Goal: Task Accomplishment & Management: Manage account settings

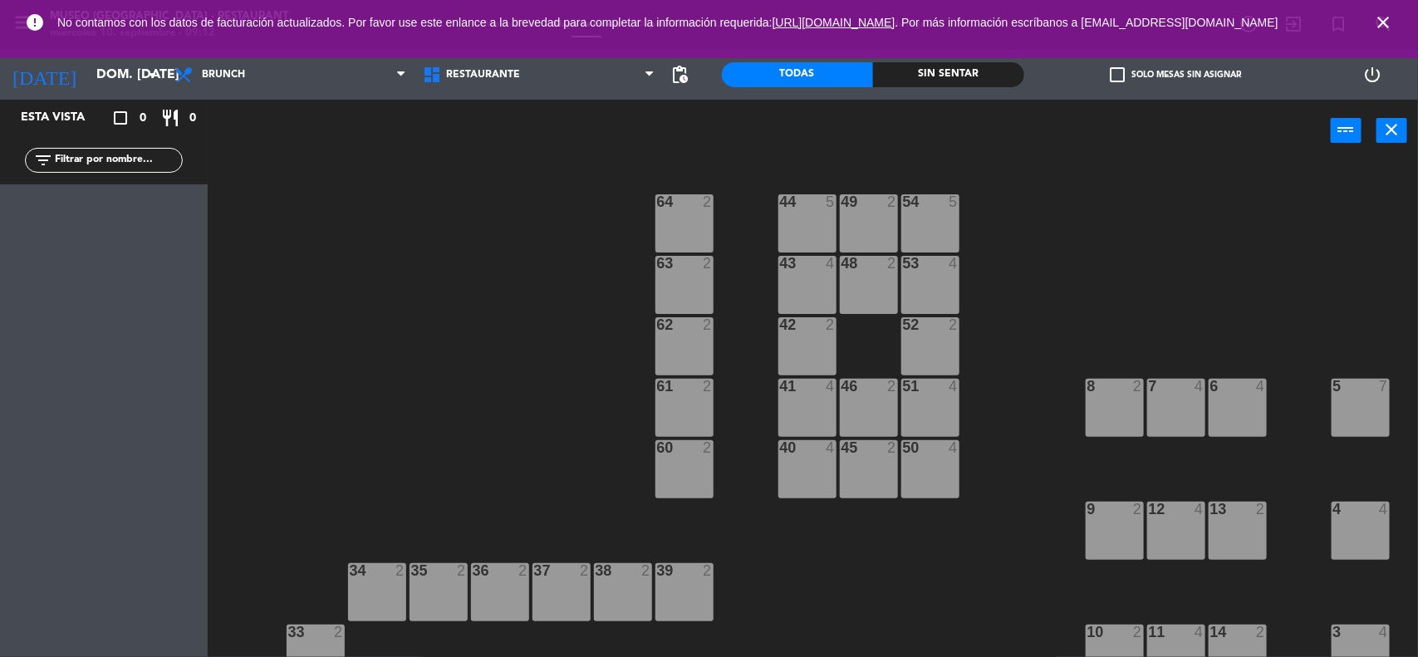
click at [1390, 26] on icon "close" at bounding box center [1383, 22] width 20 height 20
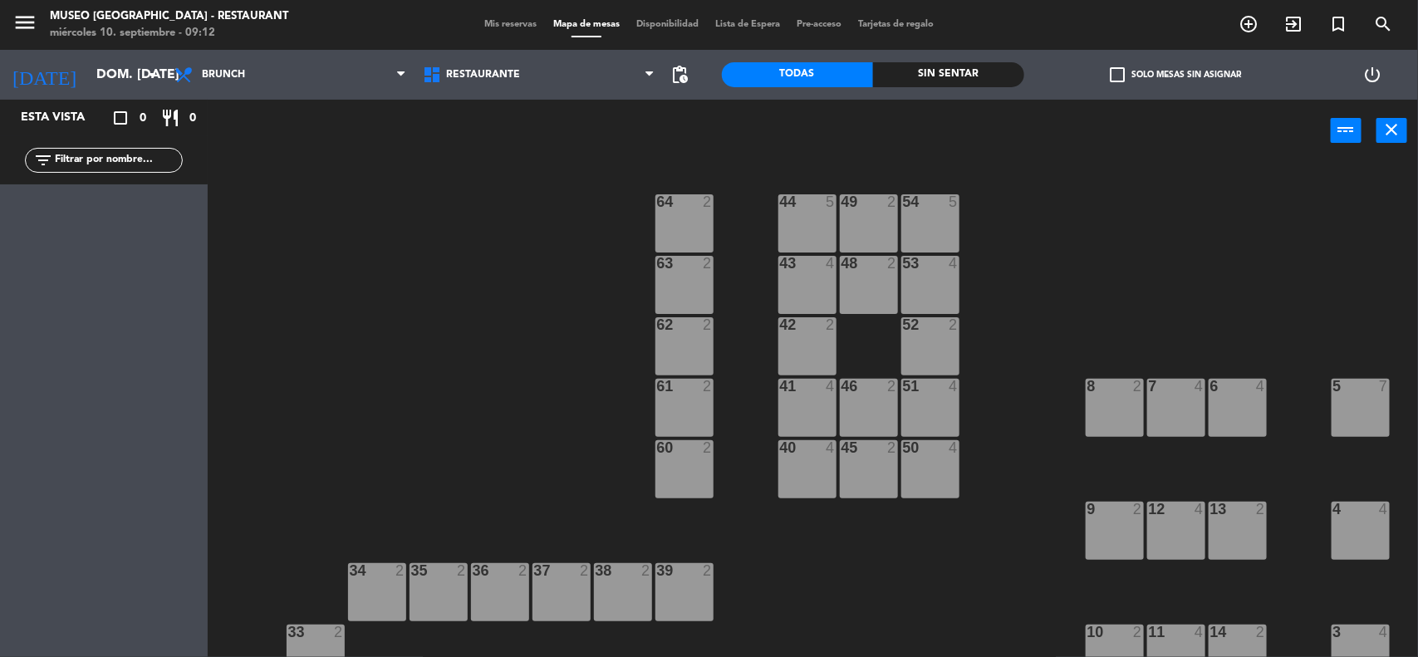
click at [1226, 205] on div "44 5 49 2 54 5 64 2 48 2 53 4 63 2 43 4 62 2 42 2 52 2 41 4 46 2 51 4 61 2 7 4 …" at bounding box center [820, 412] width 1196 height 495
click at [499, 27] on span "Mis reservas" at bounding box center [510, 24] width 69 height 9
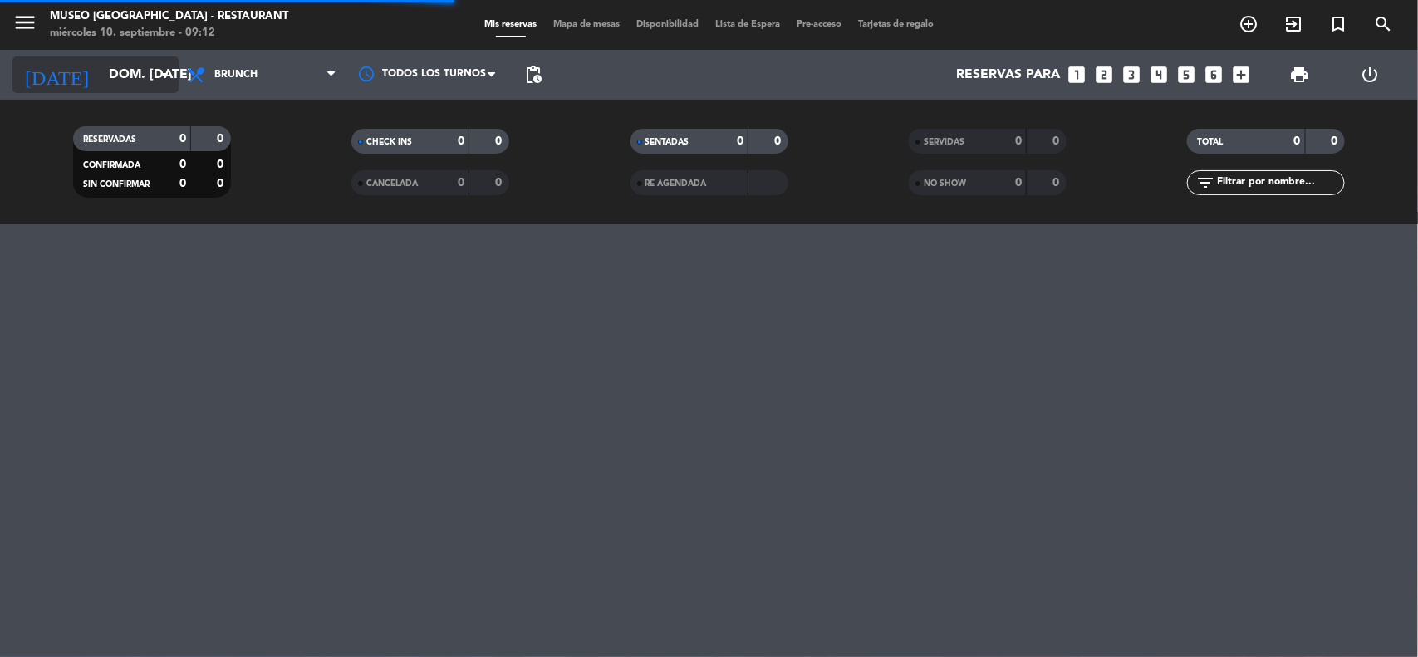
click at [137, 71] on input "dom. [DATE]" at bounding box center [188, 75] width 175 height 32
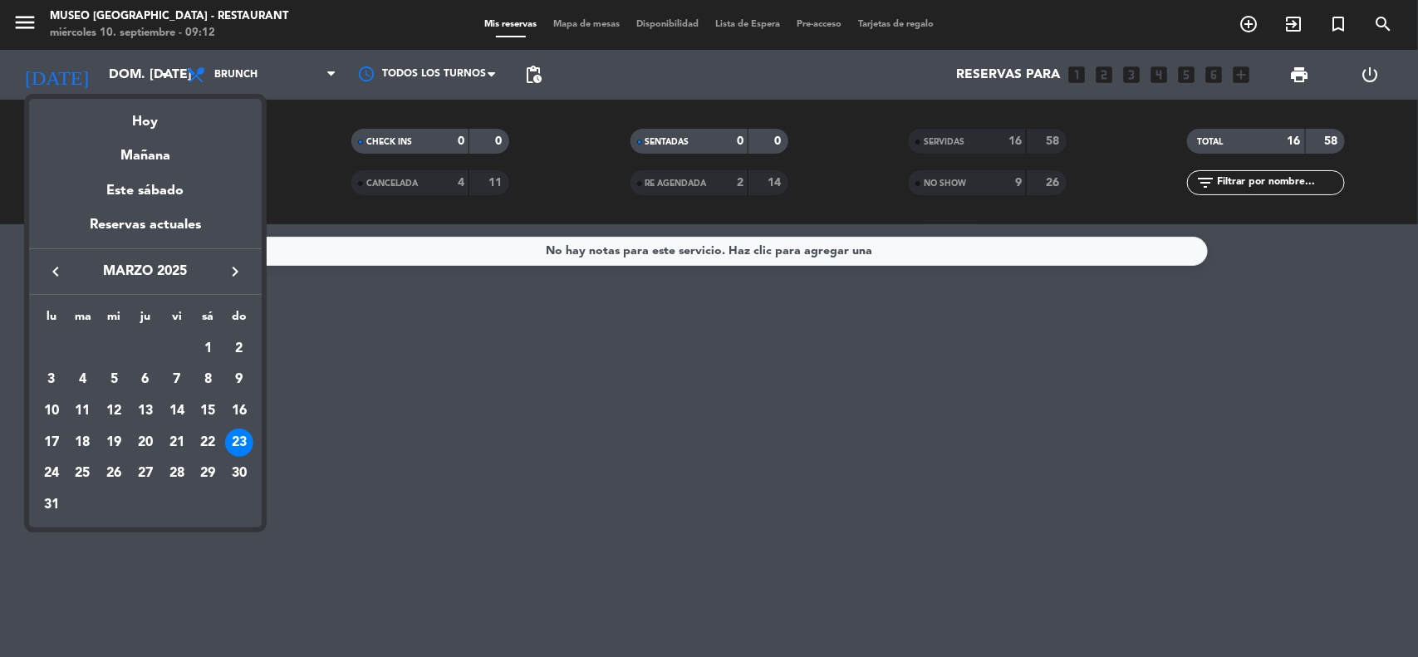
click at [230, 275] on icon "keyboard_arrow_right" at bounding box center [235, 272] width 20 height 20
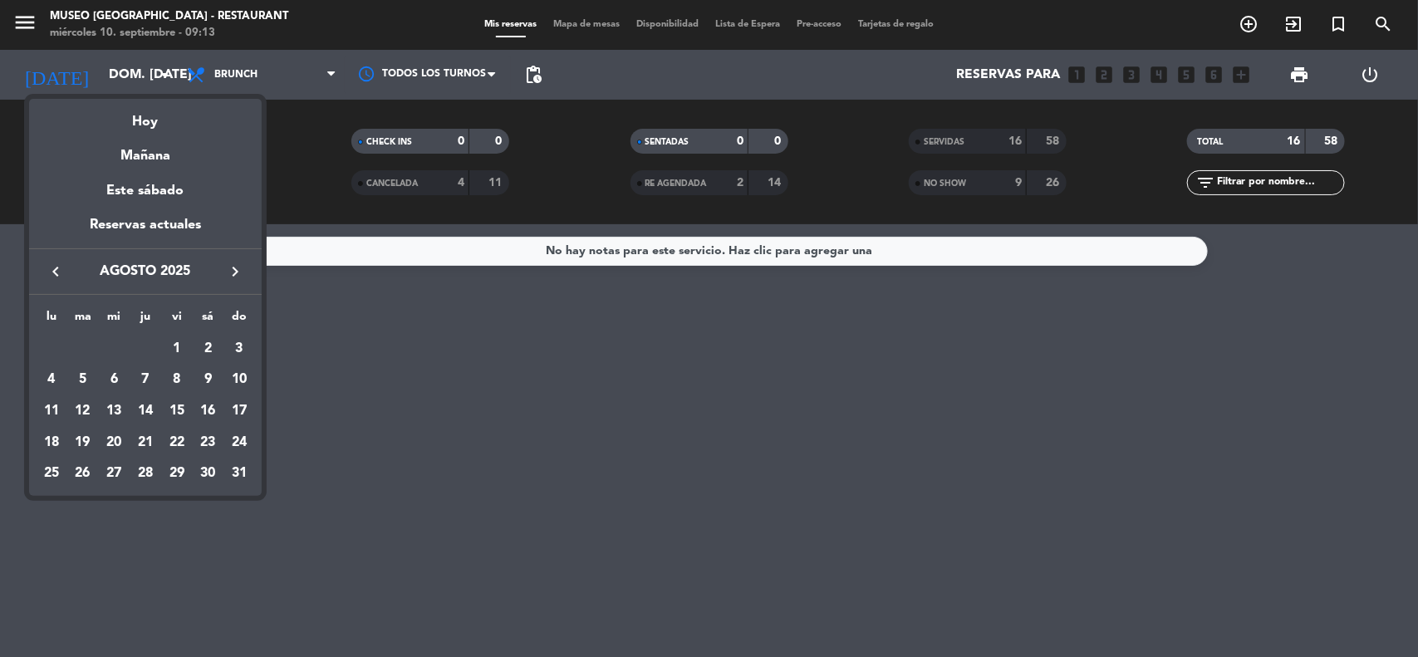
click at [230, 275] on icon "keyboard_arrow_right" at bounding box center [235, 272] width 20 height 20
click at [116, 411] on div "10" at bounding box center [114, 411] width 28 height 28
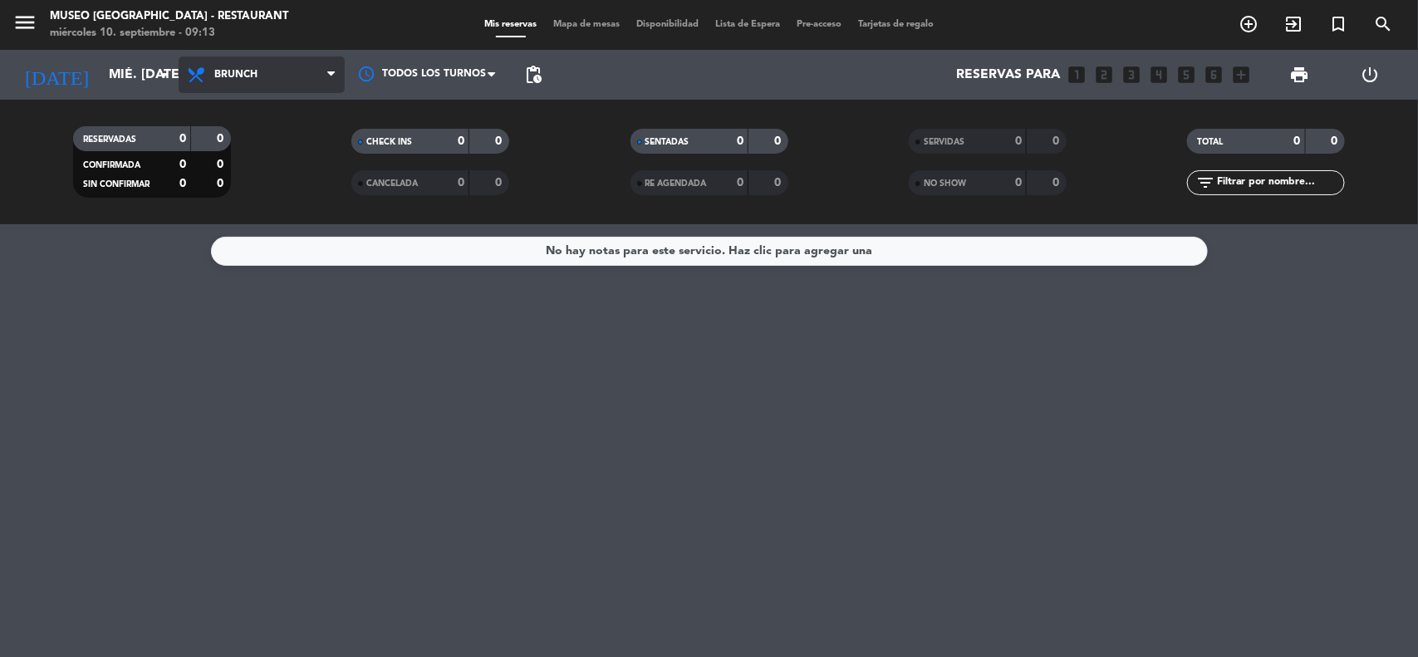
click at [308, 77] on span "Brunch" at bounding box center [262, 75] width 166 height 37
click at [253, 185] on div "menu [GEOGRAPHIC_DATA] - Restaurant miércoles 10. septiembre - 09:13 Mis reserv…" at bounding box center [709, 112] width 1418 height 224
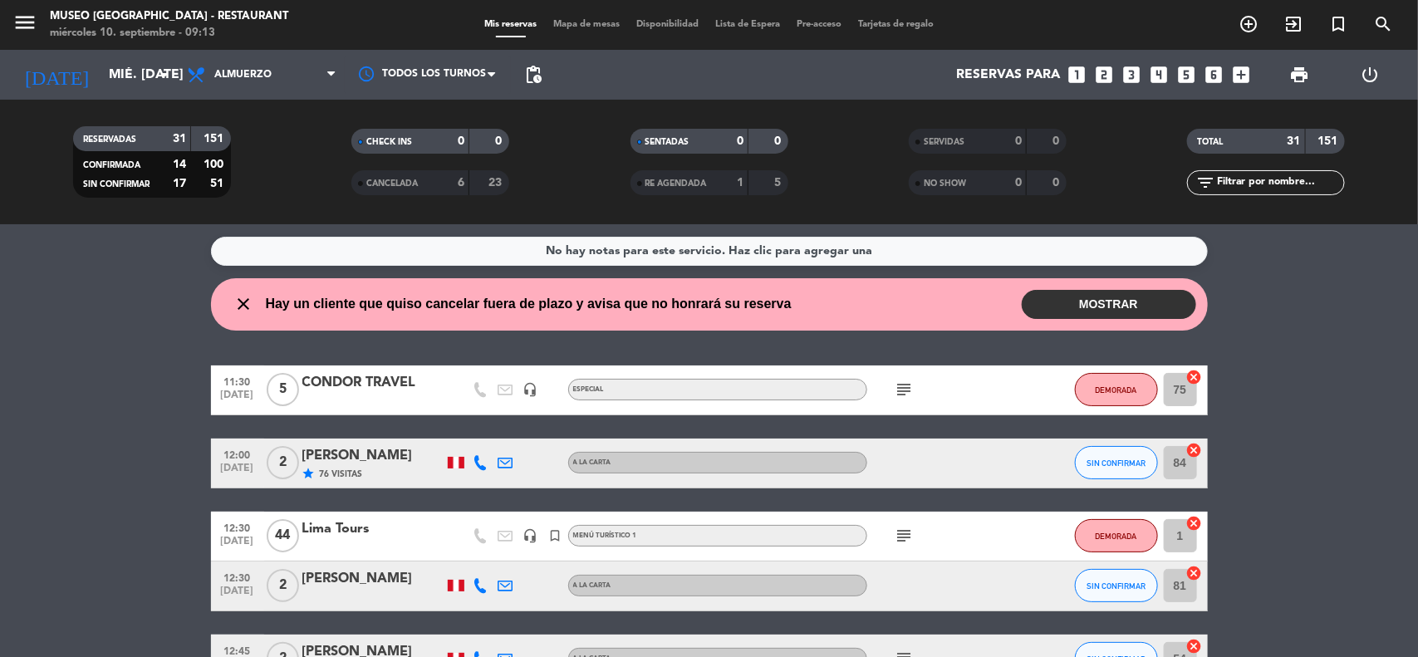
click at [238, 467] on span "[DATE]" at bounding box center [238, 472] width 42 height 19
click at [156, 68] on icon "arrow_drop_down" at bounding box center [165, 75] width 20 height 20
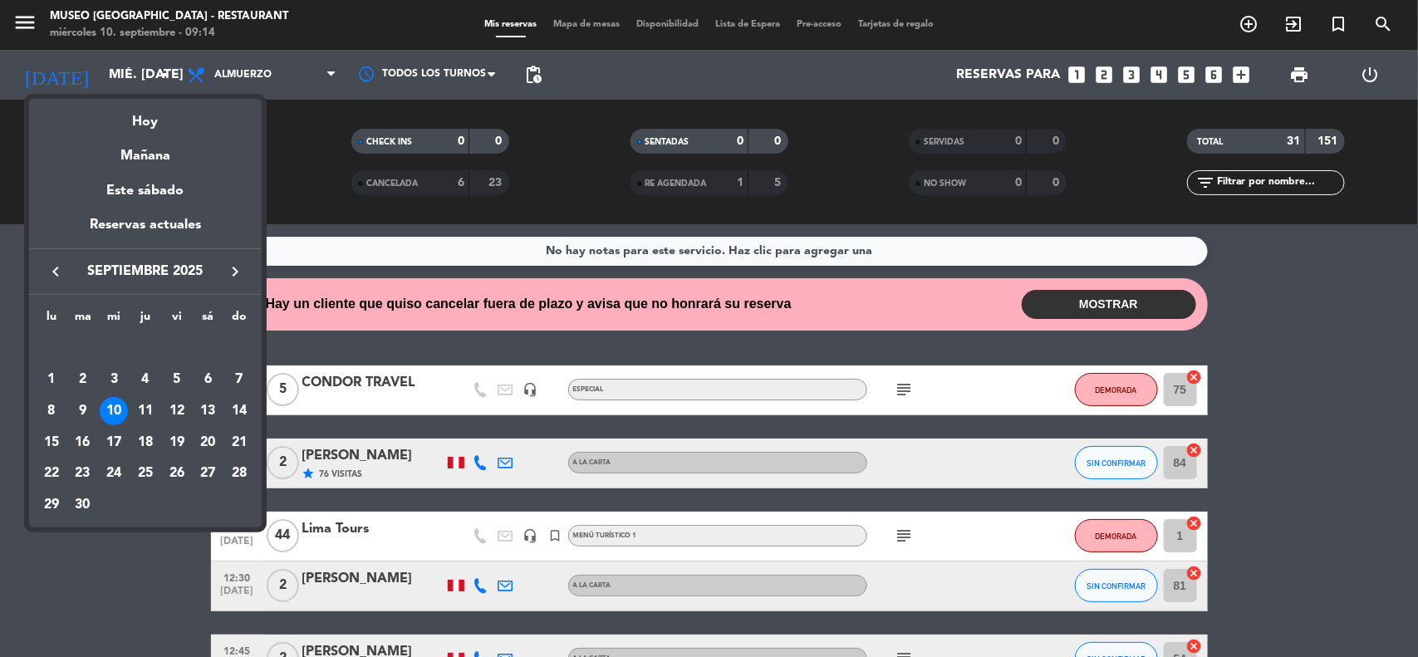
click at [235, 275] on icon "keyboard_arrow_right" at bounding box center [235, 272] width 20 height 20
click at [87, 413] on div "7" at bounding box center [83, 411] width 28 height 28
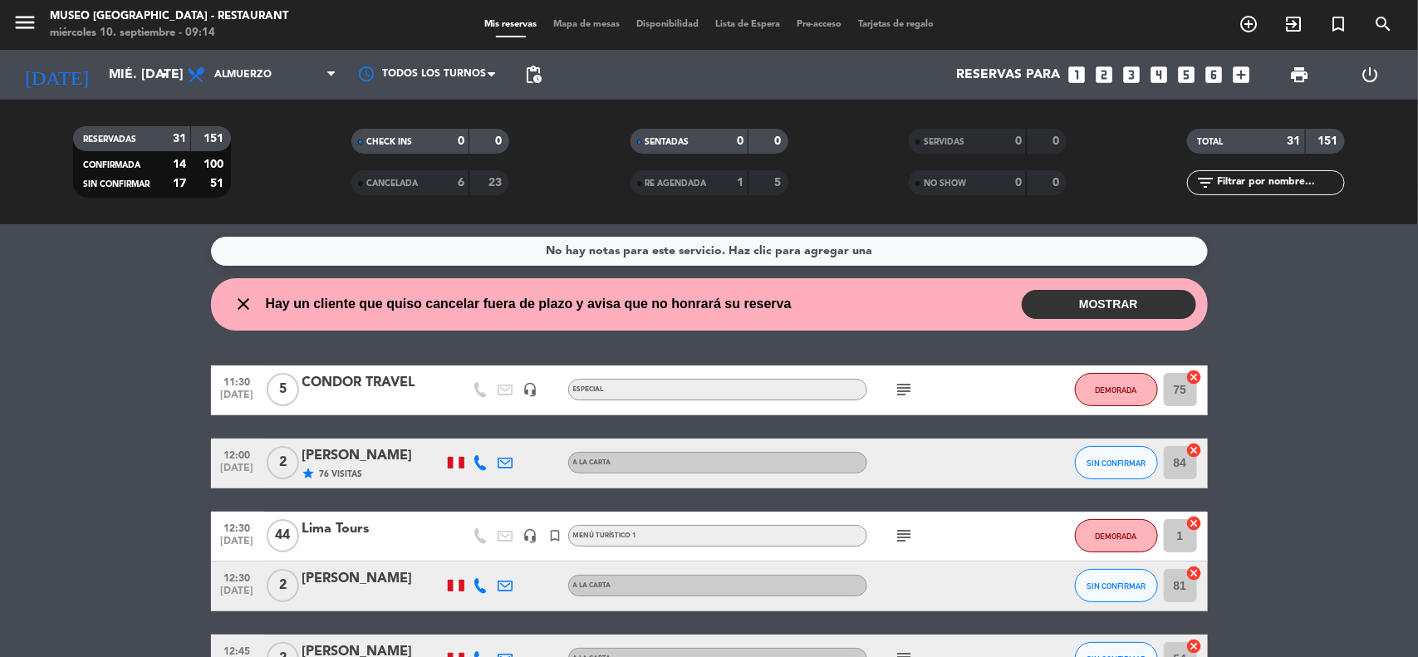
type input "[DATE] oct."
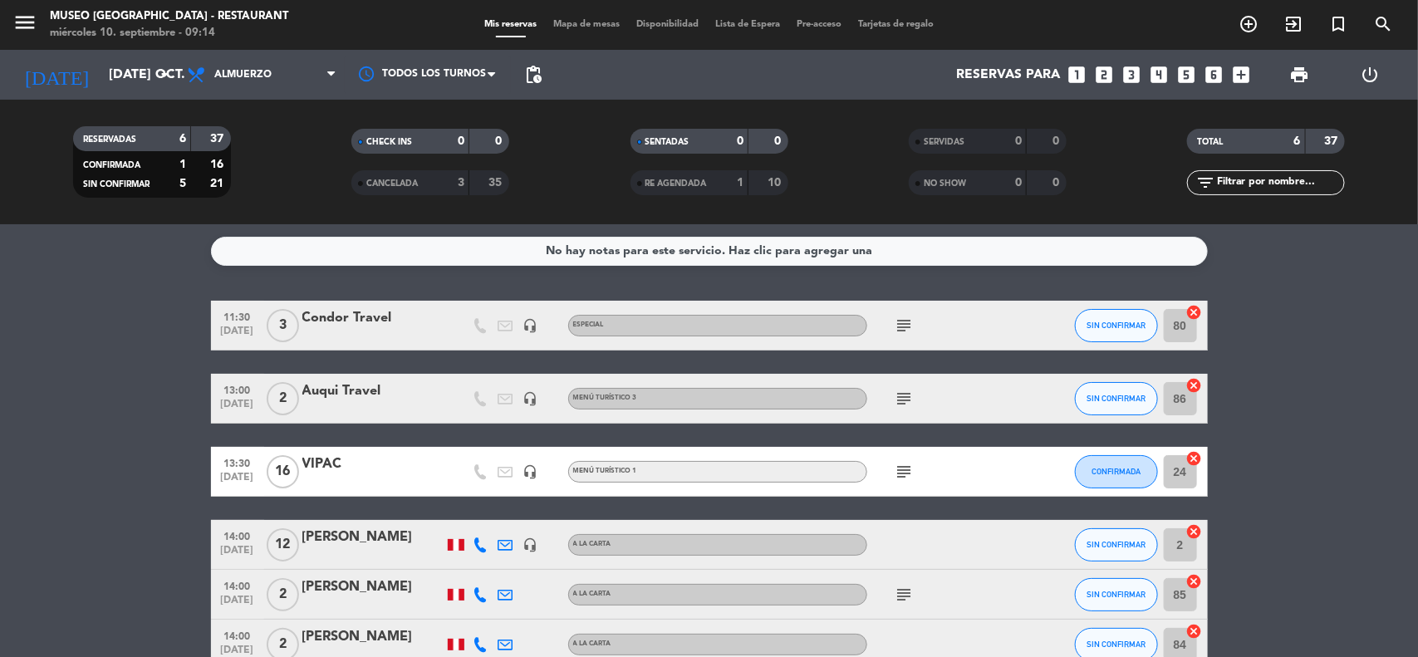
click at [1137, 77] on icon "looks_3" at bounding box center [1133, 75] width 22 height 22
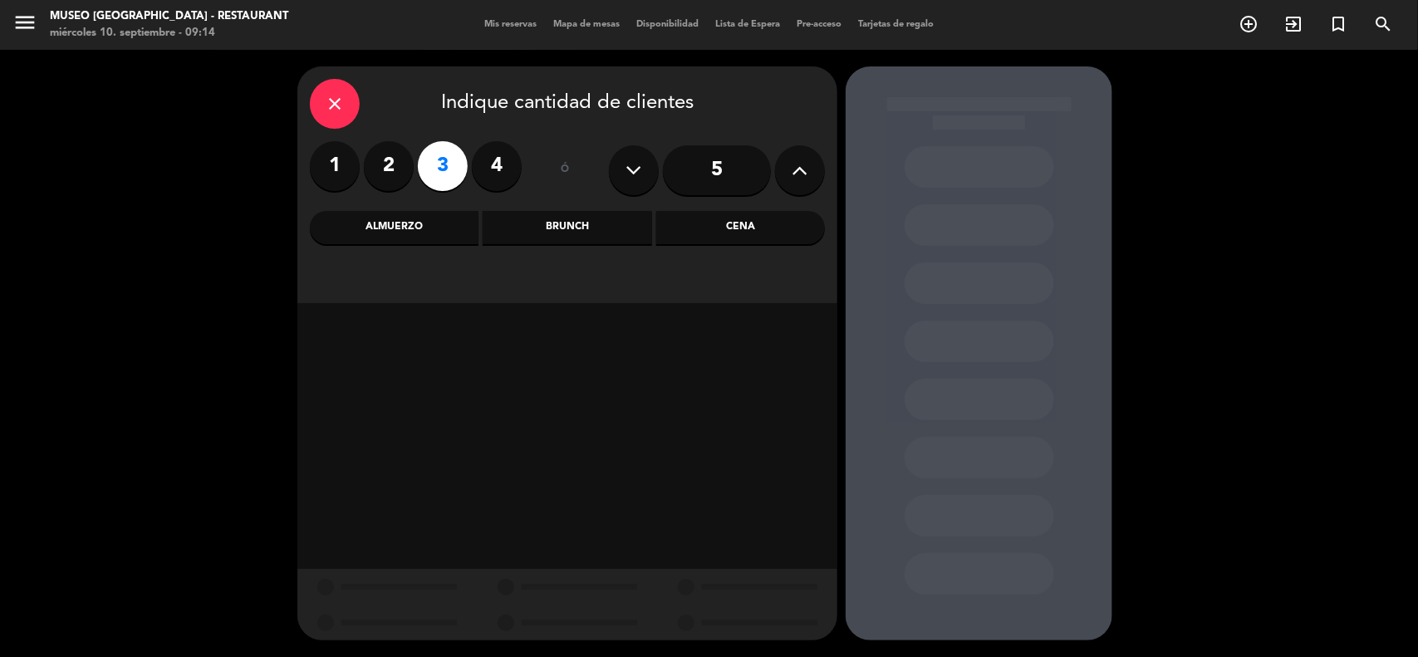
click at [430, 228] on div "Almuerzo" at bounding box center [394, 227] width 169 height 33
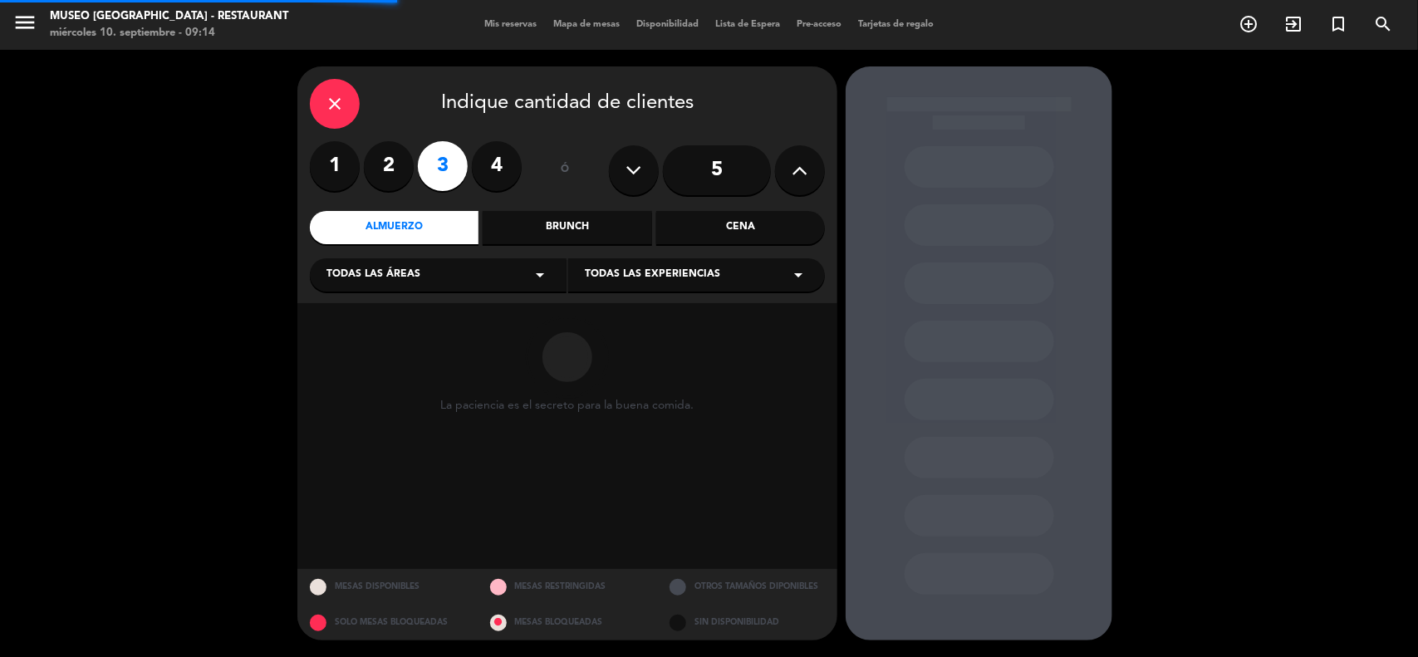
click at [400, 283] on span "Todas las áreas" at bounding box center [374, 275] width 94 height 17
click at [355, 343] on div "Jardines1" at bounding box center [439, 340] width 224 height 17
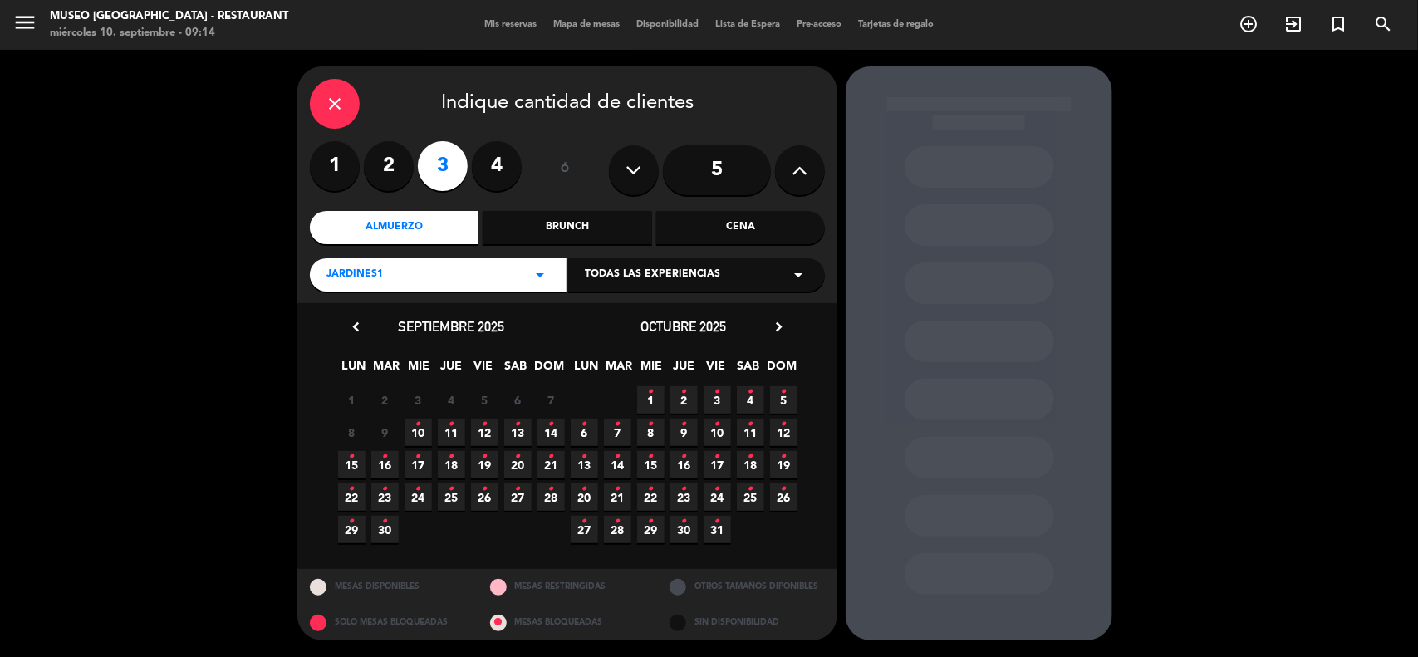
click at [629, 429] on span "7 •" at bounding box center [617, 432] width 27 height 27
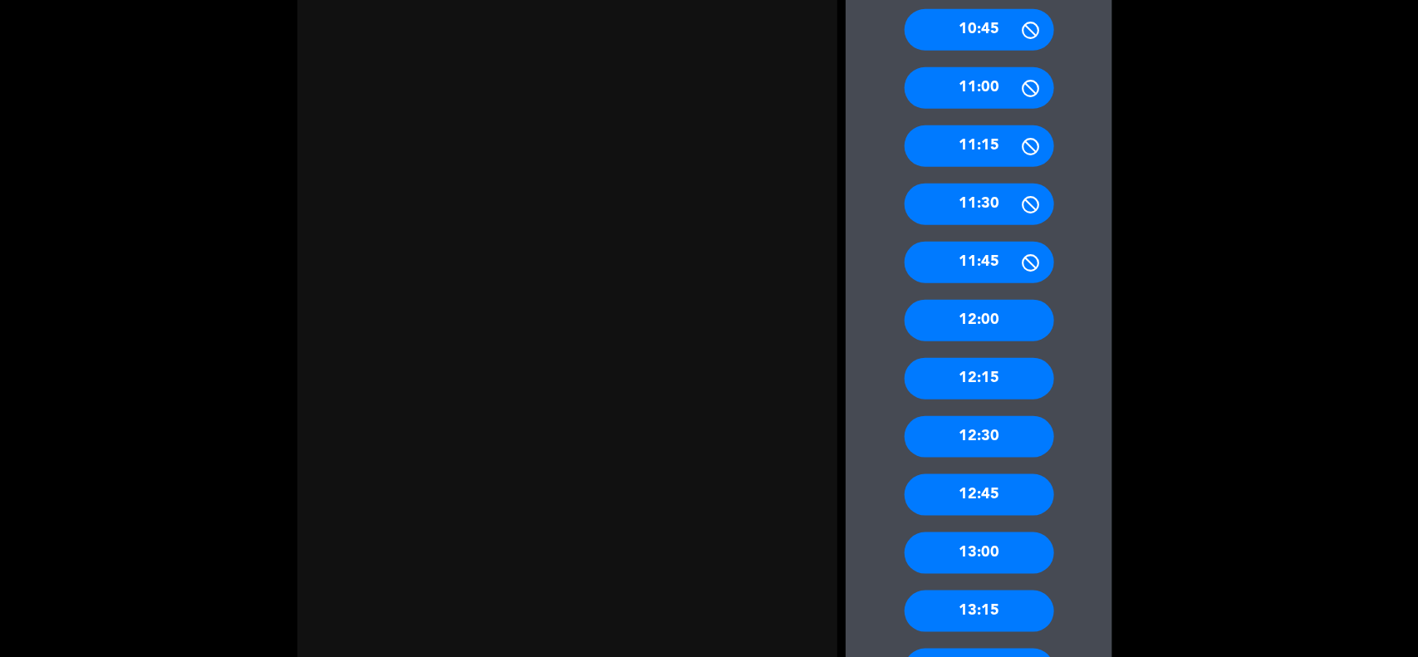
scroll to position [831, 0]
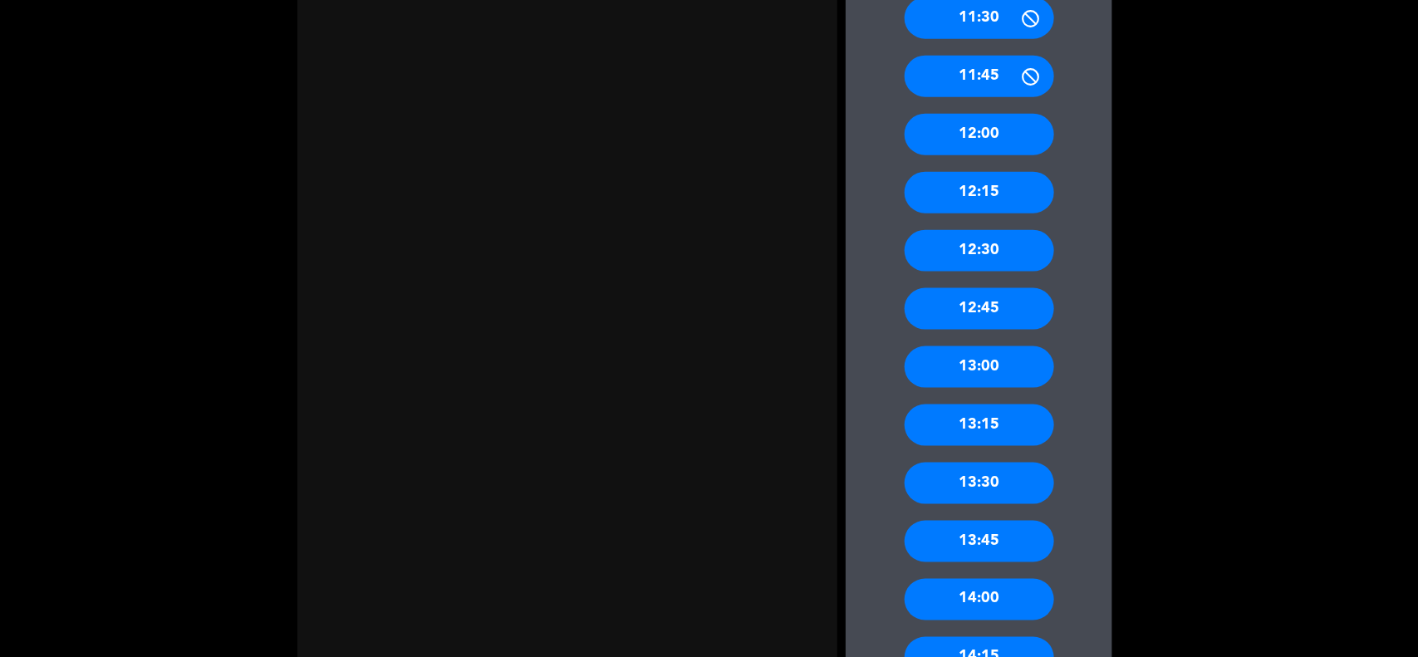
click at [1015, 243] on div "12:30" at bounding box center [980, 251] width 150 height 42
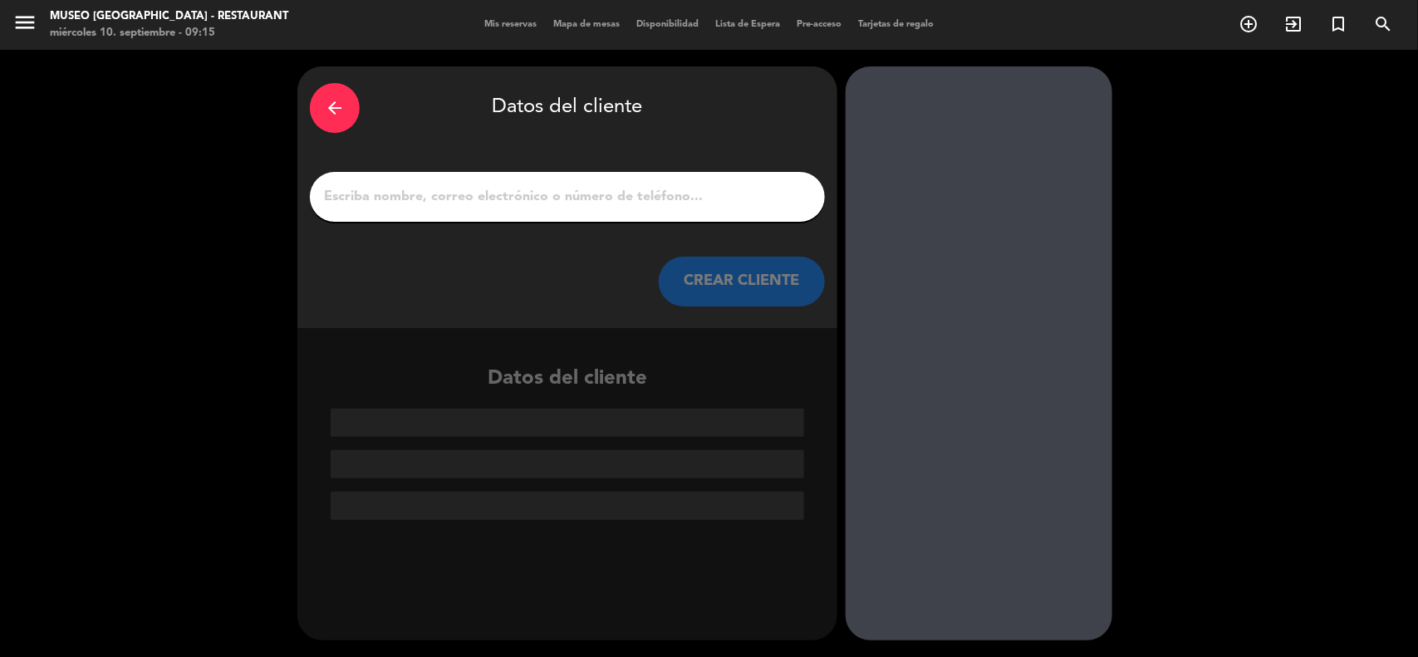
scroll to position [0, 0]
click at [524, 196] on input "1" at bounding box center [567, 196] width 490 height 23
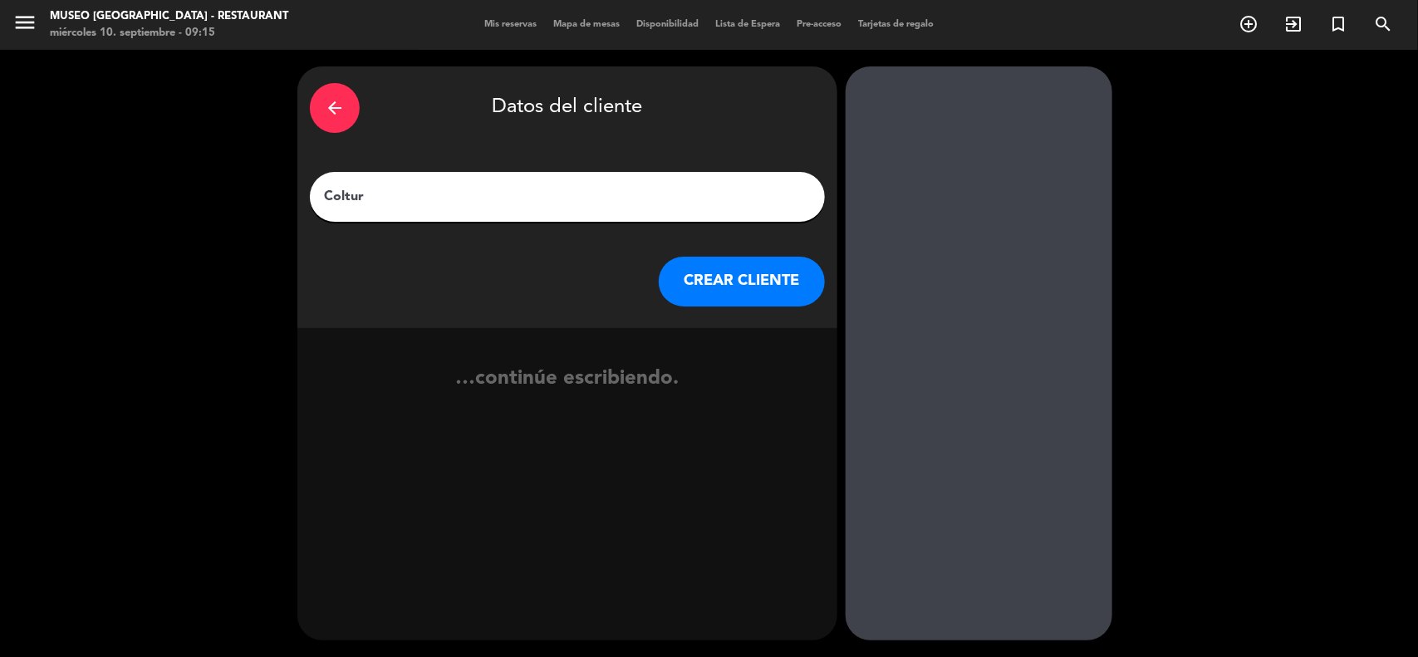
type input "Coltur"
click at [685, 280] on button "CREAR CLIENTE" at bounding box center [742, 282] width 166 height 50
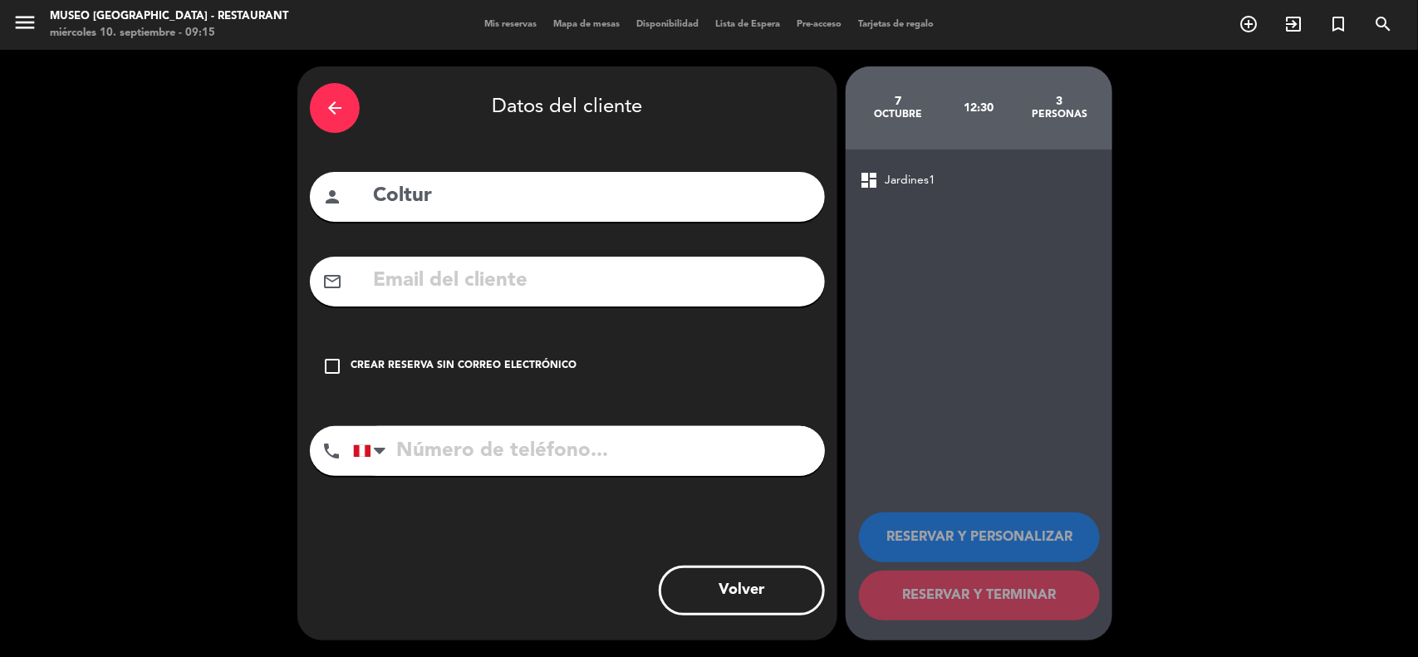
click at [474, 366] on div "Crear reserva sin correo electrónico" at bounding box center [464, 366] width 226 height 17
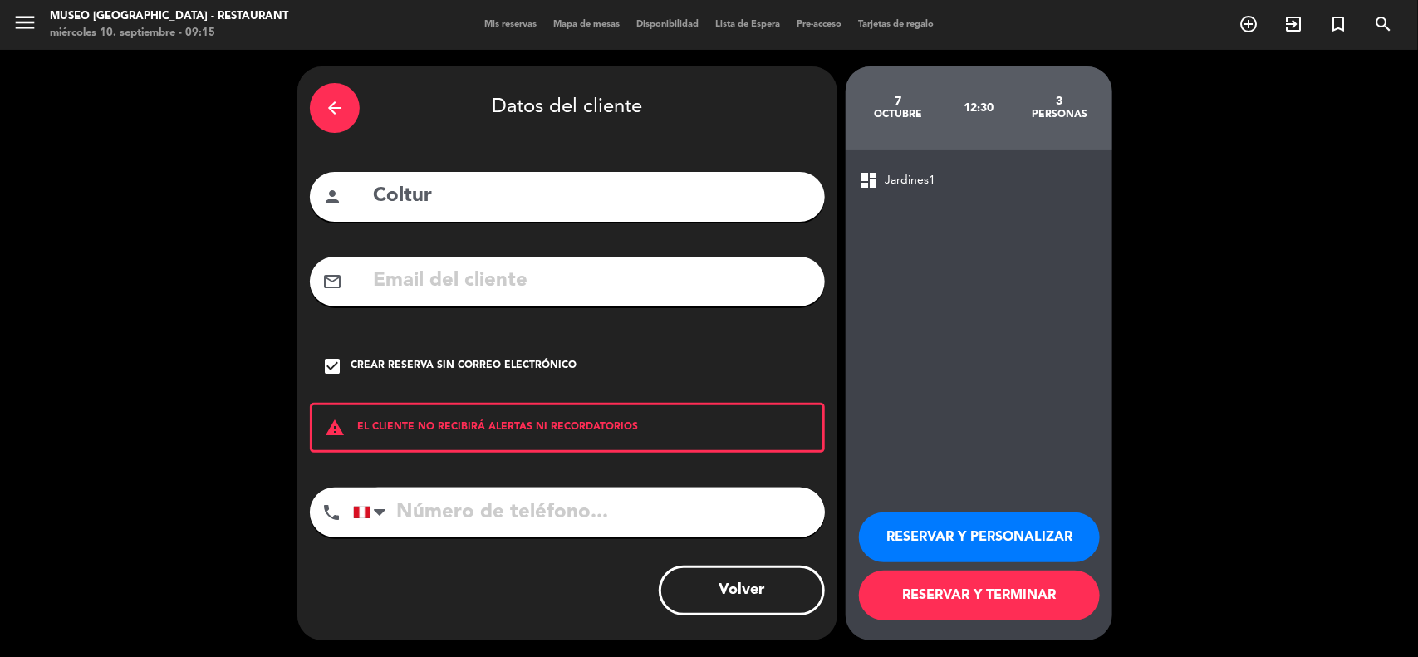
click at [932, 603] on button "RESERVAR Y TERMINAR" at bounding box center [979, 596] width 241 height 50
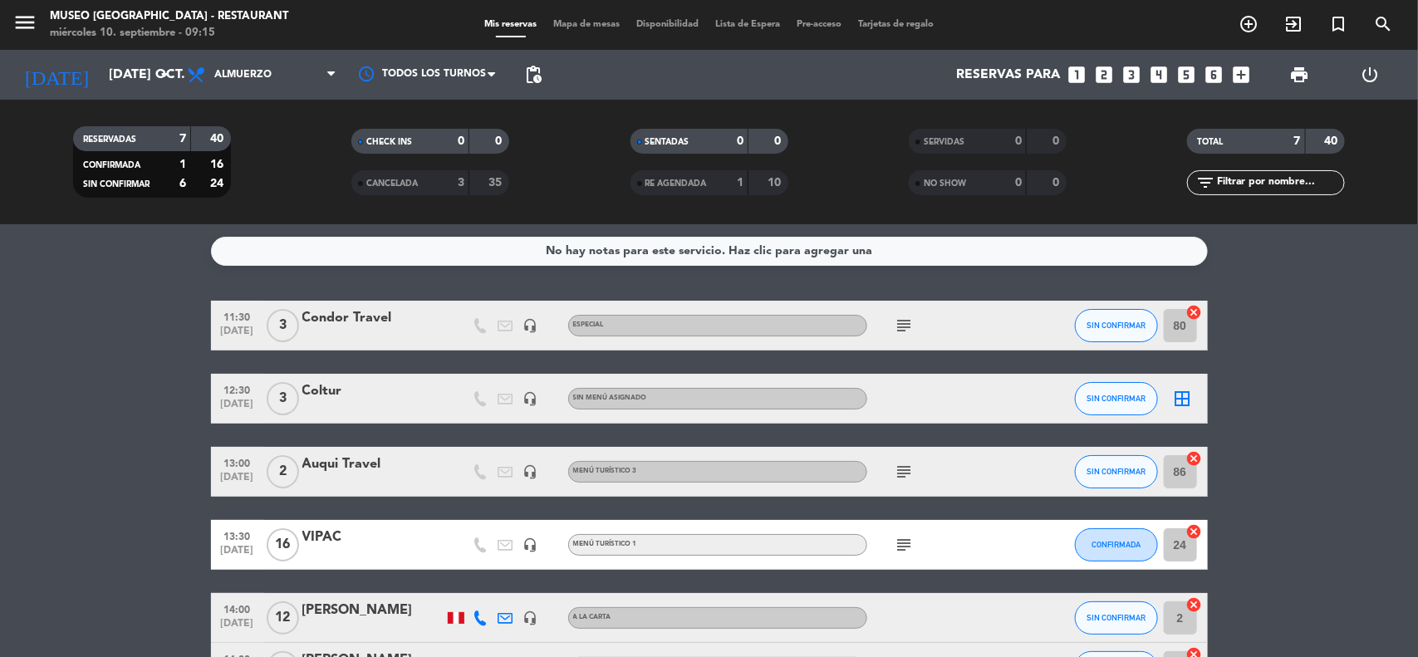
click at [341, 396] on div "Coltur" at bounding box center [372, 392] width 141 height 22
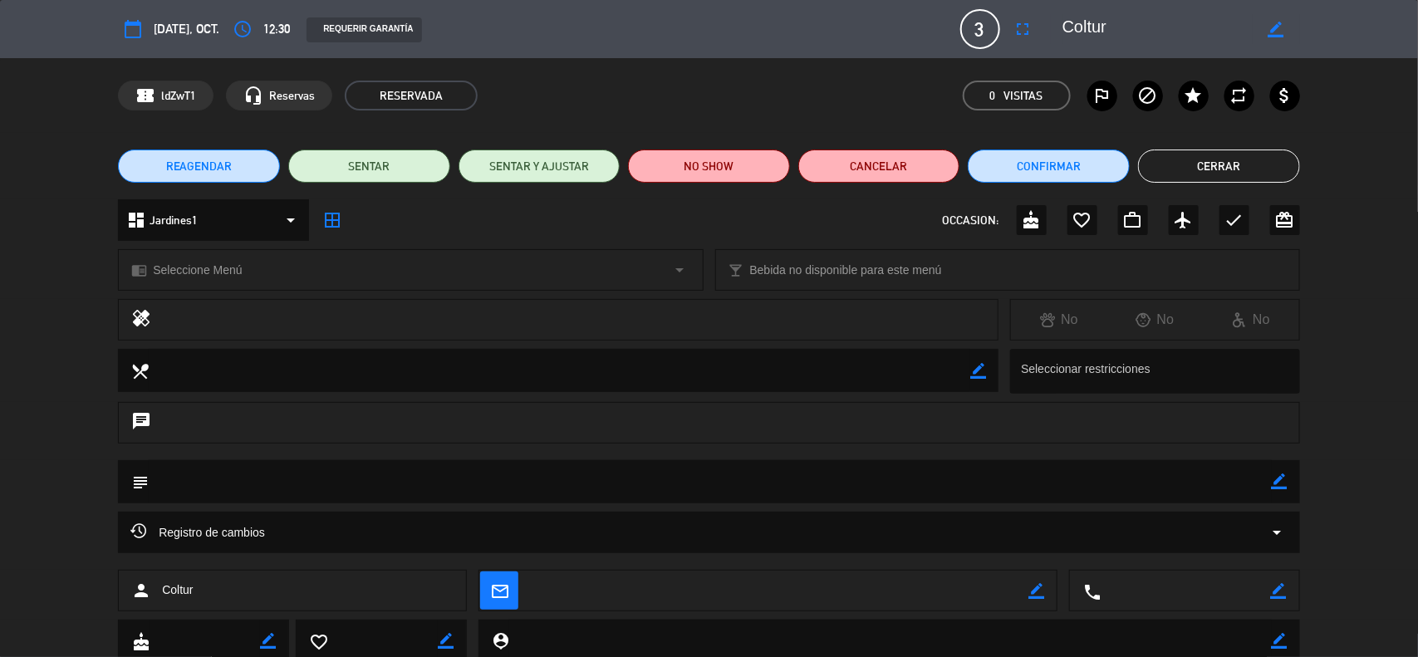
click at [1281, 484] on icon "border_color" at bounding box center [1280, 482] width 16 height 16
click at [1196, 479] on textarea at bounding box center [710, 481] width 1123 height 42
paste textarea "Nueva Reserva R10/0813/25 - L.E Classic Peru 8D7N In: [DATE] - 3 paxs"
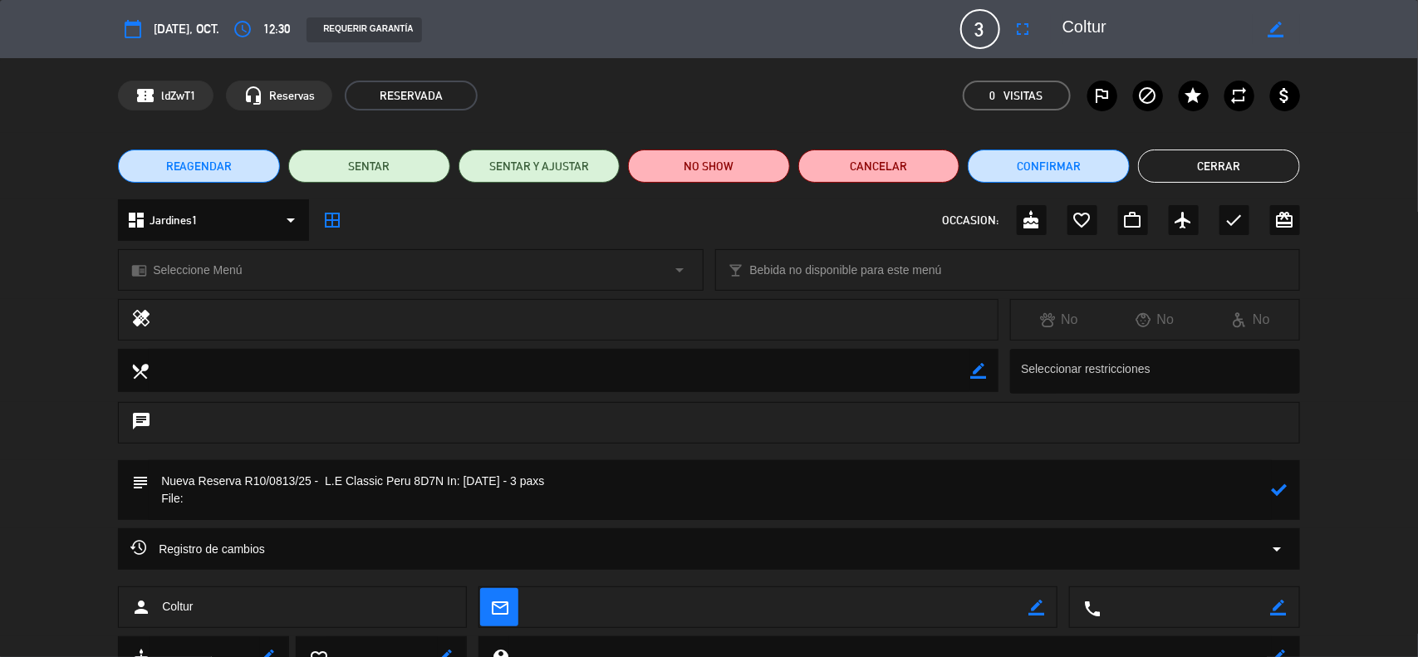
drag, startPoint x: 342, startPoint y: 509, endPoint x: 313, endPoint y: 486, distance: 36.7
click at [342, 509] on textarea at bounding box center [710, 490] width 1123 height 60
drag, startPoint x: 308, startPoint y: 482, endPoint x: 246, endPoint y: 482, distance: 62.3
click at [246, 482] on textarea at bounding box center [710, 490] width 1123 height 60
click at [214, 504] on textarea at bounding box center [710, 490] width 1123 height 60
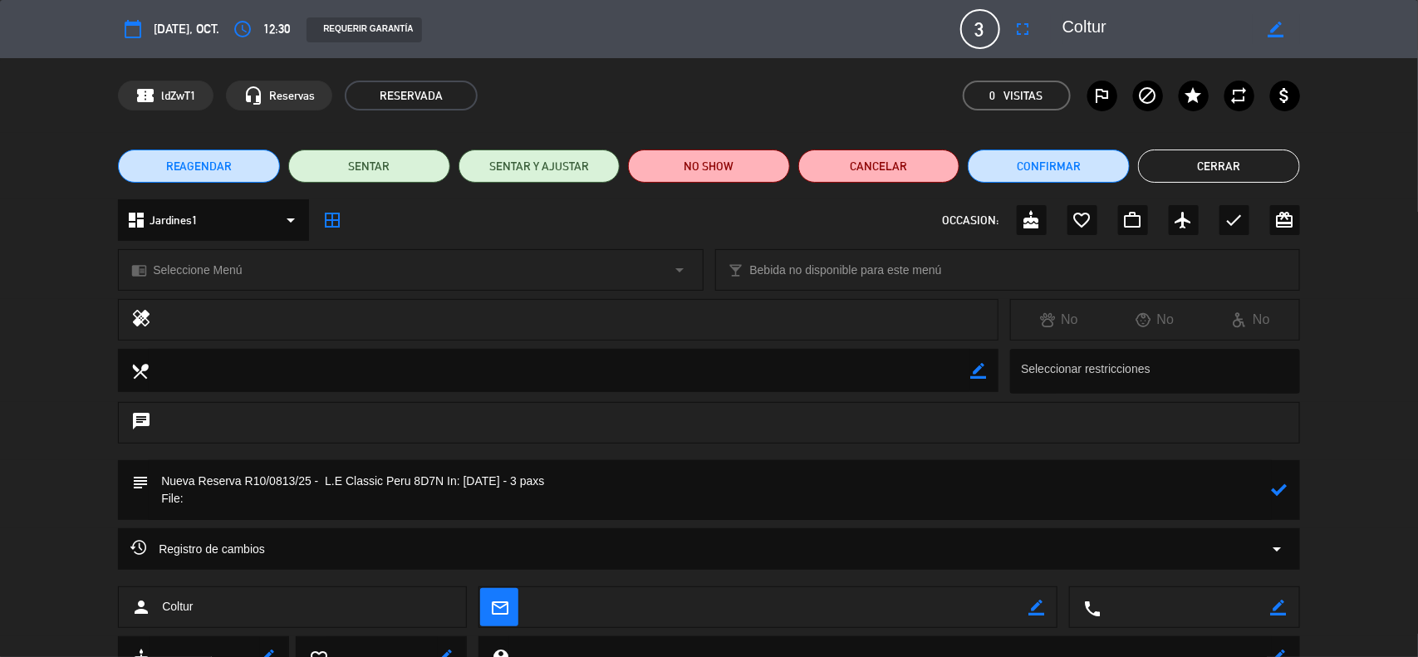
paste textarea "R10/0813/25"
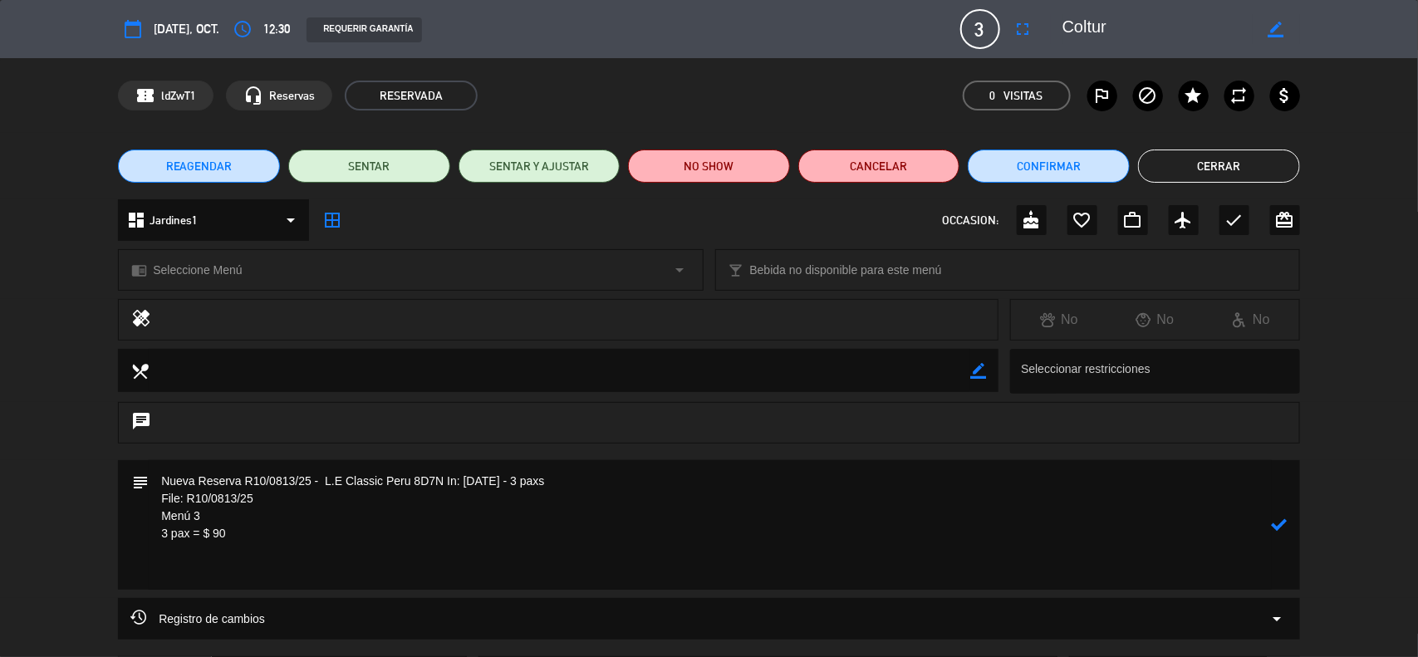
click at [221, 573] on textarea at bounding box center [710, 525] width 1123 height 130
paste textarea "Incluye: 01 pisco sour chico, 01 agua purificada premium y 01 bebida caliente (…"
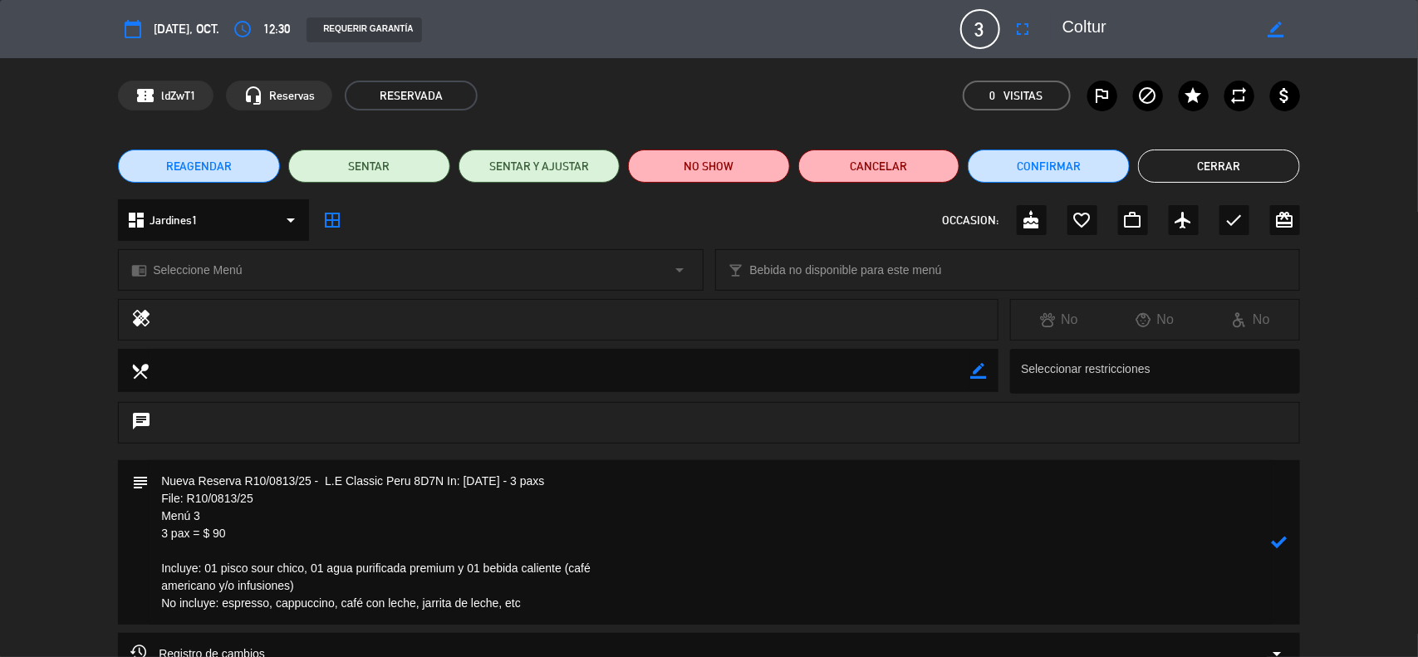
click at [149, 588] on textarea at bounding box center [710, 542] width 1123 height 165
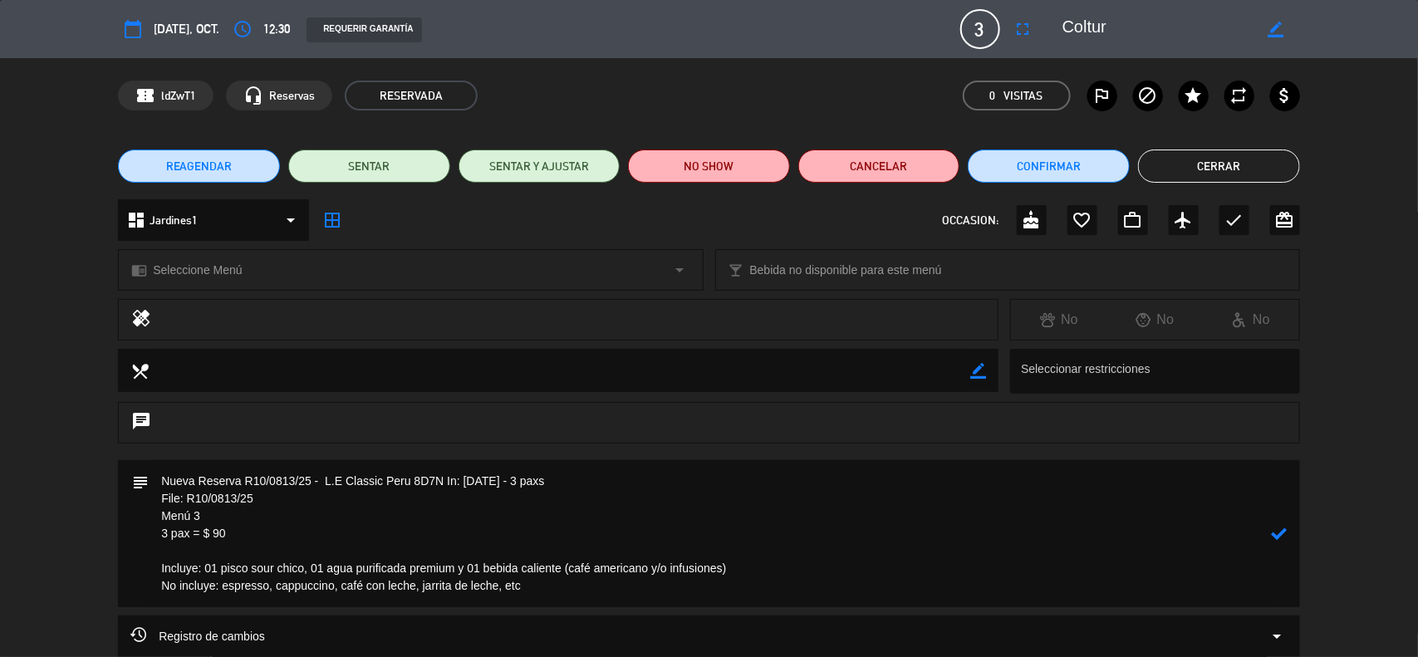
type textarea "Nueva Reserva R10/0813/25 - L.E Classic Peru 8D7N In: [DATE] - 3 paxs File: R10…"
click at [1278, 533] on icon at bounding box center [1280, 534] width 16 height 16
click at [209, 281] on div "chrome_reader_mode Seleccione Menú arrow_drop_down" at bounding box center [410, 270] width 583 height 40
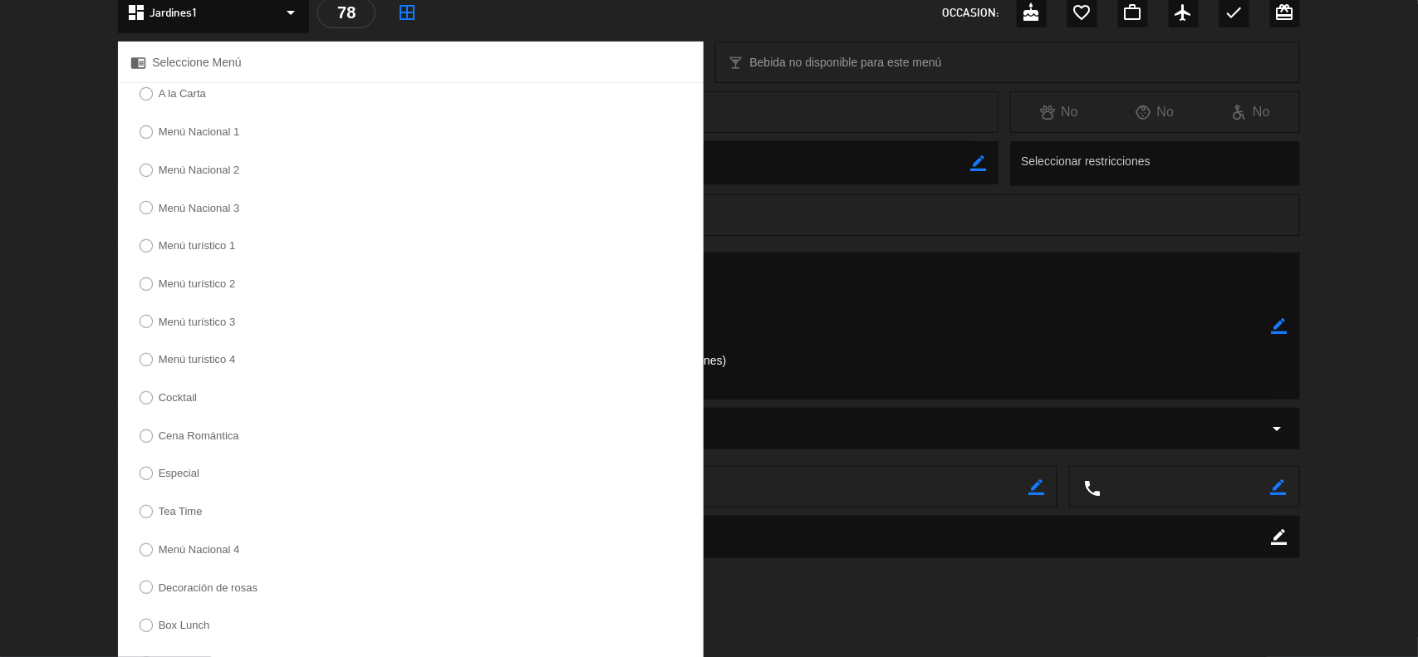
drag, startPoint x: 189, startPoint y: 324, endPoint x: 199, endPoint y: 322, distance: 10.9
click at [191, 324] on label "Menú turístico 3" at bounding box center [197, 322] width 77 height 11
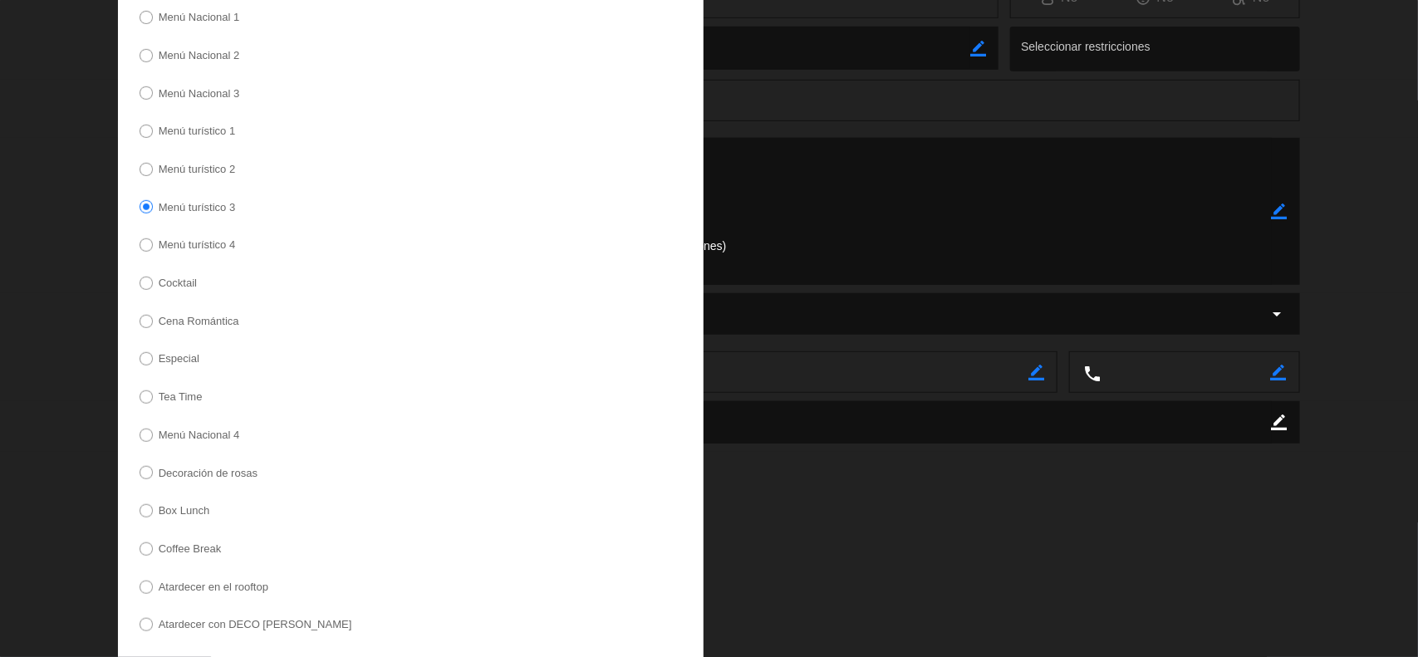
scroll to position [396, 0]
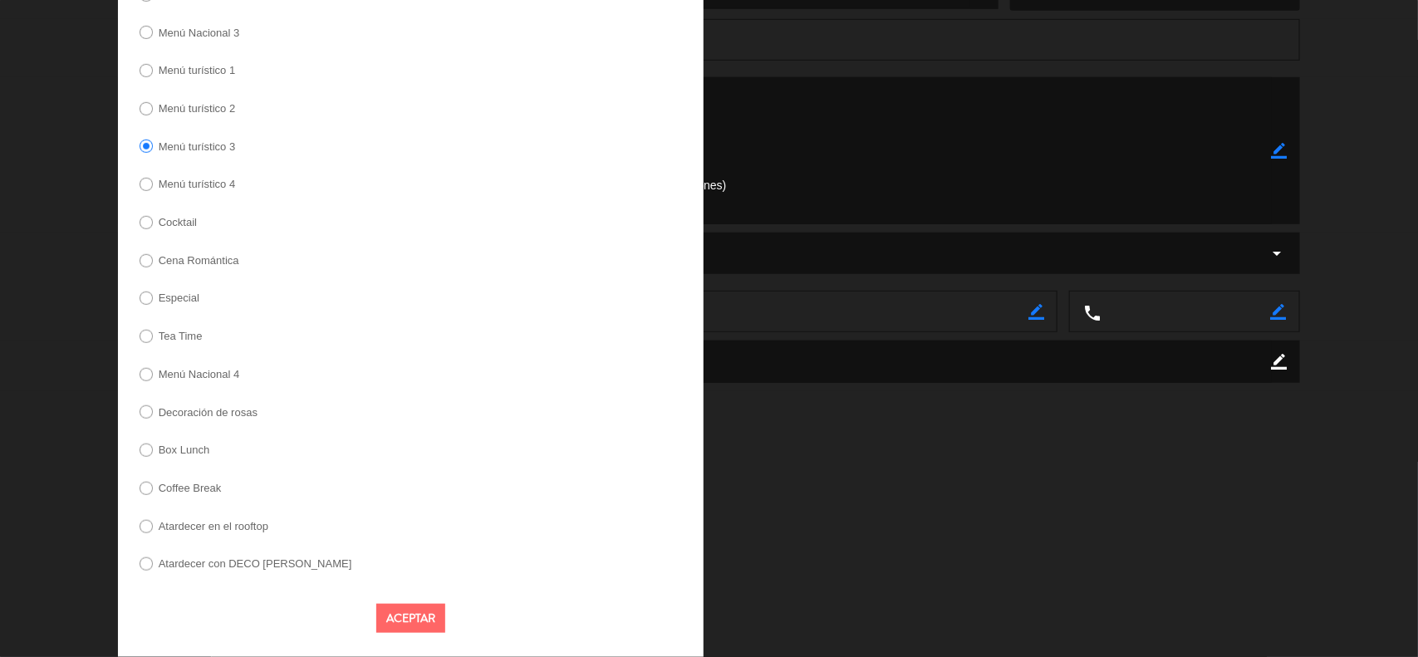
click at [425, 621] on button "Aceptar" at bounding box center [410, 618] width 69 height 29
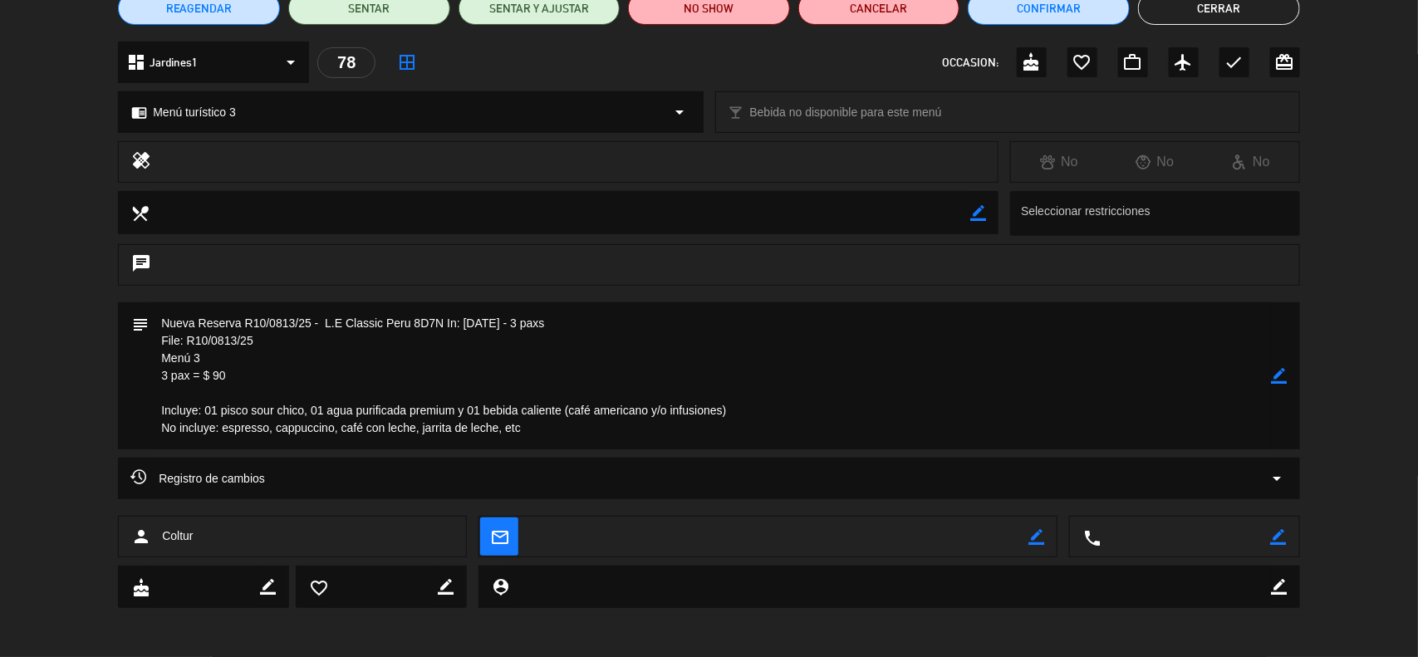
scroll to position [0, 0]
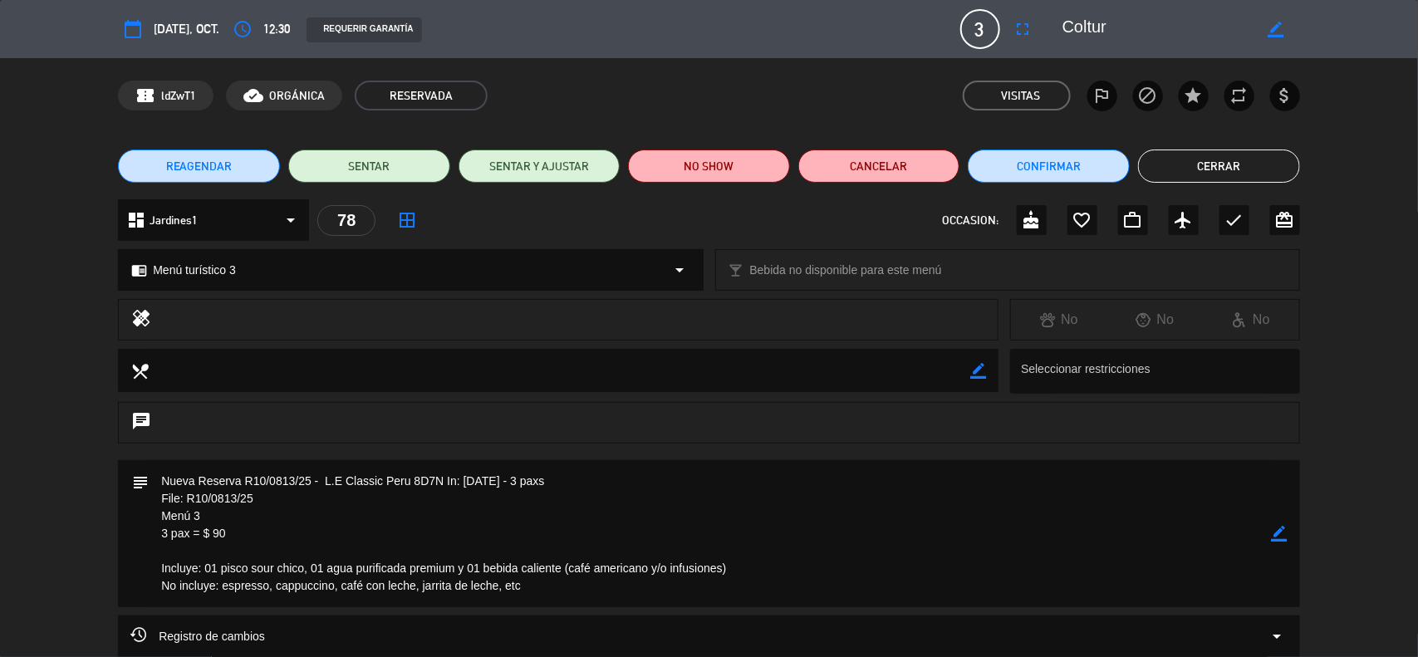
click at [212, 166] on span "REAGENDAR" at bounding box center [199, 166] width 66 height 17
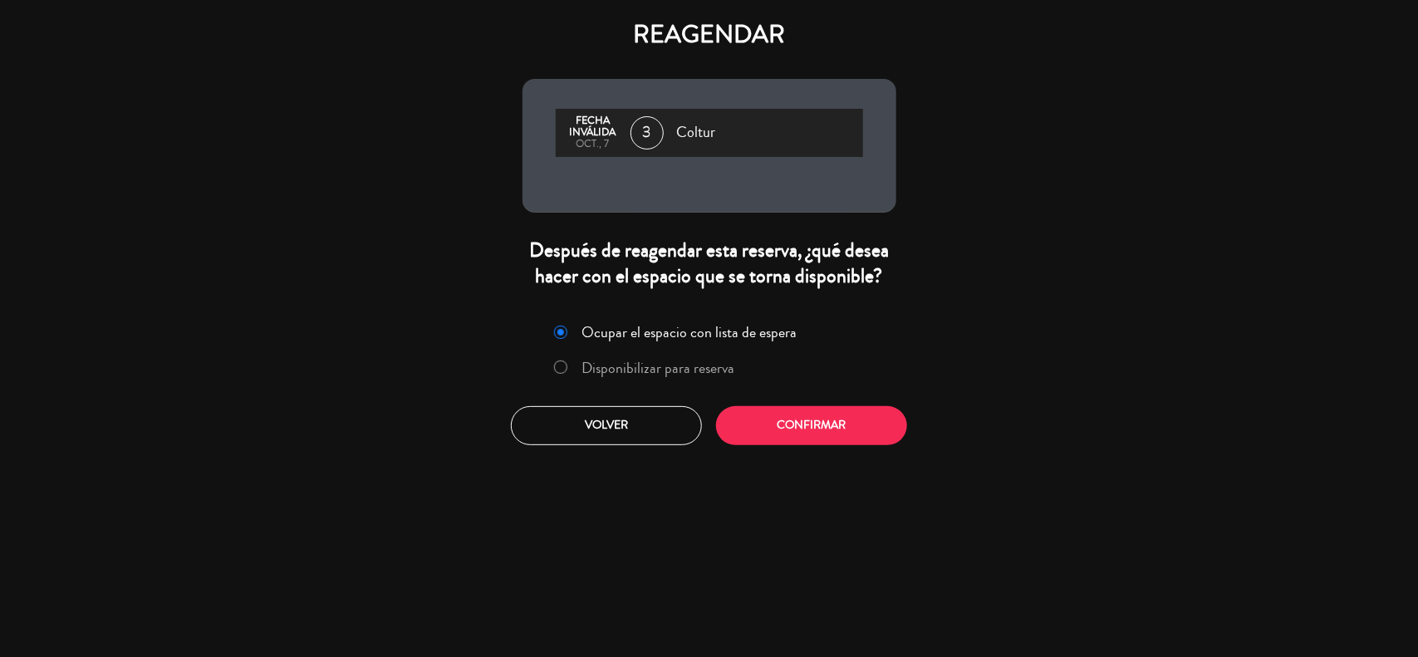
click at [591, 371] on label "Disponibilizar para reserva" at bounding box center [658, 368] width 153 height 15
click at [748, 416] on button "Confirmar" at bounding box center [811, 425] width 191 height 39
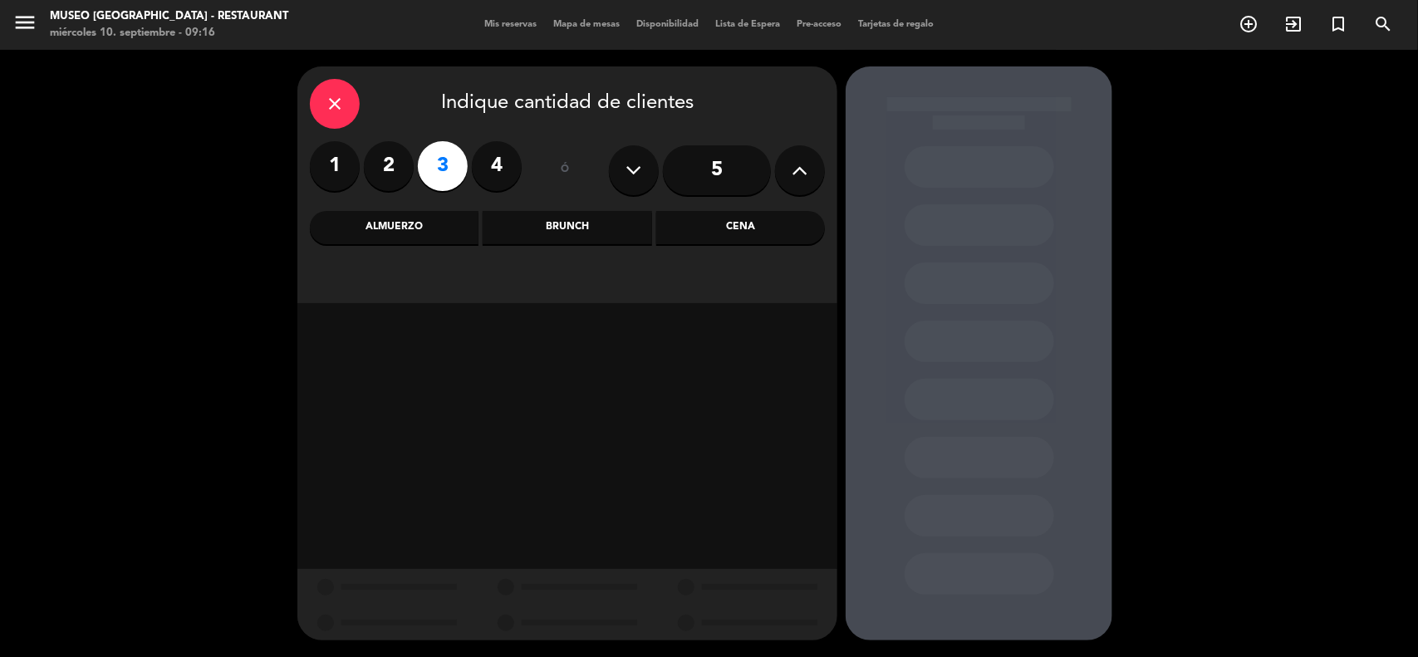
drag, startPoint x: 757, startPoint y: 226, endPoint x: 748, endPoint y: 228, distance: 9.5
click at [757, 228] on div "Cena" at bounding box center [740, 227] width 169 height 33
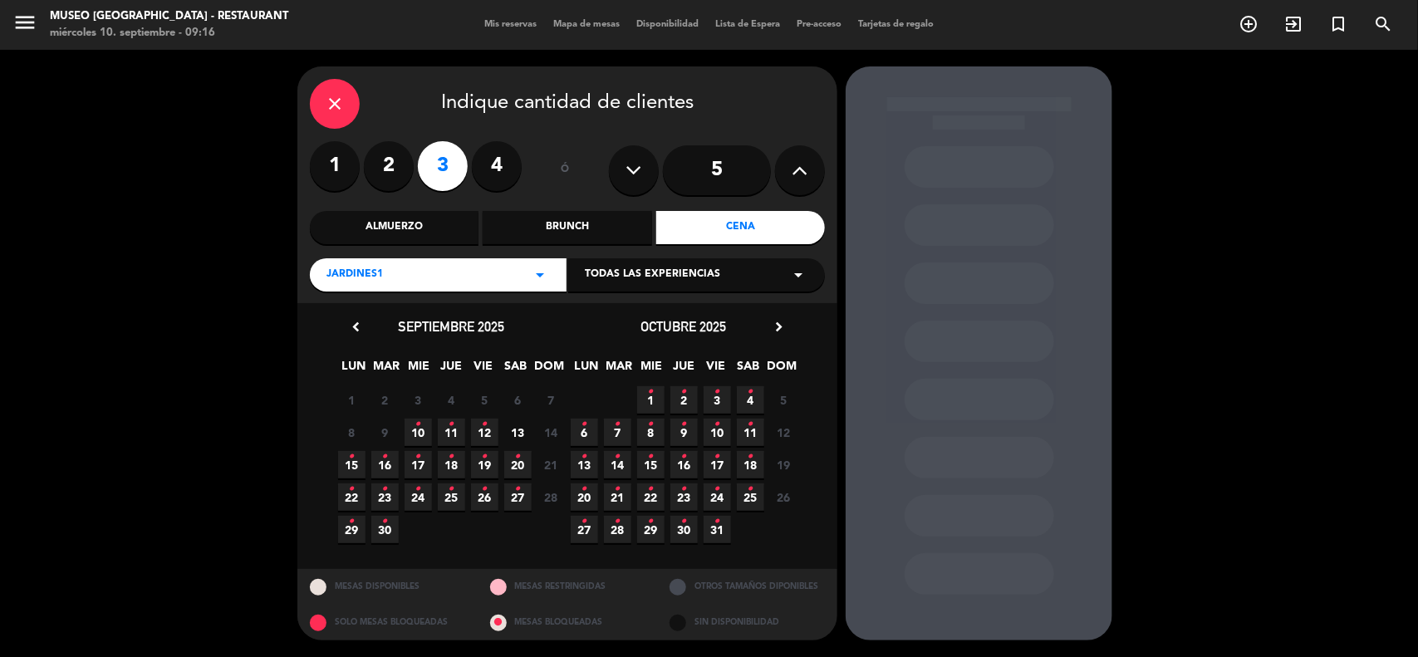
click at [616, 430] on icon "•" at bounding box center [618, 424] width 6 height 27
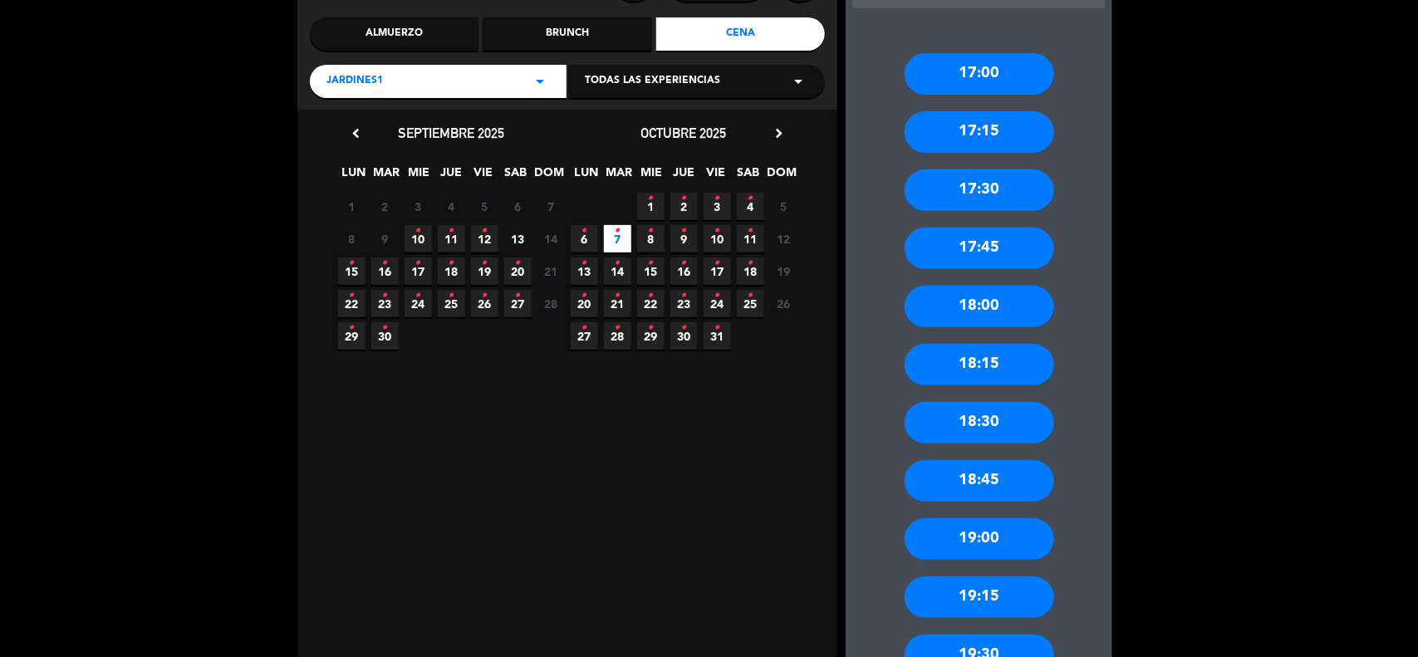
scroll to position [208, 0]
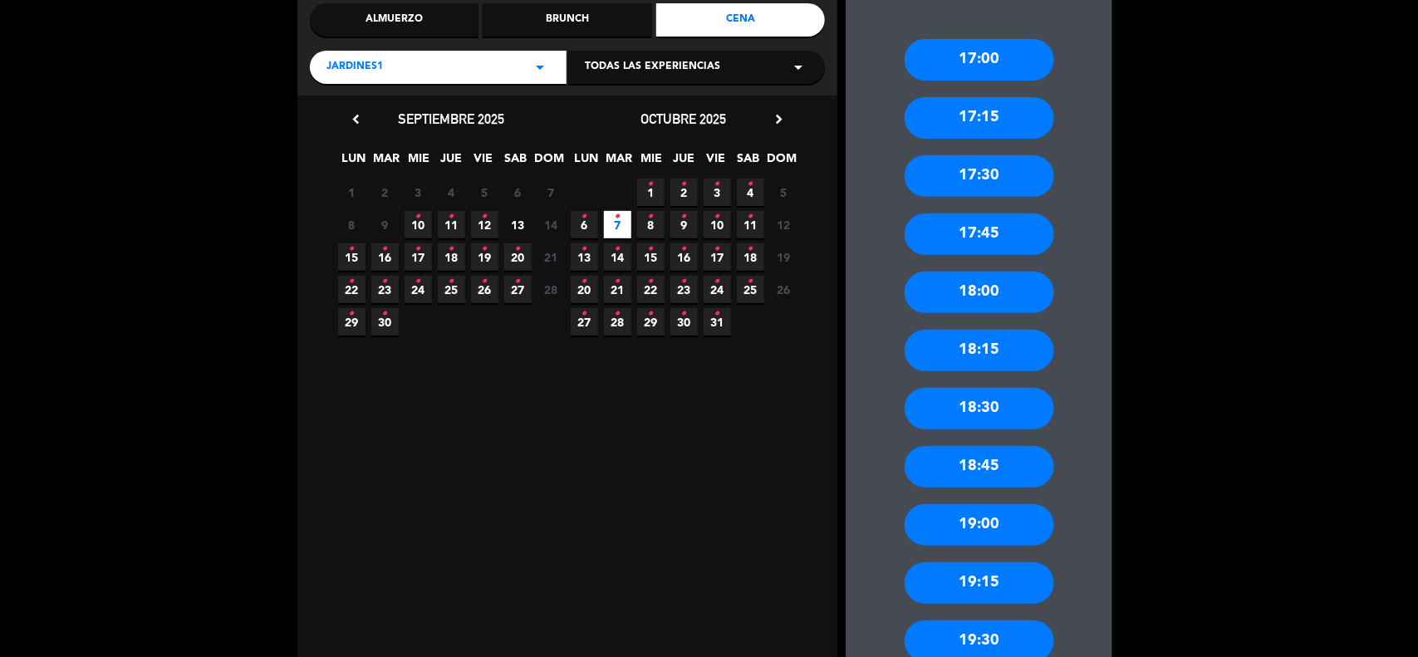
click at [1010, 528] on div "19:00" at bounding box center [980, 525] width 150 height 42
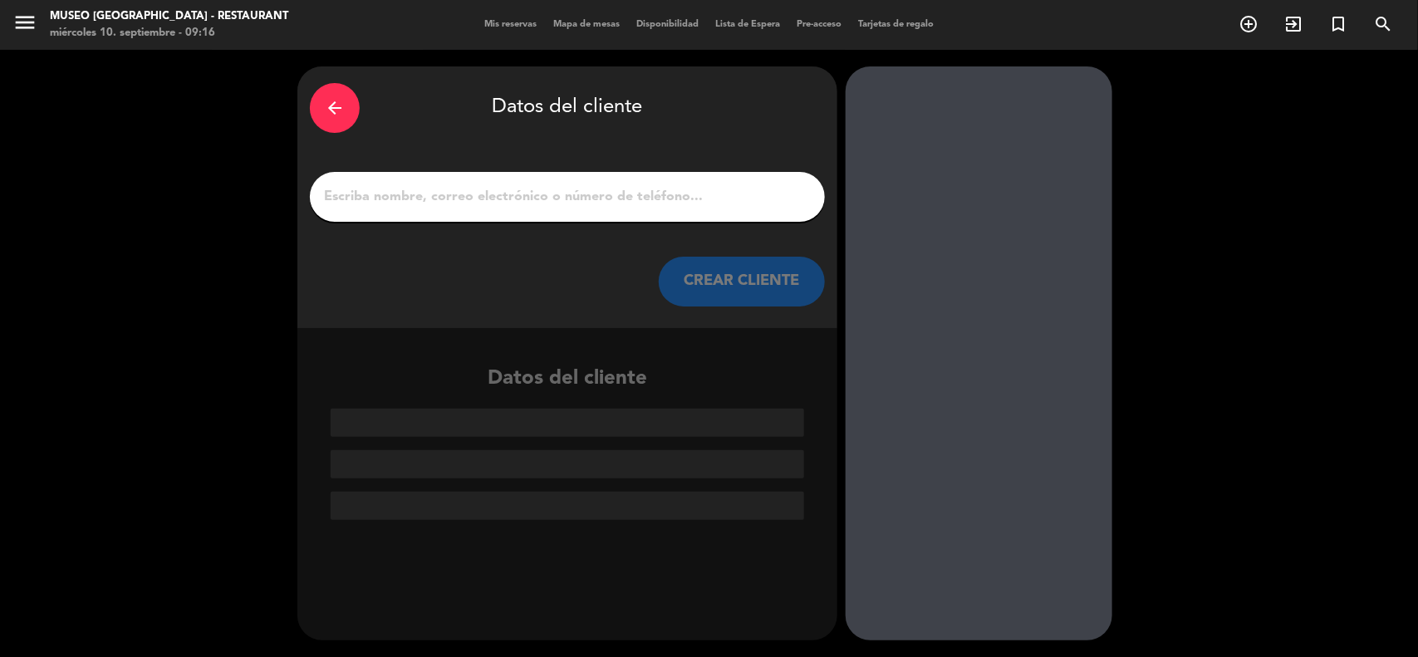
click at [337, 98] on icon "arrow_back" at bounding box center [335, 108] width 20 height 20
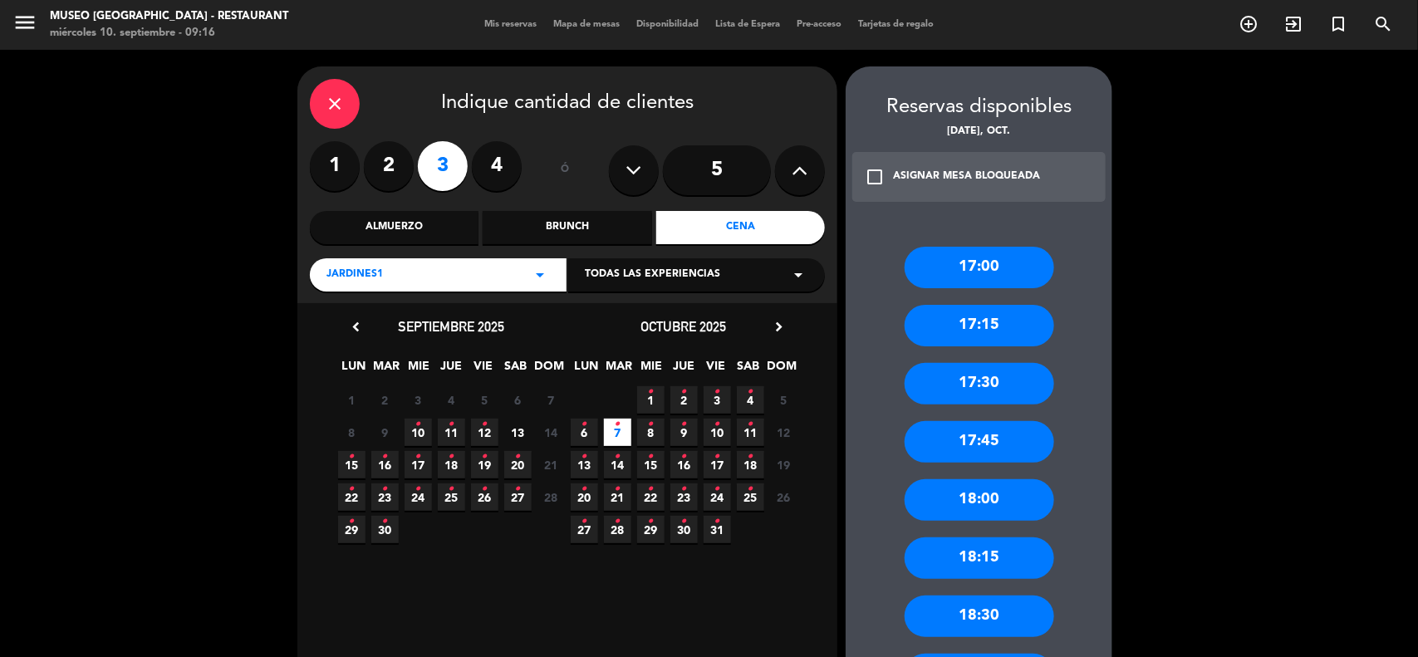
click at [334, 104] on icon "close" at bounding box center [335, 104] width 20 height 20
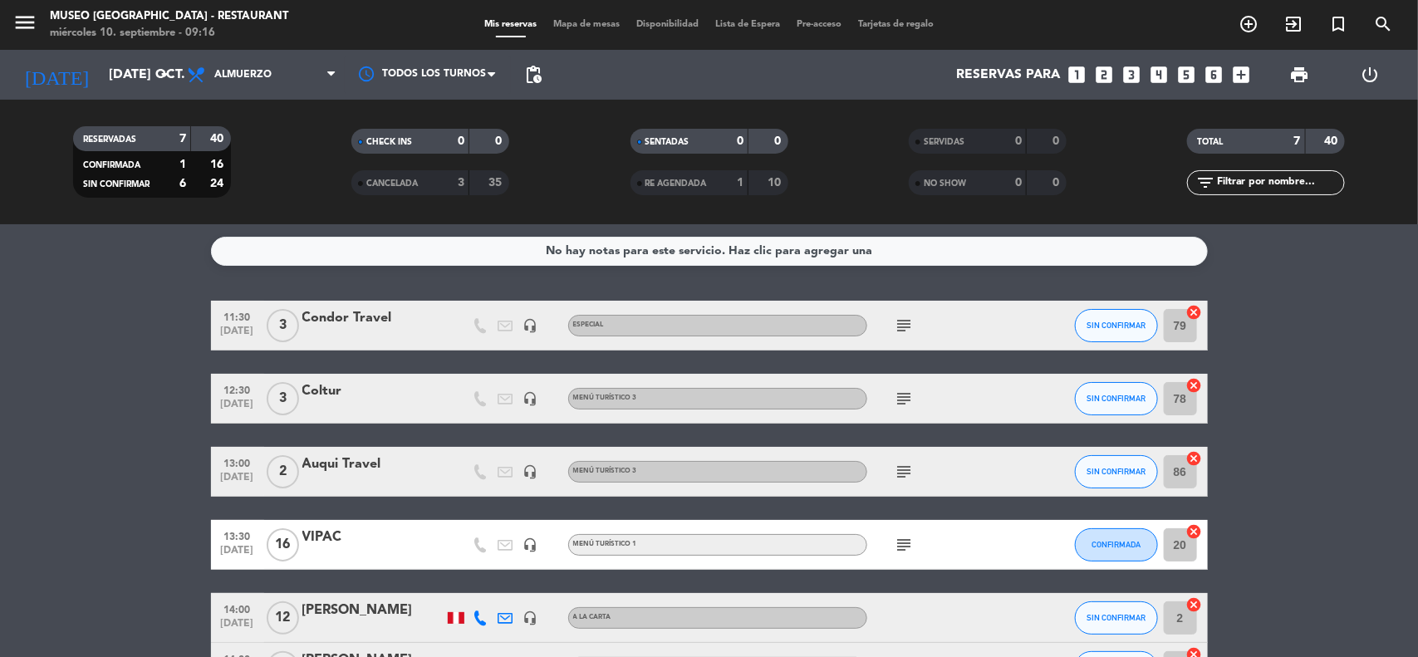
click at [328, 388] on div "Coltur" at bounding box center [372, 392] width 141 height 22
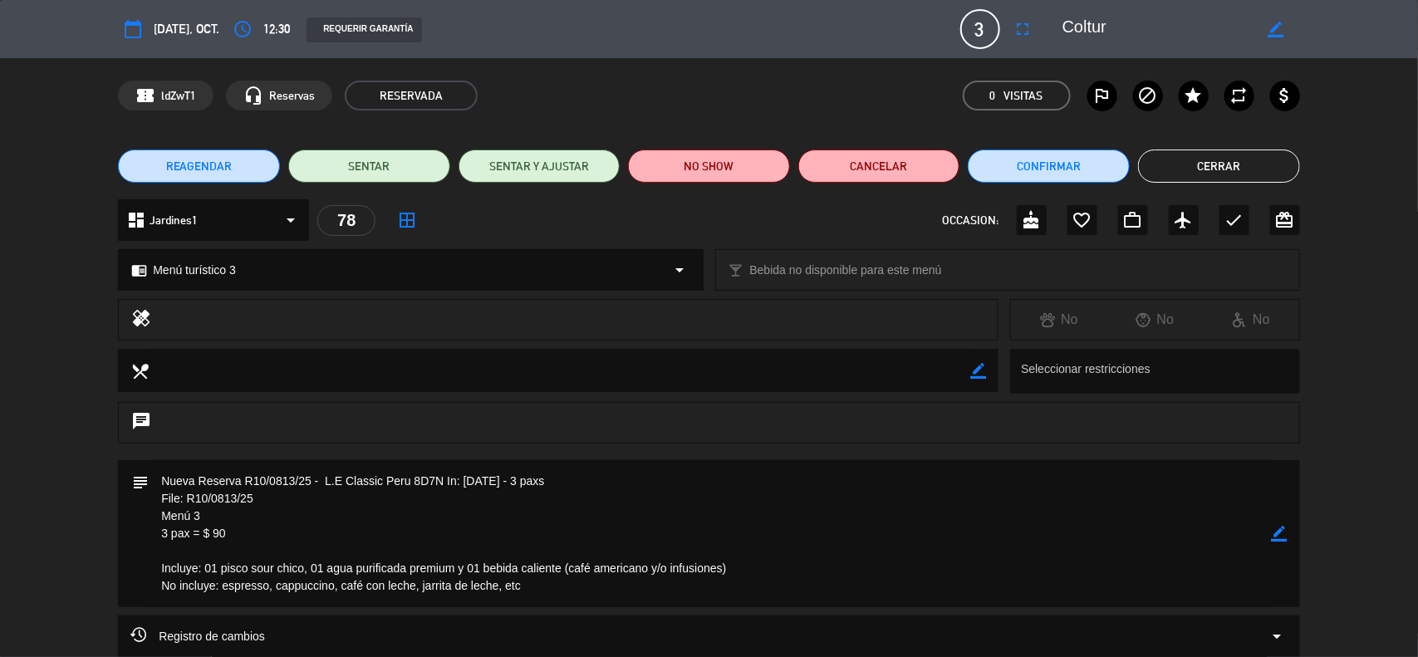
click at [202, 173] on span "REAGENDAR" at bounding box center [199, 166] width 66 height 17
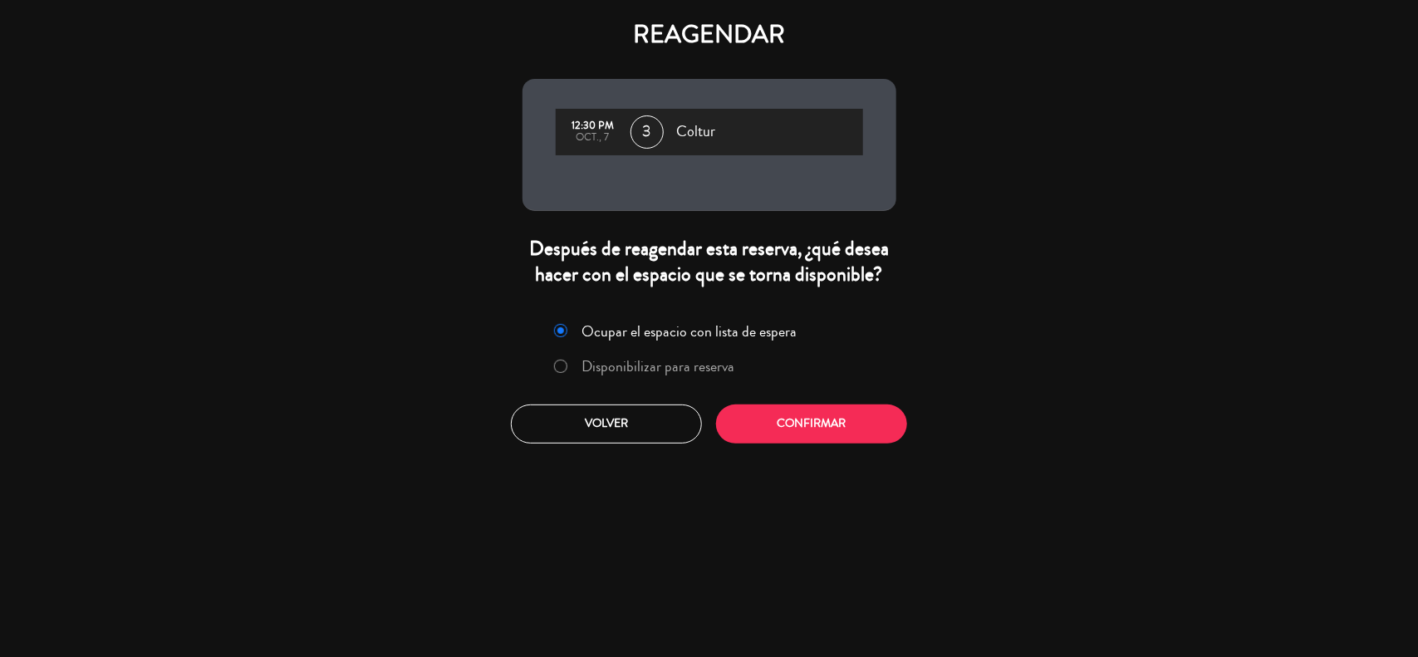
click at [628, 366] on label "Disponibilizar para reserva" at bounding box center [658, 366] width 153 height 15
click at [764, 432] on button "Confirmar" at bounding box center [811, 424] width 191 height 39
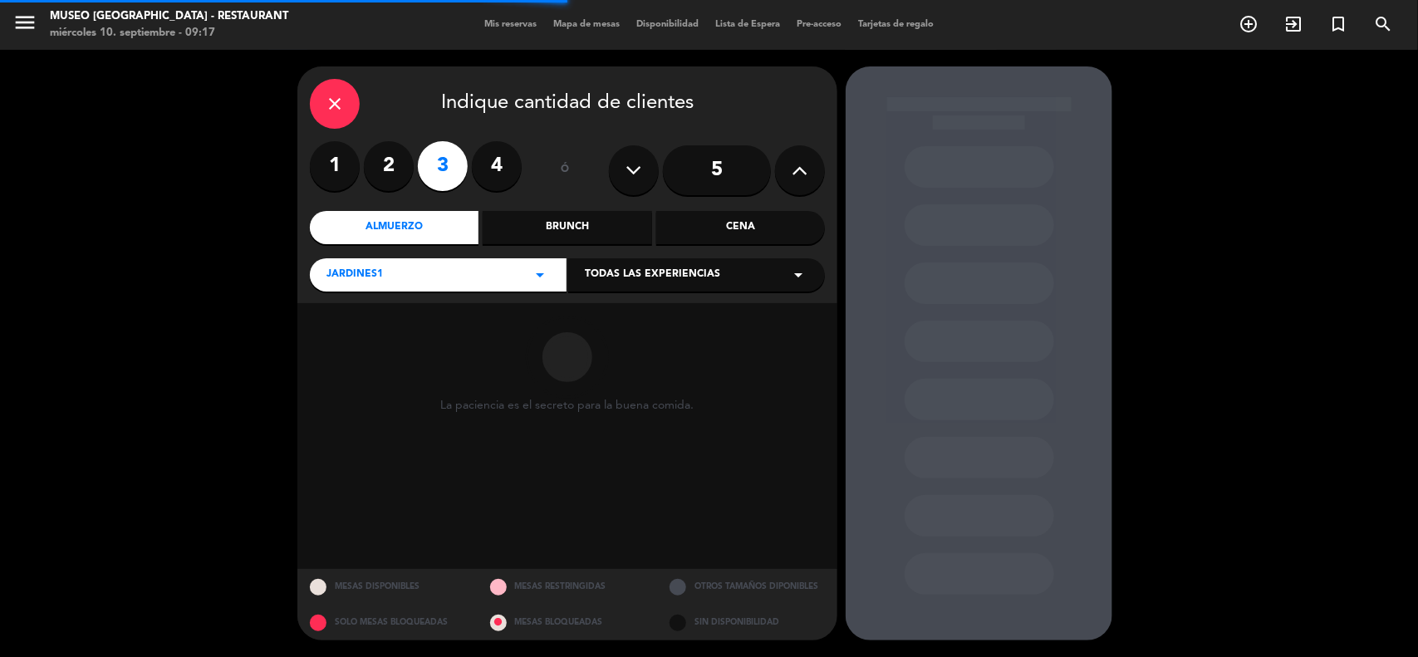
click at [750, 230] on div "Cena" at bounding box center [740, 227] width 169 height 33
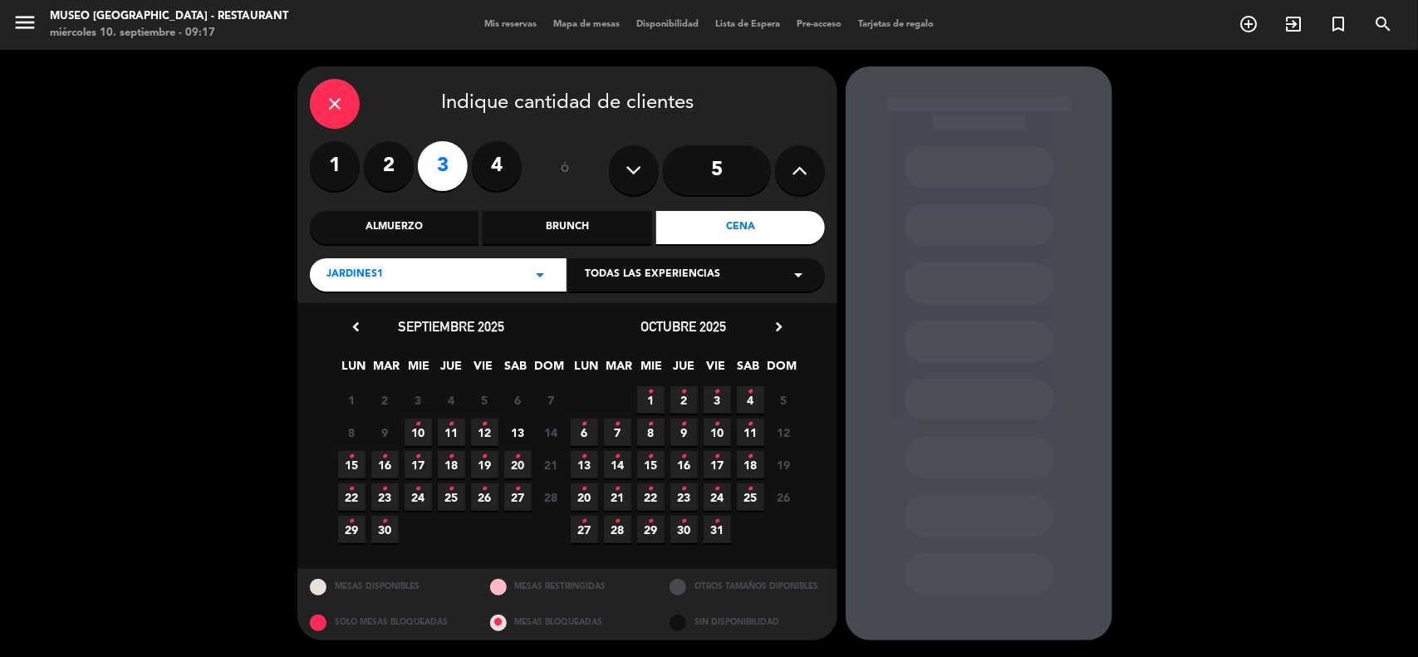
click at [615, 432] on icon "•" at bounding box center [618, 424] width 6 height 27
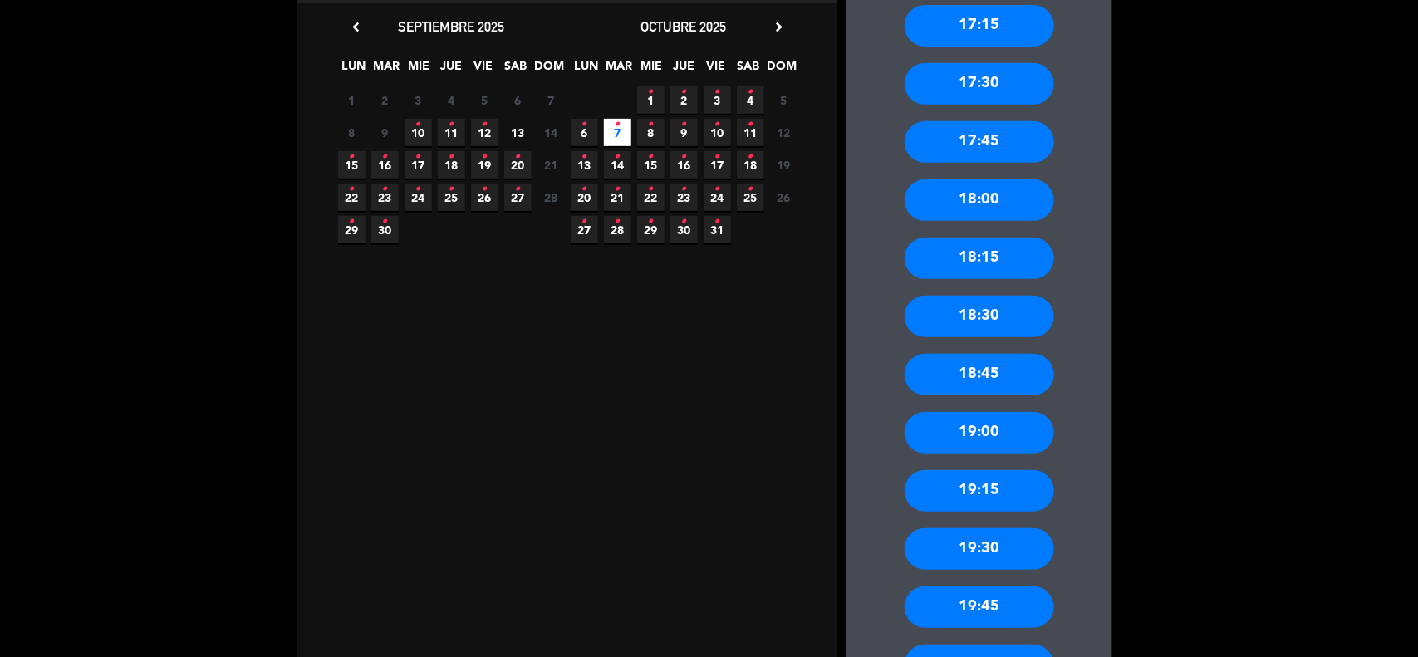
scroll to position [312, 0]
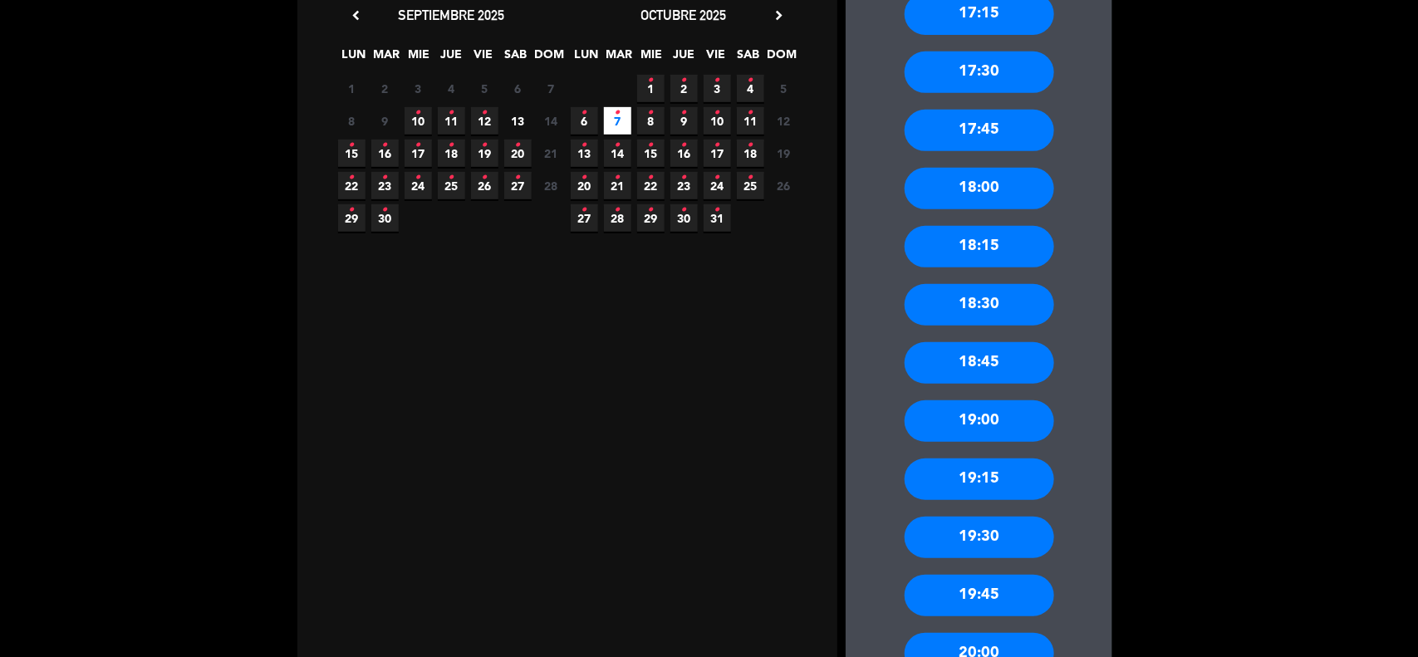
click at [998, 415] on div "19:00" at bounding box center [980, 421] width 150 height 42
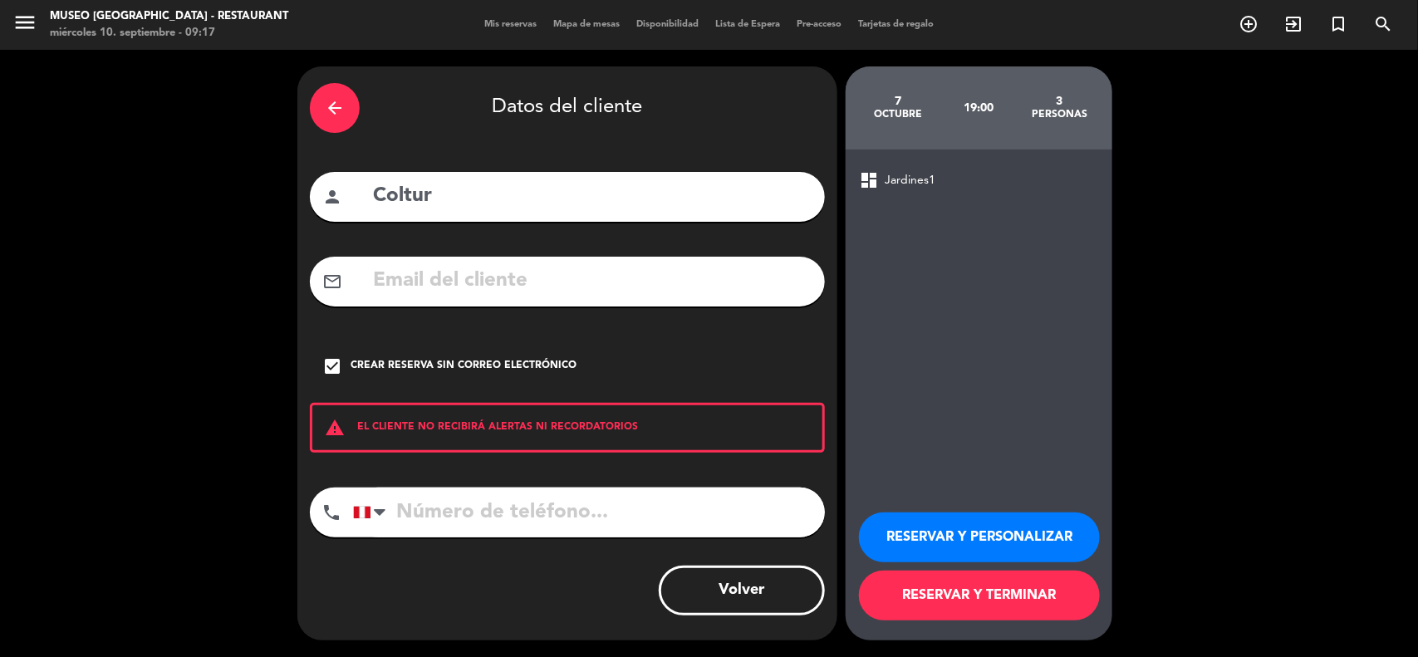
click at [973, 592] on button "RESERVAR Y TERMINAR" at bounding box center [979, 596] width 241 height 50
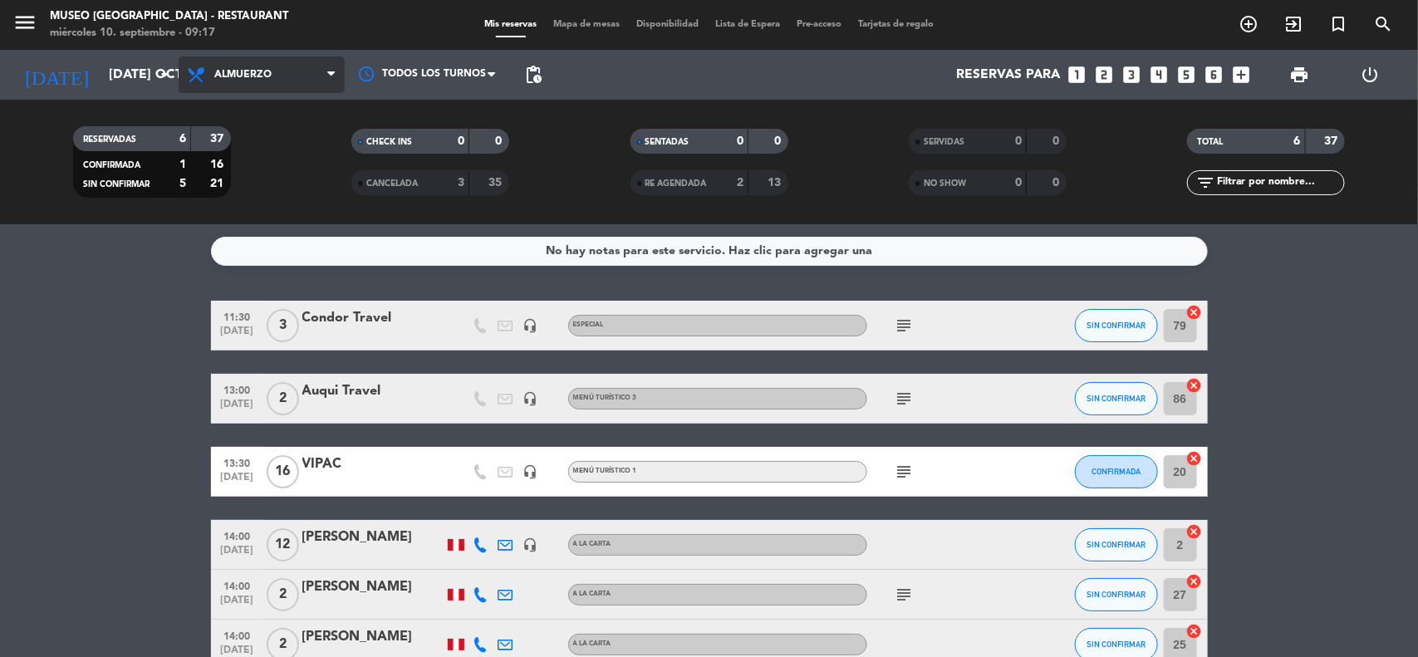
click at [312, 76] on span "Almuerzo" at bounding box center [262, 75] width 166 height 37
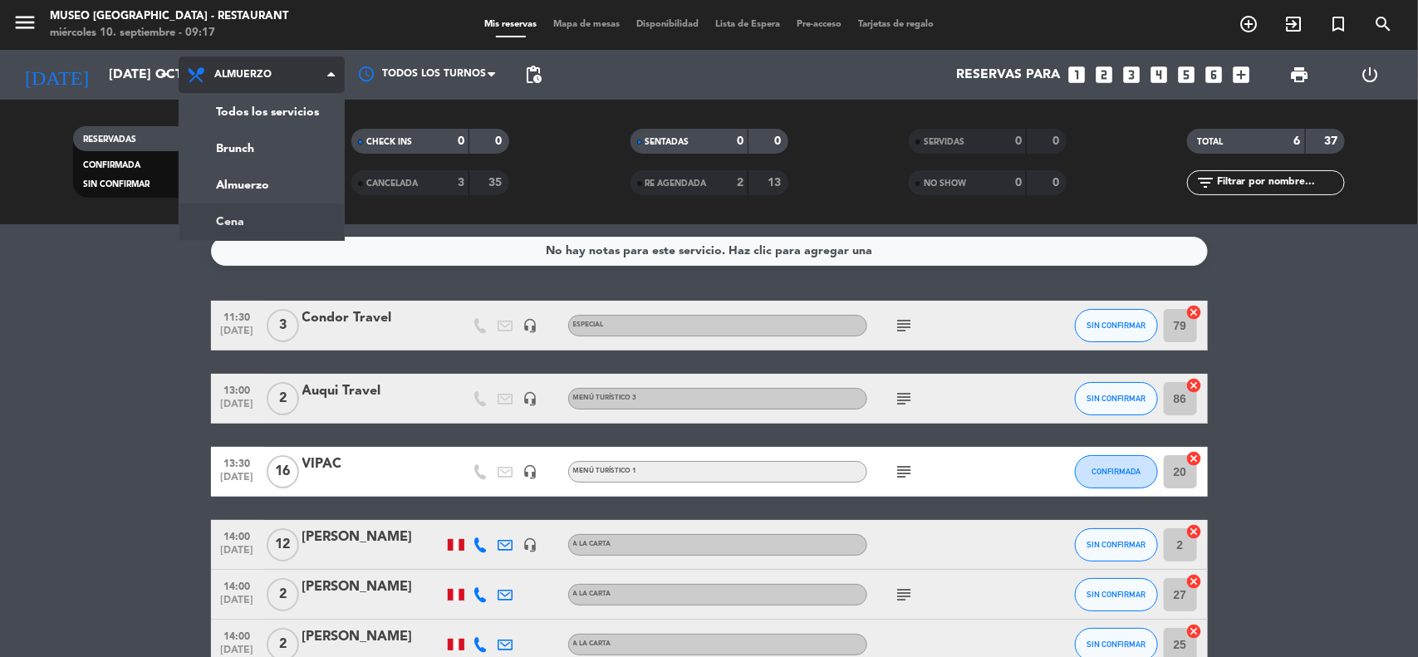
click at [278, 233] on ng-component "menu [GEOGRAPHIC_DATA] - Restaurant miércoles 10. septiembre - 09:17 Mis reserv…" at bounding box center [709, 328] width 1418 height 657
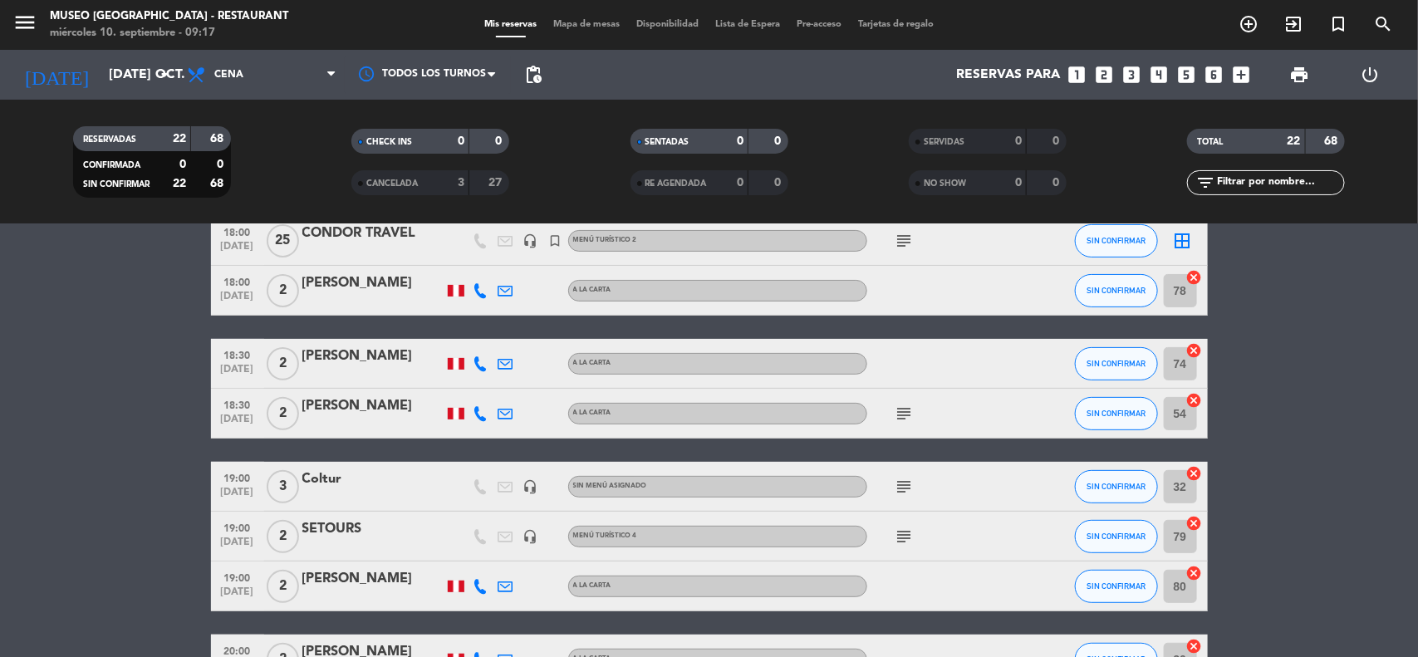
scroll to position [312, 0]
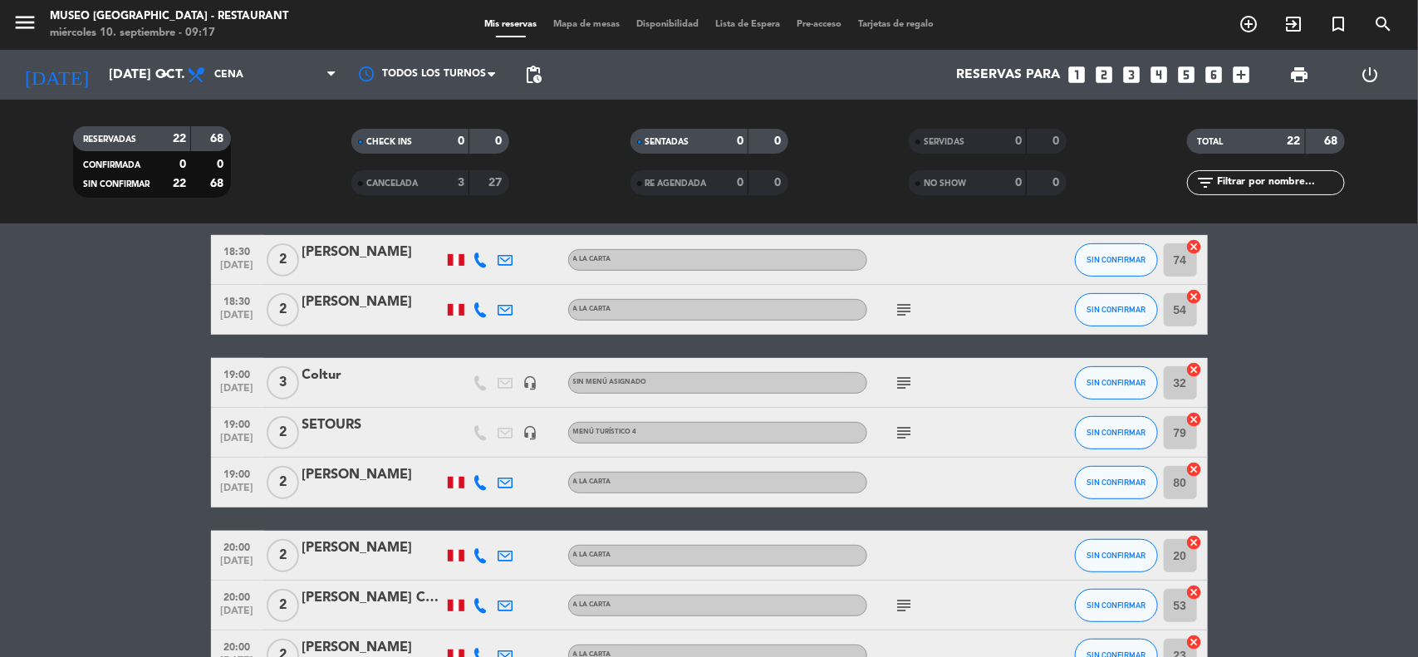
click at [322, 376] on div "Coltur" at bounding box center [372, 376] width 141 height 22
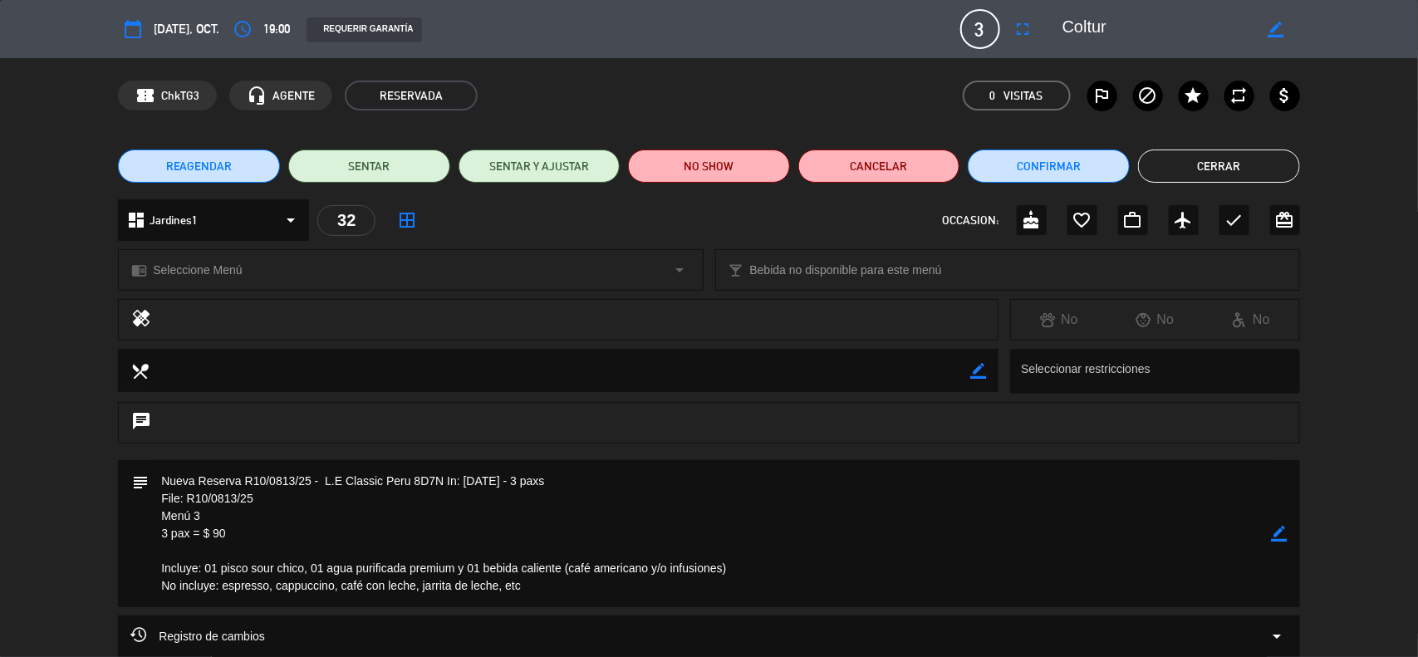
click at [204, 273] on span "Seleccione Menú" at bounding box center [197, 270] width 89 height 19
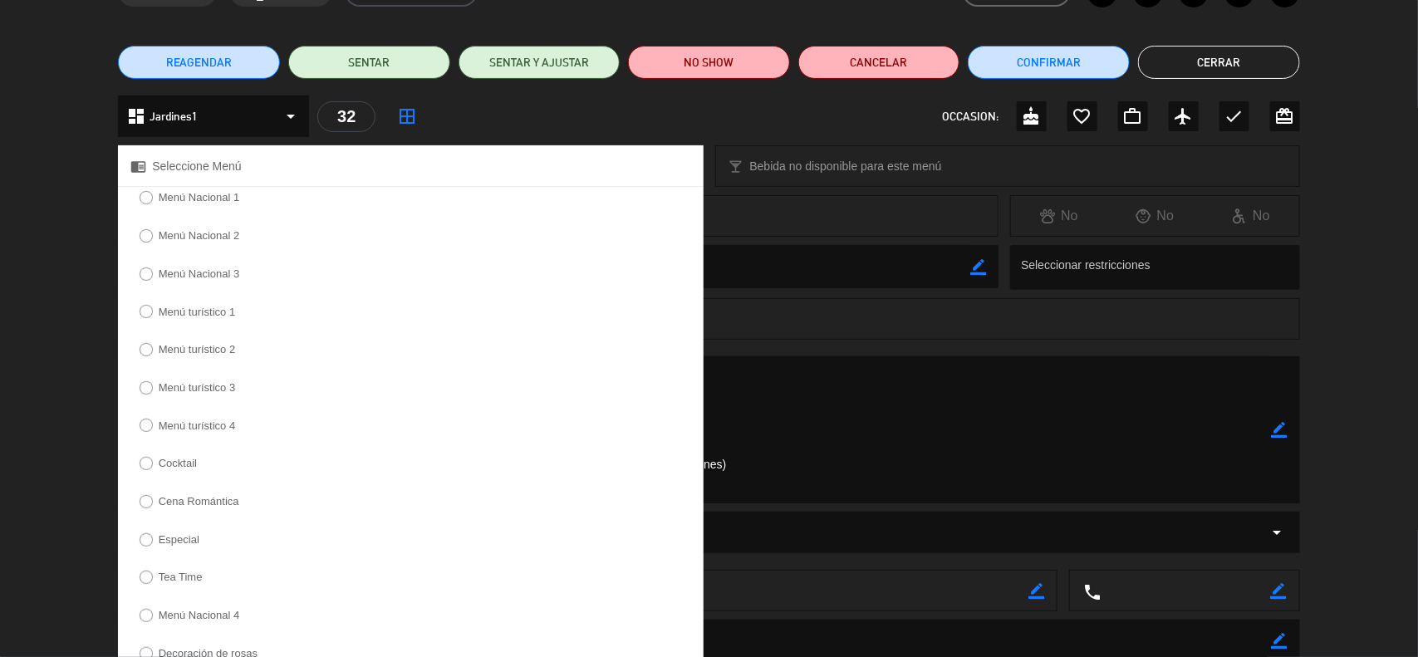
click at [212, 397] on label "Menú turístico 3" at bounding box center [187, 390] width 114 height 27
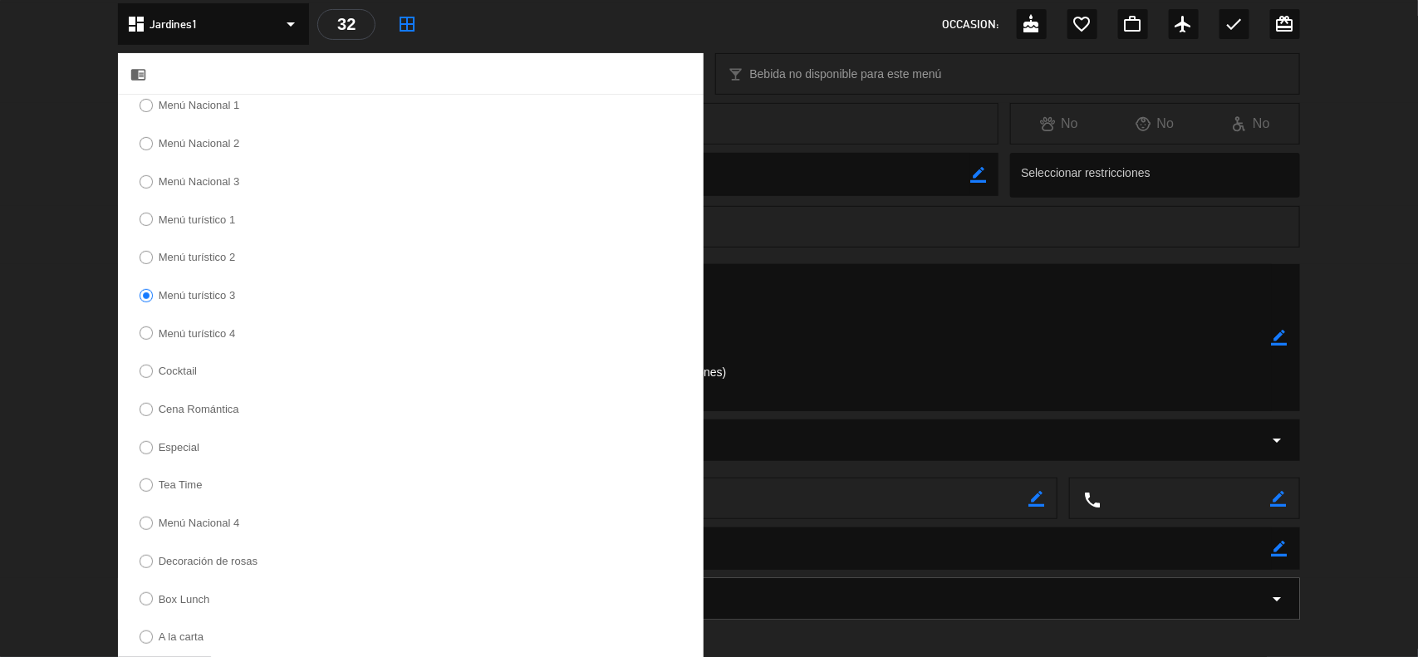
scroll to position [396, 0]
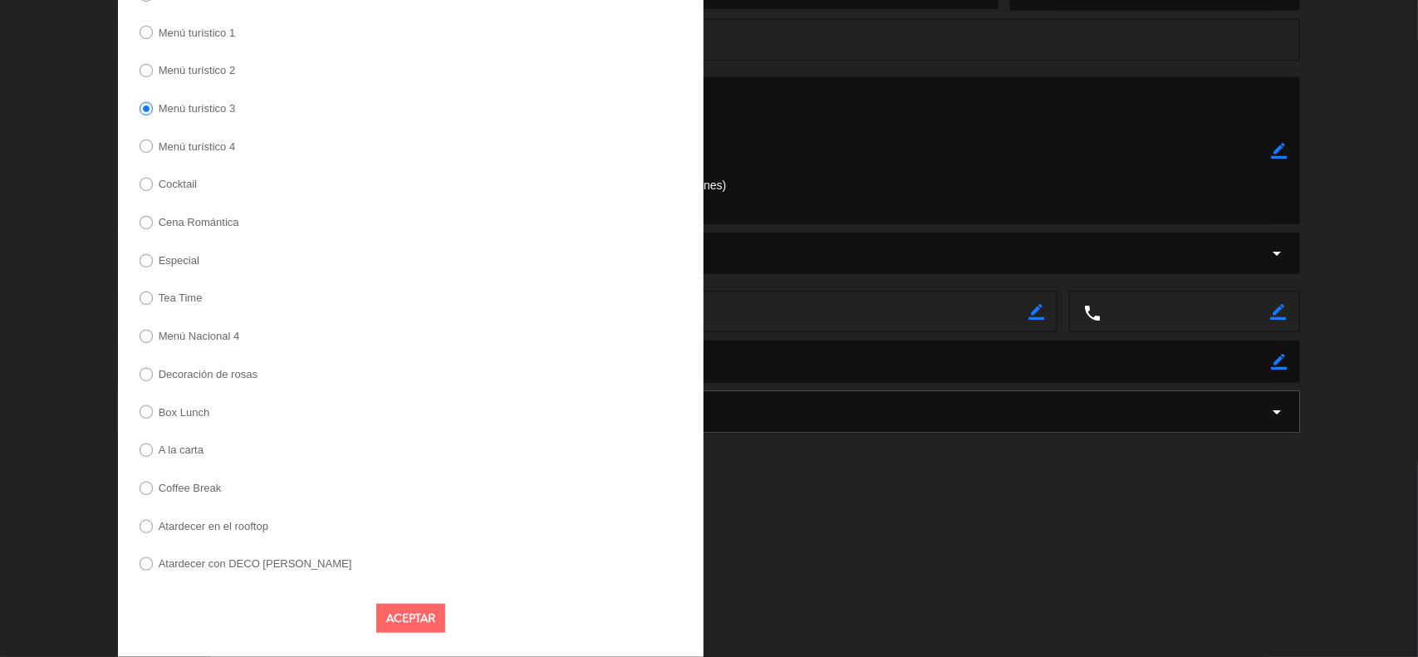
click at [417, 616] on button "Aceptar" at bounding box center [410, 618] width 69 height 29
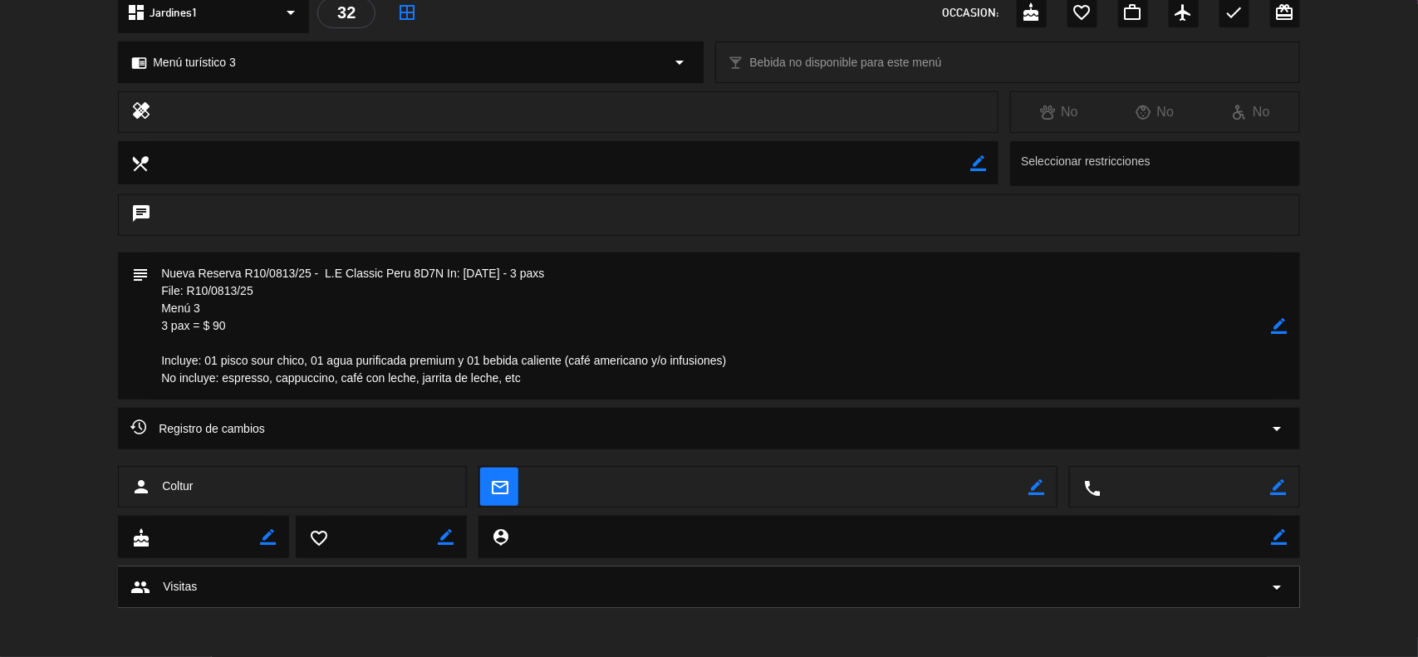
scroll to position [0, 0]
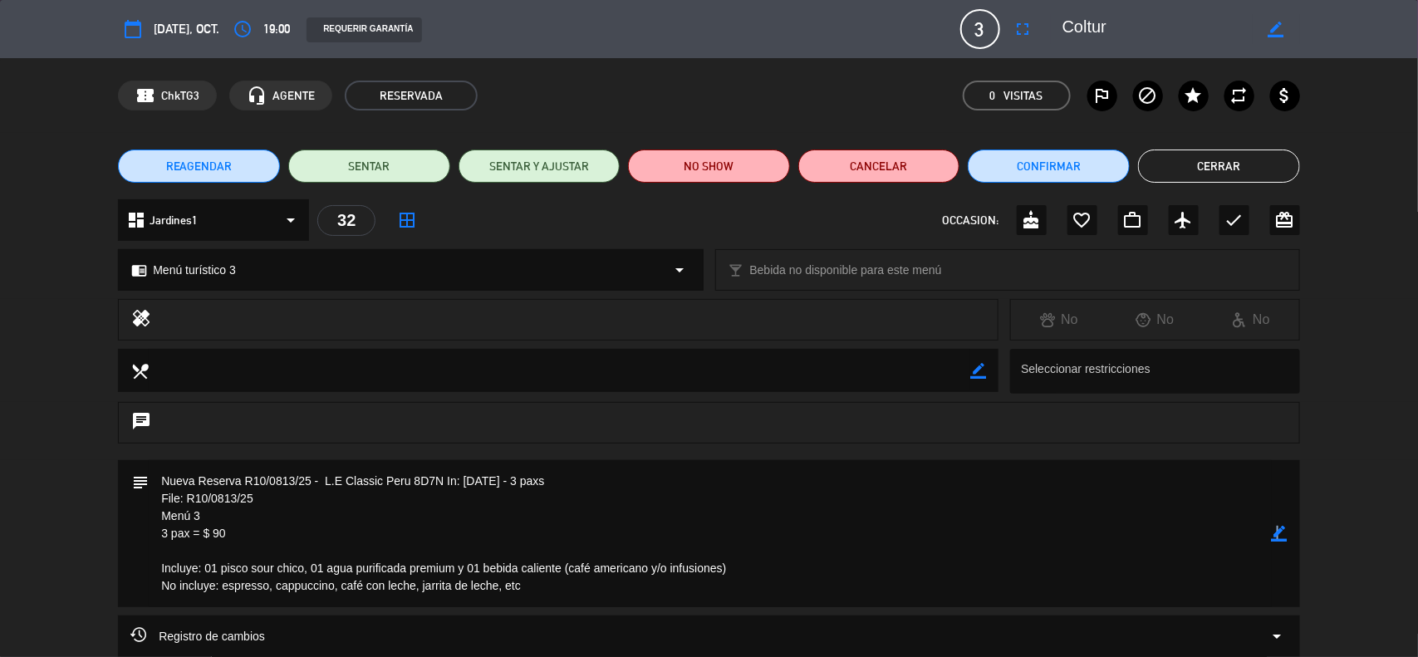
click at [1277, 532] on icon "border_color" at bounding box center [1280, 534] width 16 height 16
click at [1277, 532] on icon at bounding box center [1280, 534] width 16 height 16
click at [0, 0] on div at bounding box center [0, 0] width 0 height 0
drag, startPoint x: 1173, startPoint y: 172, endPoint x: 1182, endPoint y: 175, distance: 9.7
click at [1174, 172] on button "Cerrar" at bounding box center [1219, 166] width 162 height 33
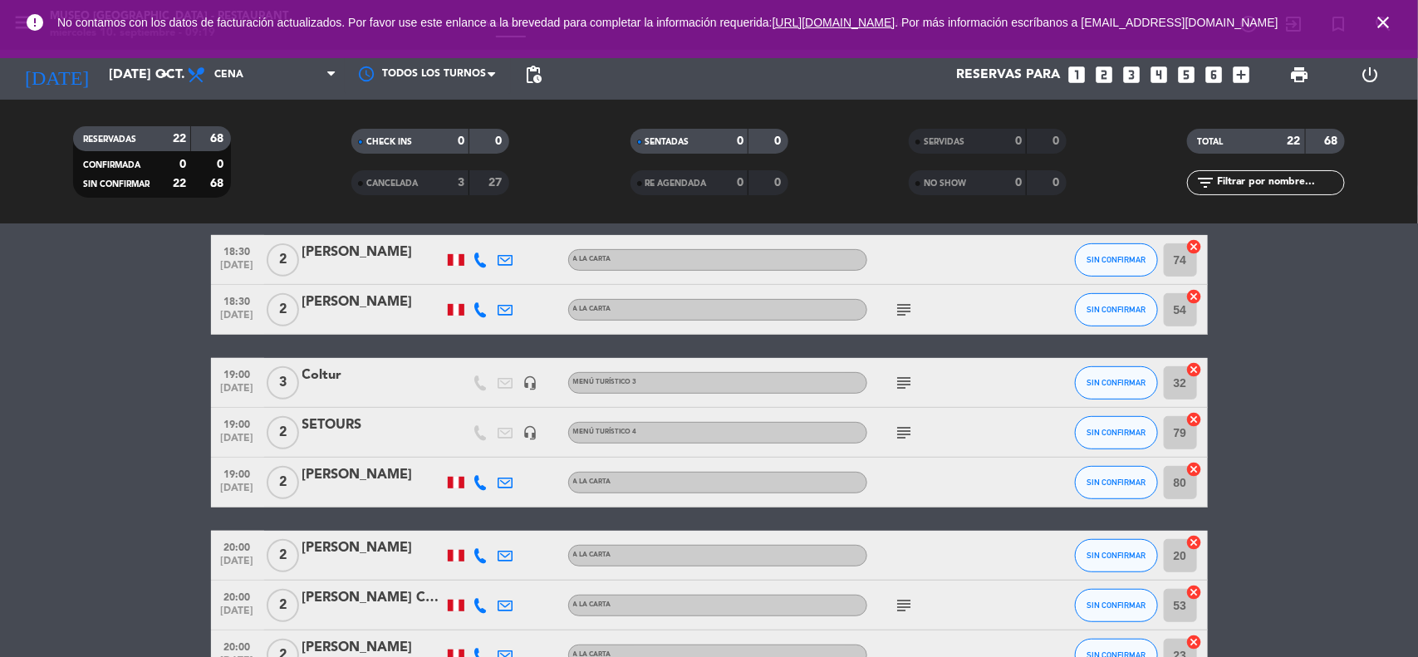
click at [1378, 22] on icon "close" at bounding box center [1383, 22] width 20 height 20
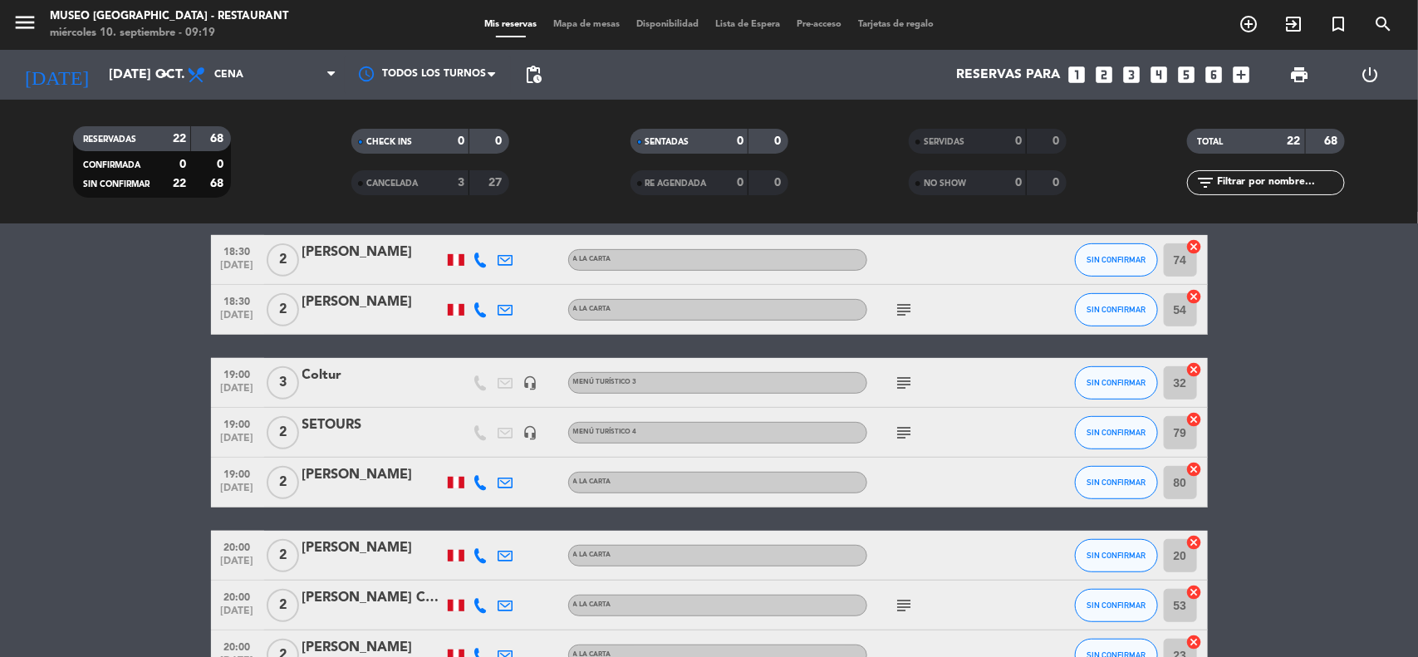
click at [1356, 313] on bookings-row "17:30 [DATE] 2 [PERSON_NAME] [PERSON_NAME] A [PERSON_NAME] SIN CONFIRMAR 76 can…" at bounding box center [709, 595] width 1418 height 1213
click at [105, 80] on input "[DATE] oct." at bounding box center [188, 75] width 175 height 32
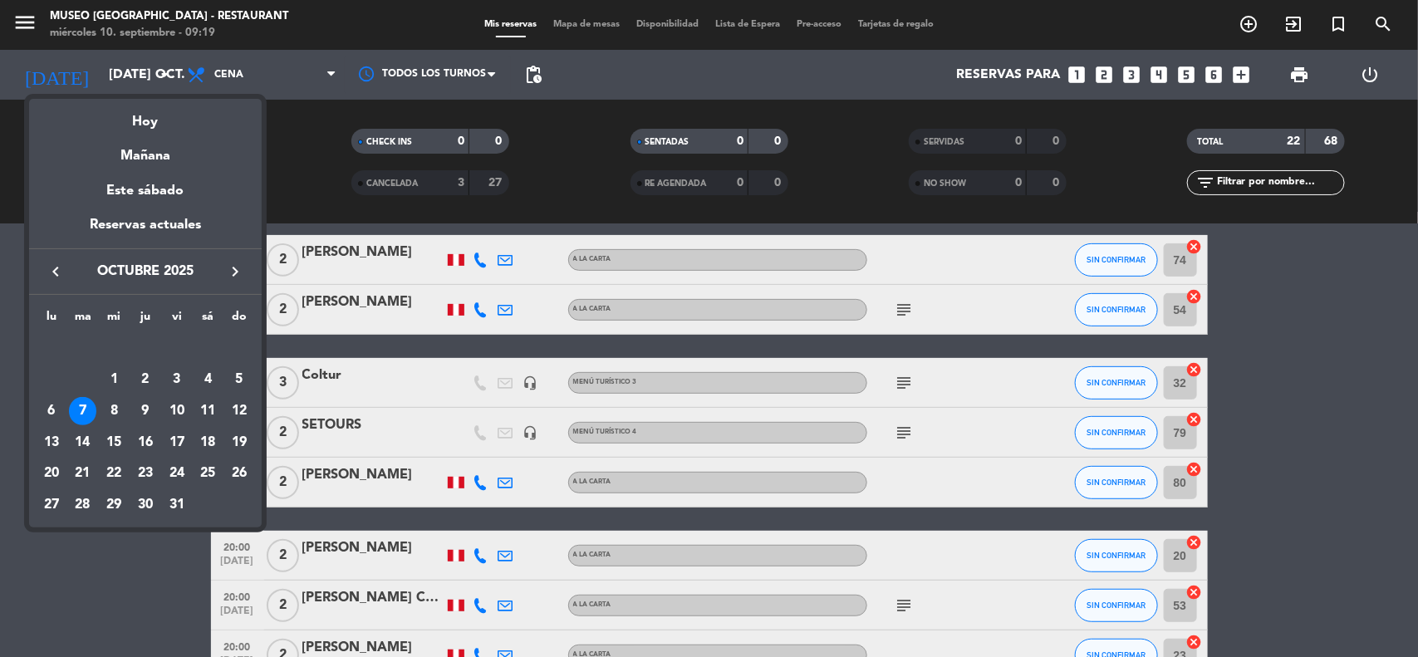
click at [54, 270] on icon "keyboard_arrow_left" at bounding box center [56, 272] width 20 height 20
click at [113, 441] on div "17" at bounding box center [114, 443] width 28 height 28
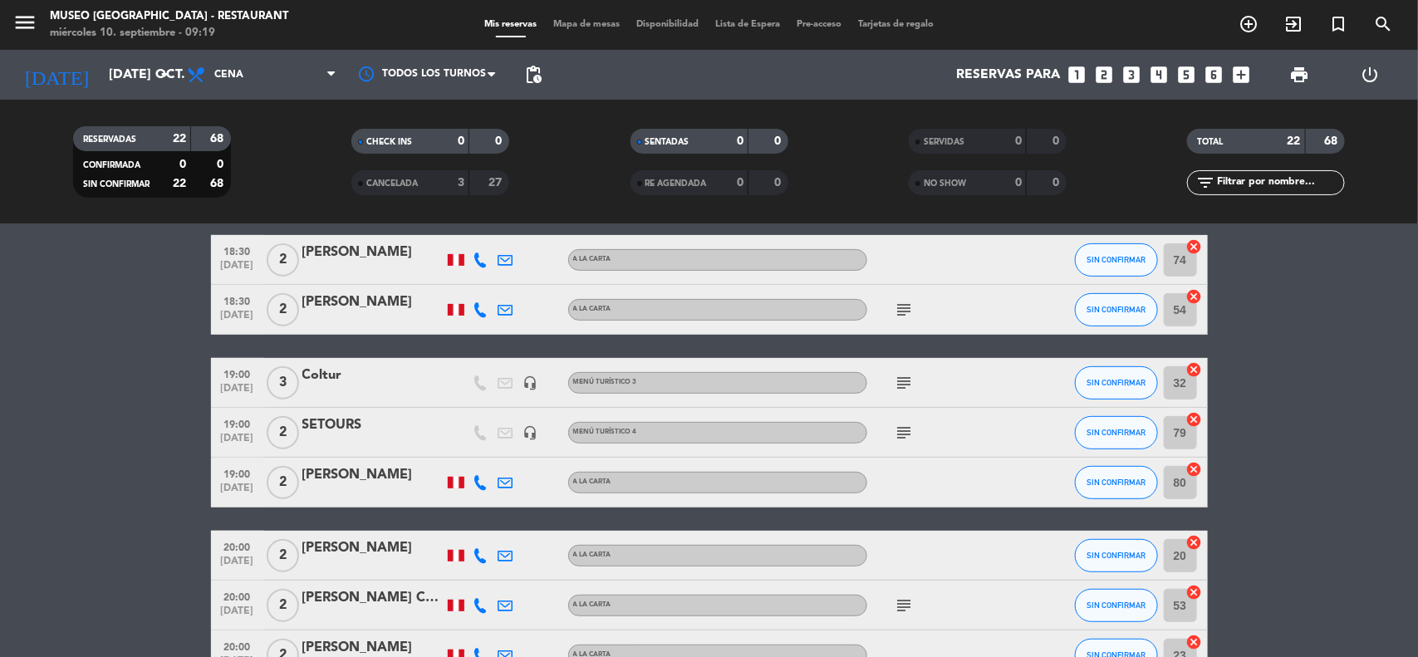
type input "mié. [DATE]"
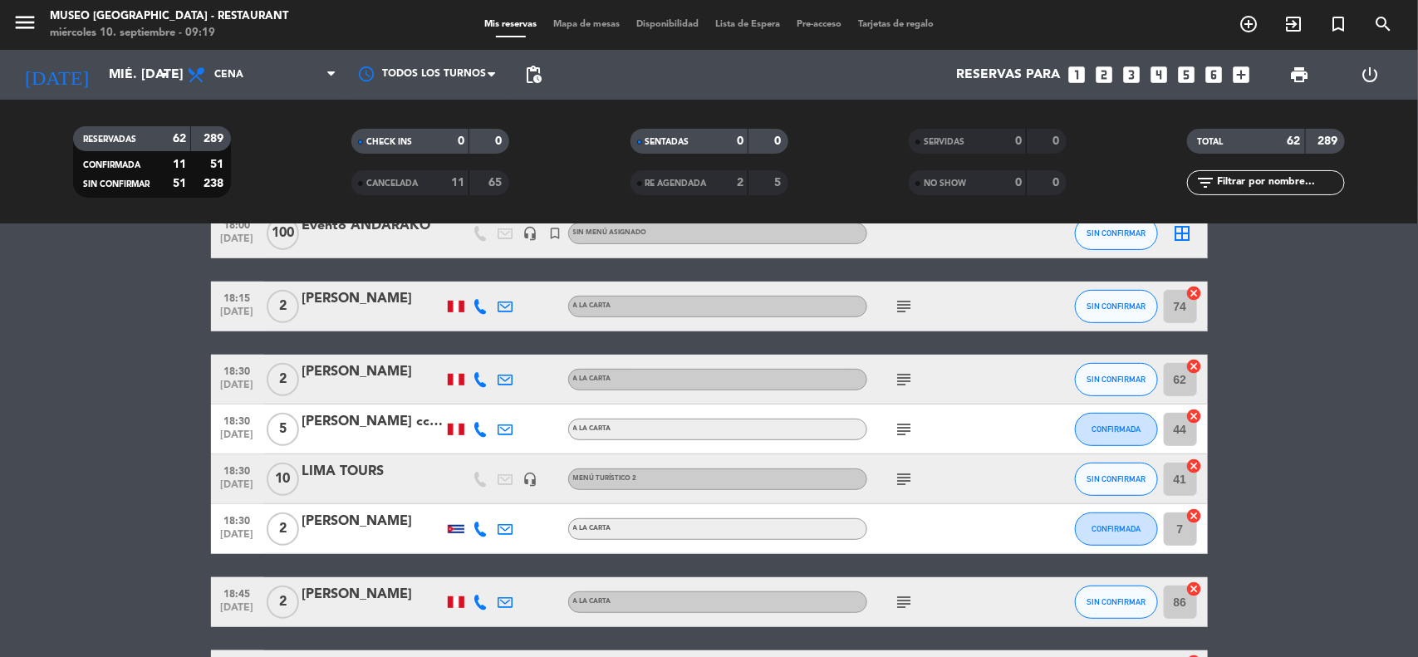
click at [380, 469] on div "LIMA TOURS" at bounding box center [372, 472] width 141 height 22
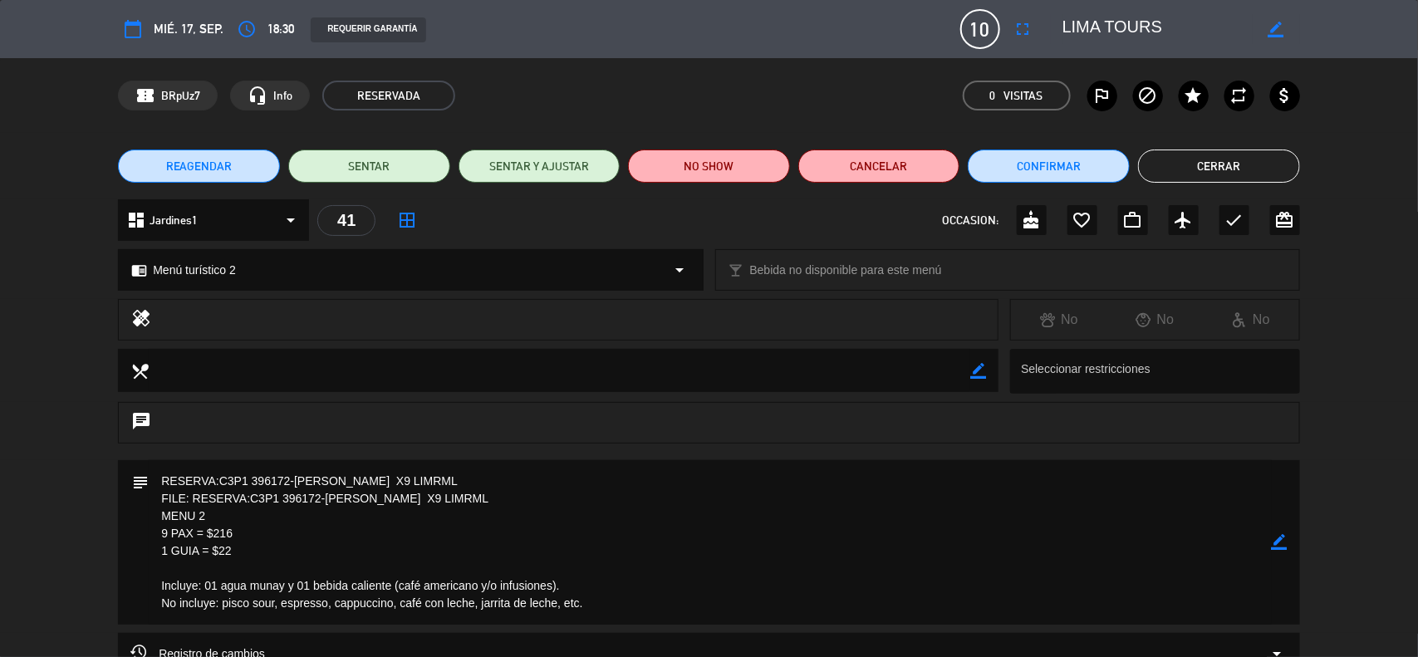
click at [1284, 537] on icon "border_color" at bounding box center [1280, 542] width 16 height 16
drag, startPoint x: 474, startPoint y: 479, endPoint x: 133, endPoint y: 470, distance: 341.6
click at [133, 470] on div "subject" at bounding box center [709, 542] width 1182 height 165
click at [1288, 540] on icon at bounding box center [1280, 542] width 16 height 16
click at [1281, 546] on icon "border_color" at bounding box center [1280, 542] width 16 height 16
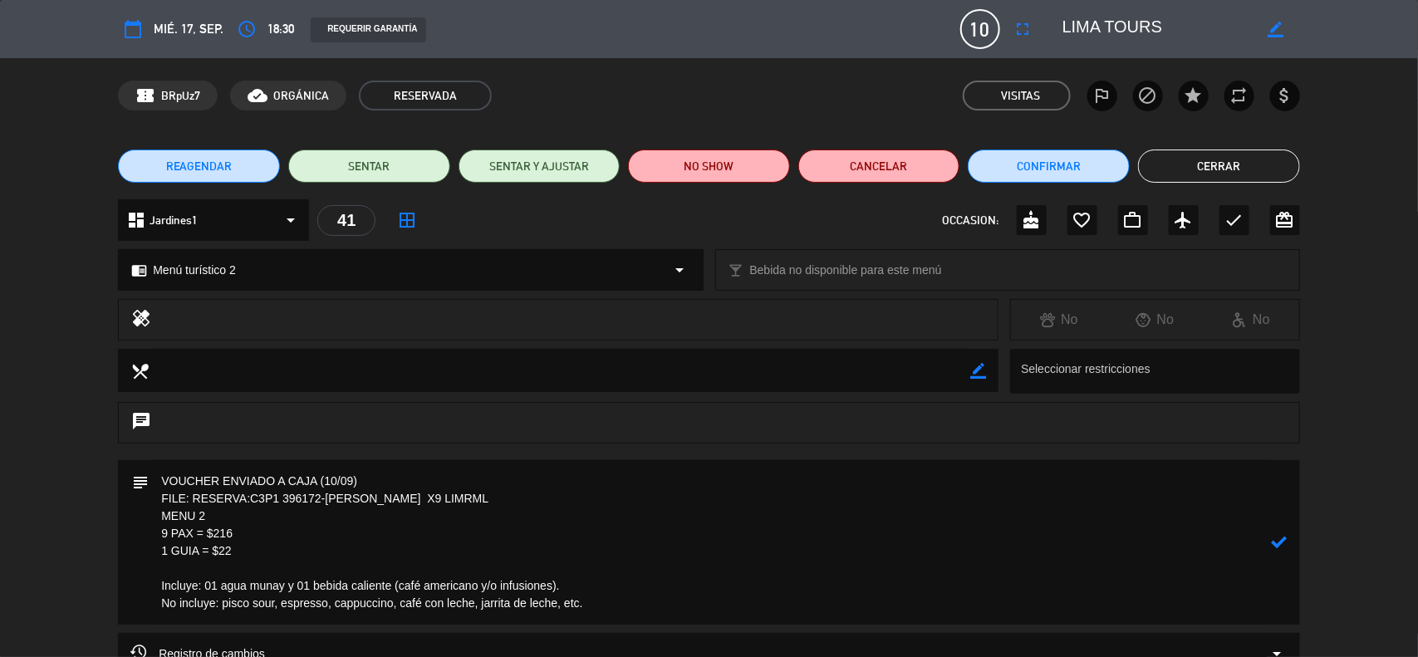
click at [1281, 546] on icon at bounding box center [1280, 542] width 16 height 16
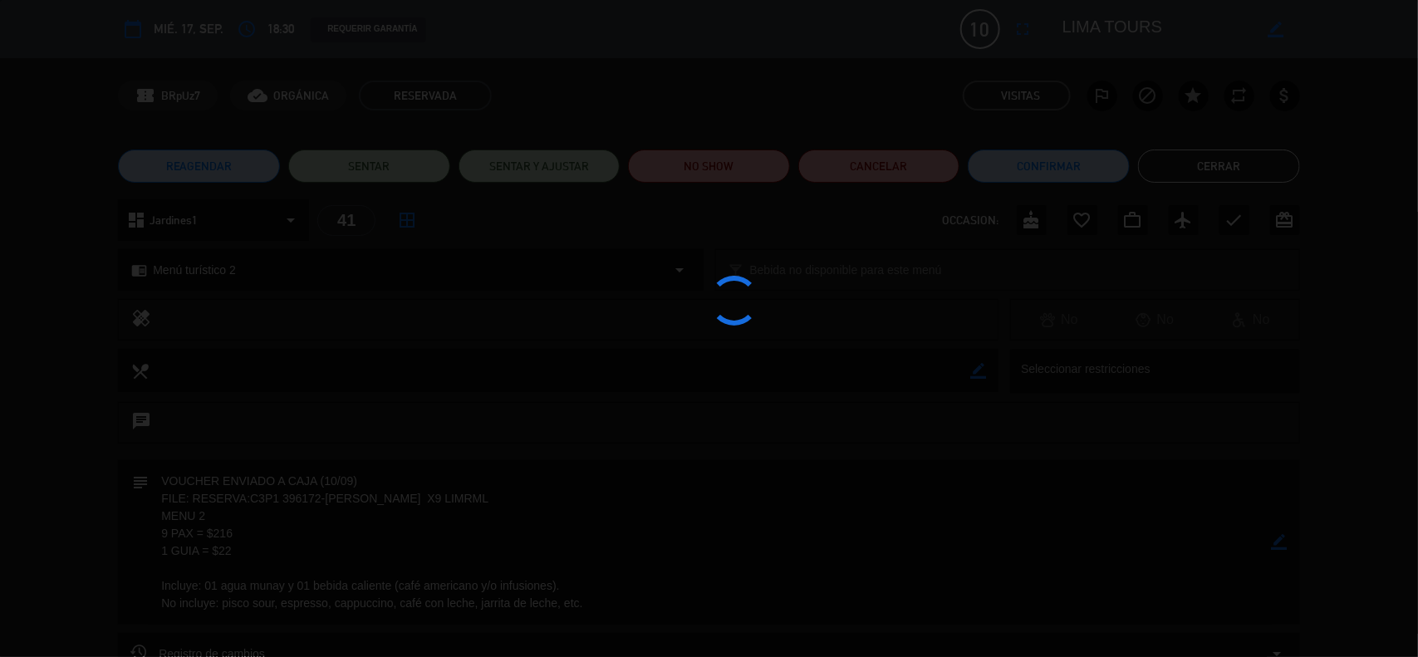
click at [1281, 546] on div at bounding box center [709, 328] width 1418 height 657
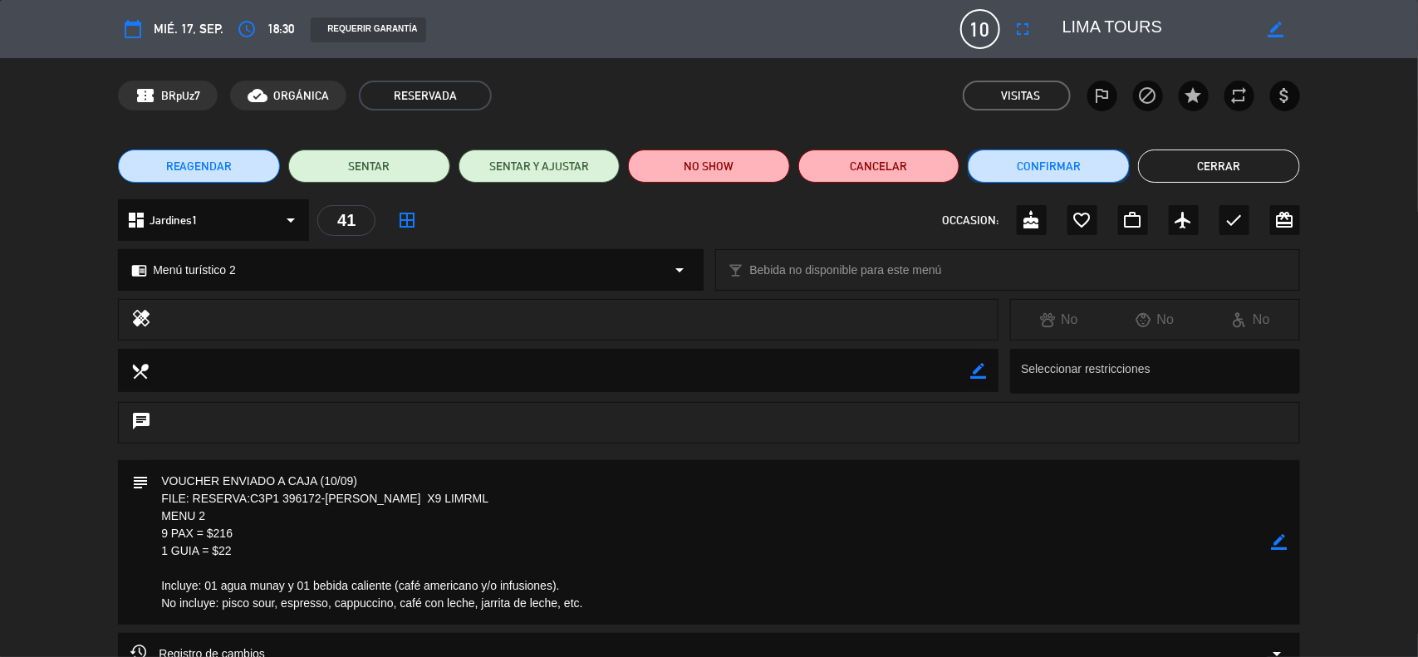
click at [1011, 155] on button "Confirmar" at bounding box center [1049, 166] width 162 height 33
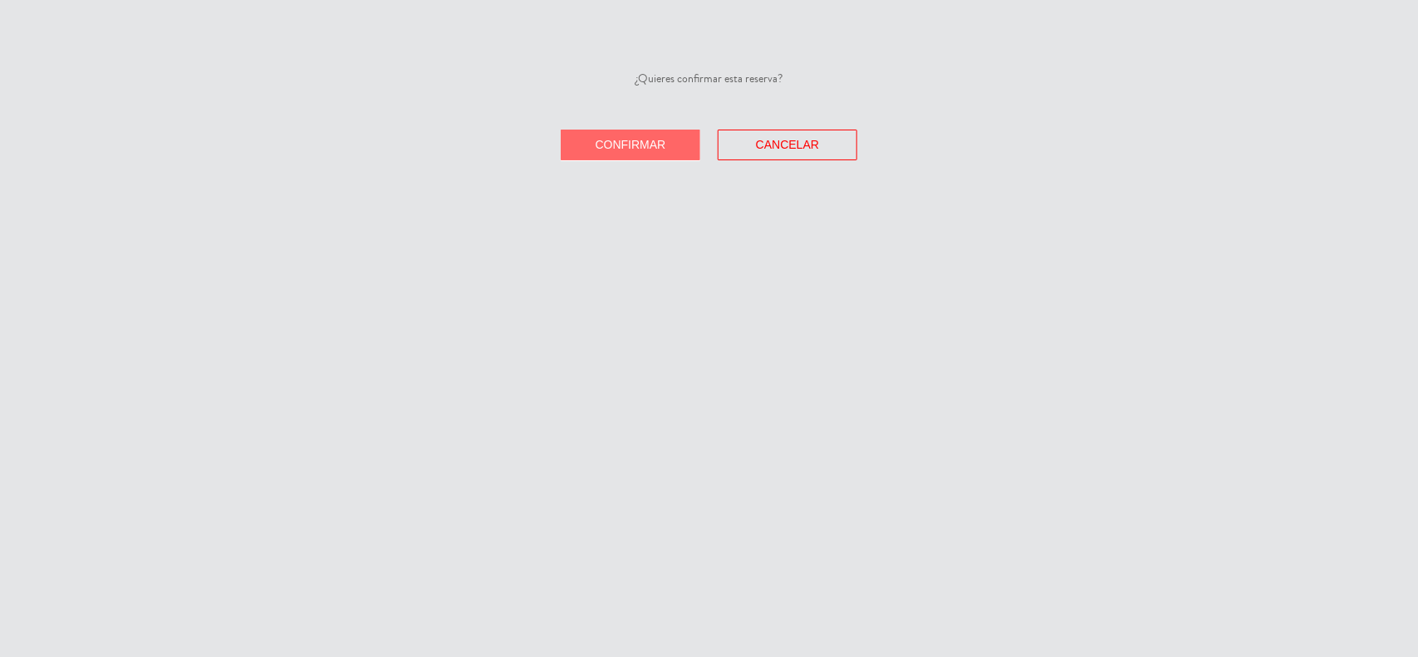
click at [645, 138] on button "Confirmar" at bounding box center [631, 145] width 140 height 31
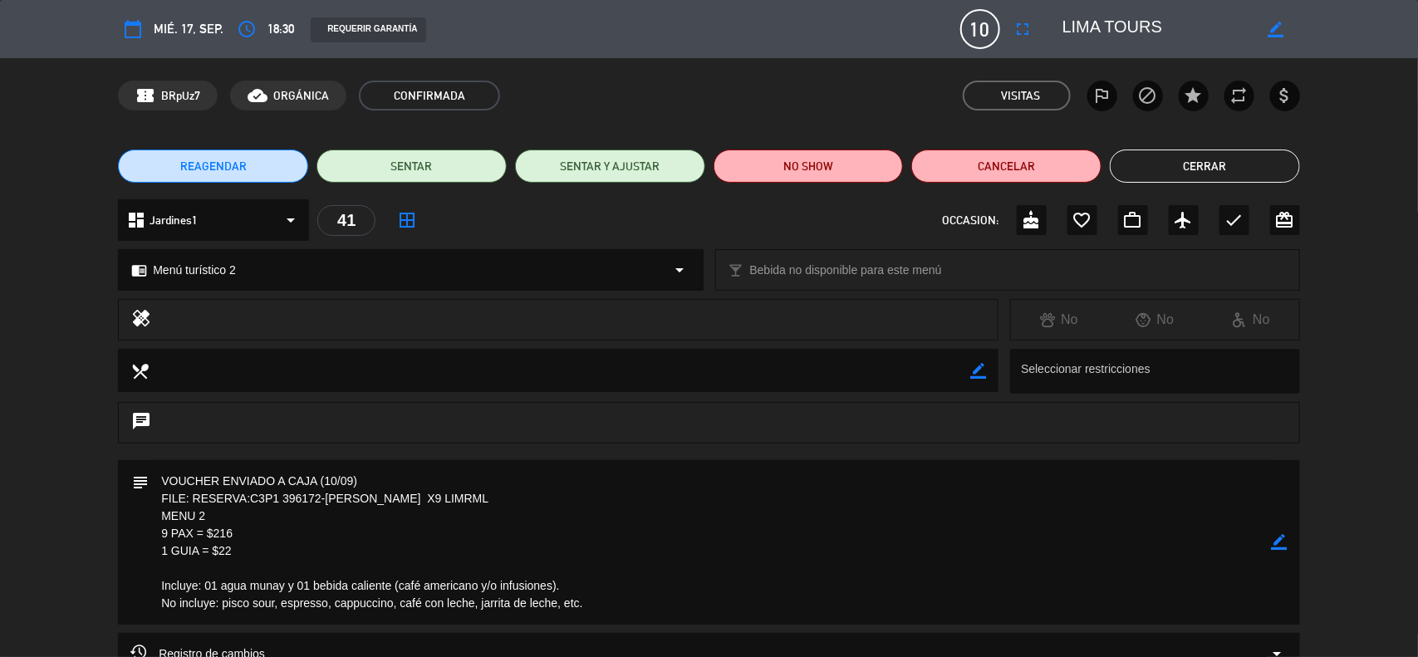
click at [1285, 540] on icon "border_color" at bounding box center [1280, 542] width 16 height 16
click at [217, 558] on textarea at bounding box center [710, 542] width 1123 height 165
click at [214, 533] on textarea at bounding box center [710, 542] width 1123 height 165
click at [1276, 545] on icon at bounding box center [1280, 542] width 16 height 16
click at [1280, 538] on icon "border_color" at bounding box center [1280, 542] width 16 height 16
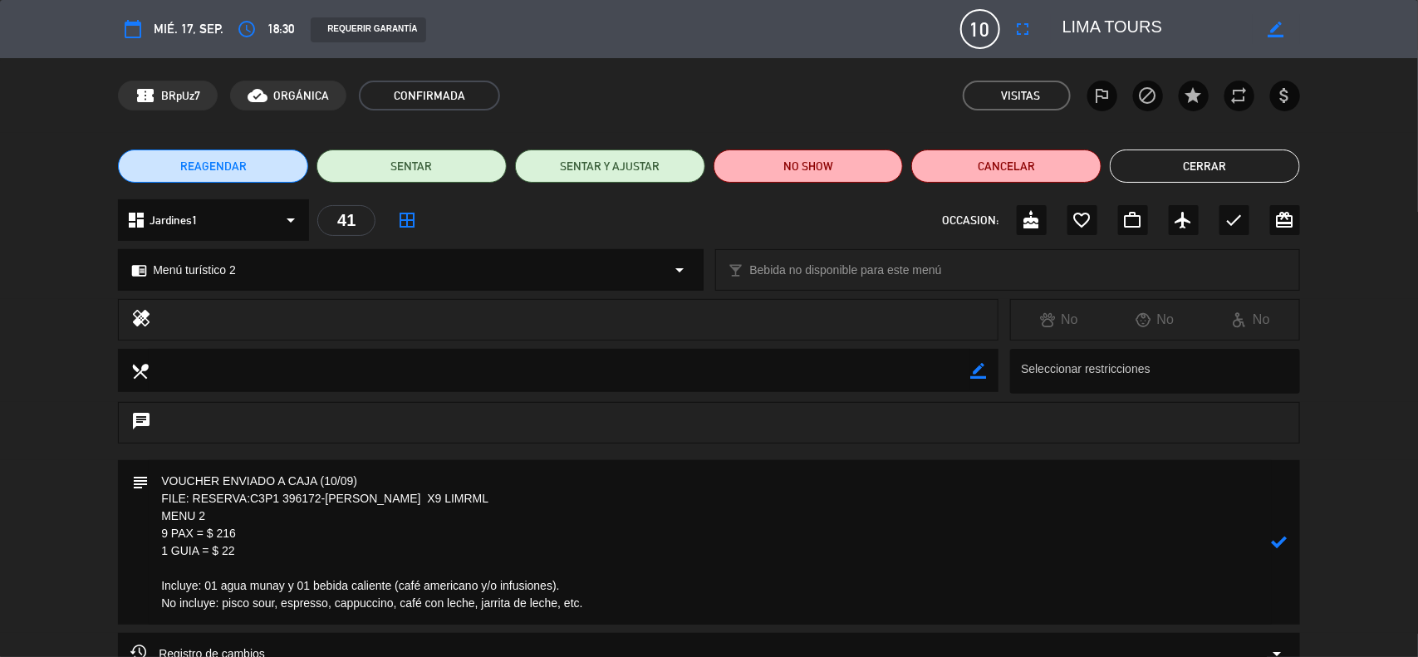
click at [234, 521] on textarea at bounding box center [710, 542] width 1123 height 165
drag, startPoint x: 243, startPoint y: 533, endPoint x: 214, endPoint y: 533, distance: 29.1
click at [214, 533] on textarea at bounding box center [710, 542] width 1123 height 165
drag, startPoint x: 251, startPoint y: 551, endPoint x: 219, endPoint y: 548, distance: 32.5
click at [219, 548] on textarea at bounding box center [710, 542] width 1123 height 165
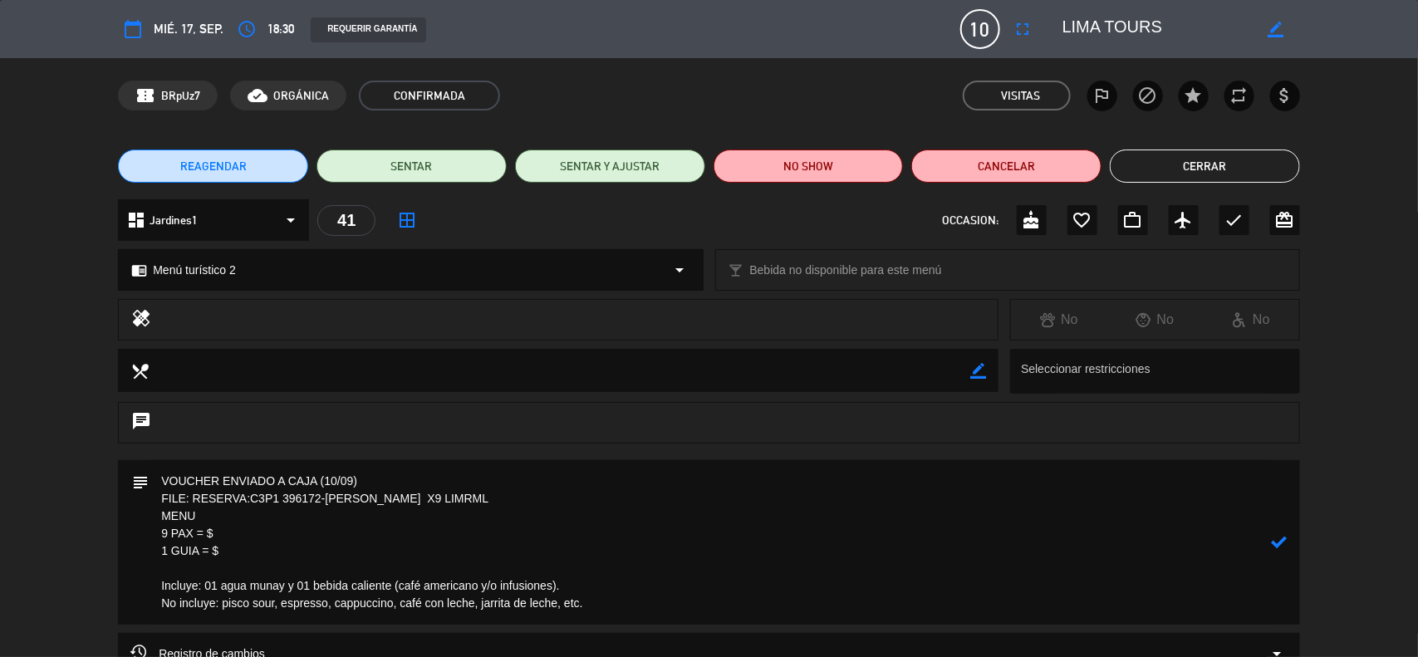
click at [214, 513] on textarea at bounding box center [710, 542] width 1123 height 165
click at [385, 599] on textarea at bounding box center [710, 542] width 1123 height 165
drag, startPoint x: 595, startPoint y: 615, endPoint x: 154, endPoint y: 583, distance: 442.3
click at [155, 588] on textarea at bounding box center [710, 542] width 1123 height 165
paste textarea "pisco sour chico, 01 agua purificada premium y 01 bebida caliente (café america…"
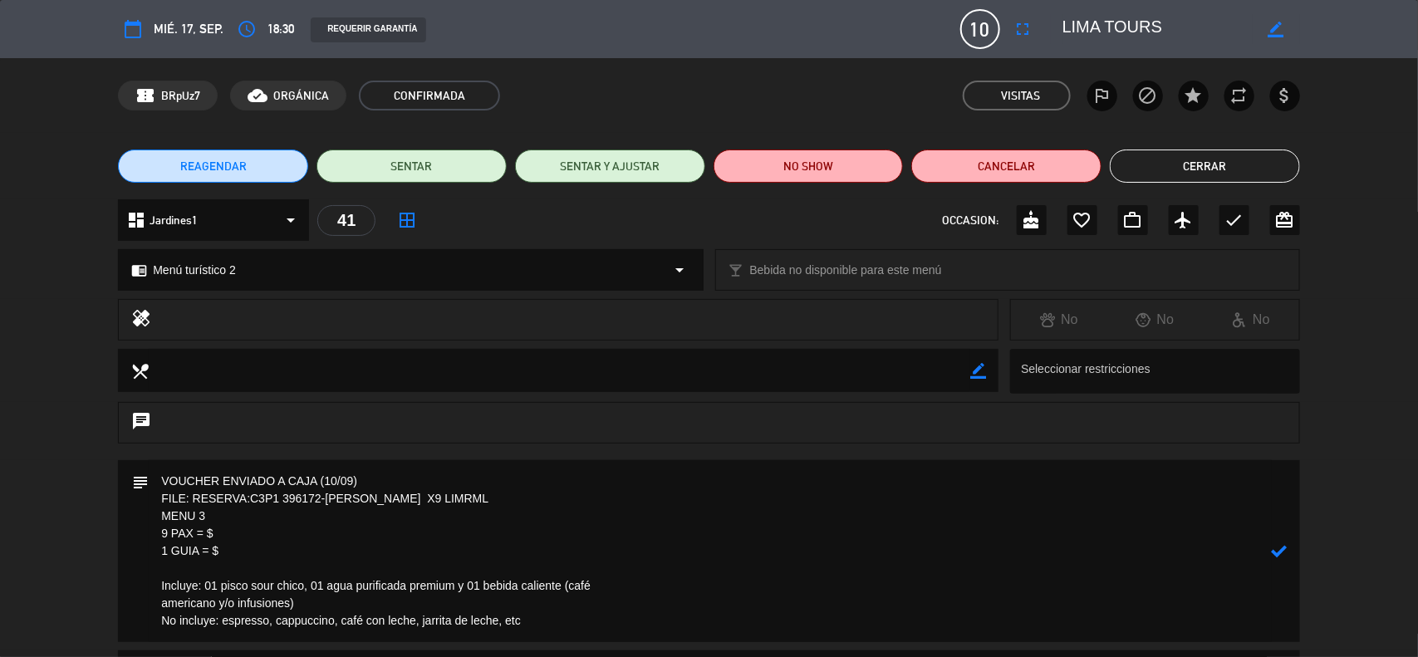
click at [155, 603] on textarea at bounding box center [710, 551] width 1123 height 182
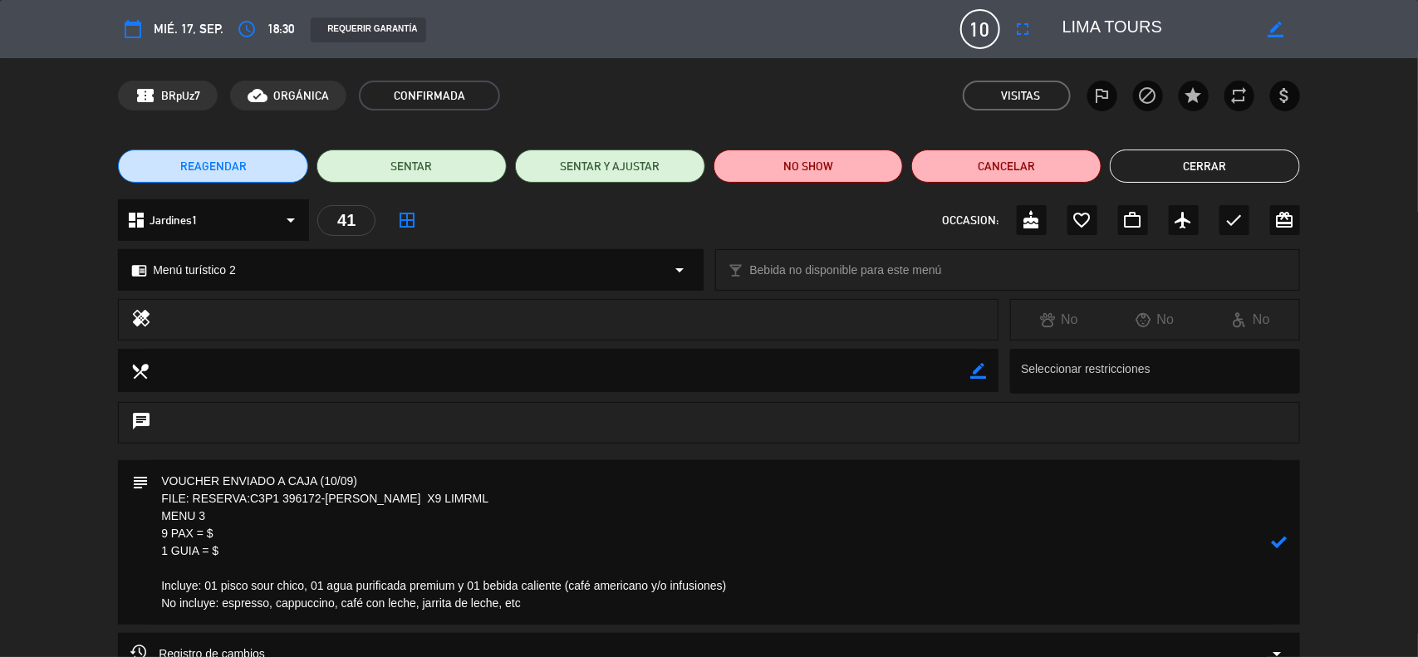
drag, startPoint x: 1285, startPoint y: 538, endPoint x: 1228, endPoint y: 557, distance: 59.4
click at [1284, 540] on icon at bounding box center [1280, 542] width 16 height 16
click at [263, 543] on textarea at bounding box center [710, 542] width 1123 height 165
click at [1280, 543] on icon "border_color" at bounding box center [1280, 542] width 16 height 16
click at [339, 540] on textarea at bounding box center [710, 542] width 1123 height 165
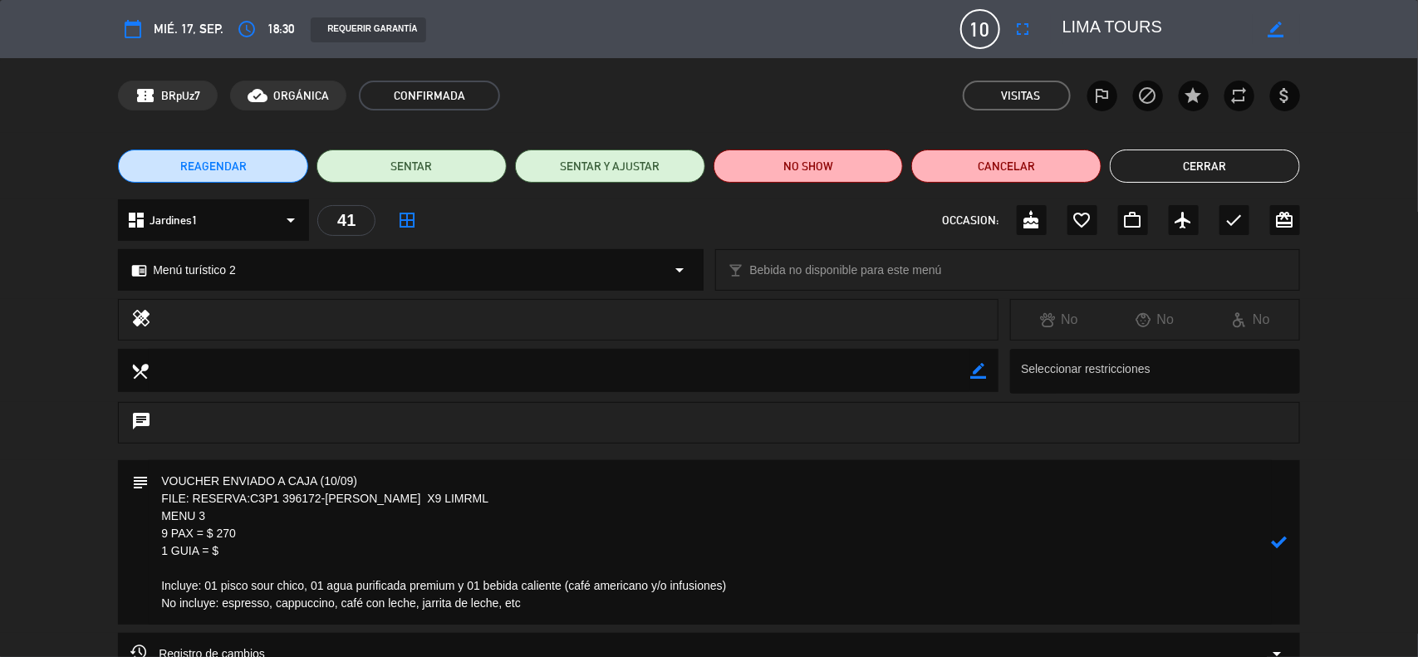
click at [266, 557] on textarea at bounding box center [710, 542] width 1123 height 165
click at [253, 558] on textarea at bounding box center [710, 542] width 1123 height 165
click at [504, 474] on textarea at bounding box center [710, 542] width 1123 height 165
click at [1289, 541] on div "subject" at bounding box center [709, 542] width 1182 height 165
click at [1272, 543] on icon at bounding box center [1280, 542] width 16 height 16
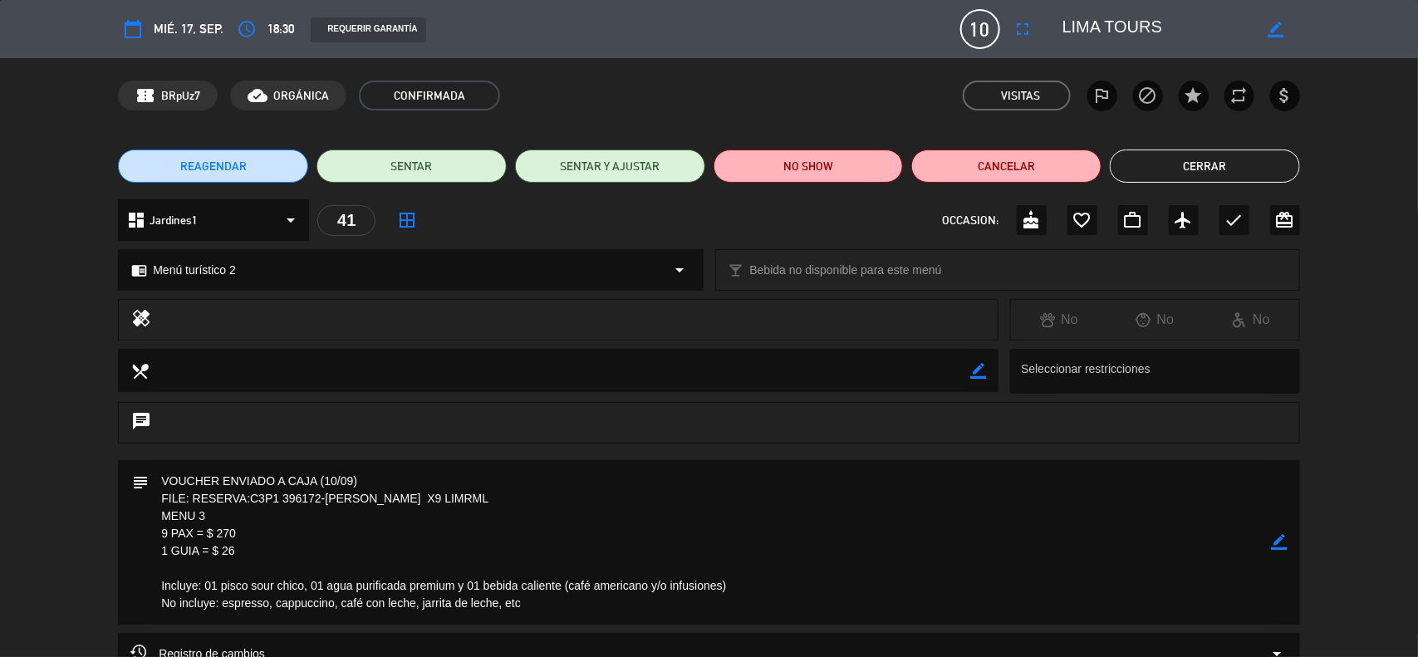
click at [358, 563] on textarea at bounding box center [710, 542] width 1123 height 165
click at [1280, 545] on icon "border_color" at bounding box center [1280, 542] width 16 height 16
drag, startPoint x: 279, startPoint y: 499, endPoint x: 194, endPoint y: 504, distance: 85.7
click at [194, 504] on textarea at bounding box center [710, 542] width 1123 height 165
drag, startPoint x: 228, startPoint y: 501, endPoint x: 449, endPoint y: 504, distance: 220.2
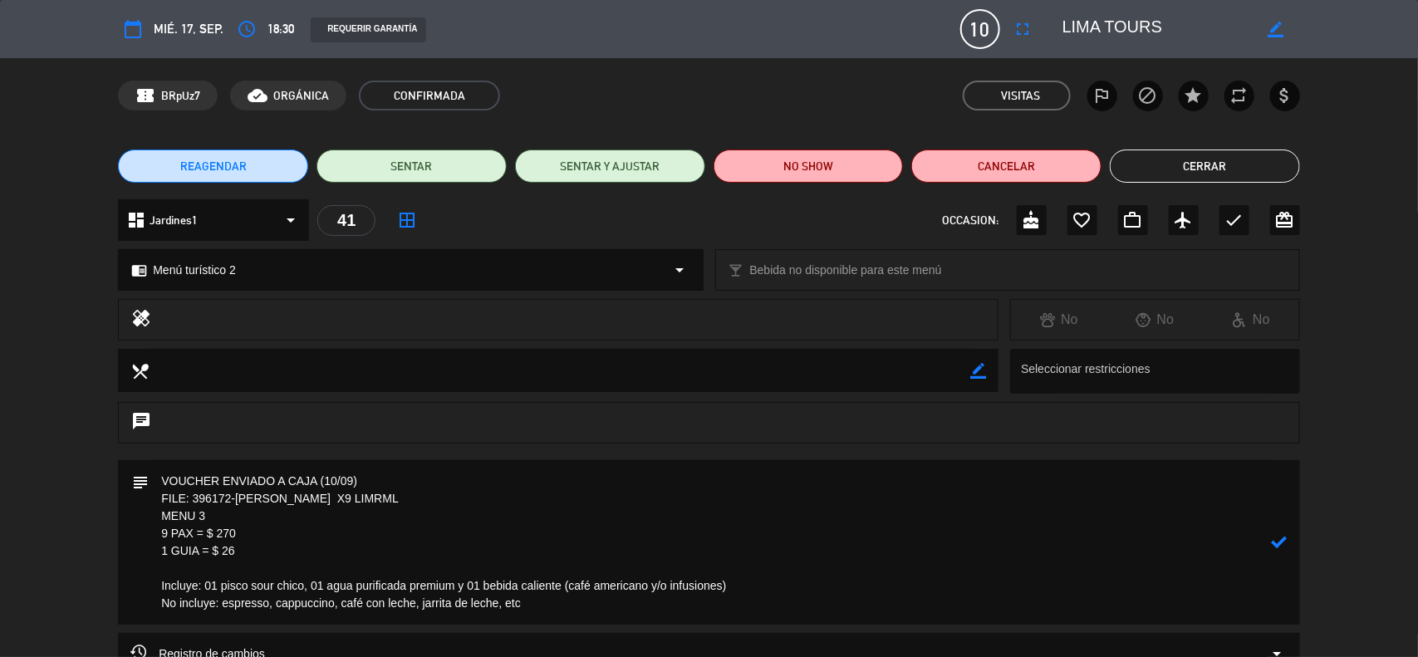
click at [449, 504] on textarea at bounding box center [710, 542] width 1123 height 165
drag, startPoint x: 250, startPoint y: 554, endPoint x: 151, endPoint y: 503, distance: 111.5
click at [151, 503] on textarea at bounding box center [710, 542] width 1123 height 165
type textarea "VOUCHER ENVIADO A CAJA (10/09) FILE: 396172 MENU 3 9 PAX = $ 270 1 GUIA = $ 26 …"
click at [1278, 541] on icon at bounding box center [1280, 542] width 16 height 16
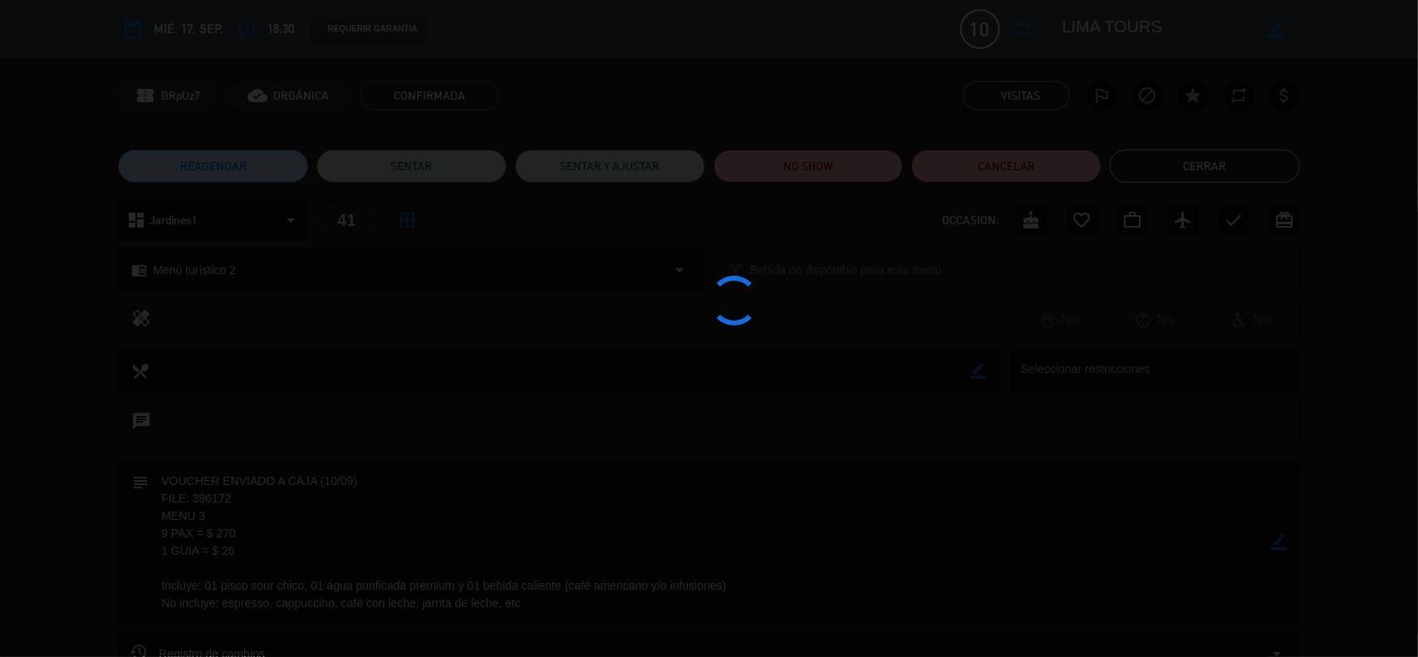
click at [1278, 541] on div at bounding box center [709, 328] width 1418 height 657
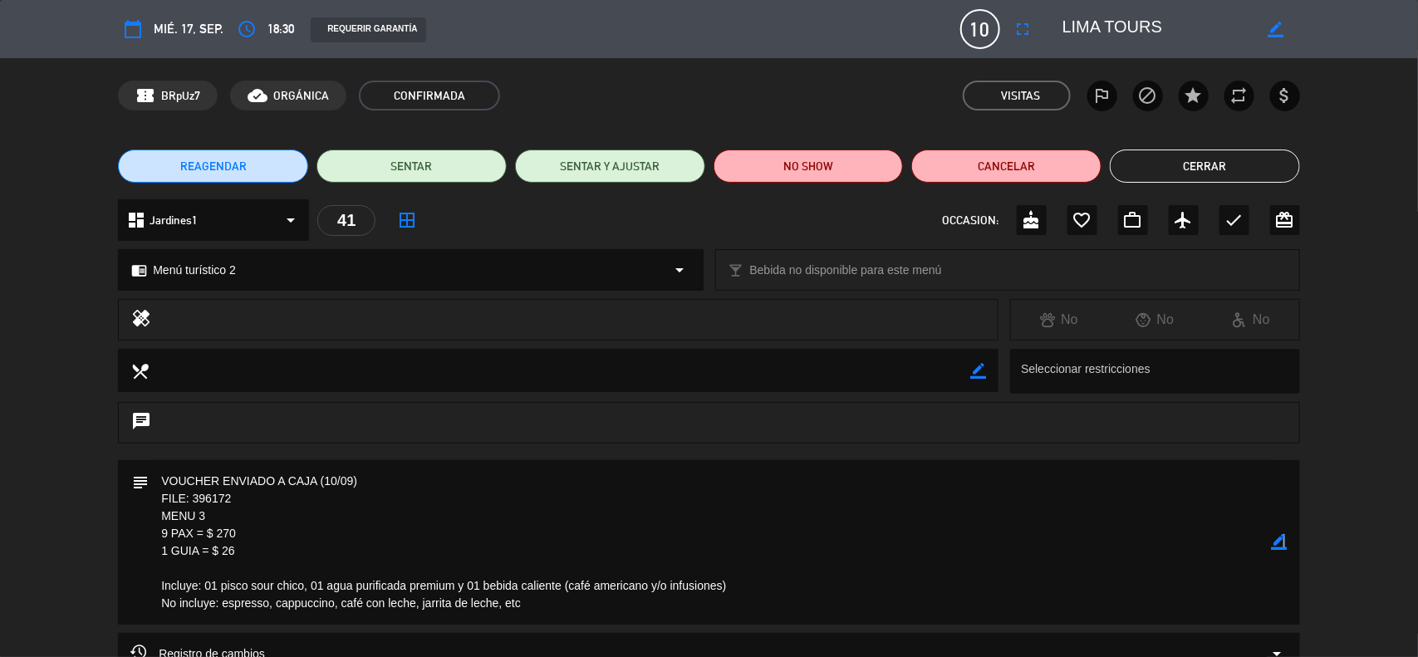
click at [1281, 544] on icon "border_color" at bounding box center [1280, 542] width 16 height 16
click at [1280, 545] on icon at bounding box center [1280, 542] width 16 height 16
click at [0, 0] on div at bounding box center [0, 0] width 0 height 0
click at [1285, 544] on icon "border_color" at bounding box center [1280, 542] width 16 height 16
click at [1285, 544] on icon at bounding box center [1280, 542] width 16 height 16
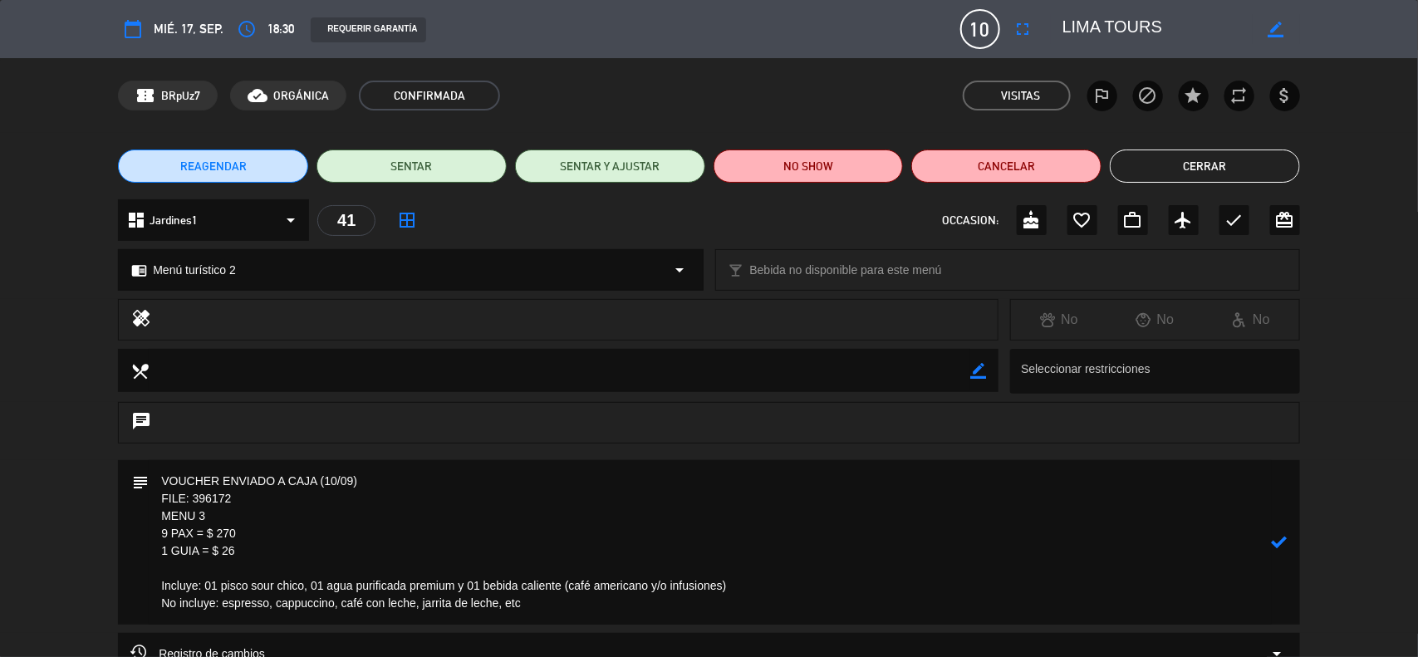
click at [0, 0] on div at bounding box center [0, 0] width 0 height 0
click at [1282, 547] on icon "border_color" at bounding box center [1280, 542] width 16 height 16
click at [1282, 546] on icon at bounding box center [1280, 542] width 16 height 16
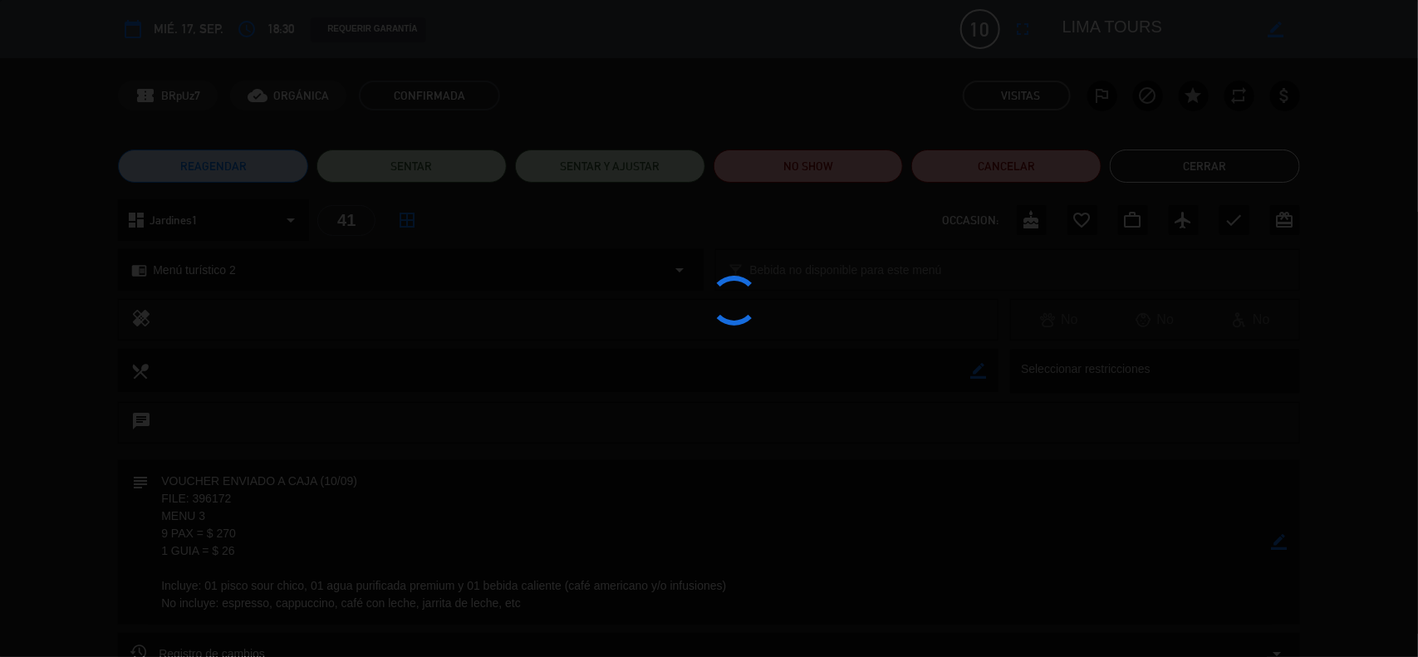
click at [1281, 545] on div at bounding box center [709, 328] width 1418 height 657
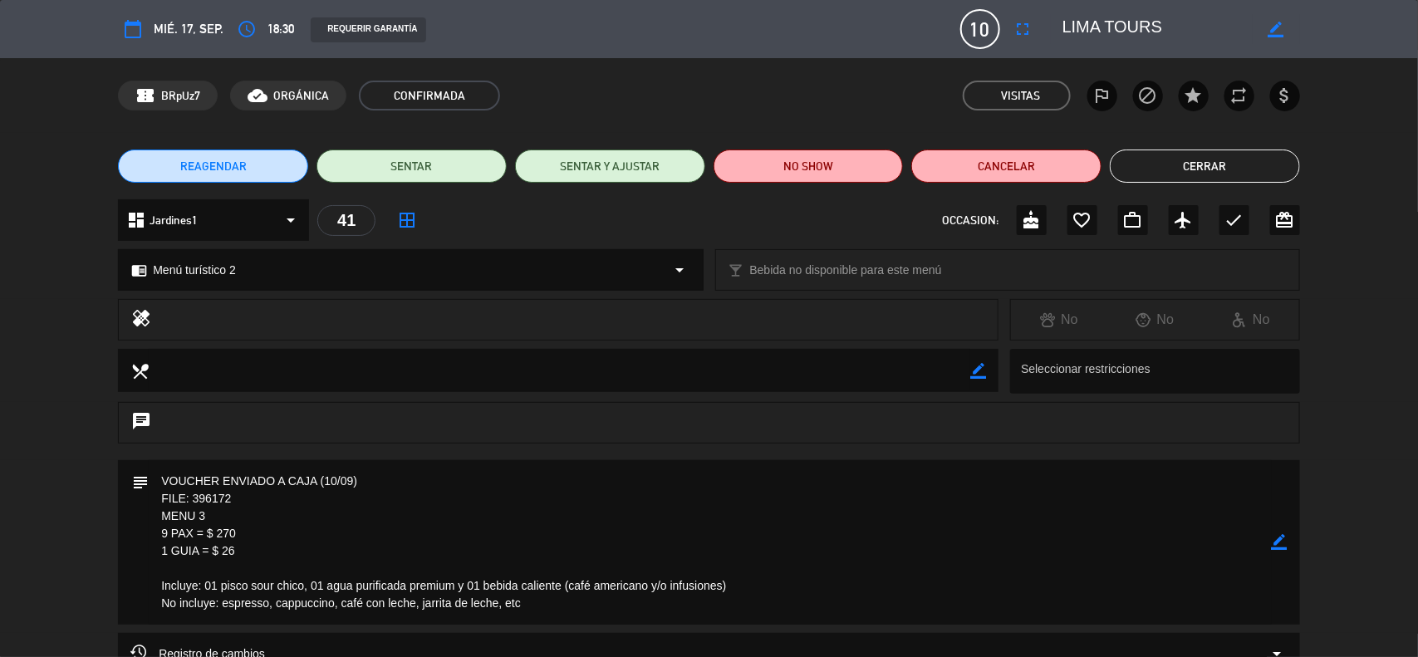
click at [1137, 166] on button "Cerrar" at bounding box center [1205, 166] width 190 height 33
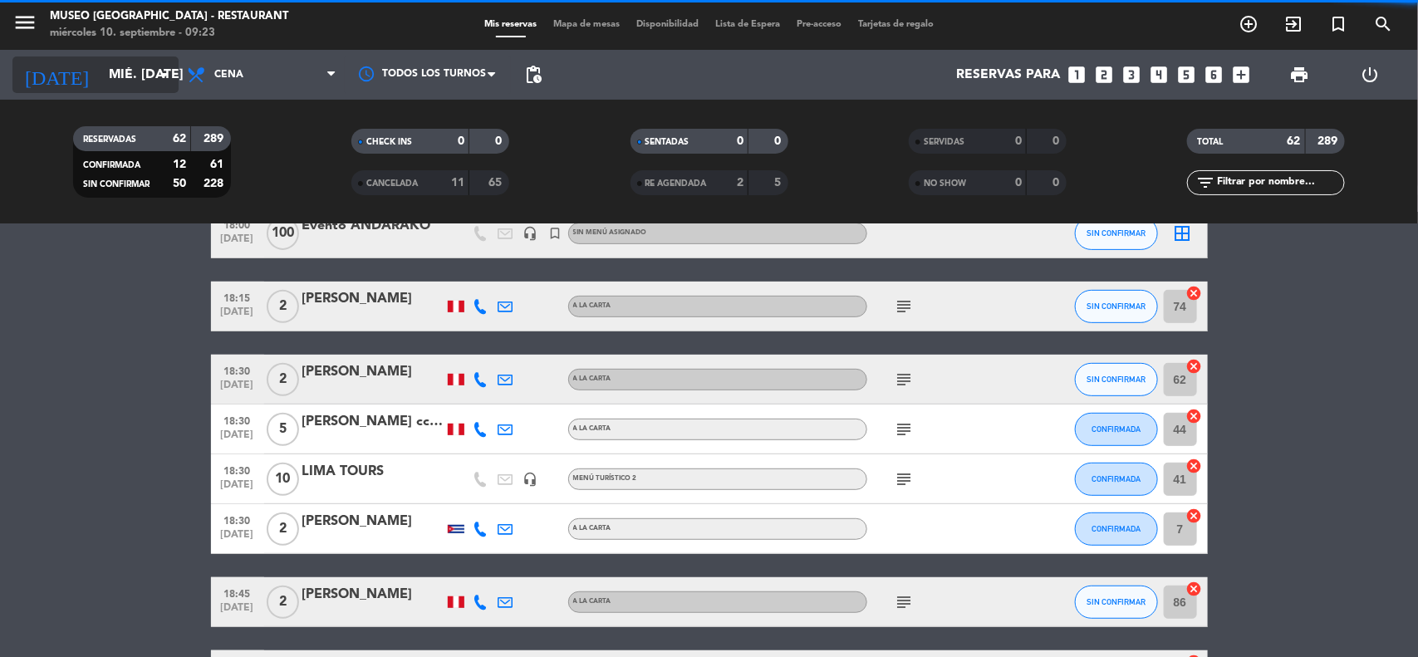
click at [116, 84] on input "mié. [DATE]" at bounding box center [188, 75] width 175 height 32
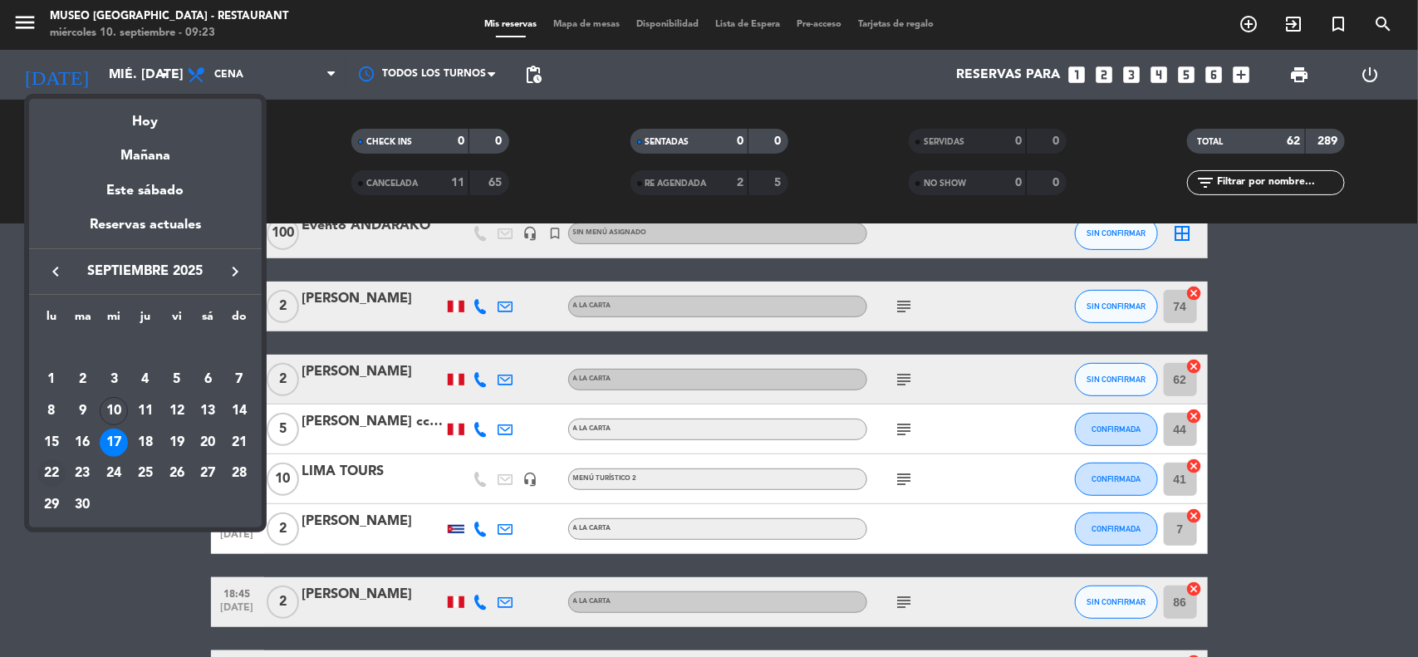
click at [56, 472] on div "22" at bounding box center [51, 473] width 28 height 28
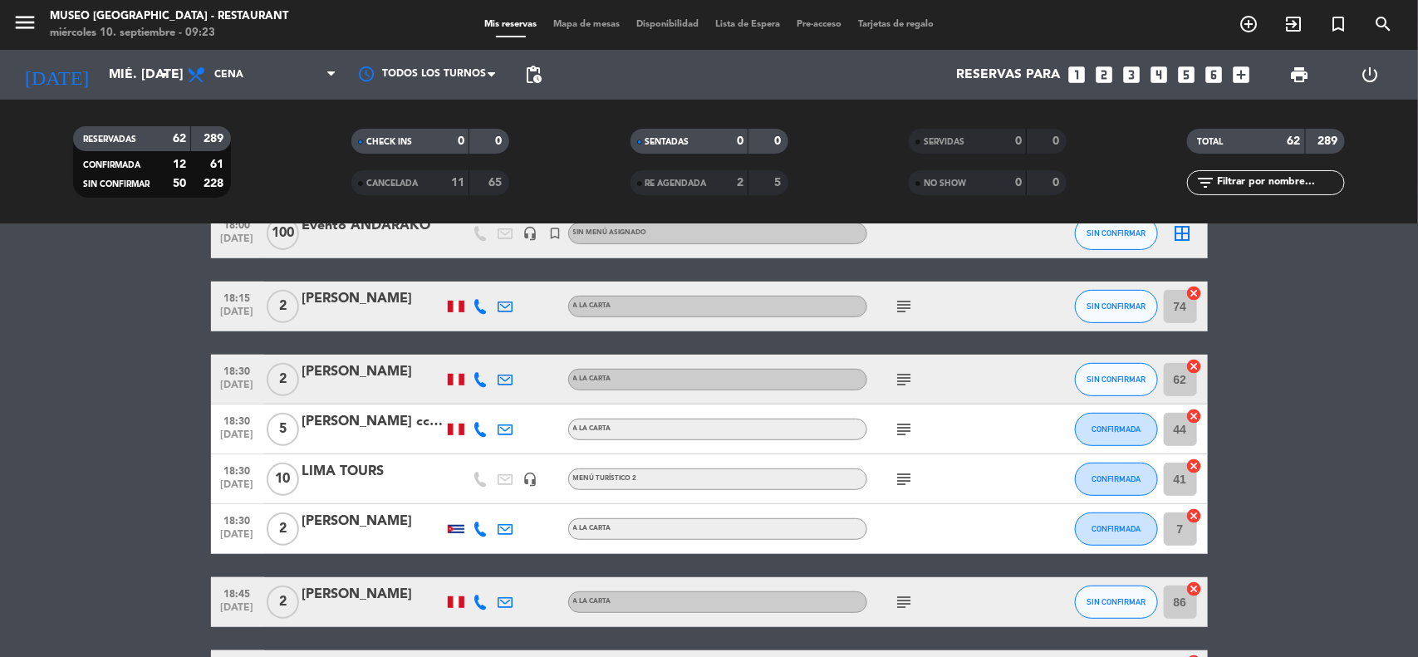
type input "lun. [DATE]"
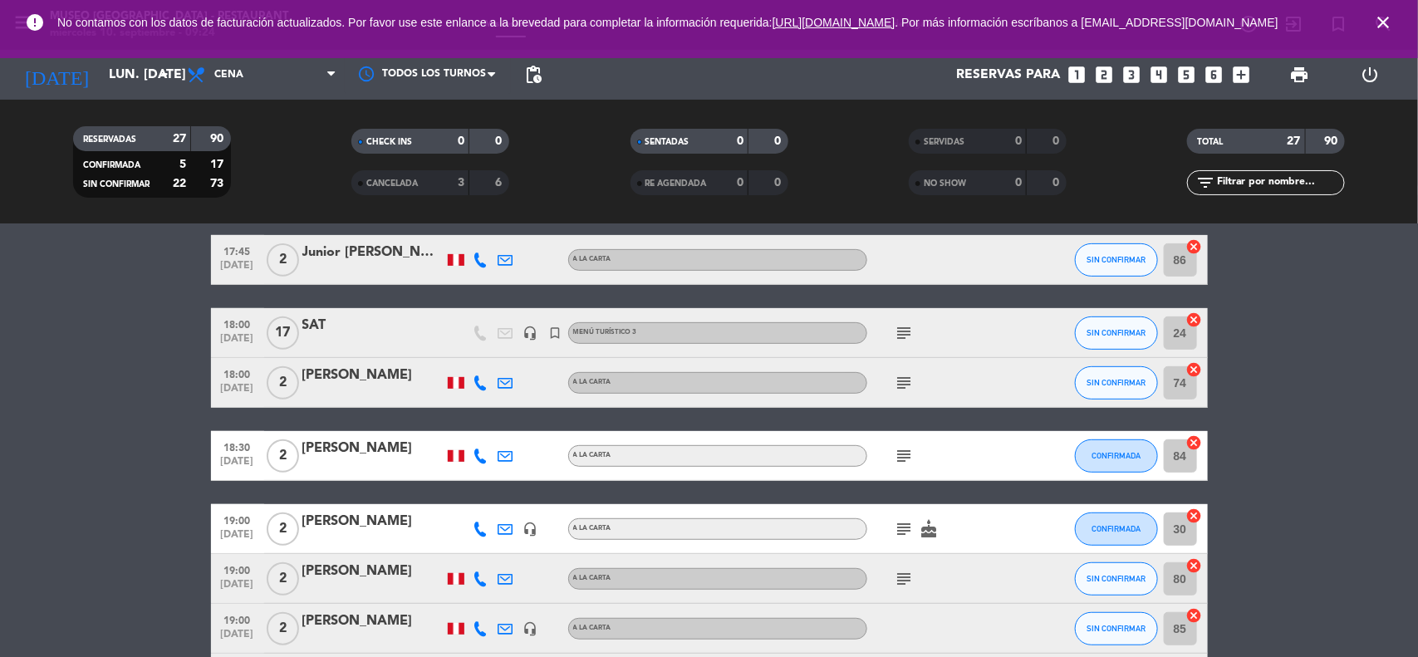
click at [1382, 32] on icon "close" at bounding box center [1383, 22] width 20 height 20
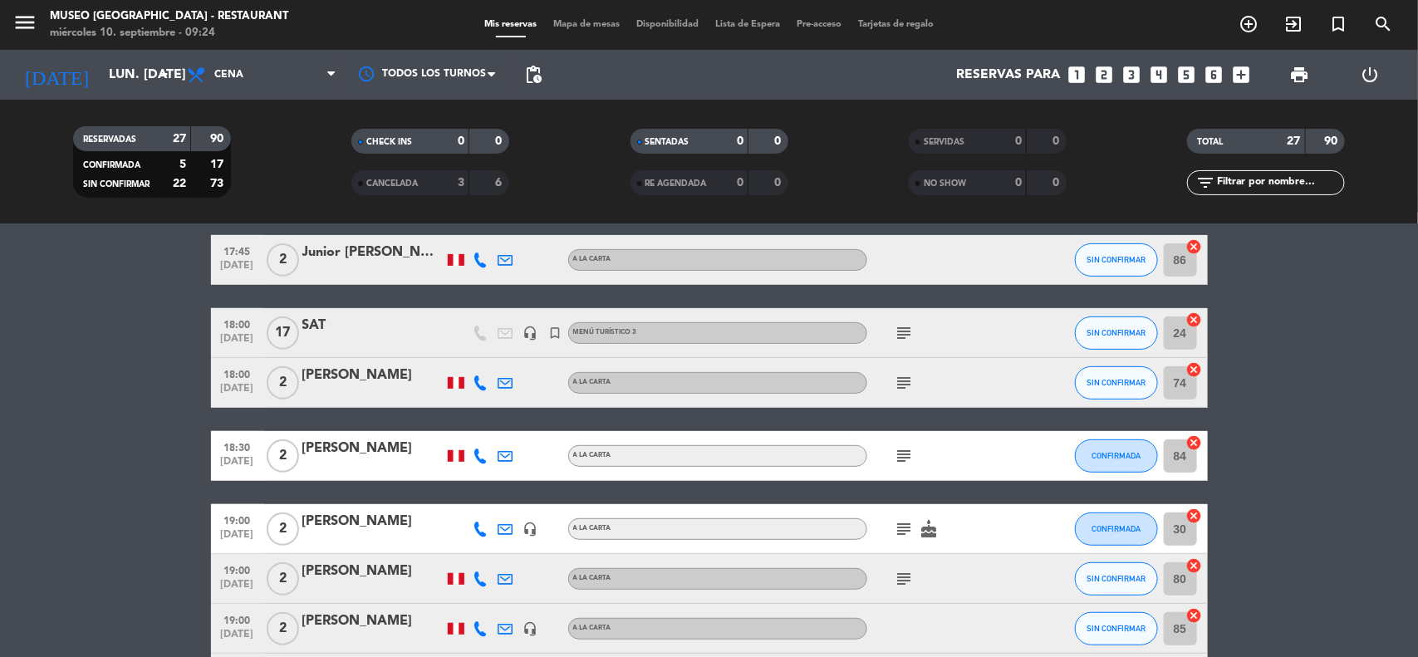
click at [321, 75] on span "Cena" at bounding box center [262, 75] width 166 height 37
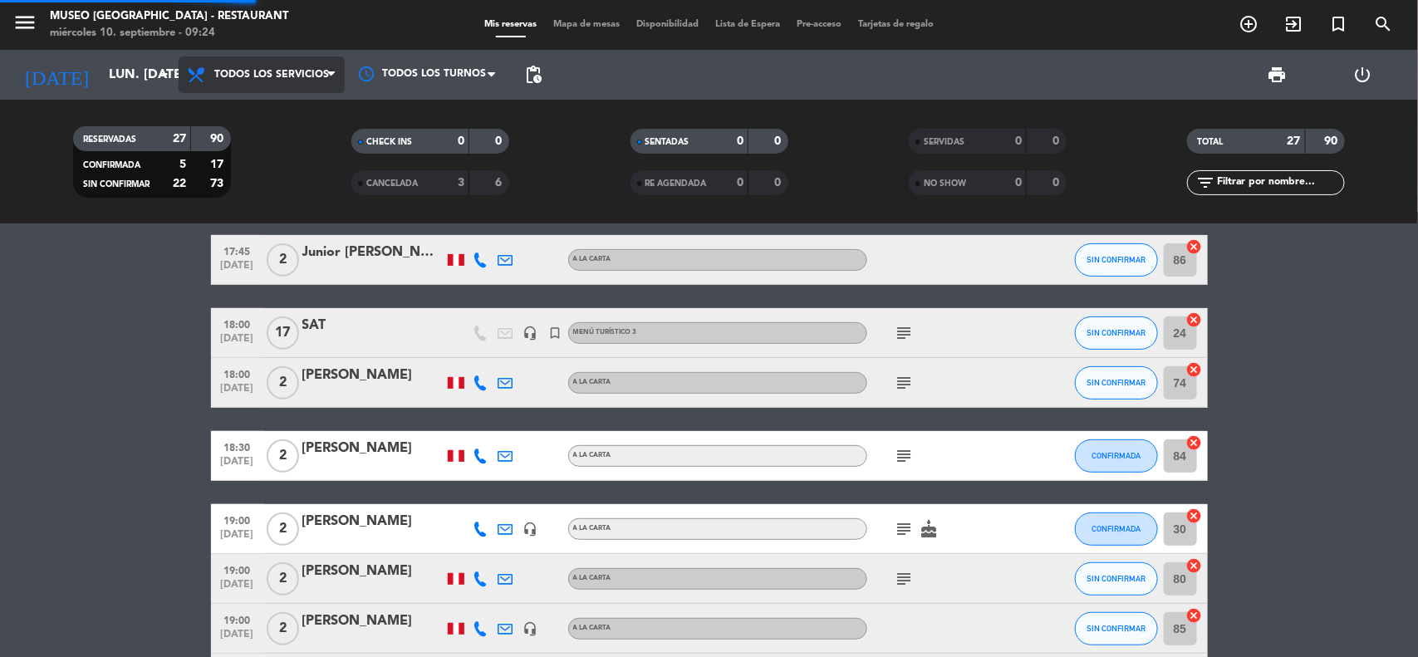
click at [310, 96] on div "Todos los servicios Brunch Almuerzo Cena Todos los servicios Todos los servicio…" at bounding box center [262, 75] width 166 height 50
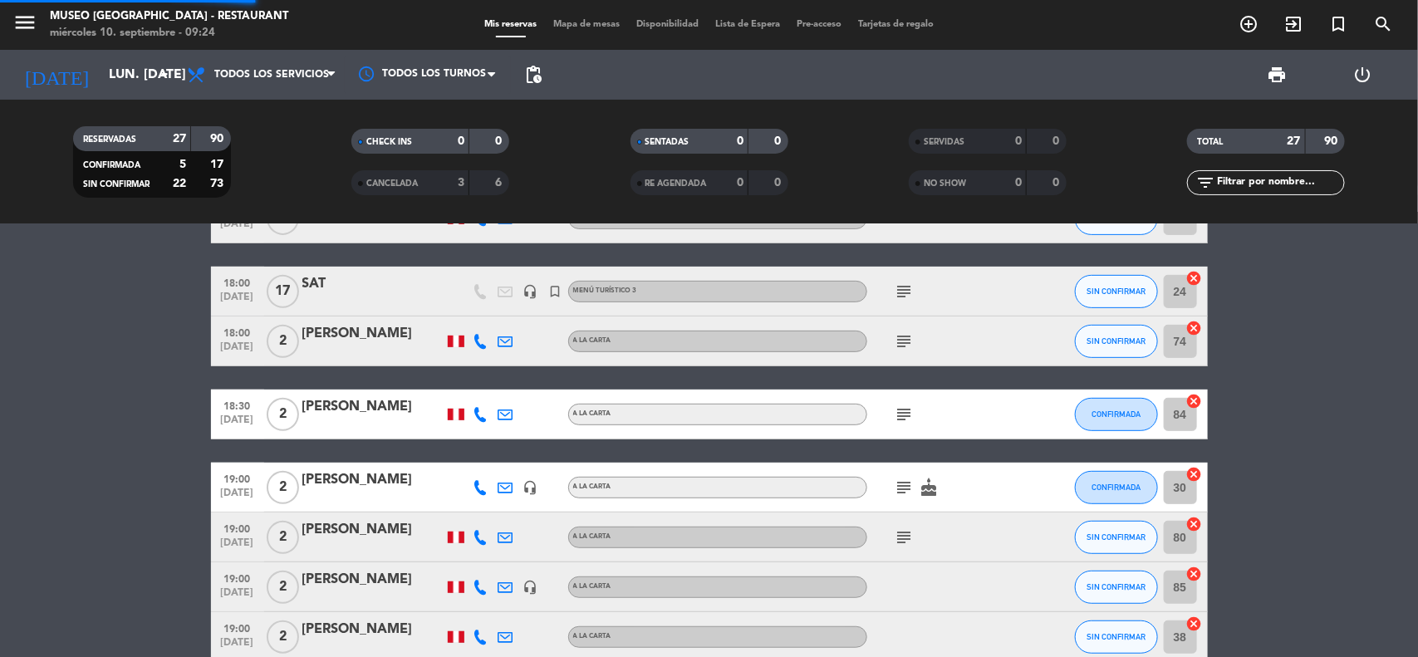
scroll to position [270, 0]
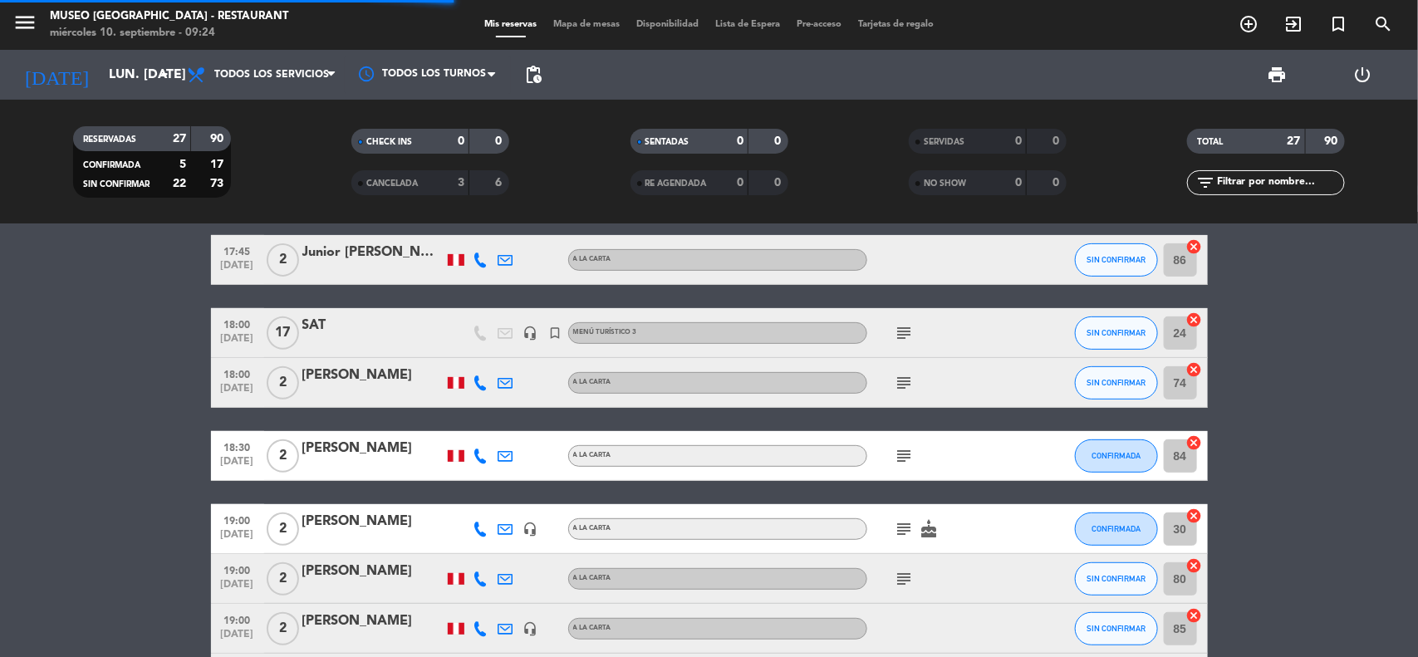
click at [1271, 183] on input "text" at bounding box center [1280, 183] width 129 height 18
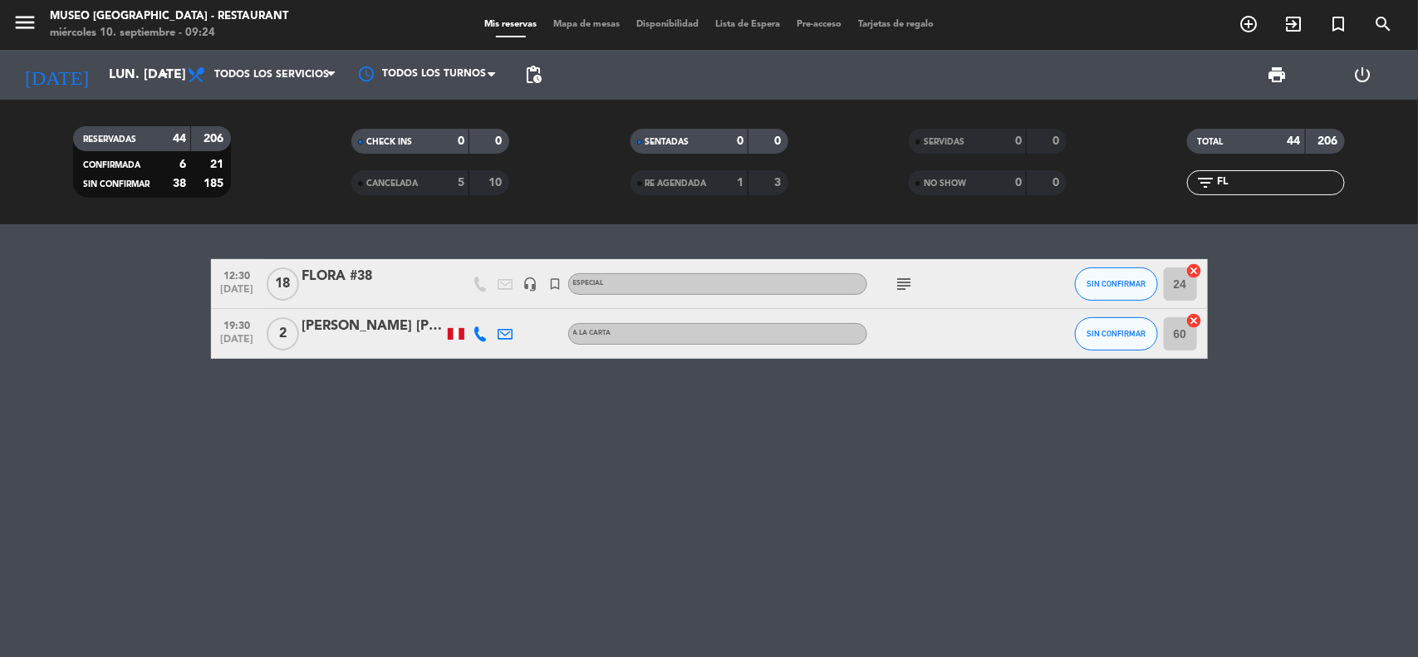
scroll to position [0, 0]
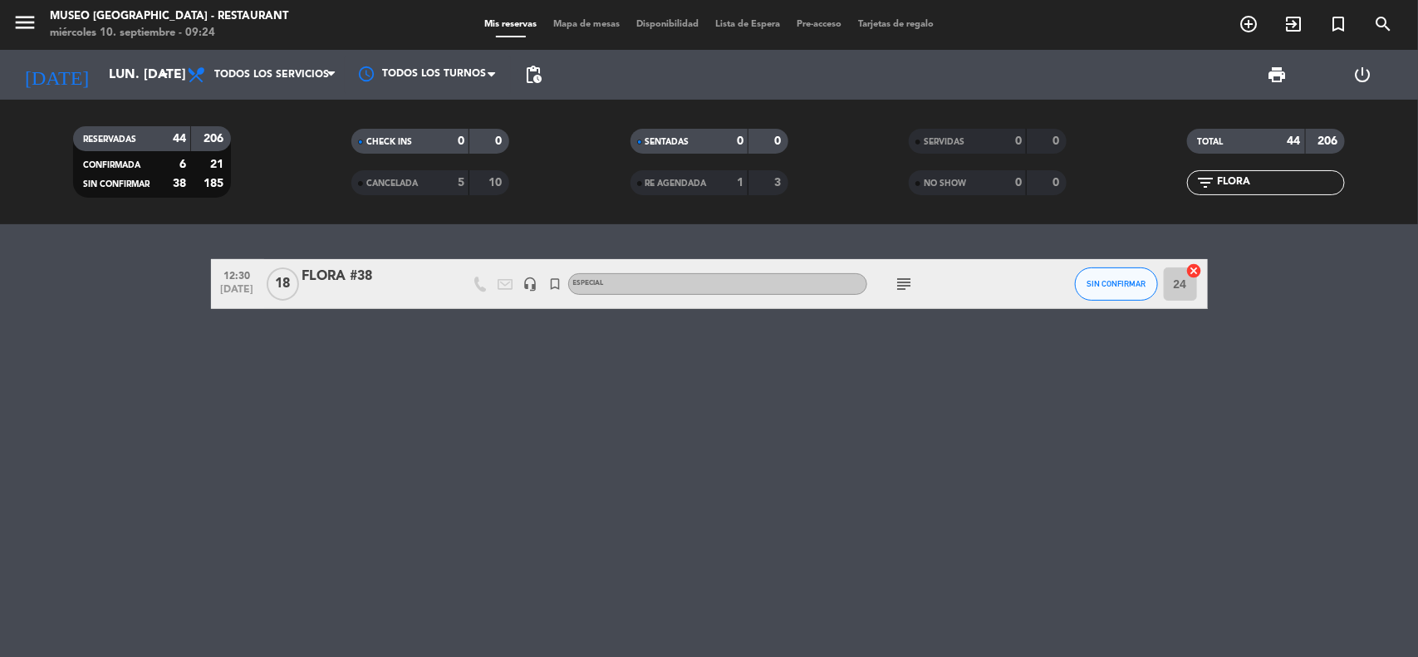
type input "FLORA"
click at [324, 273] on div "FLORA #38" at bounding box center [372, 277] width 141 height 22
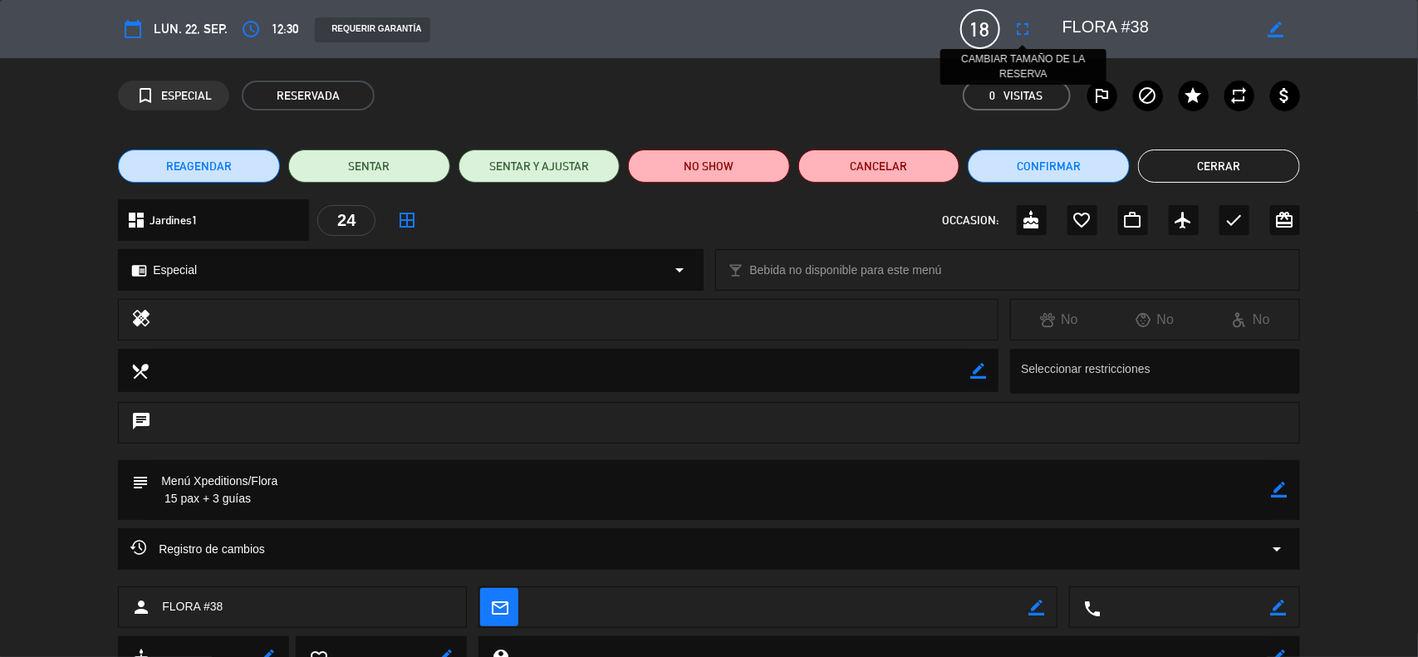
click at [1023, 30] on icon "fullscreen" at bounding box center [1024, 29] width 20 height 20
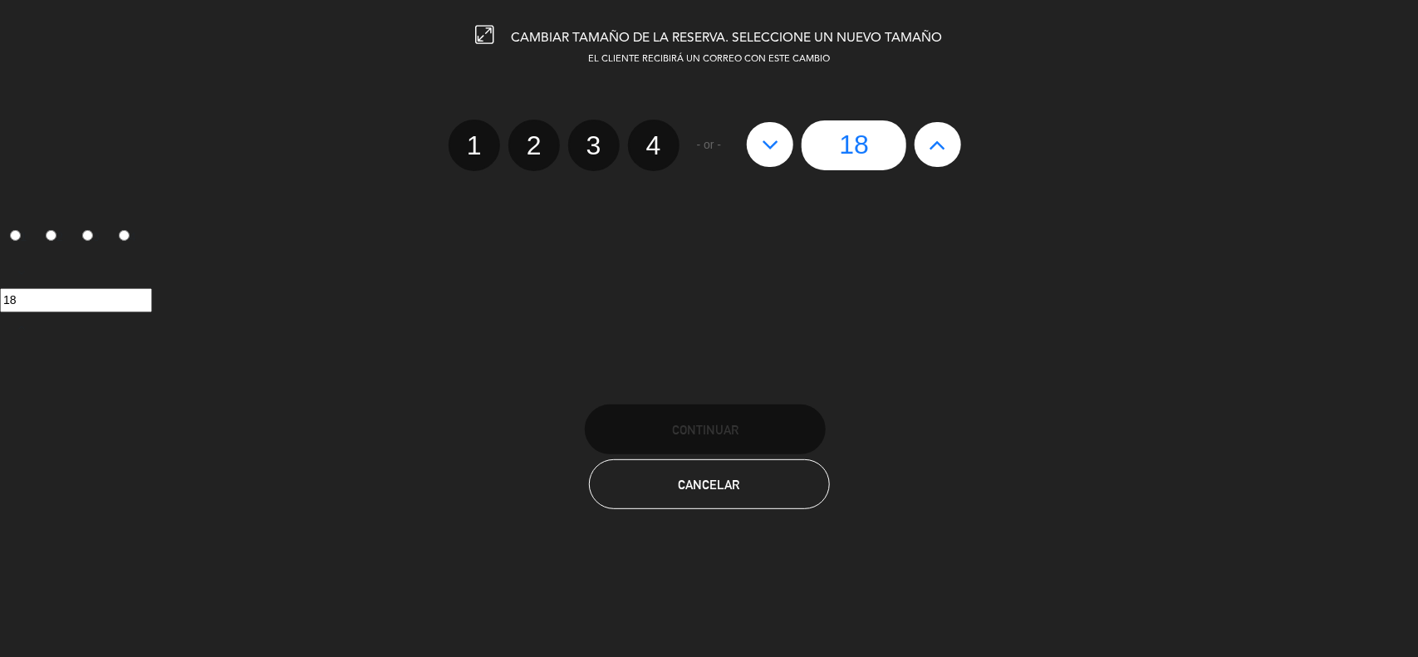
click at [925, 138] on button at bounding box center [938, 144] width 47 height 45
type input "19"
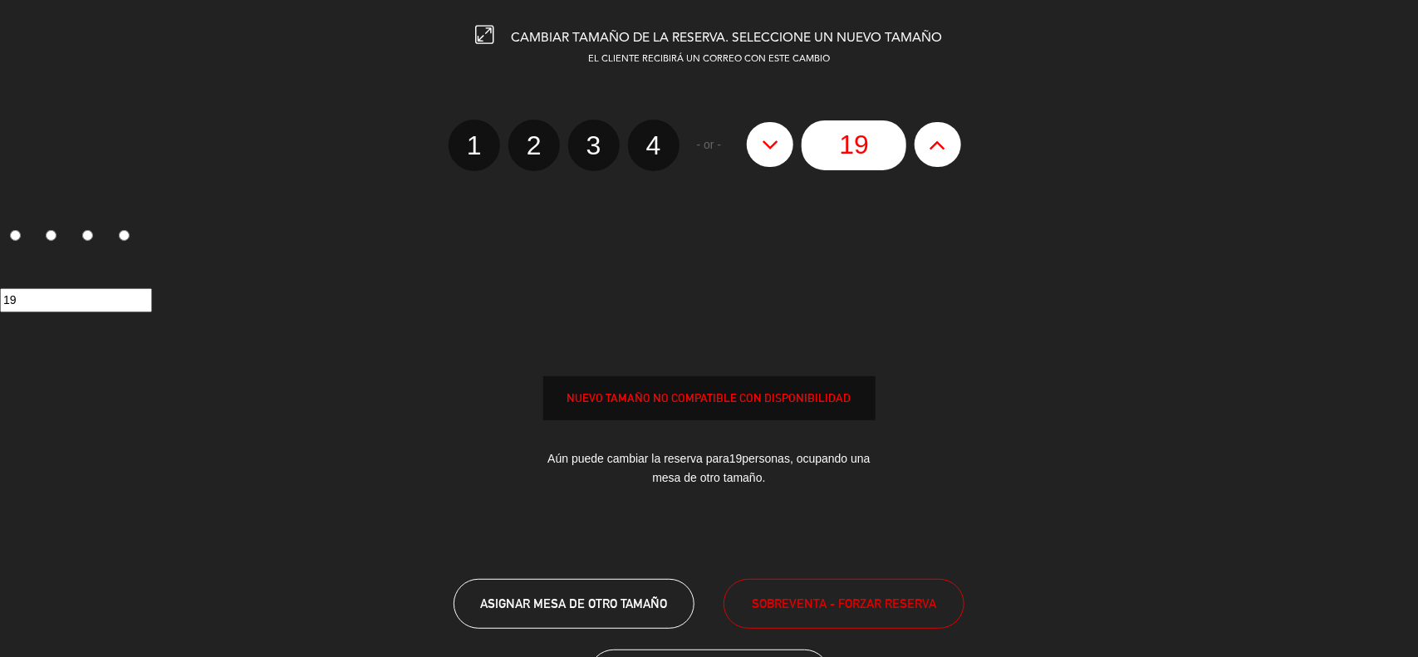
click at [925, 138] on button at bounding box center [938, 144] width 47 height 45
type input "20"
click at [925, 138] on button at bounding box center [938, 144] width 47 height 45
type input "21"
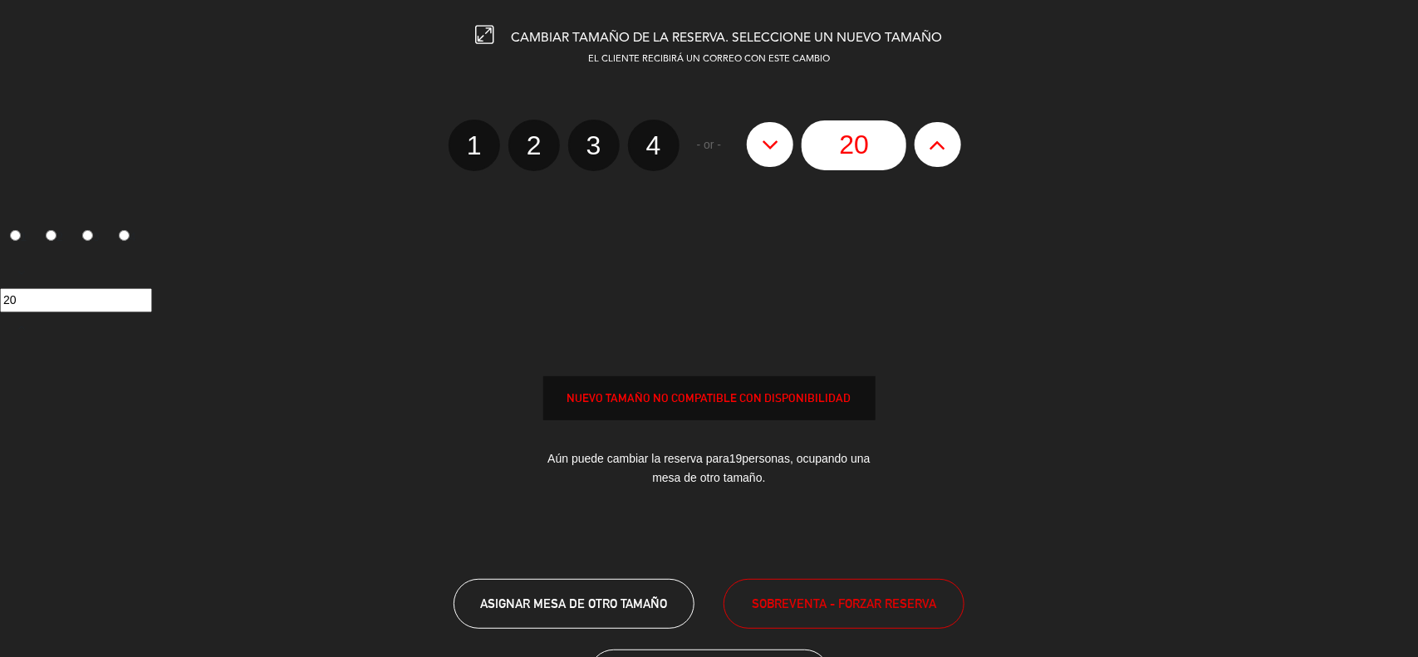
type input "21"
click at [925, 138] on button at bounding box center [938, 144] width 47 height 45
type input "22"
click at [925, 138] on button at bounding box center [938, 144] width 47 height 45
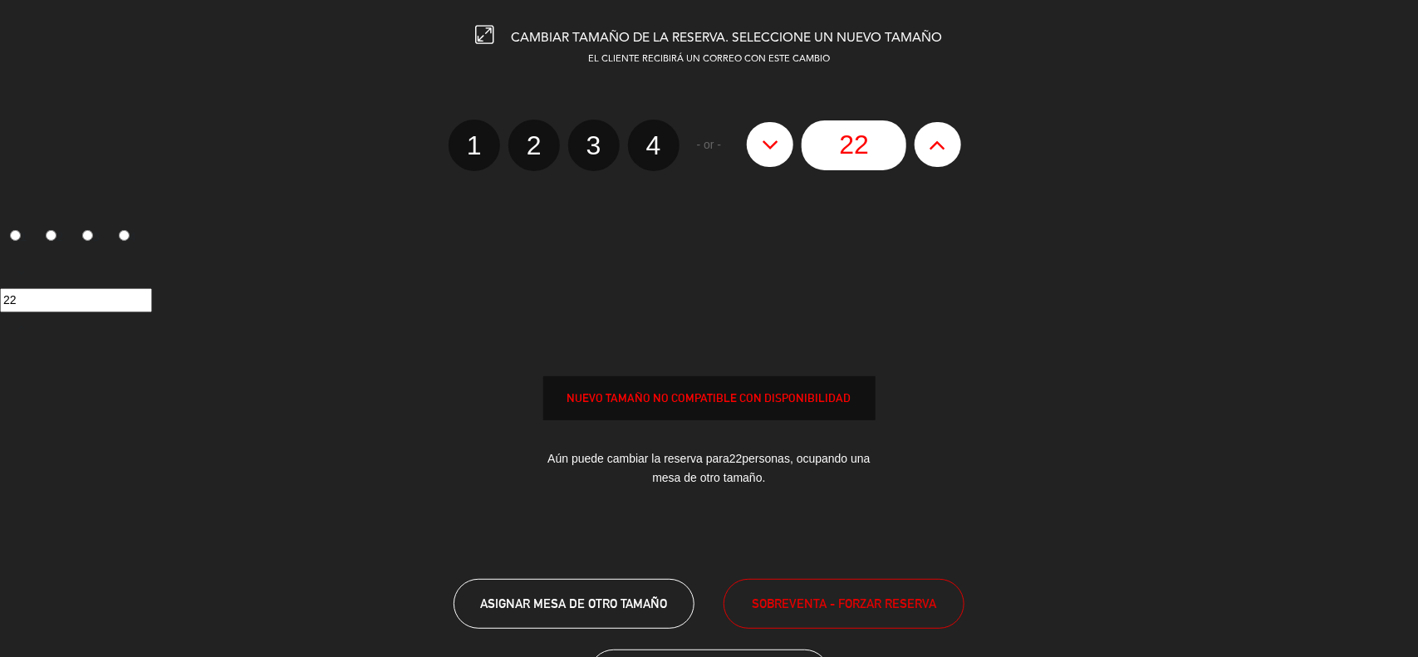
type input "23"
click at [925, 138] on button at bounding box center [938, 144] width 47 height 45
type input "24"
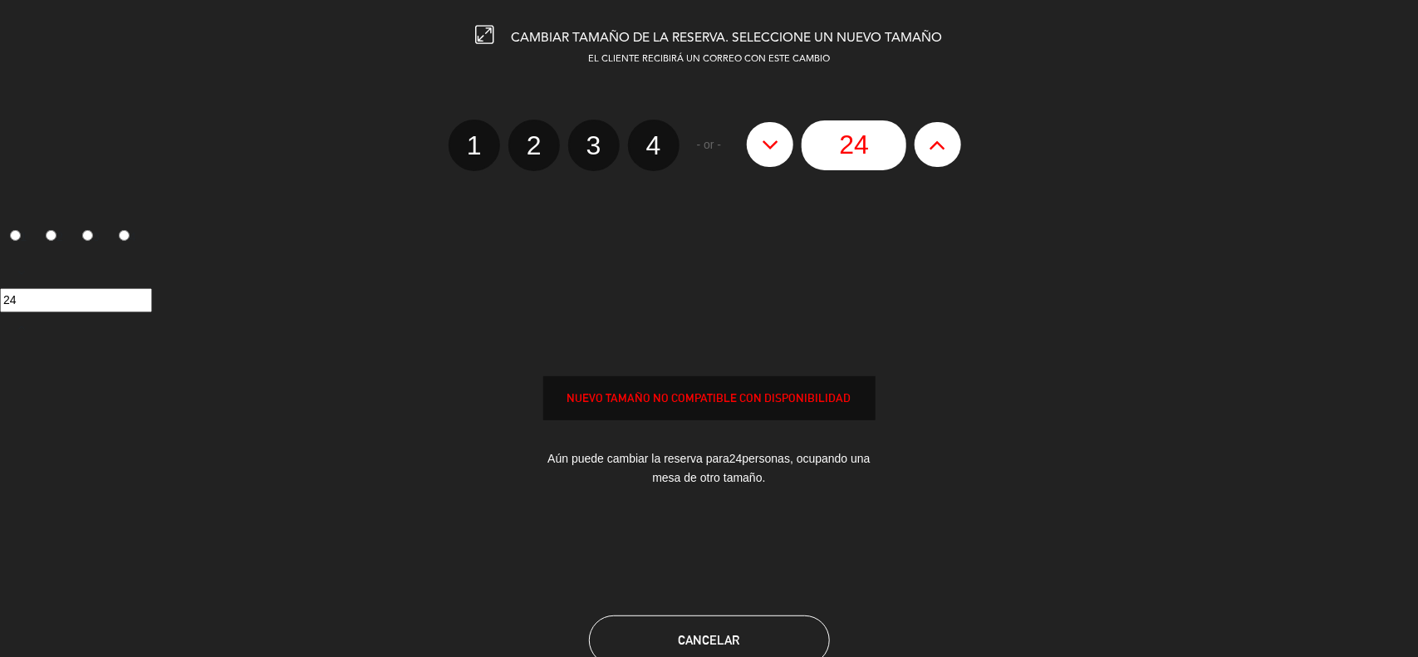
click at [925, 138] on button at bounding box center [938, 144] width 47 height 45
type input "25"
click at [925, 138] on button at bounding box center [938, 144] width 47 height 45
type input "26"
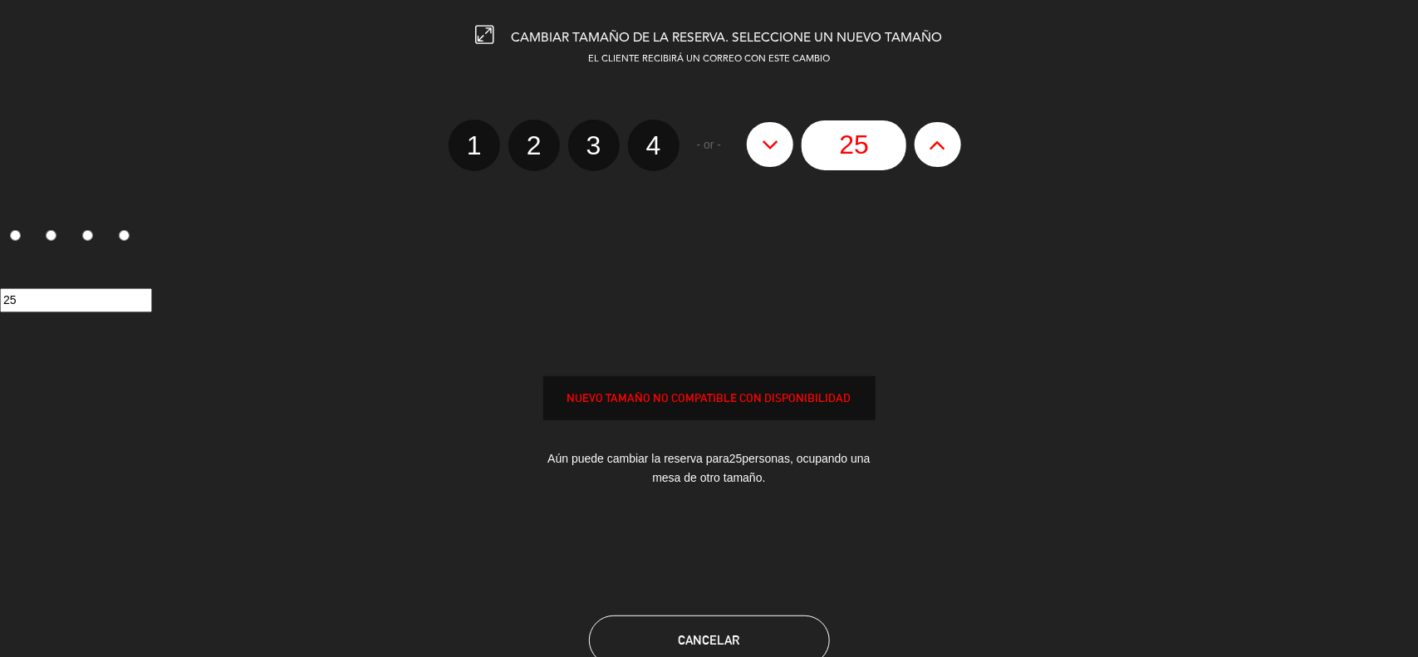
type input "26"
click at [925, 138] on button at bounding box center [938, 144] width 47 height 45
type input "27"
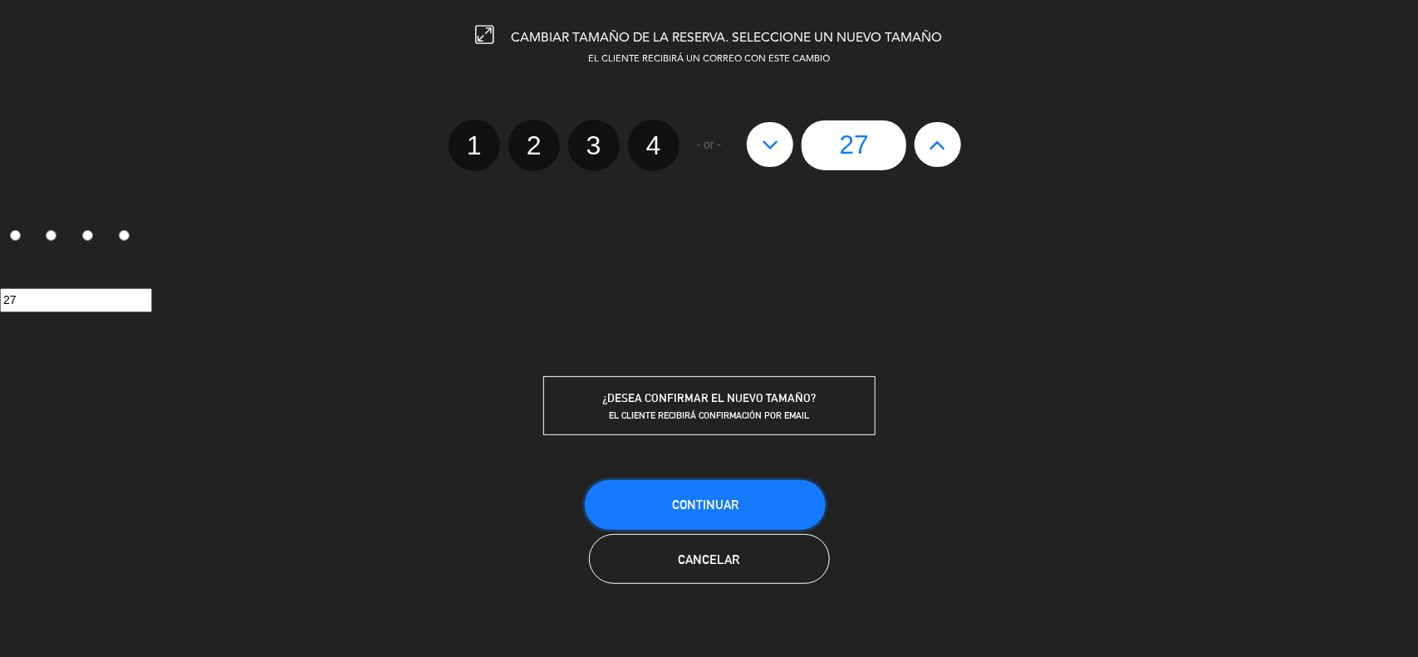
click at [733, 500] on span "Continuar" at bounding box center [705, 505] width 66 height 14
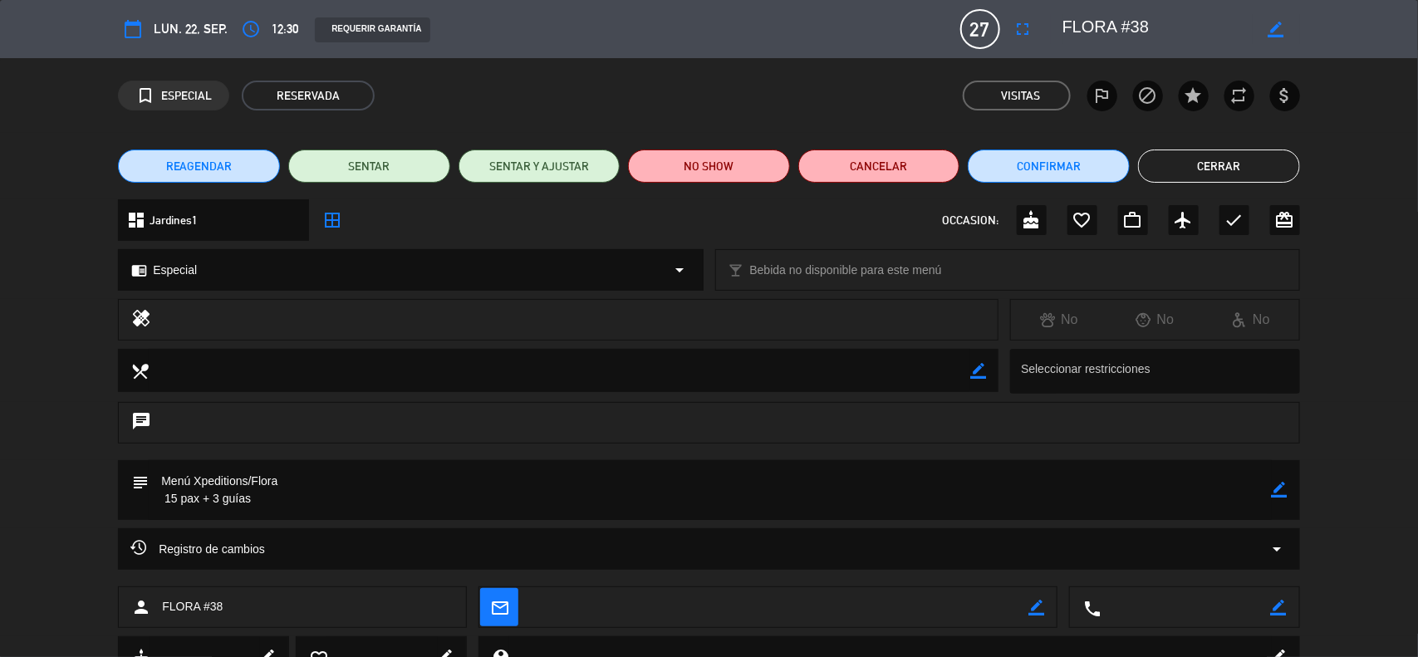
click at [1278, 483] on icon "border_color" at bounding box center [1280, 490] width 16 height 16
drag, startPoint x: 305, startPoint y: 476, endPoint x: 37, endPoint y: 482, distance: 267.6
click at [37, 482] on div "subject" at bounding box center [709, 494] width 1418 height 68
paste textarea "VOUCHER:C1A3 352687-FLORA # 38 LIMRML"
drag, startPoint x: 252, startPoint y: 495, endPoint x: 129, endPoint y: 499, distance: 123.0
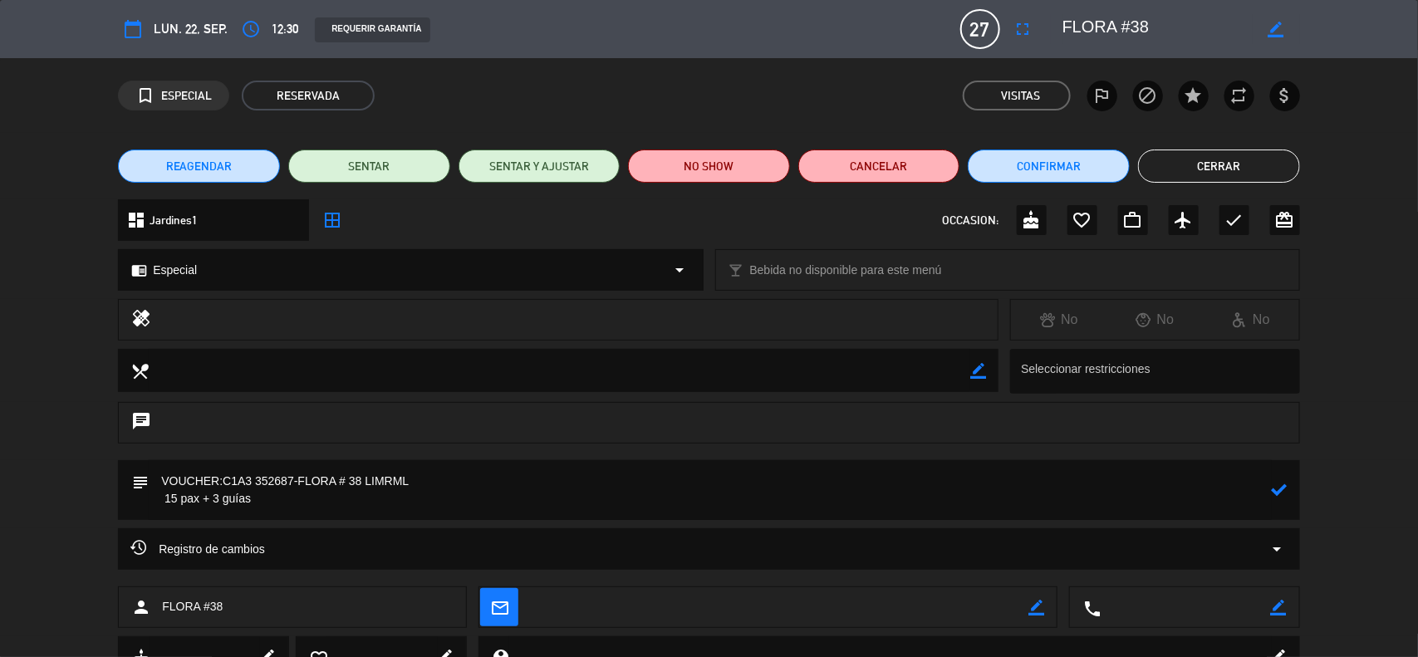
click at [96, 504] on div "subject" at bounding box center [709, 494] width 1418 height 68
drag, startPoint x: 293, startPoint y: 476, endPoint x: 258, endPoint y: 483, distance: 36.3
click at [258, 483] on textarea at bounding box center [710, 490] width 1123 height 60
click at [209, 509] on textarea at bounding box center [710, 490] width 1123 height 60
paste textarea "352687"
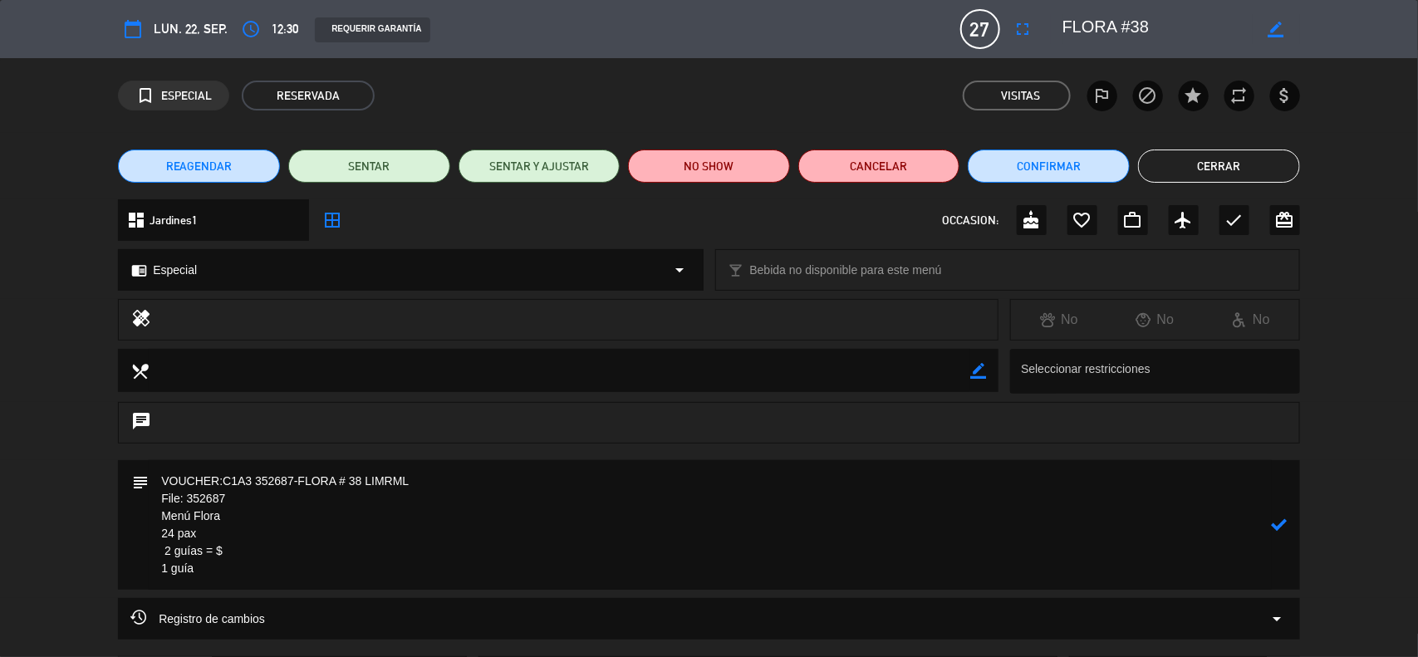
click at [165, 553] on textarea at bounding box center [710, 525] width 1123 height 130
click at [204, 571] on textarea at bounding box center [710, 525] width 1123 height 130
click at [227, 534] on textarea at bounding box center [710, 525] width 1123 height 130
click at [230, 536] on textarea at bounding box center [710, 525] width 1123 height 130
click at [237, 545] on textarea at bounding box center [710, 525] width 1123 height 130
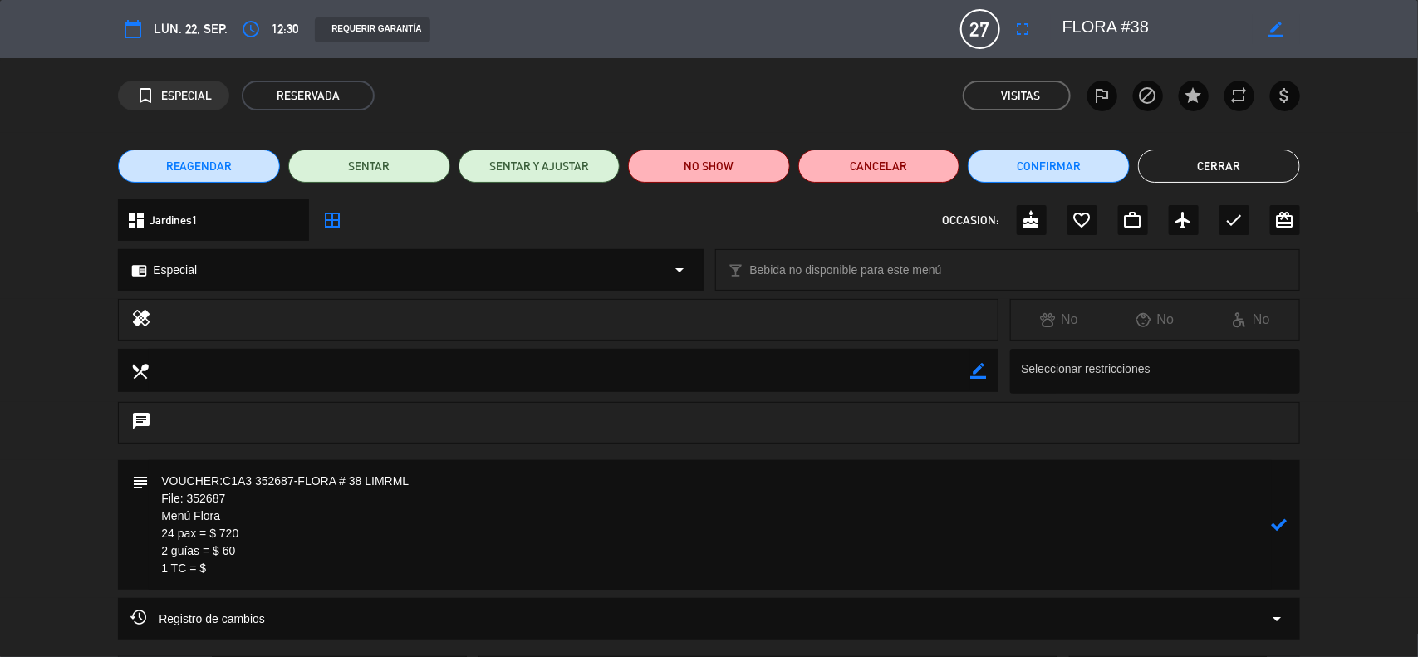
click at [238, 568] on textarea at bounding box center [710, 525] width 1123 height 130
drag, startPoint x: 292, startPoint y: 530, endPoint x: 301, endPoint y: 528, distance: 8.7
click at [293, 530] on textarea at bounding box center [710, 525] width 1123 height 130
click at [1272, 526] on icon at bounding box center [1280, 525] width 16 height 16
click at [1274, 521] on icon "border_color" at bounding box center [1280, 525] width 16 height 16
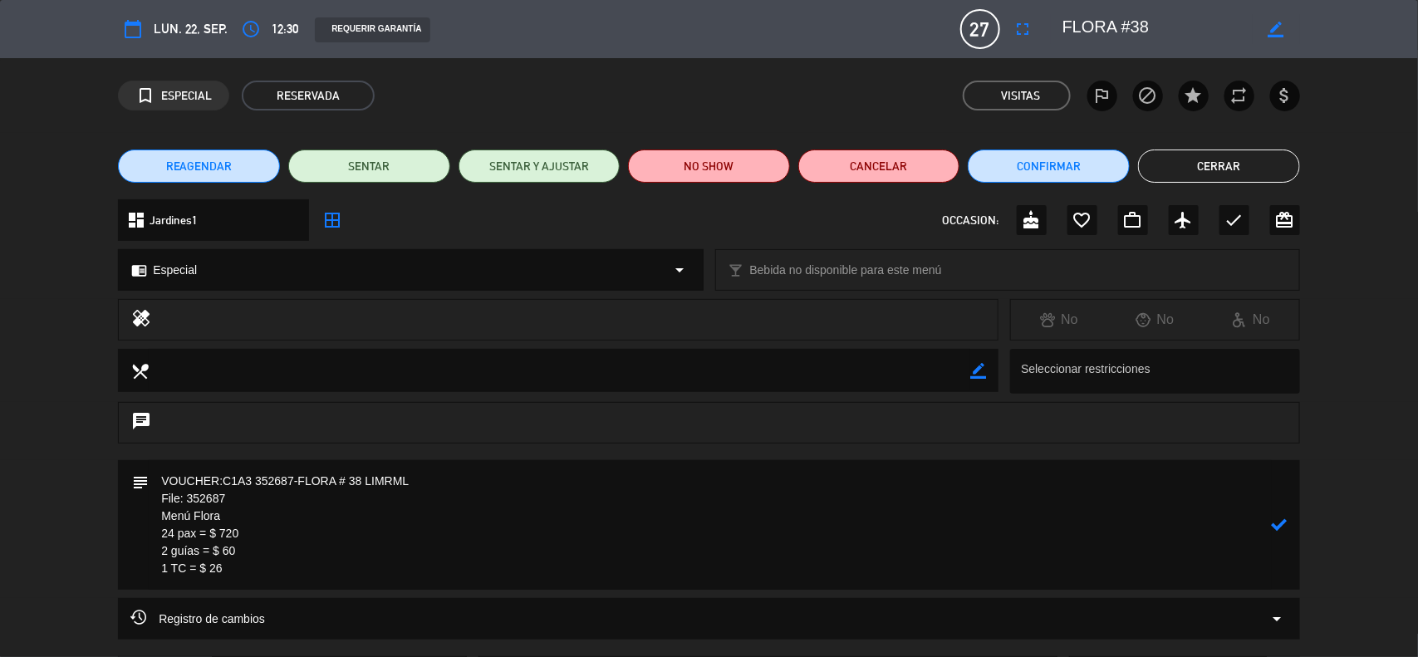
click at [1276, 520] on icon at bounding box center [1280, 525] width 16 height 16
click at [0, 0] on div at bounding box center [0, 0] width 0 height 0
click at [1284, 526] on icon "border_color" at bounding box center [1280, 525] width 16 height 16
click at [163, 483] on textarea at bounding box center [710, 525] width 1123 height 130
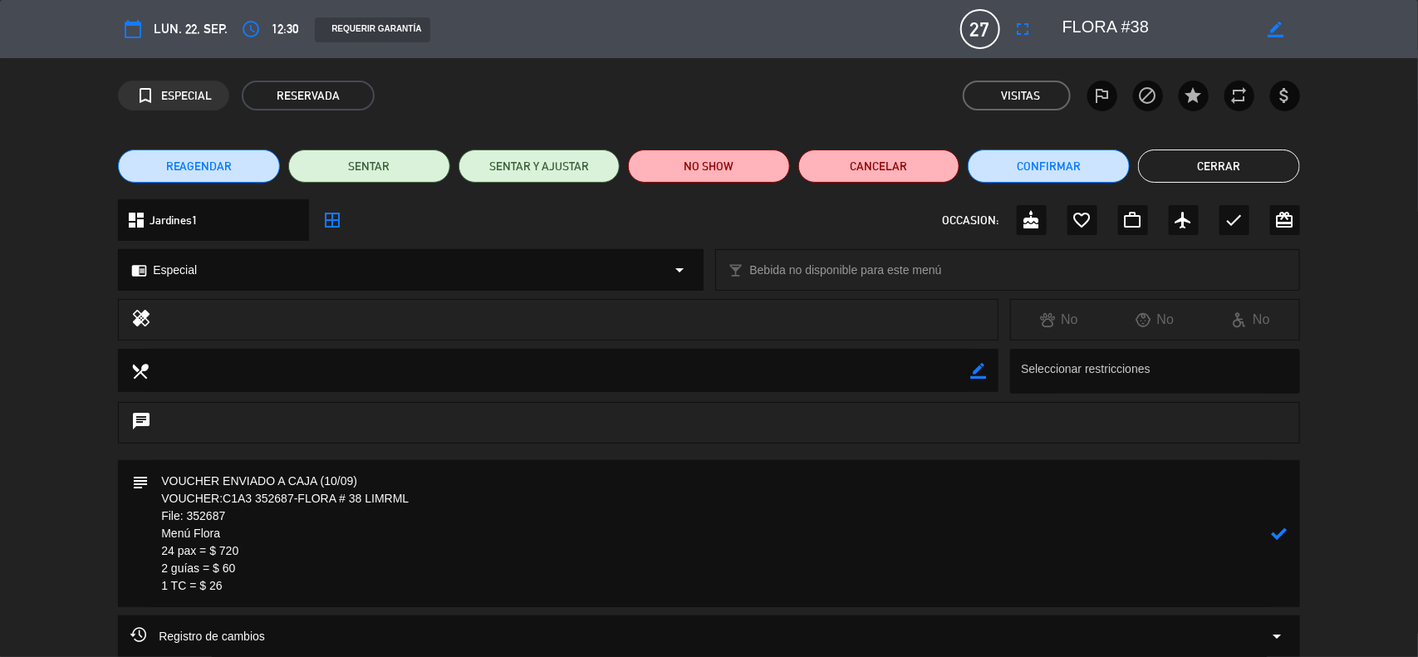
type textarea "VOUCHER ENVIADO A CAJA (10/09) VOUCHER:C1A3 352687-FLORA # 38 LIMRML File: 3526…"
click at [1284, 533] on icon at bounding box center [1280, 534] width 16 height 16
click at [1008, 179] on button "Confirmar" at bounding box center [1049, 166] width 162 height 33
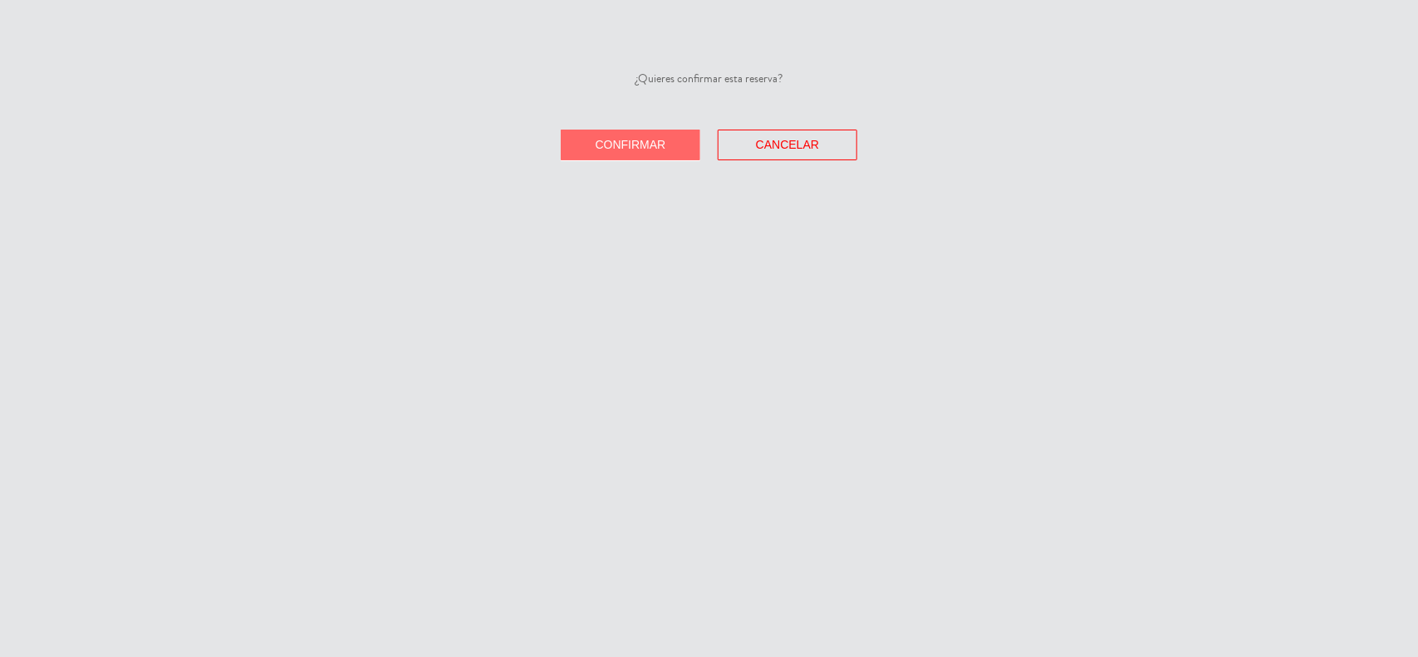
click at [666, 158] on button "Confirmar" at bounding box center [631, 145] width 140 height 31
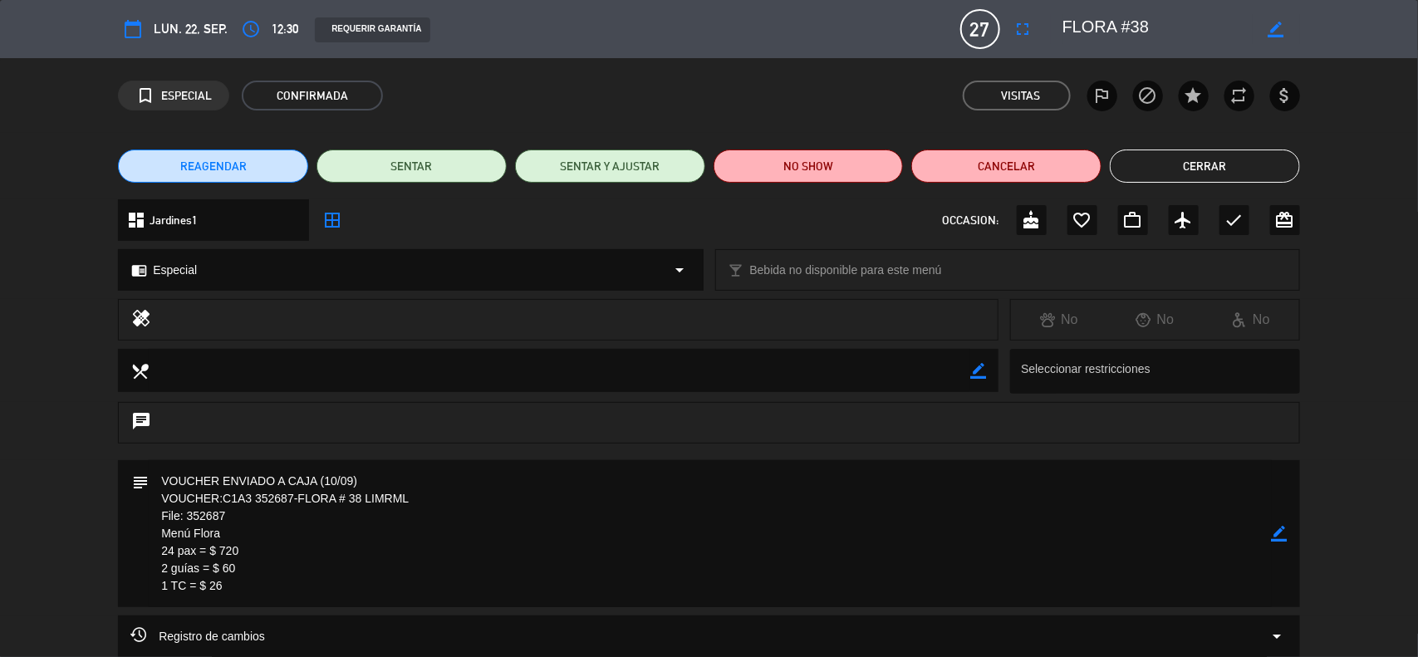
drag, startPoint x: 238, startPoint y: 592, endPoint x: 155, endPoint y: 513, distance: 114.6
click at [155, 513] on textarea at bounding box center [710, 533] width 1123 height 147
click at [1278, 529] on icon "border_color" at bounding box center [1280, 534] width 16 height 16
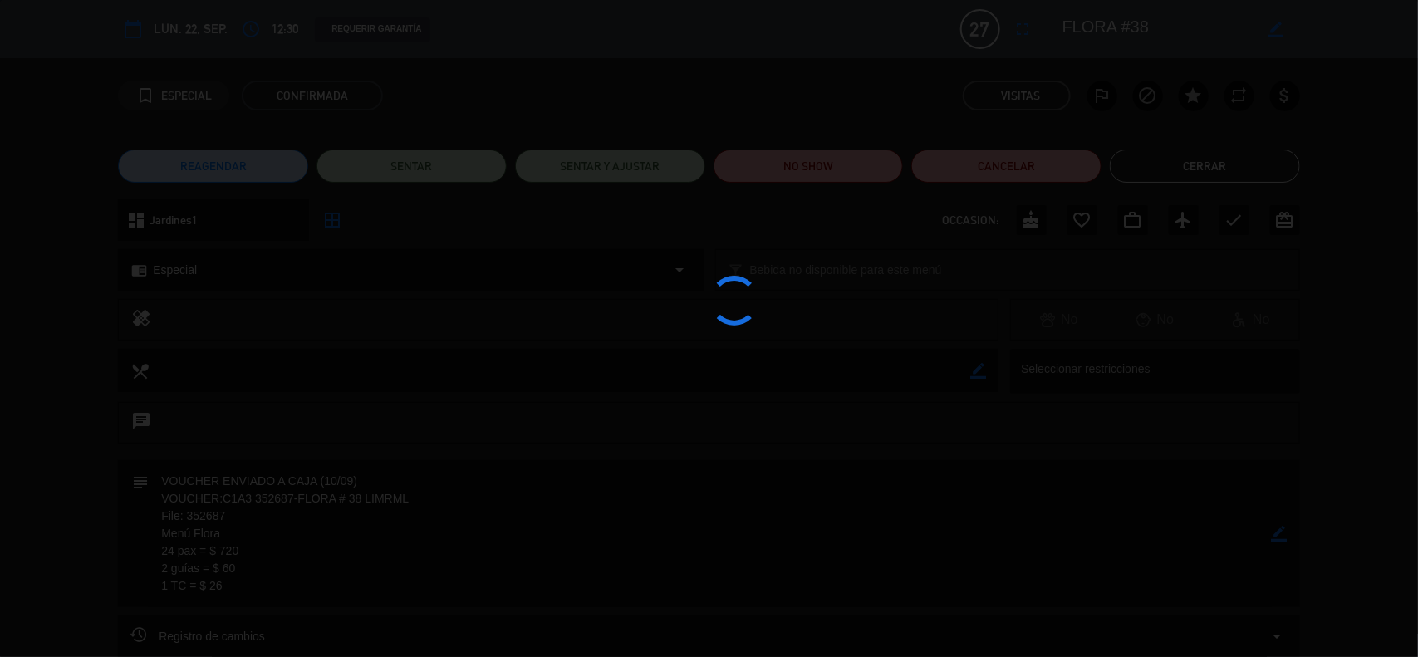
click at [1278, 530] on div at bounding box center [709, 328] width 1418 height 657
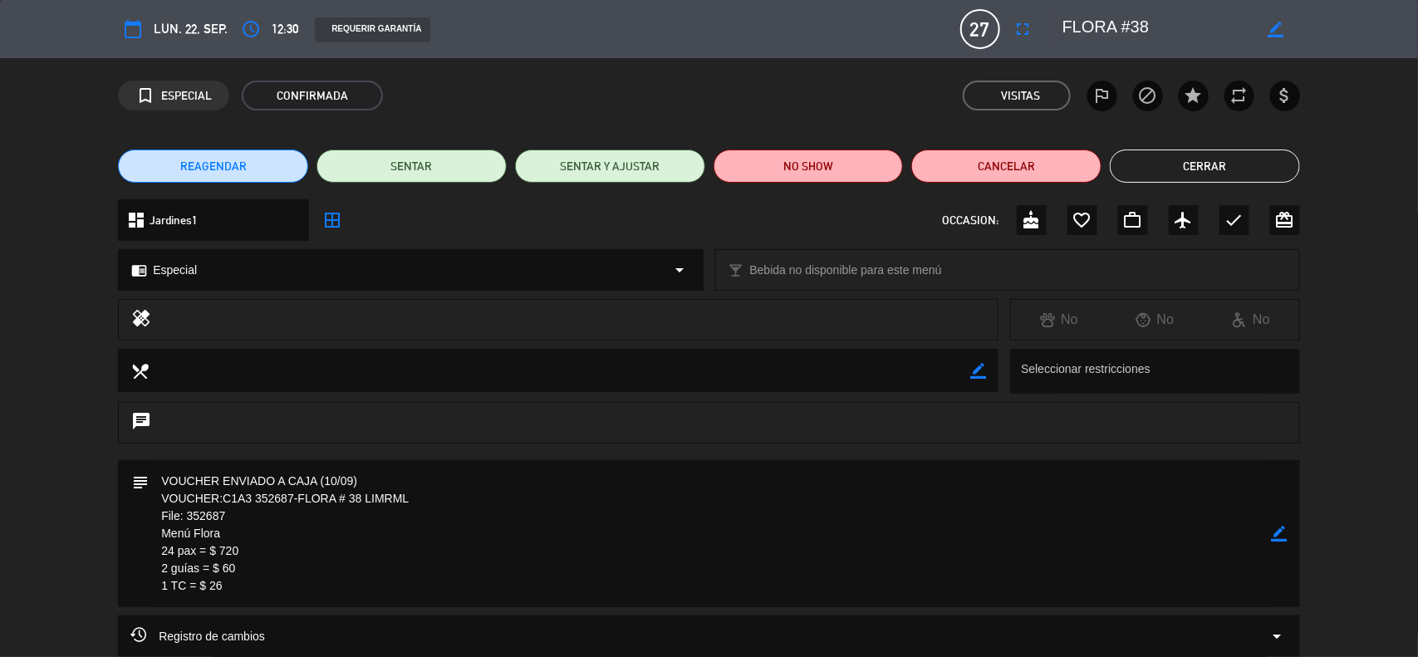
click at [1280, 533] on icon "border_color" at bounding box center [1280, 534] width 16 height 16
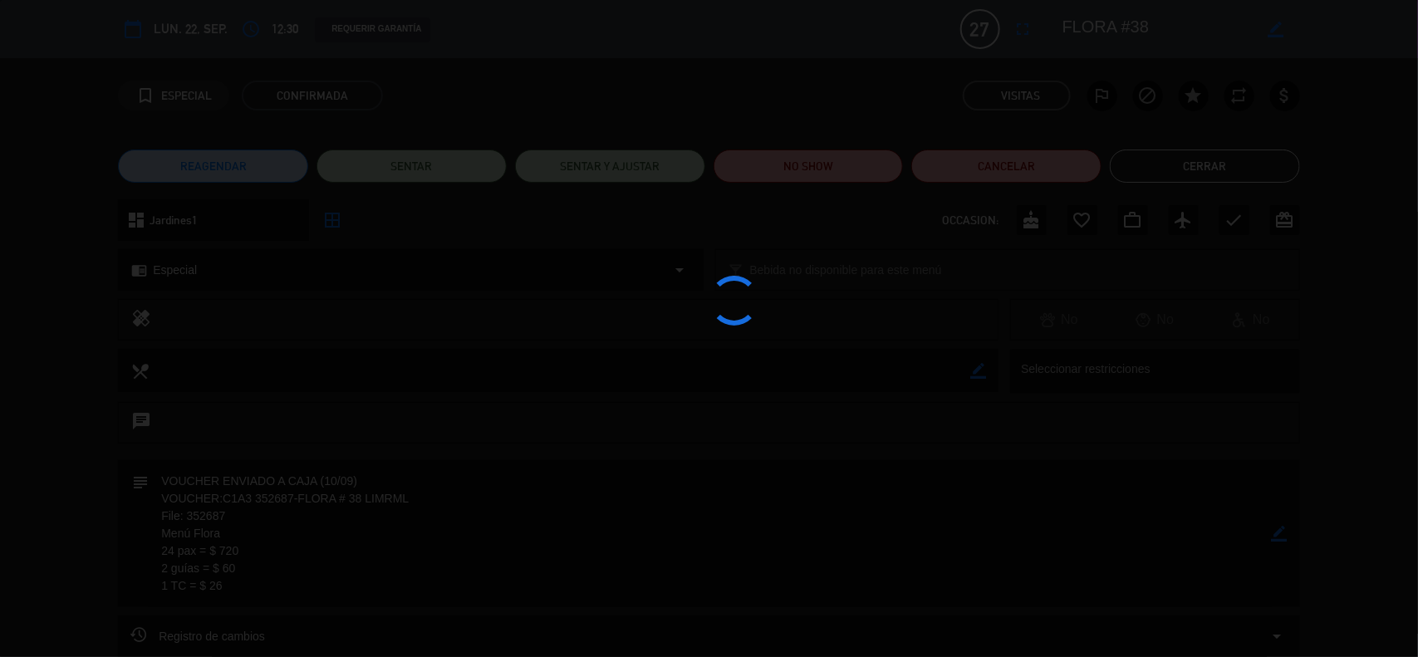
click at [1280, 533] on div at bounding box center [709, 328] width 1418 height 657
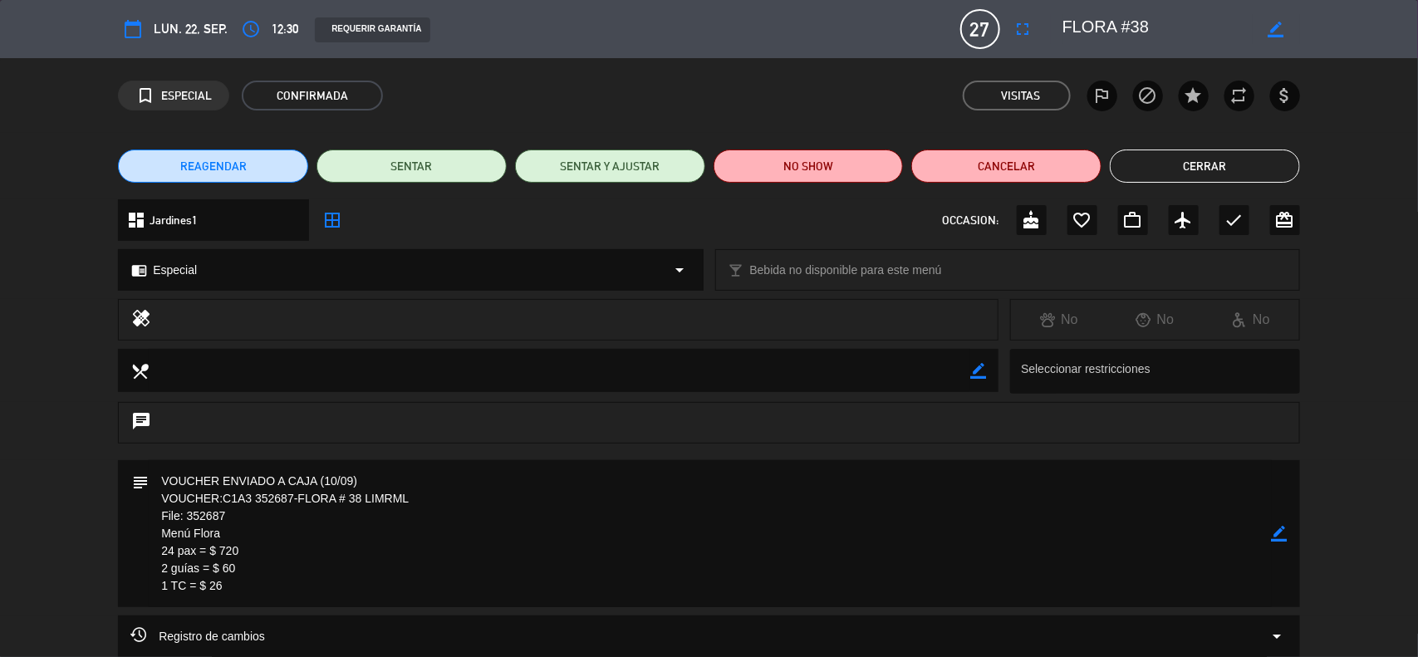
click at [1285, 530] on icon "border_color" at bounding box center [1280, 534] width 16 height 16
click at [1285, 530] on icon at bounding box center [1280, 534] width 16 height 16
click at [1235, 180] on button "Cerrar" at bounding box center [1205, 166] width 190 height 33
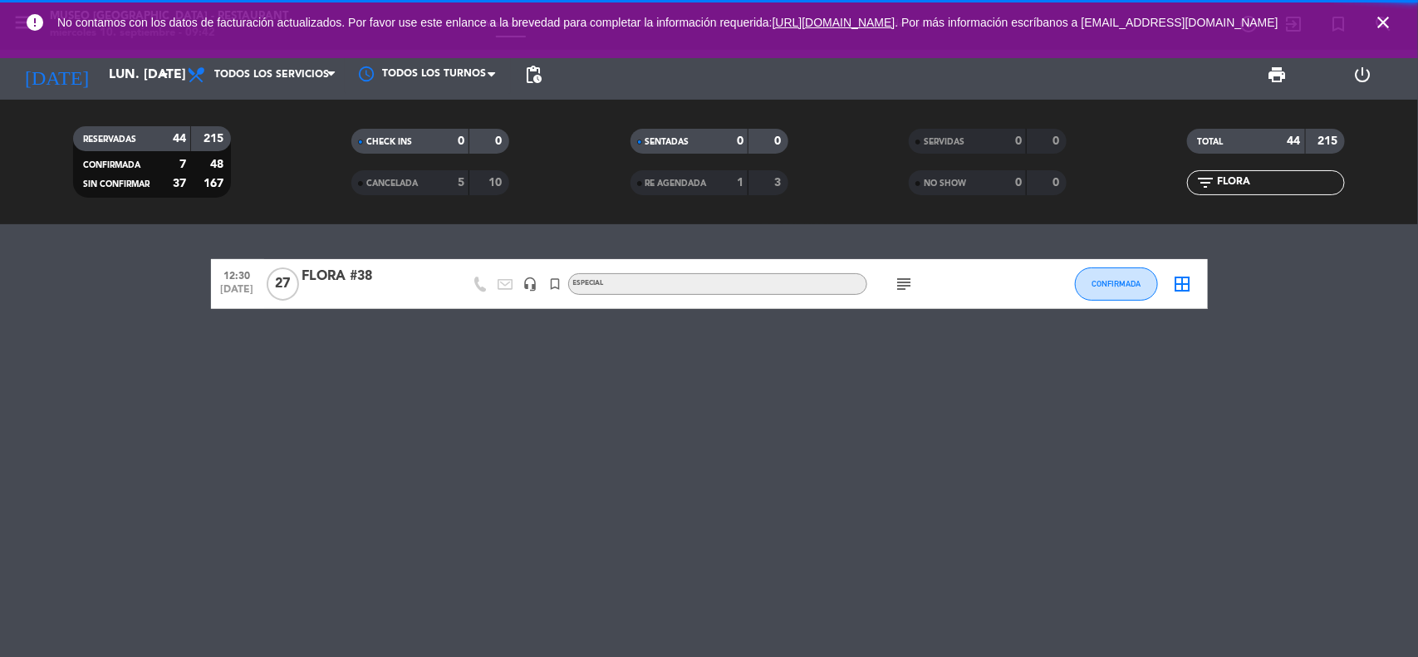
click at [1381, 21] on icon "close" at bounding box center [1383, 22] width 20 height 20
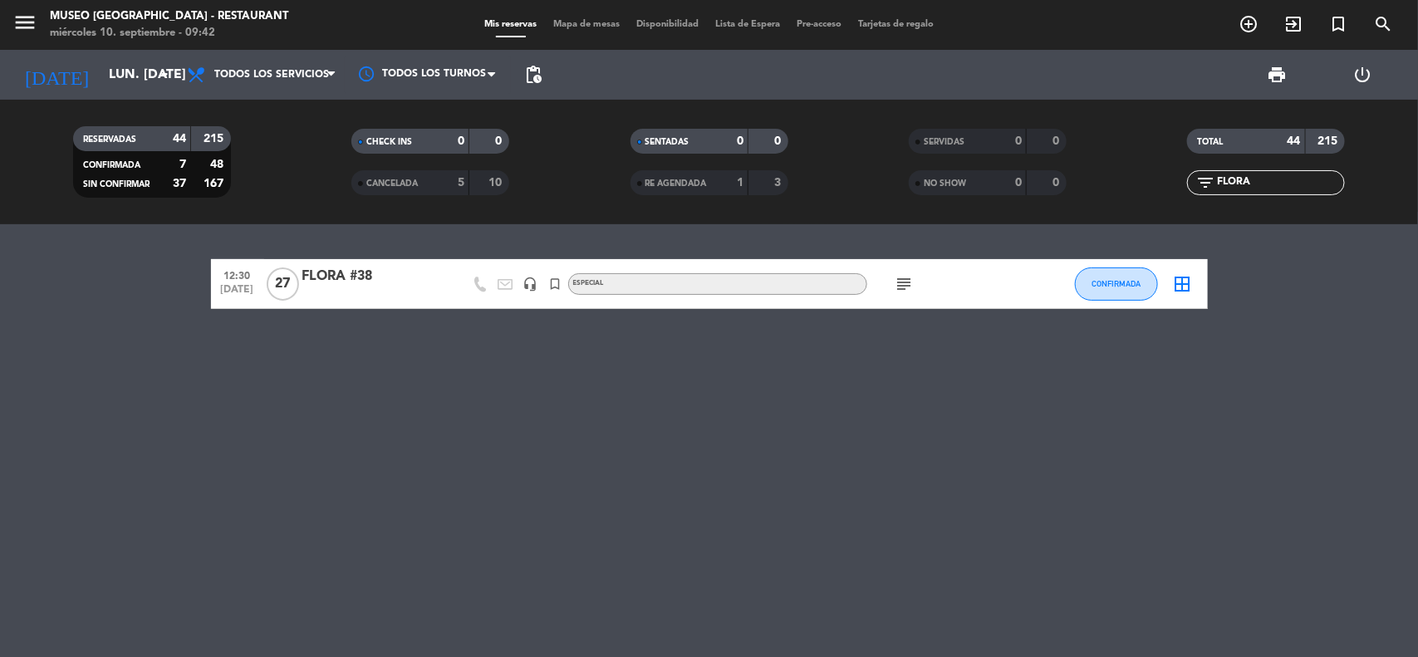
drag, startPoint x: 1277, startPoint y: 183, endPoint x: 1164, endPoint y: 196, distance: 113.8
click at [1166, 196] on div "TOTAL 44 215 filter_list FLORA" at bounding box center [1267, 161] width 278 height 91
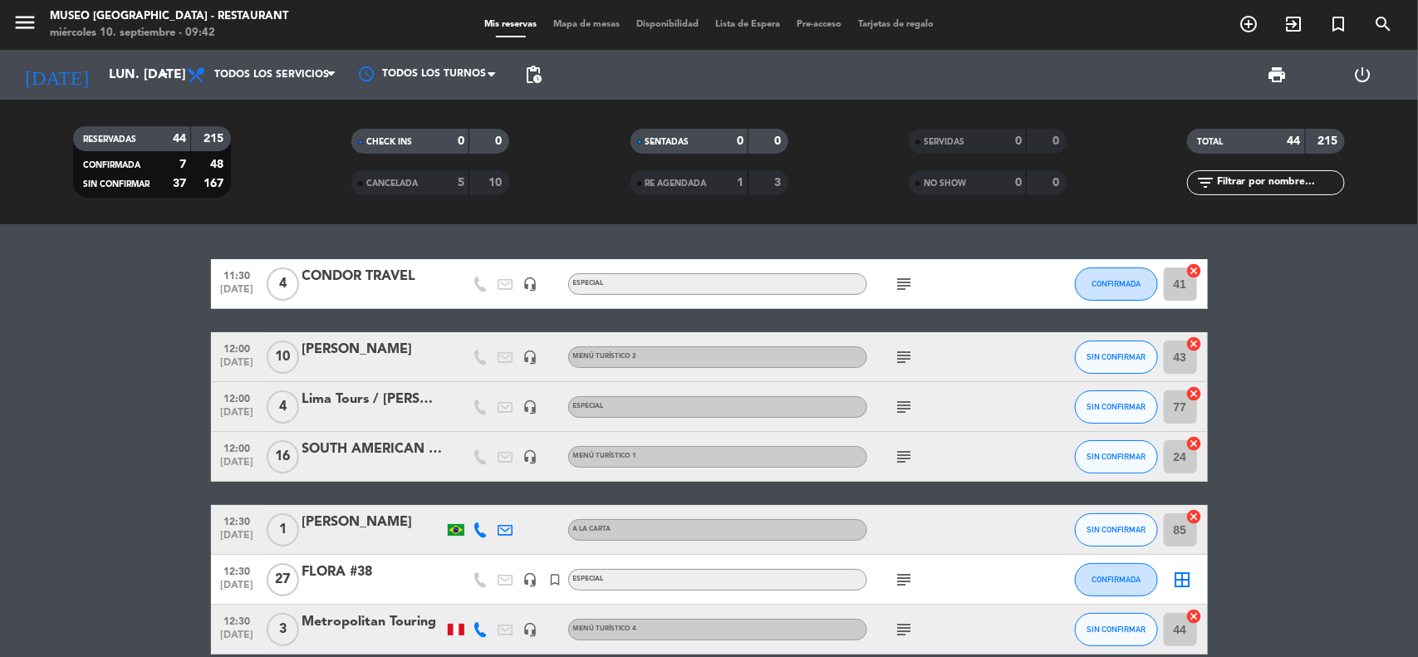
click at [119, 85] on input "lun. [DATE]" at bounding box center [188, 75] width 175 height 32
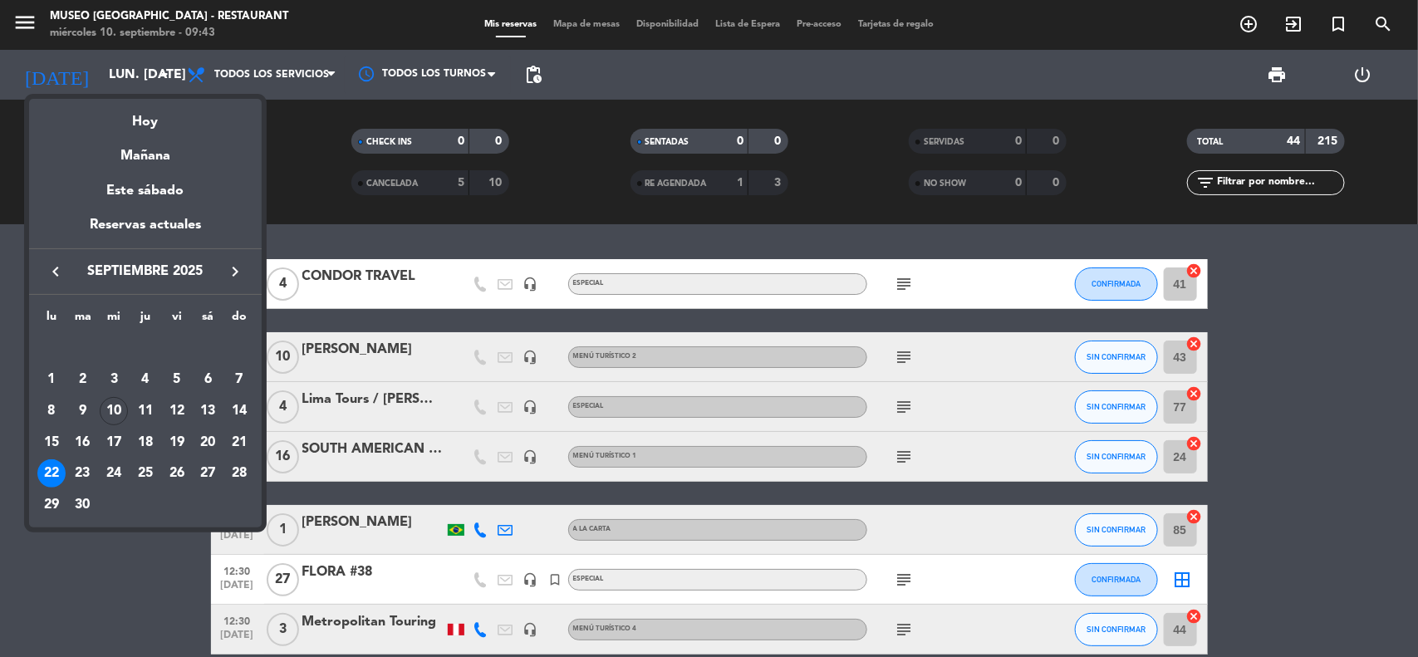
click at [55, 274] on icon "keyboard_arrow_left" at bounding box center [56, 272] width 20 height 20
click at [234, 263] on icon "keyboard_arrow_right" at bounding box center [235, 272] width 20 height 20
click at [150, 371] on div "3" at bounding box center [145, 380] width 28 height 28
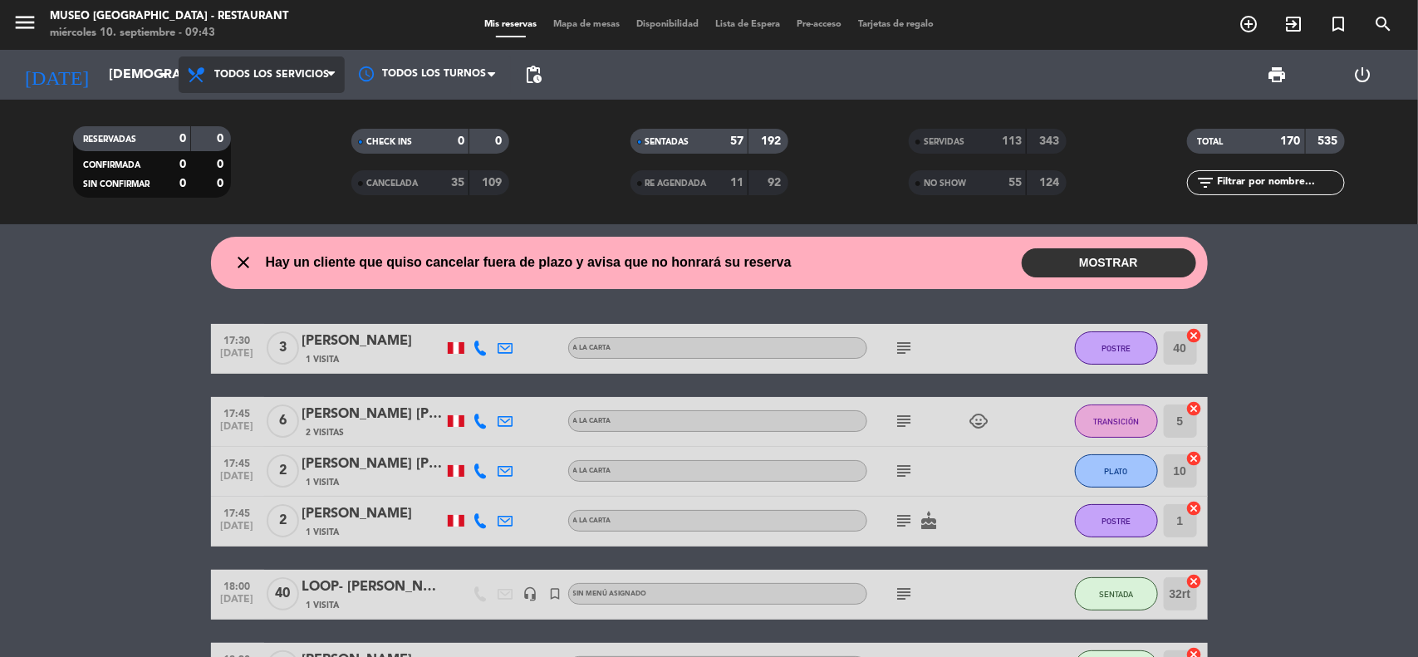
click at [283, 76] on span "Todos los servicios" at bounding box center [271, 75] width 115 height 12
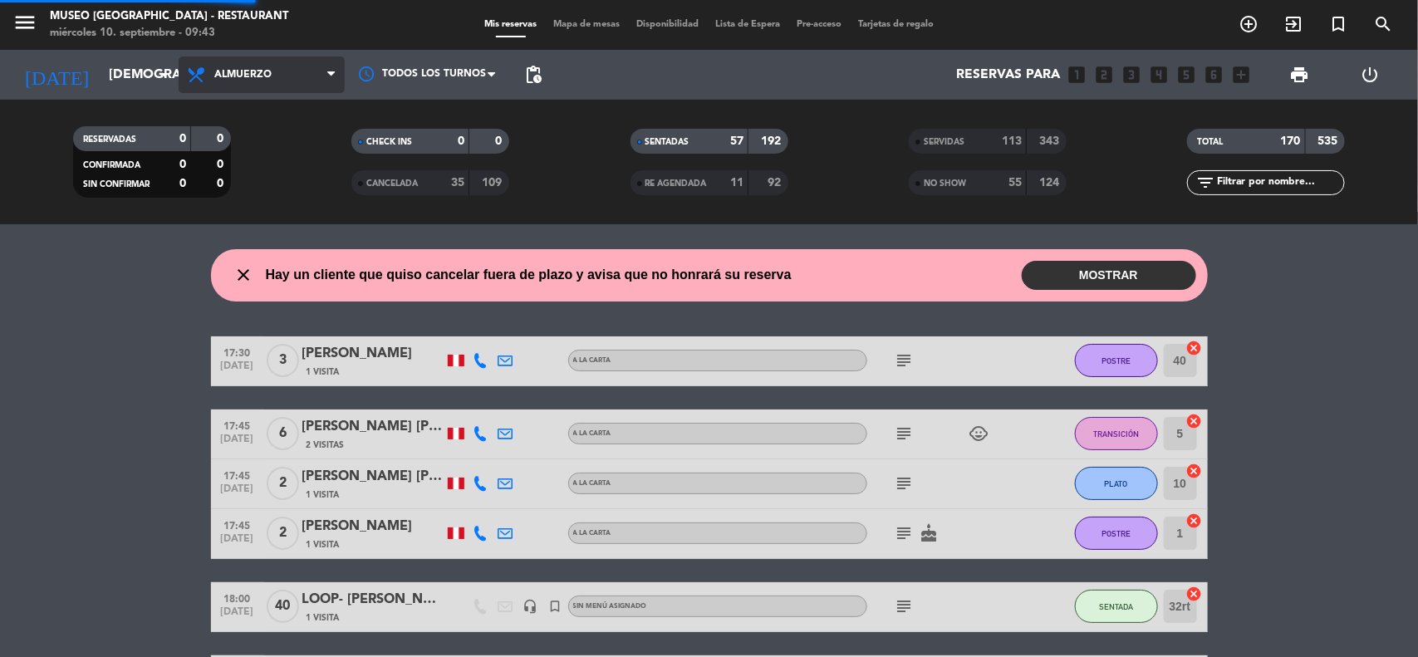
click at [266, 191] on div "menu [GEOGRAPHIC_DATA] - Restaurant miércoles 10. septiembre - 09:43 Mis reserv…" at bounding box center [709, 112] width 1418 height 224
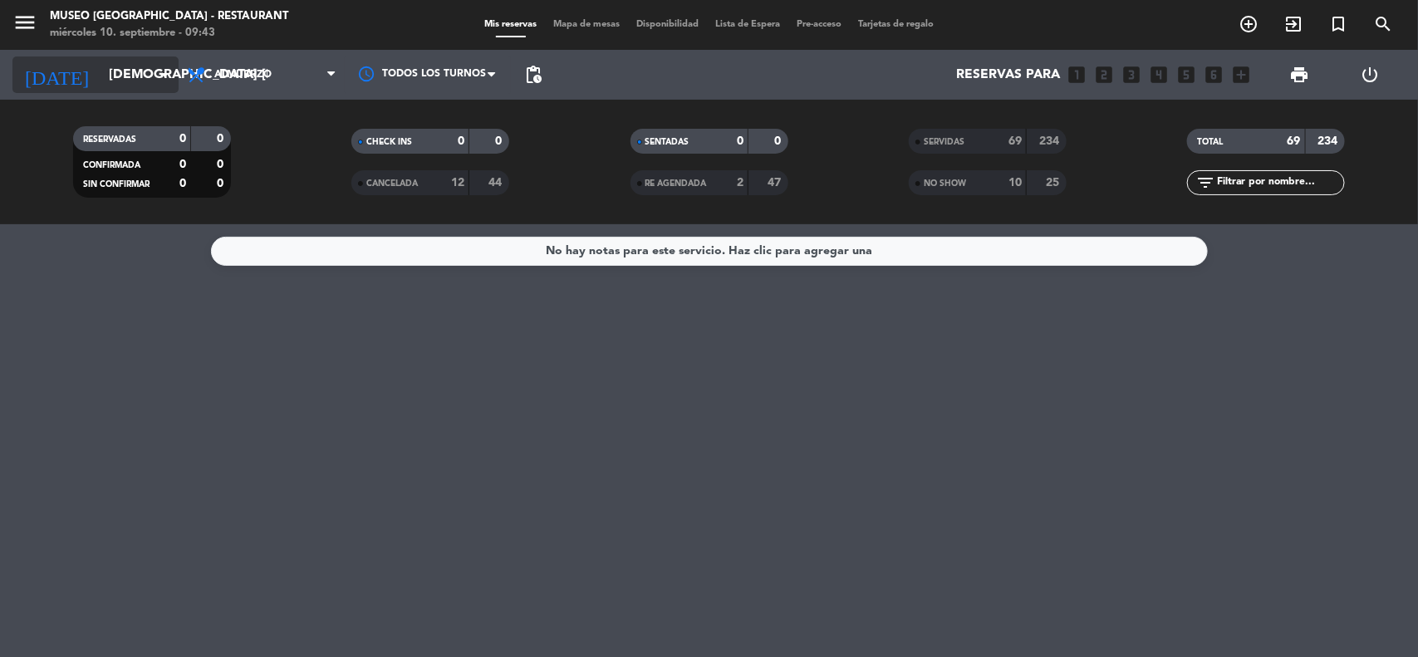
click at [101, 81] on input "[DEMOGRAPHIC_DATA] [DATE]" at bounding box center [188, 75] width 175 height 32
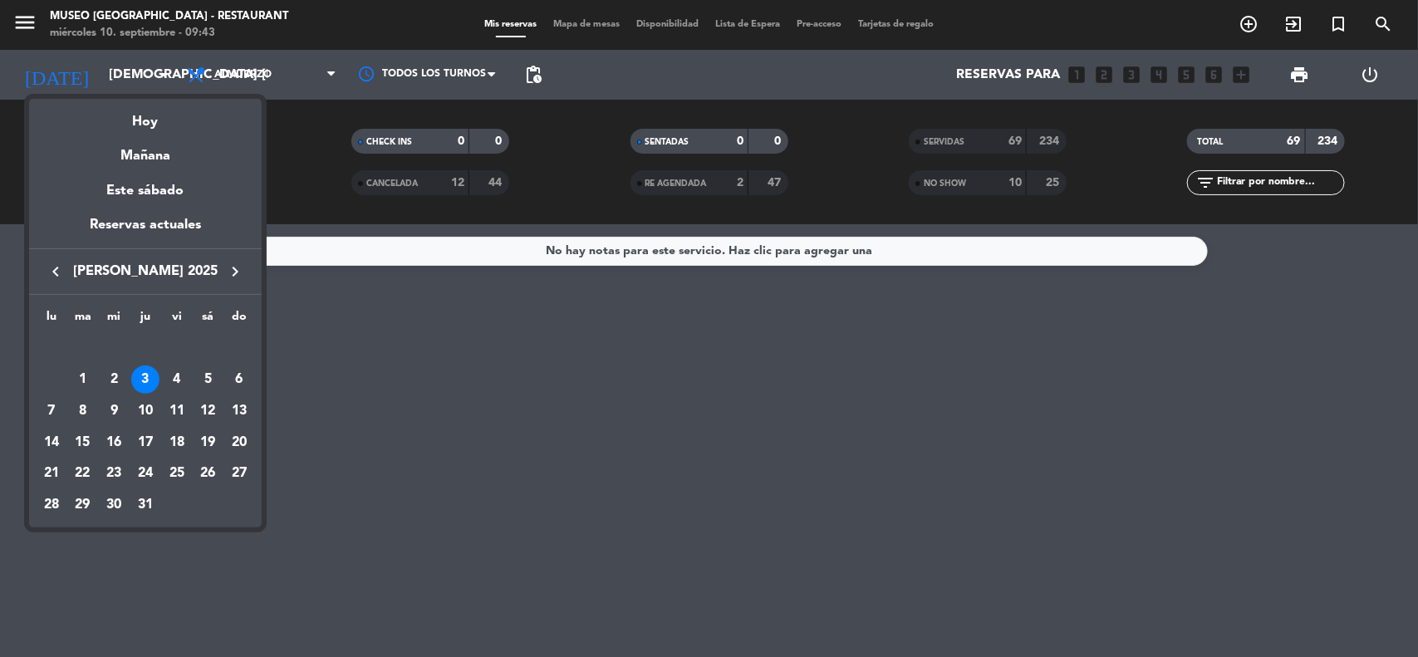
click at [231, 272] on icon "keyboard_arrow_right" at bounding box center [235, 272] width 20 height 20
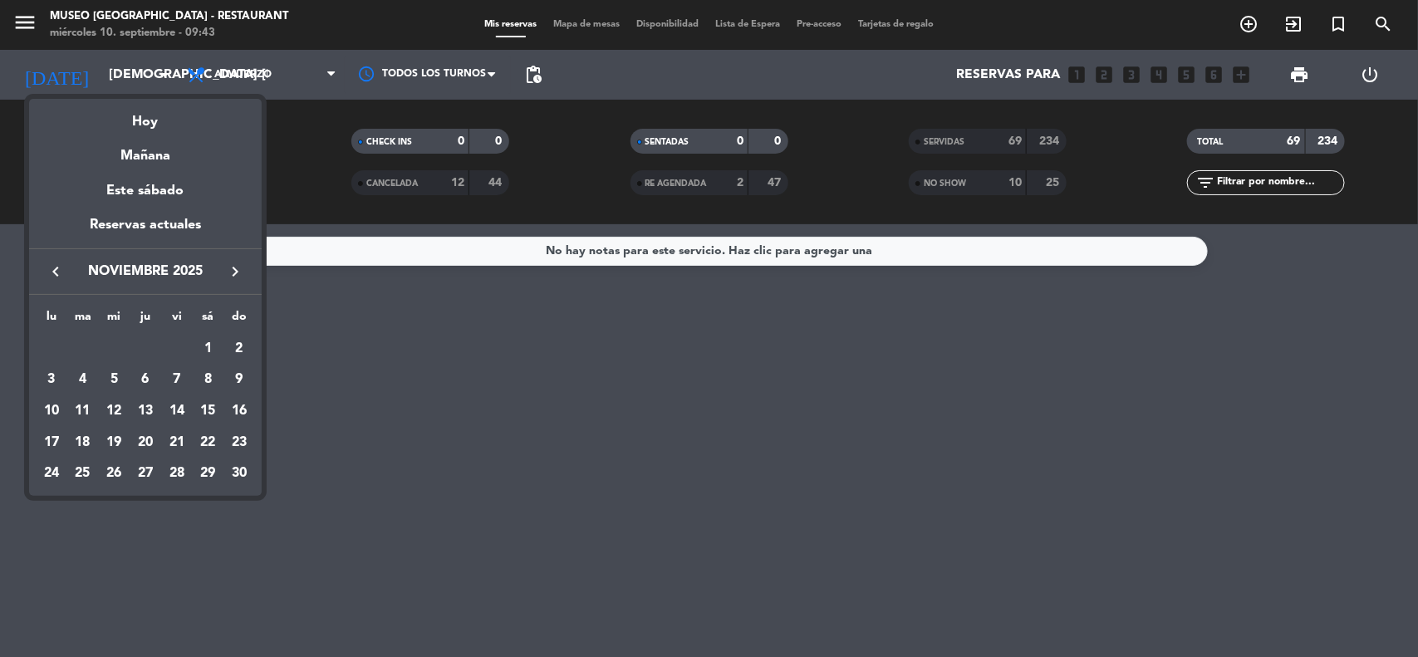
click at [231, 272] on icon "keyboard_arrow_right" at bounding box center [235, 272] width 20 height 20
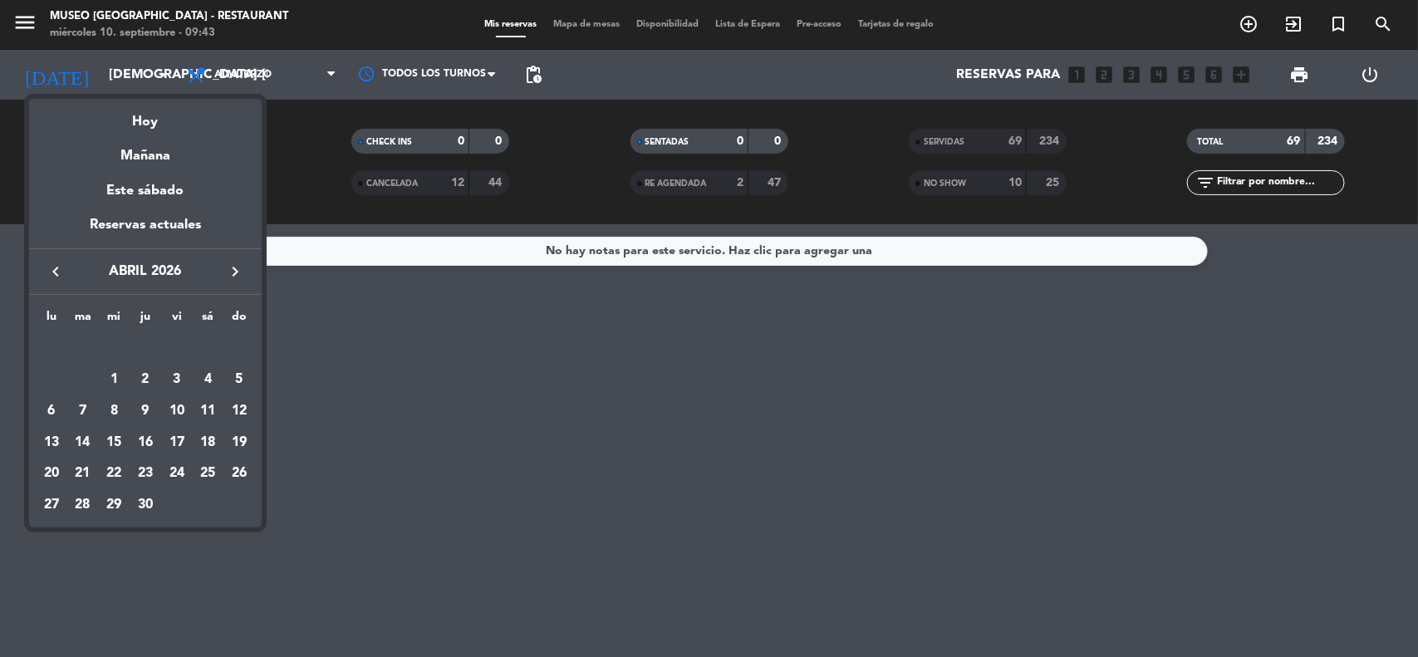
click at [231, 272] on icon "keyboard_arrow_right" at bounding box center [235, 272] width 20 height 20
click at [63, 278] on icon "keyboard_arrow_left" at bounding box center [56, 272] width 20 height 20
click at [173, 378] on div "3" at bounding box center [177, 380] width 28 height 28
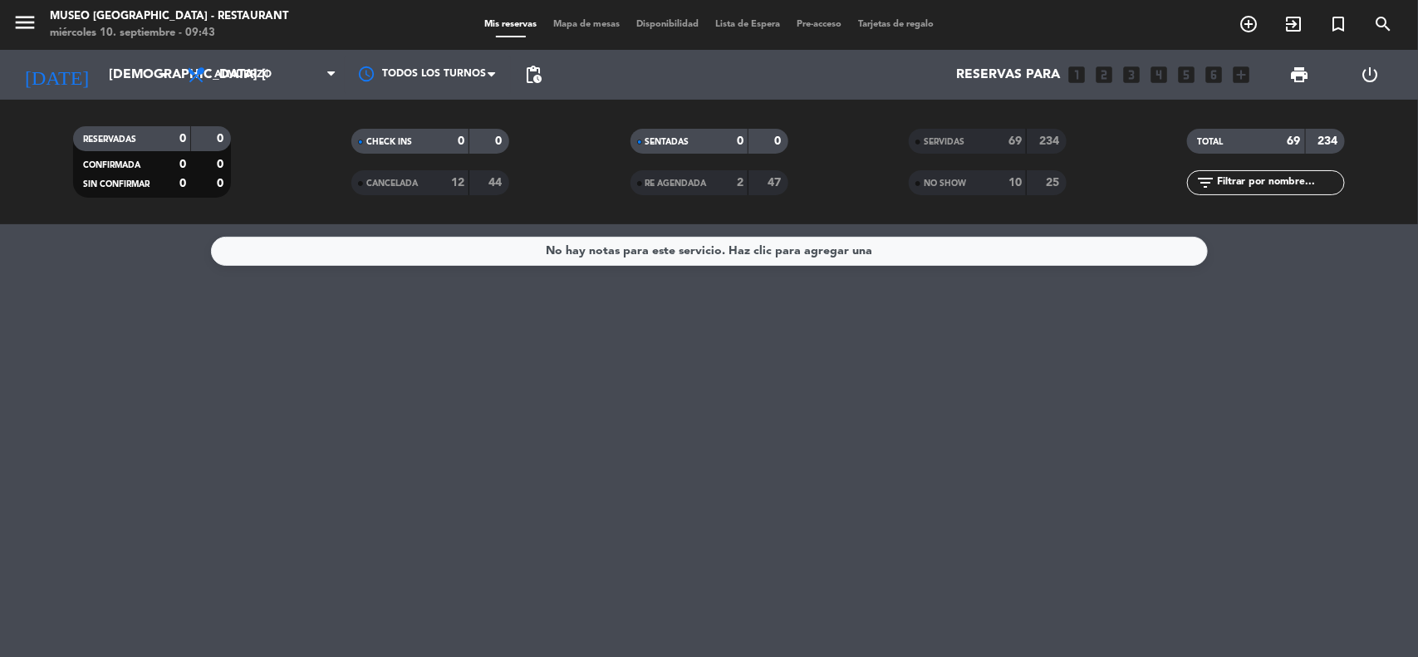
type input "vie. [DATE]"
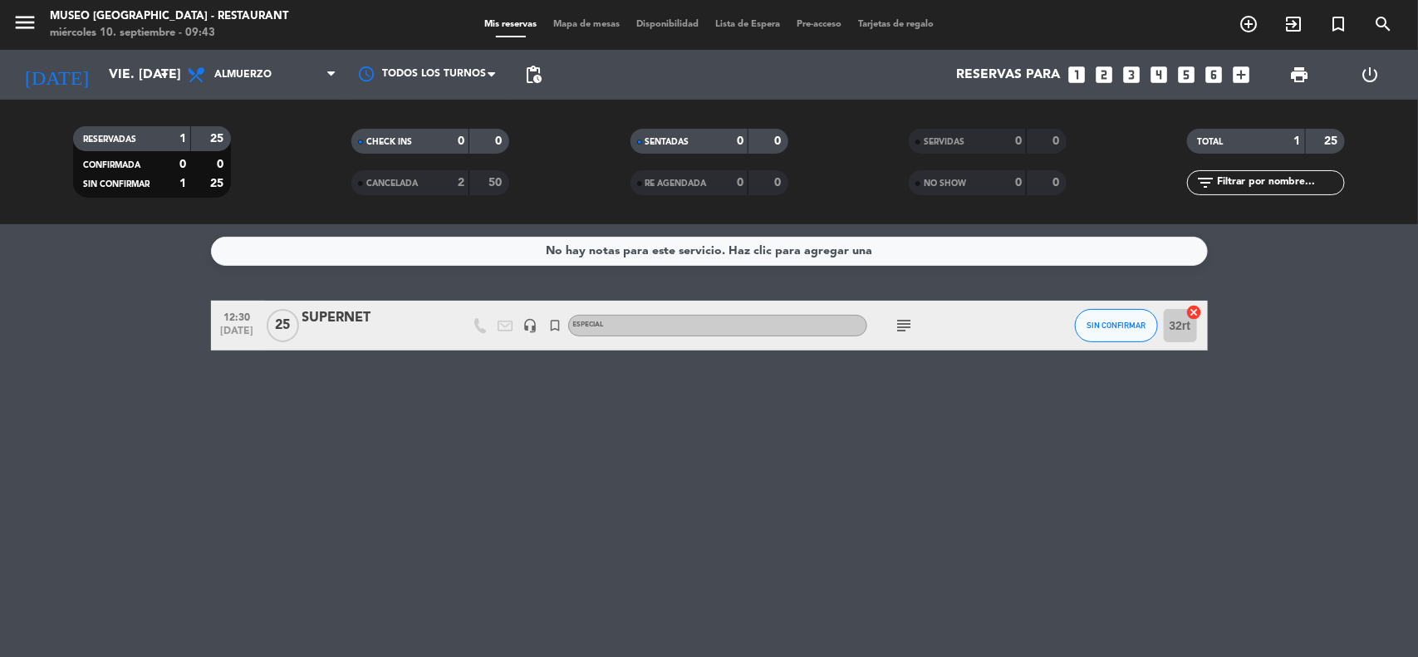
click at [1184, 72] on icon "looks_5" at bounding box center [1188, 75] width 22 height 22
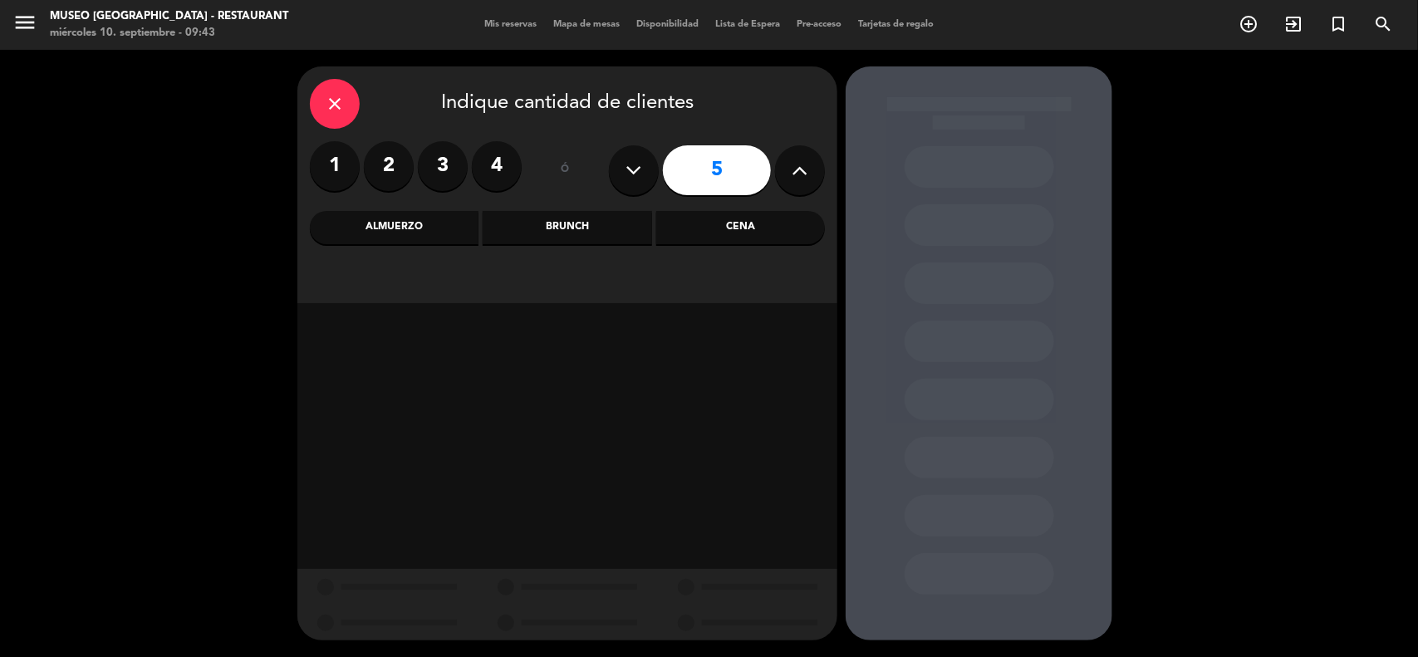
click at [426, 225] on div "Almuerzo" at bounding box center [394, 227] width 169 height 33
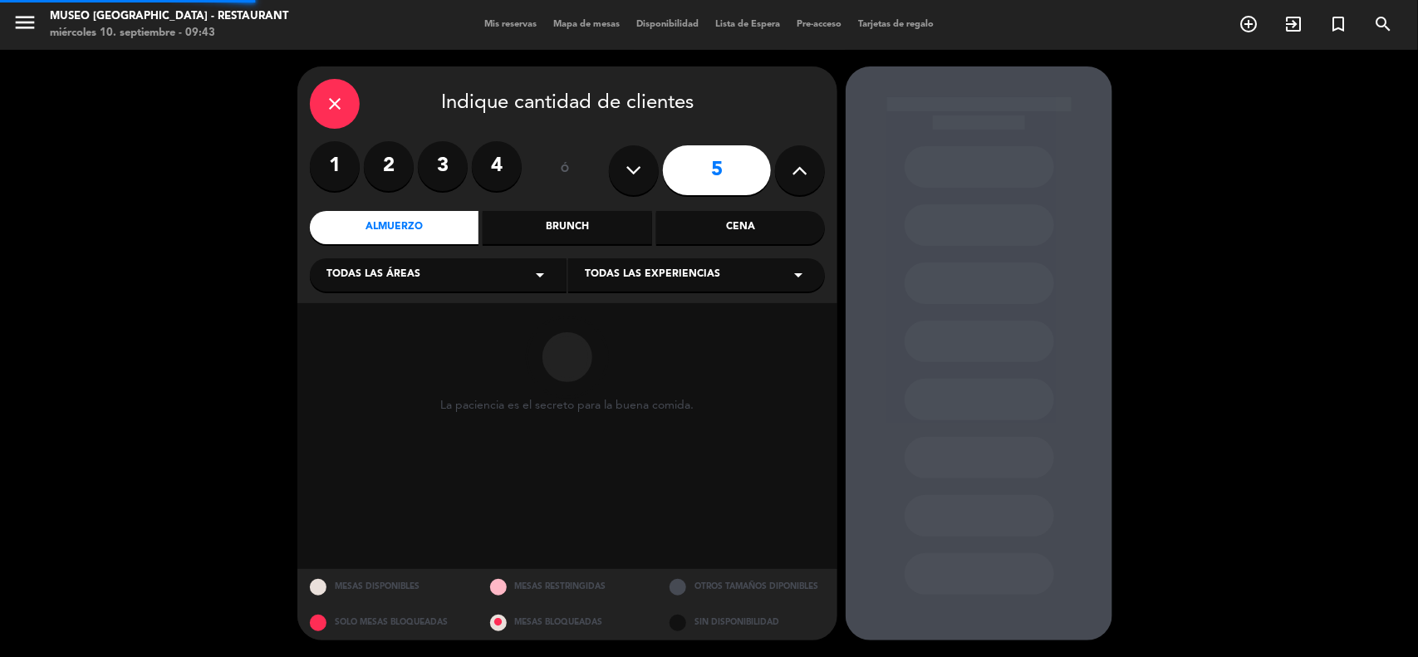
click at [415, 260] on div "Todas las áreas arrow_drop_down" at bounding box center [438, 274] width 257 height 33
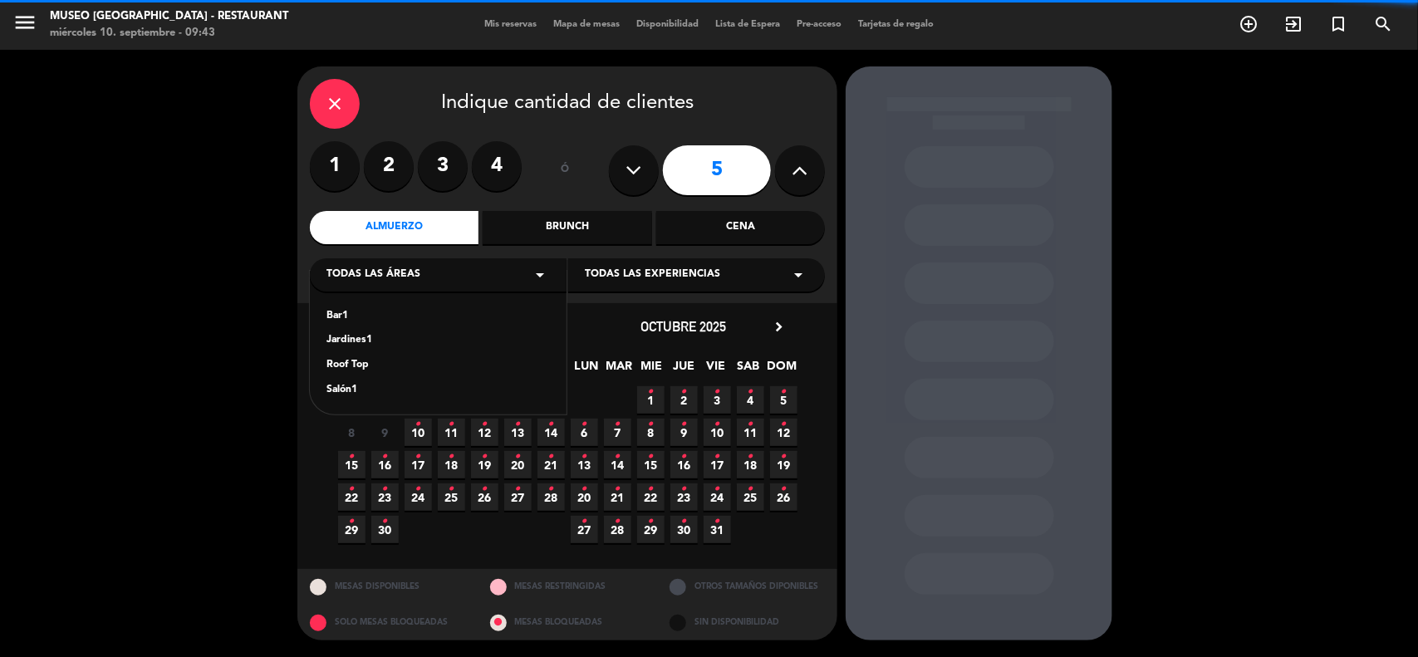
click at [362, 334] on div "Jardines1" at bounding box center [439, 340] width 224 height 17
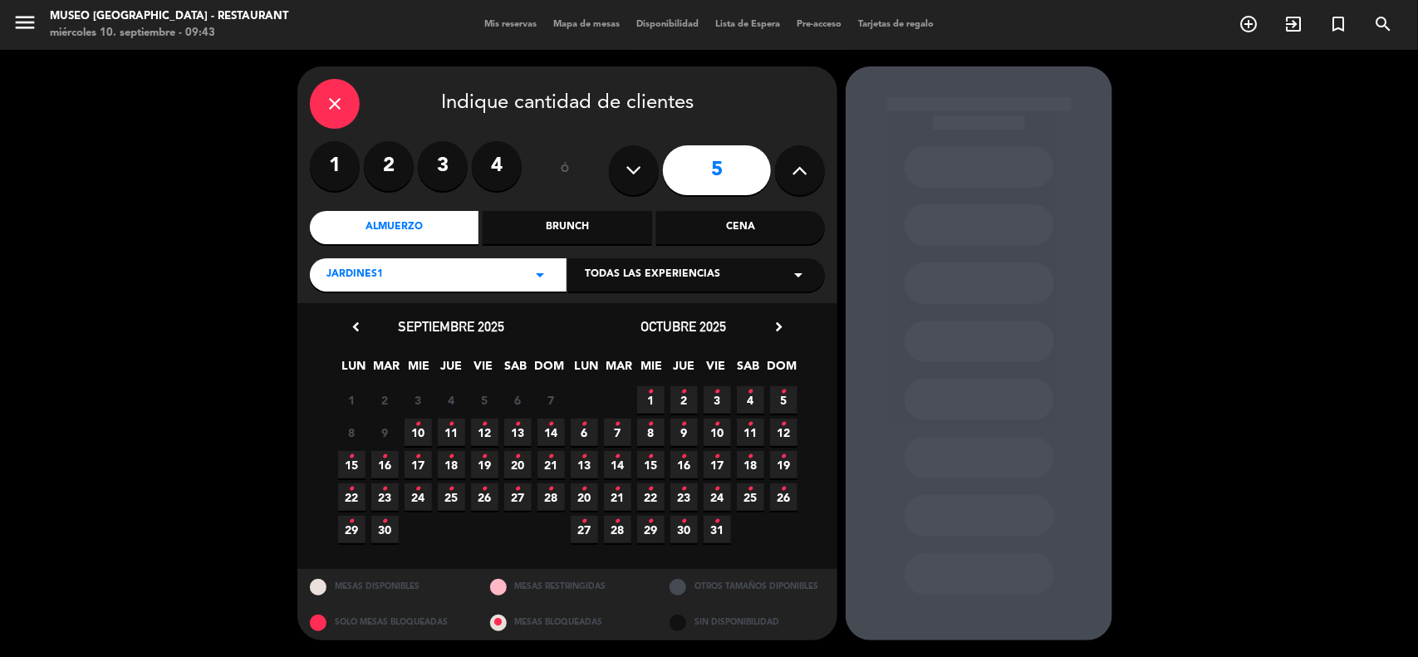
click at [778, 328] on icon "chevron_right" at bounding box center [778, 326] width 17 height 17
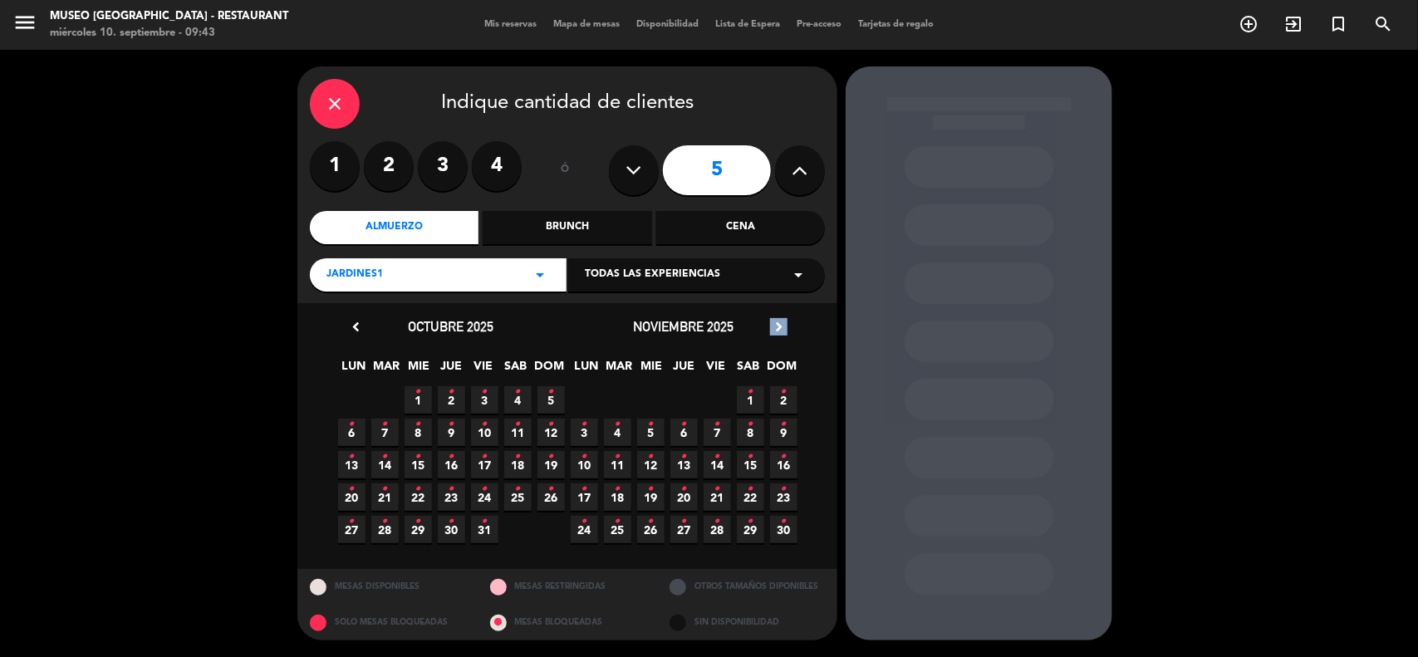
click at [778, 328] on icon "chevron_right" at bounding box center [778, 326] width 17 height 17
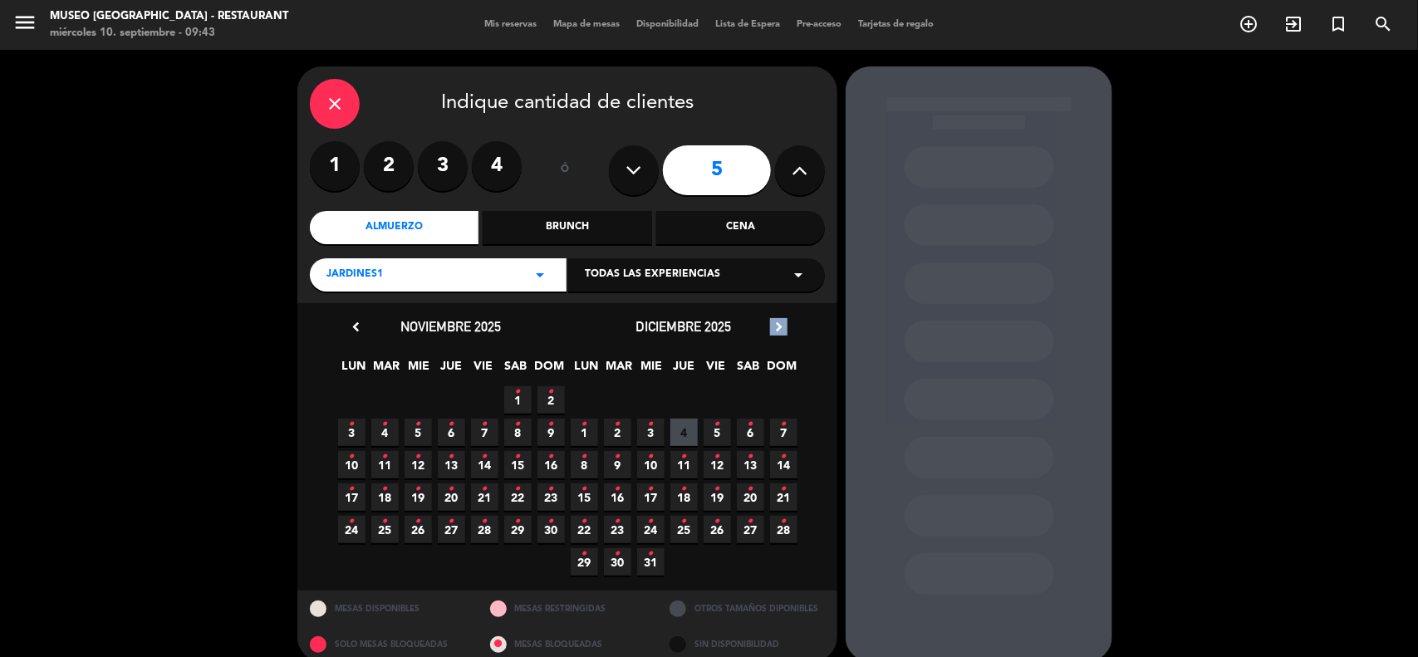
click at [778, 328] on icon "chevron_right" at bounding box center [778, 326] width 17 height 17
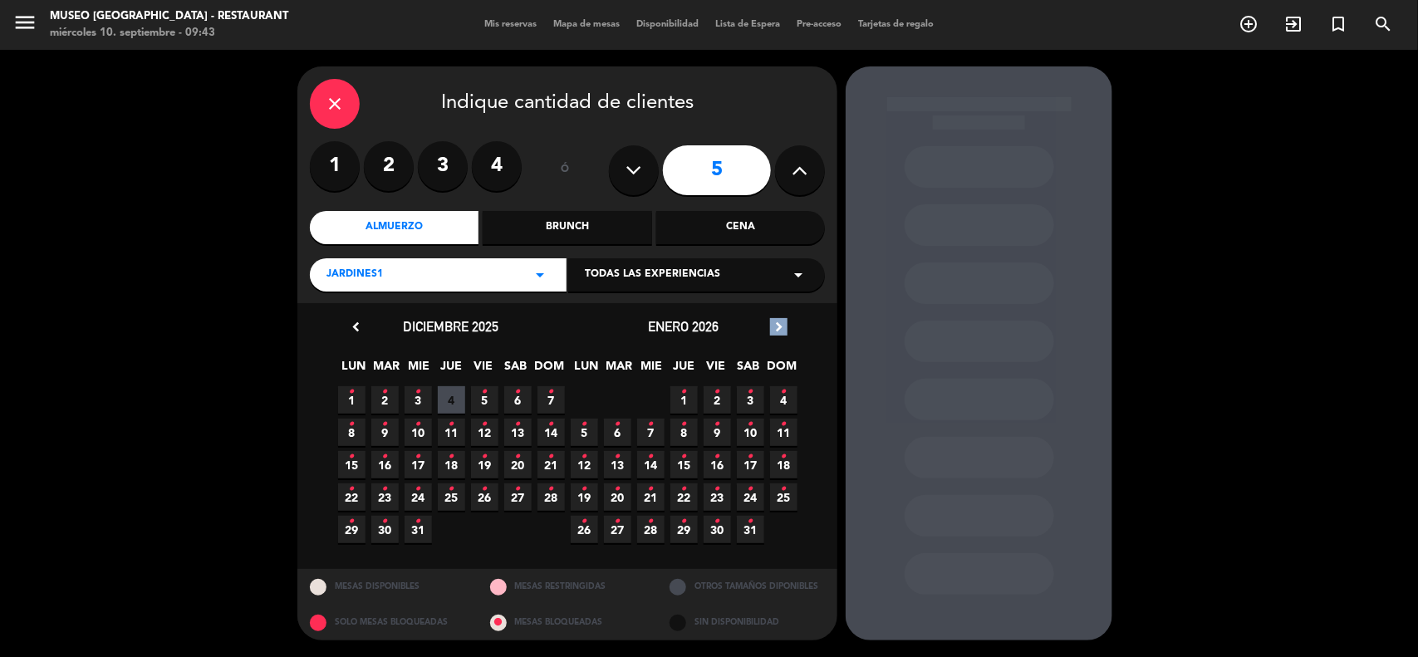
click at [779, 328] on icon "chevron_right" at bounding box center [778, 326] width 17 height 17
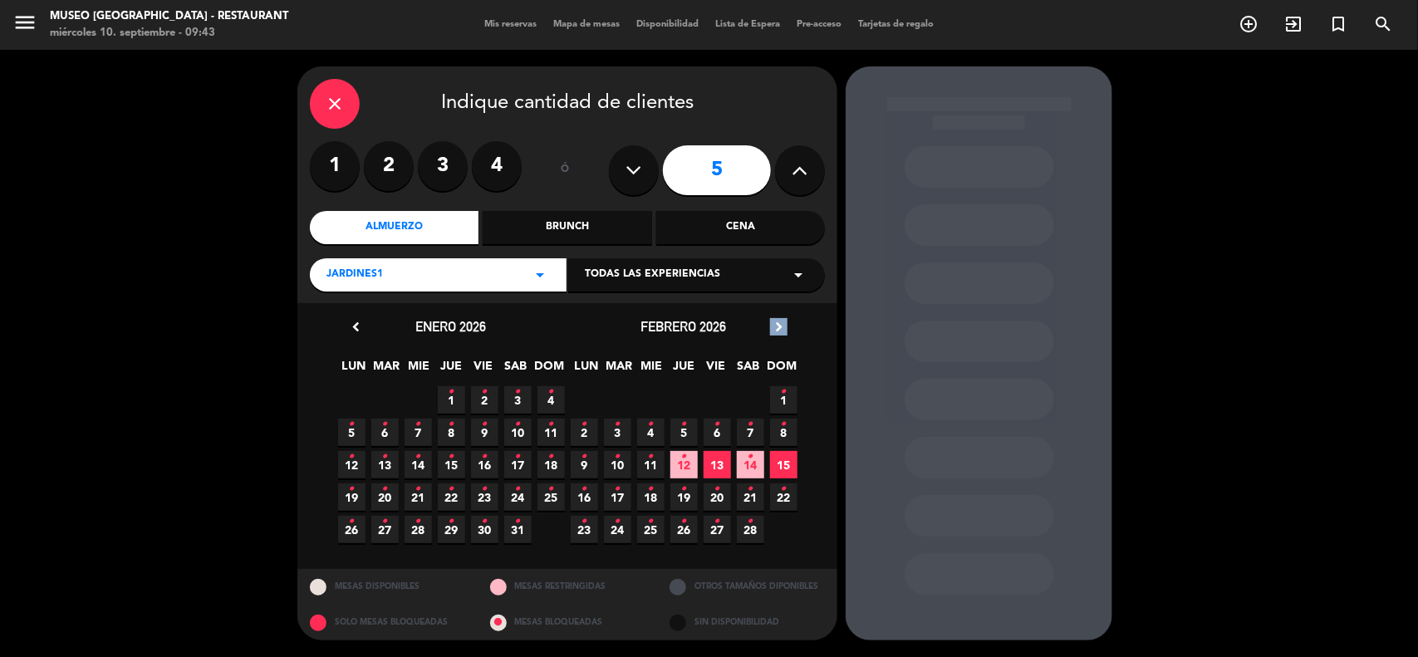
click at [779, 328] on icon "chevron_right" at bounding box center [778, 326] width 17 height 17
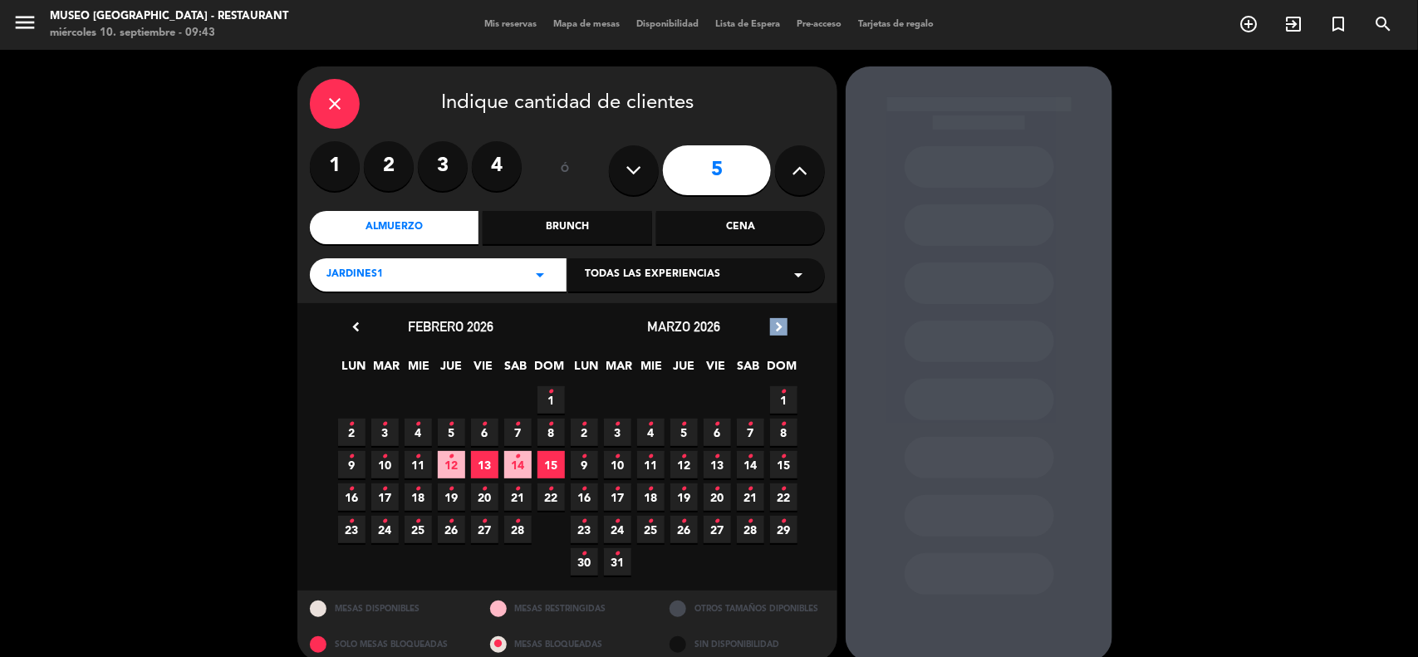
click at [779, 328] on icon "chevron_right" at bounding box center [778, 326] width 17 height 17
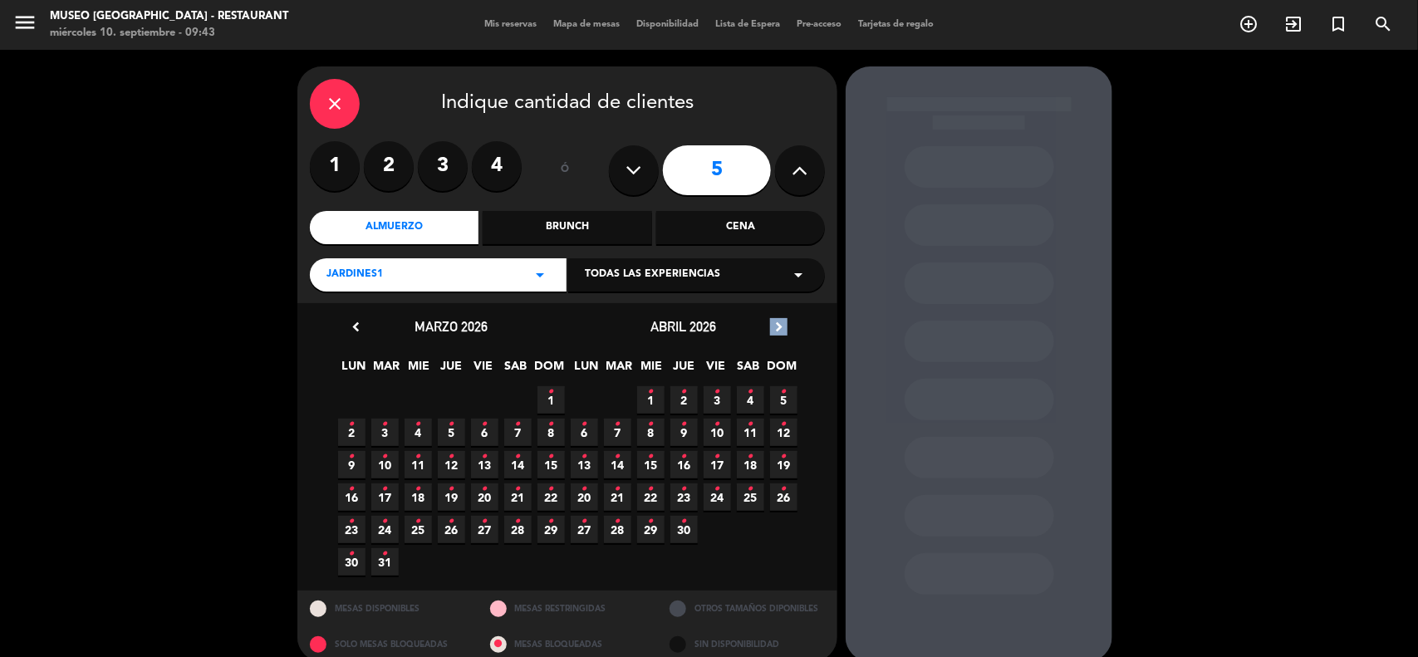
click at [779, 328] on icon "chevron_right" at bounding box center [778, 326] width 17 height 17
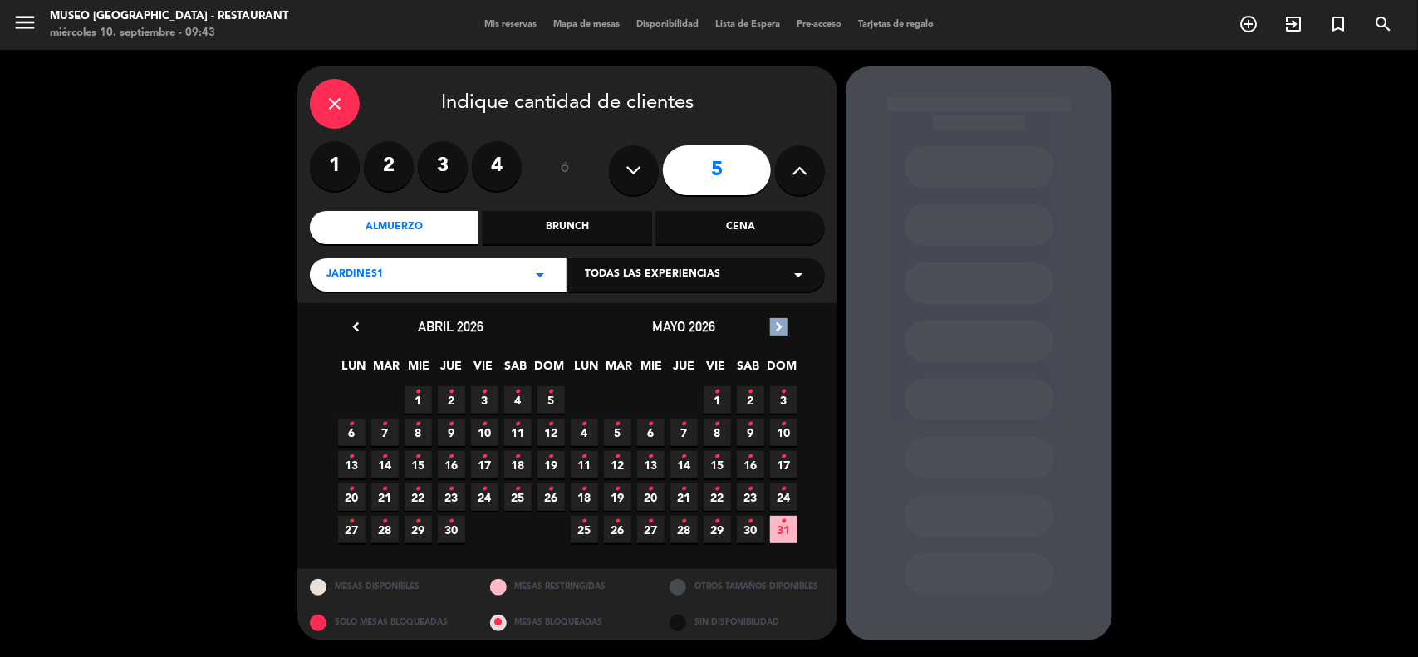
click at [779, 328] on icon "chevron_right" at bounding box center [778, 326] width 17 height 17
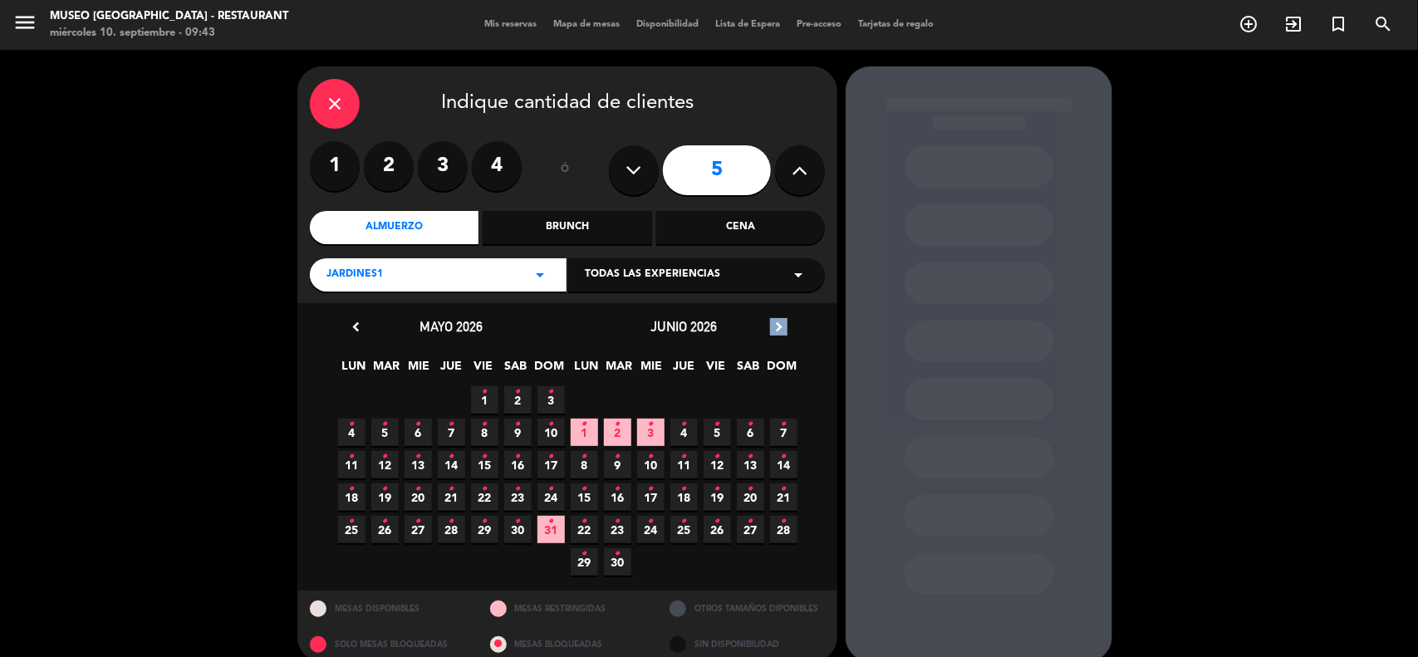
click at [779, 328] on icon "chevron_right" at bounding box center [778, 326] width 17 height 17
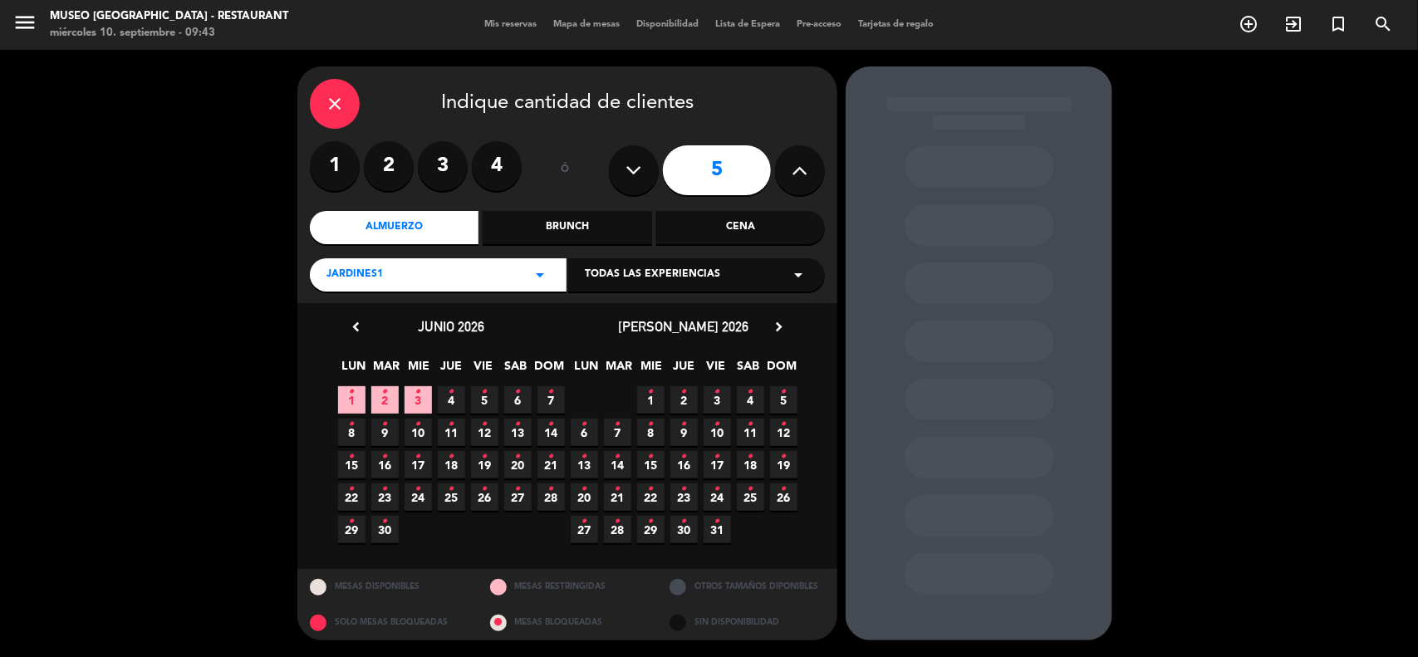
click at [715, 396] on icon "•" at bounding box center [718, 392] width 6 height 27
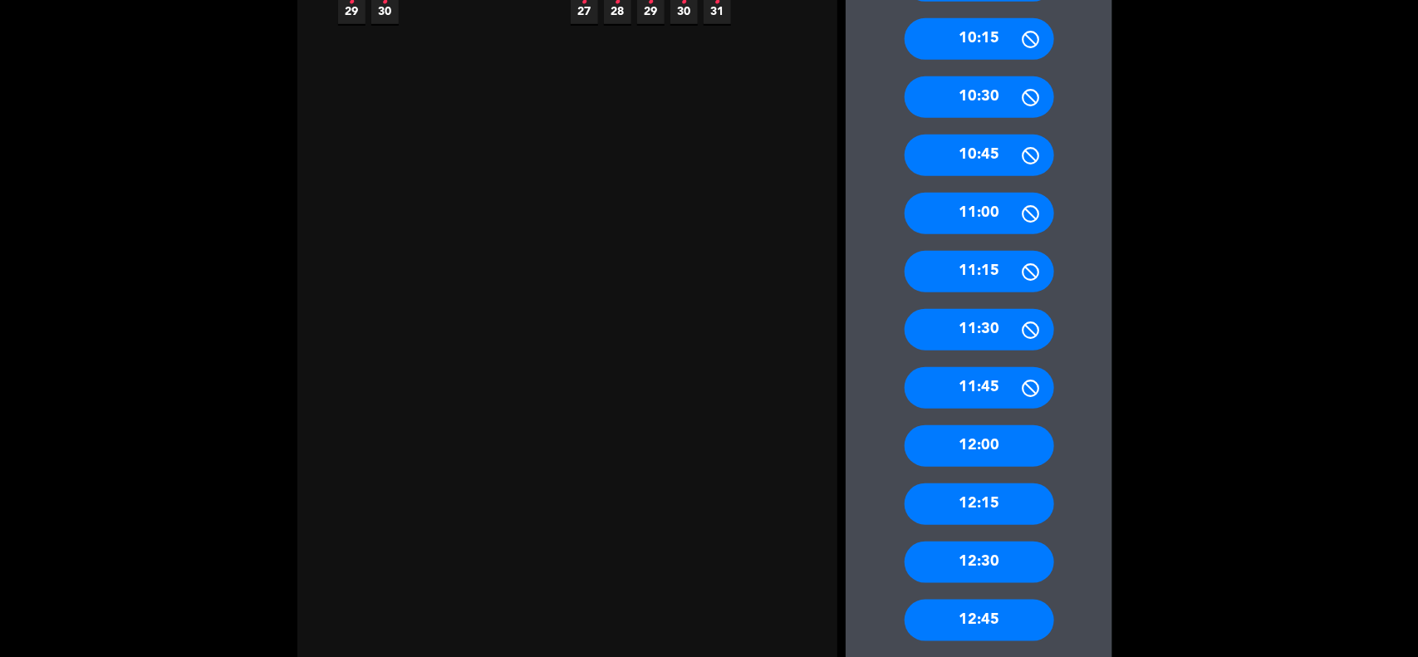
scroll to position [727, 0]
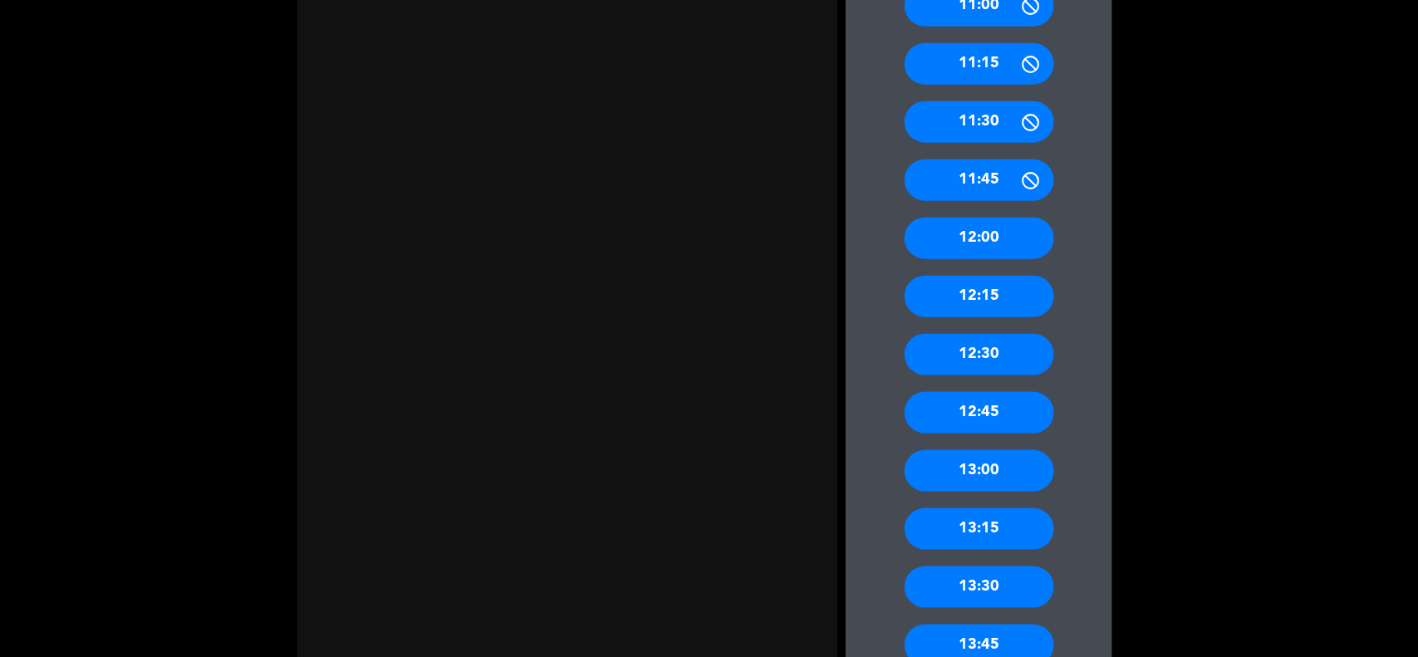
click at [1006, 474] on div "13:00" at bounding box center [980, 471] width 150 height 42
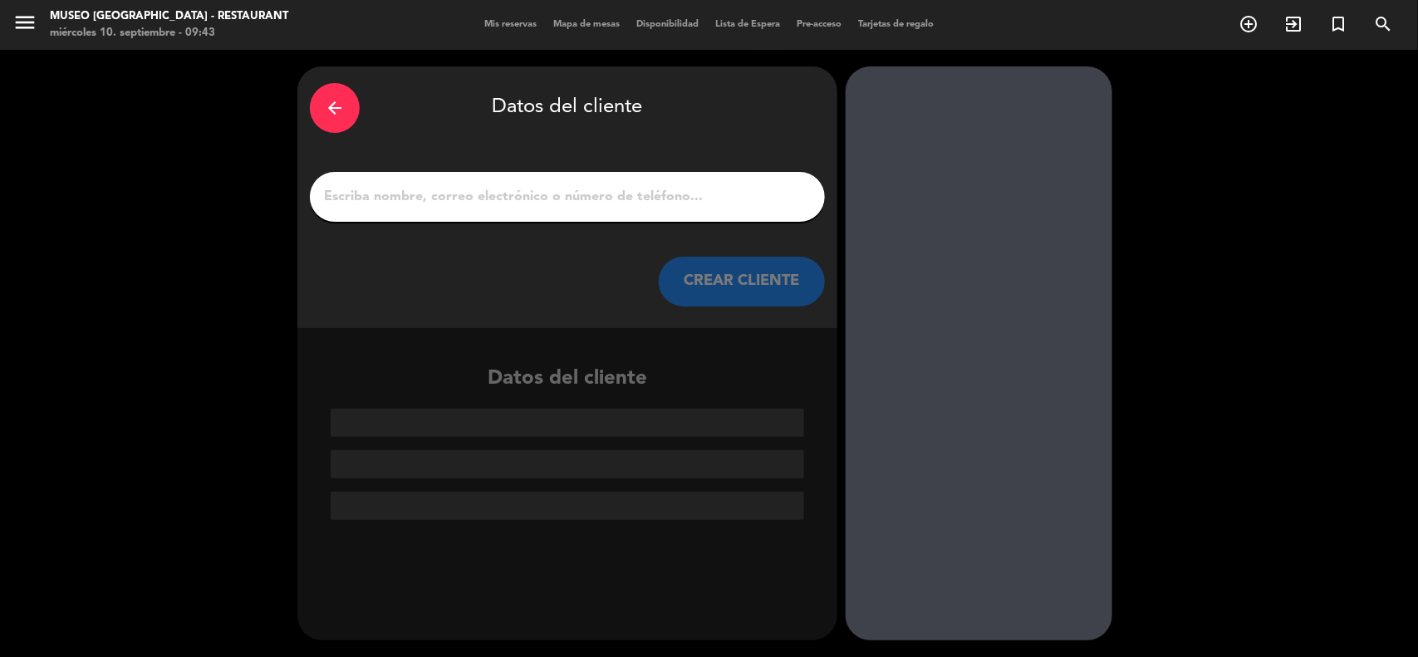
scroll to position [0, 0]
click at [470, 198] on input "1" at bounding box center [567, 196] width 490 height 23
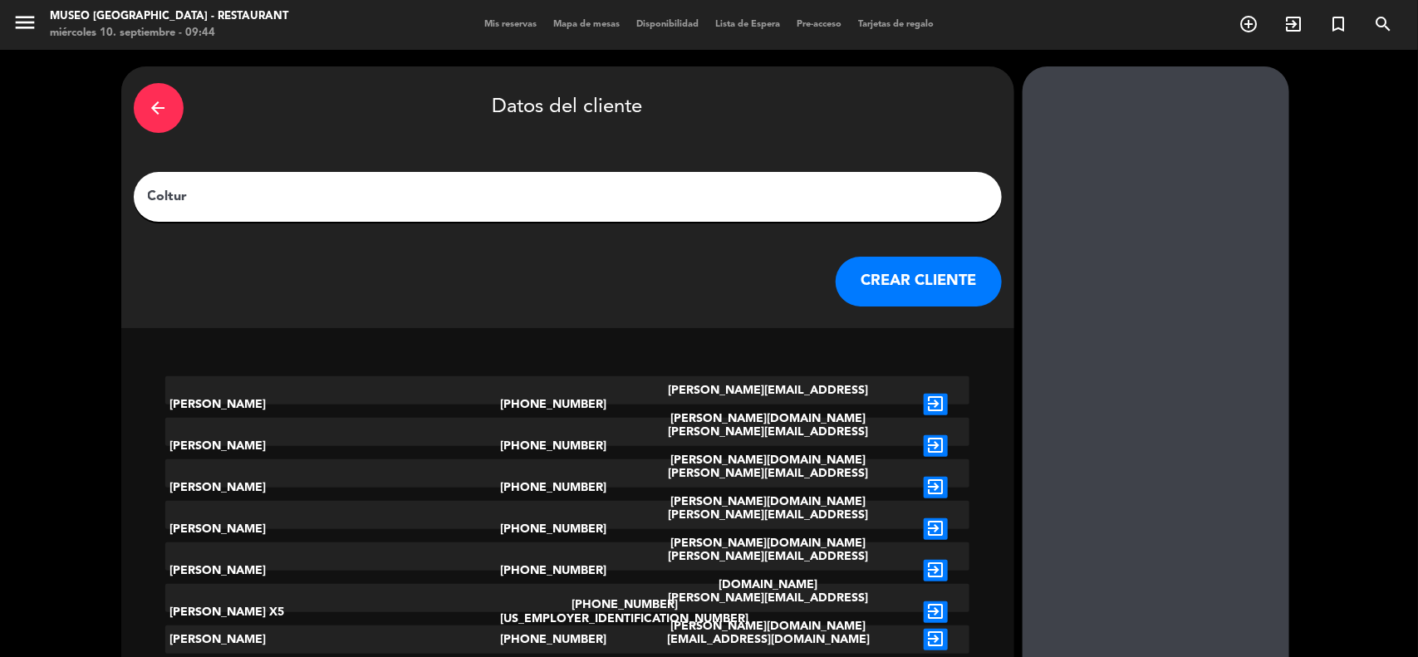
type input "Coltur"
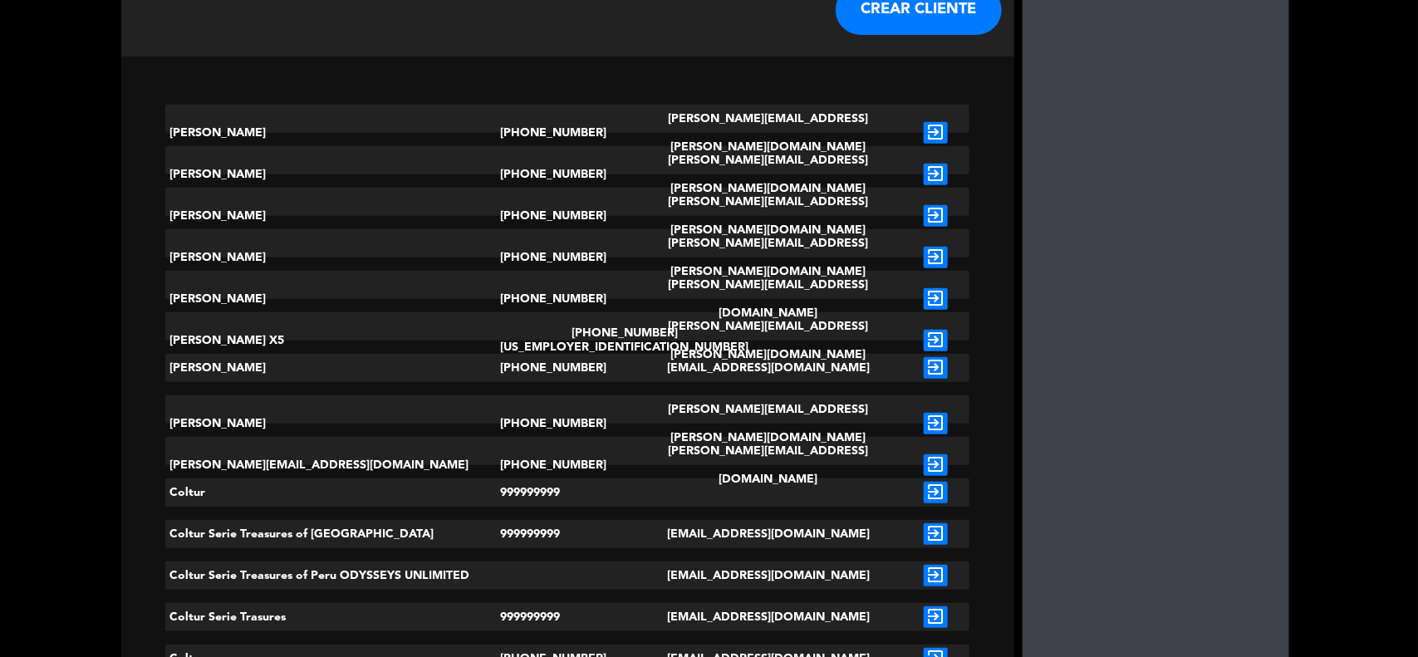
scroll to position [312, 0]
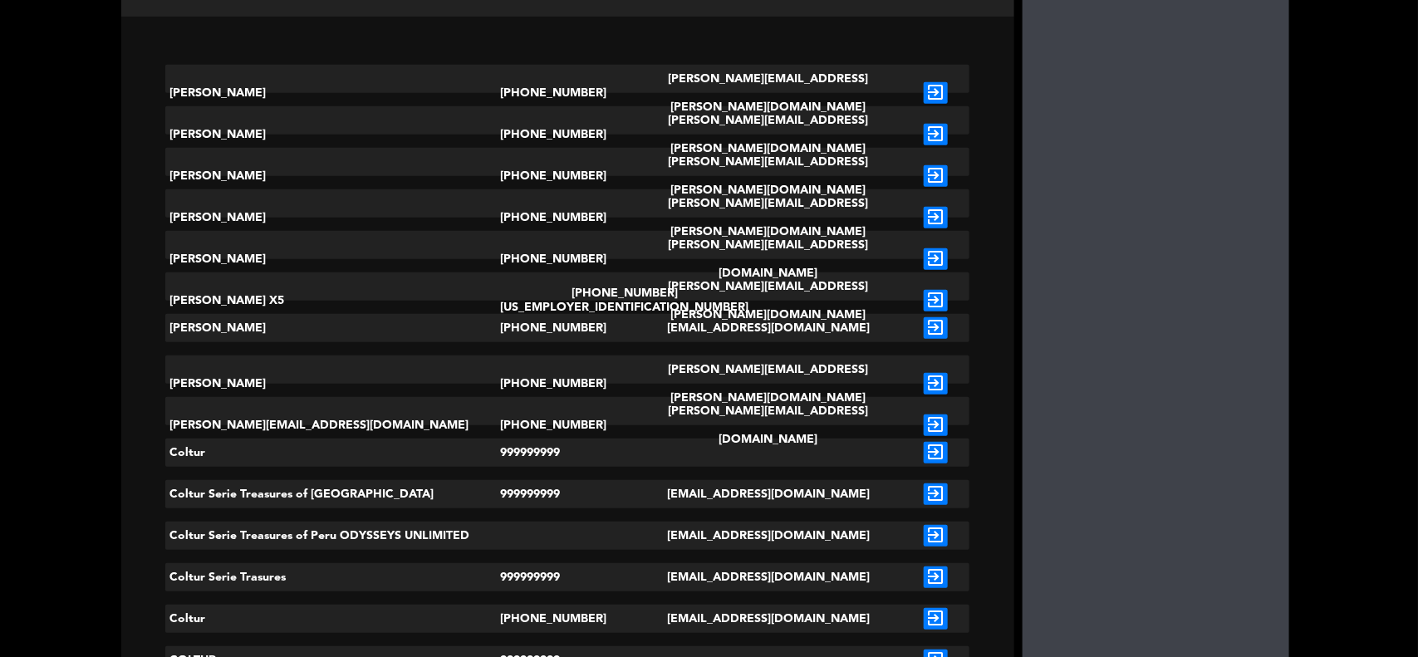
click at [924, 446] on icon "exit_to_app" at bounding box center [936, 453] width 24 height 22
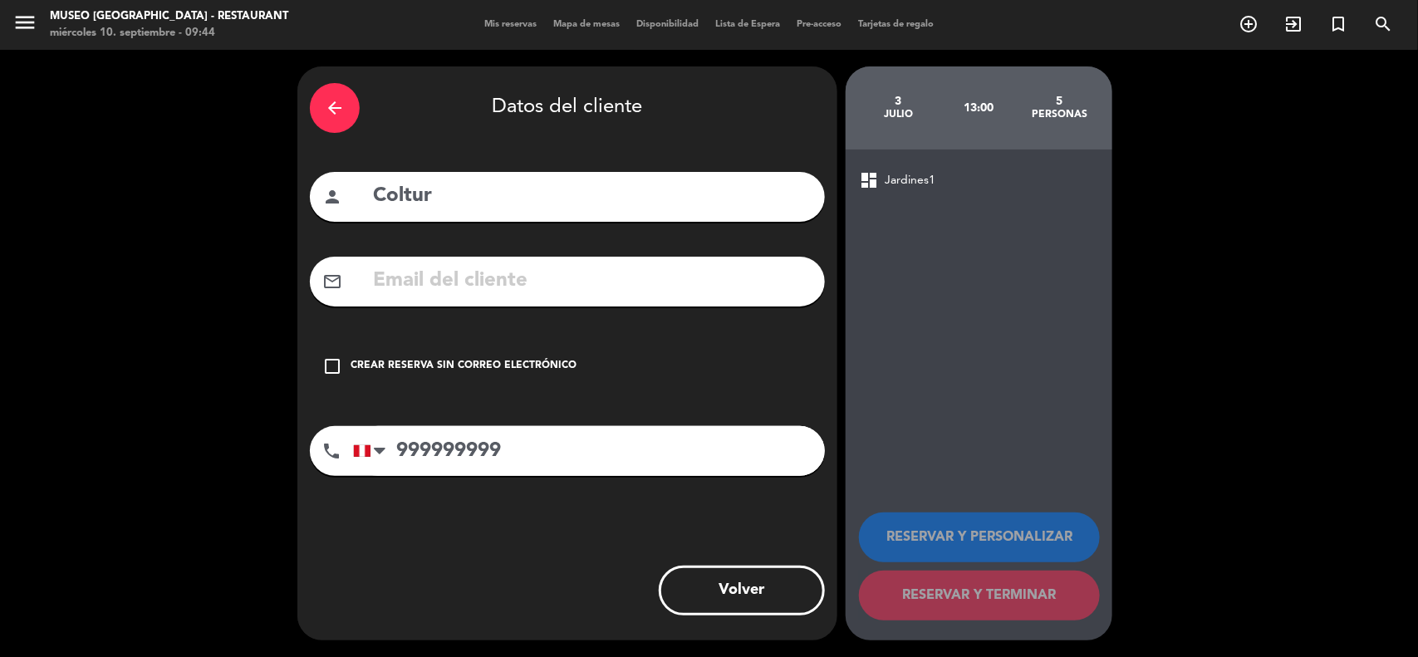
scroll to position [0, 0]
click at [516, 360] on div "Crear reserva sin correo electrónico" at bounding box center [464, 366] width 226 height 17
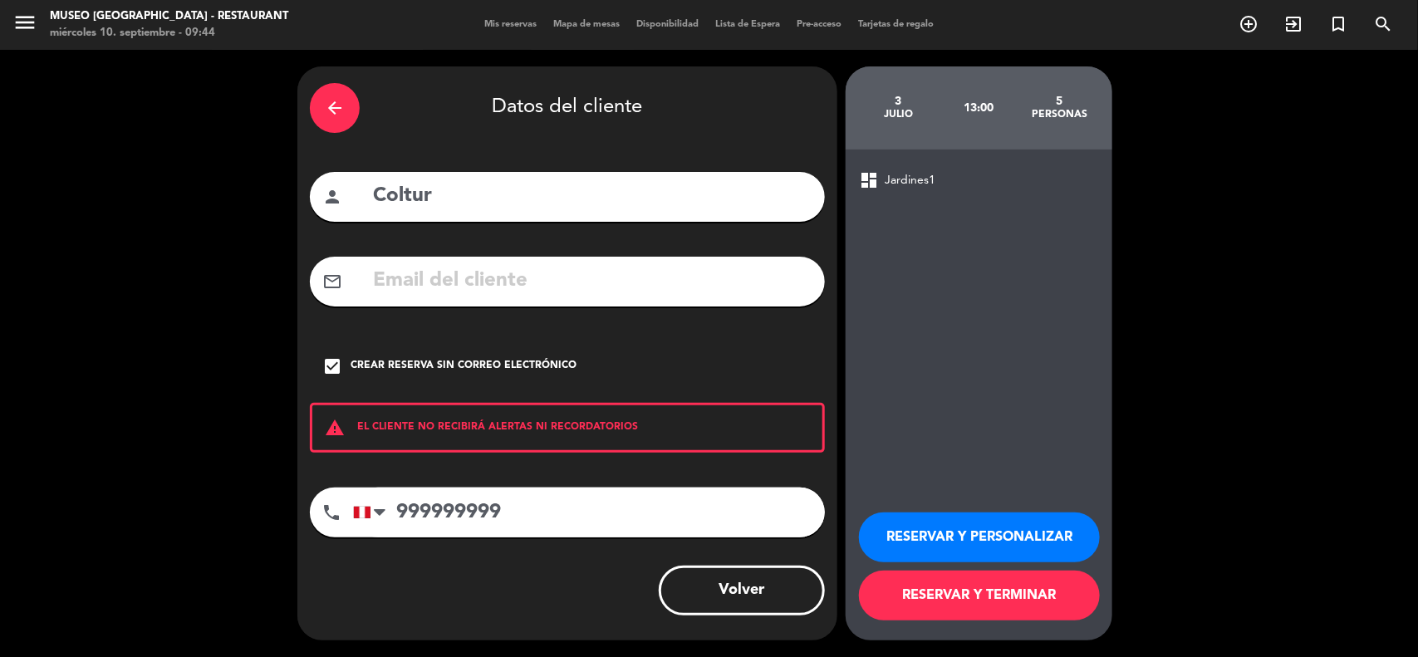
click at [916, 598] on button "RESERVAR Y TERMINAR" at bounding box center [979, 596] width 241 height 50
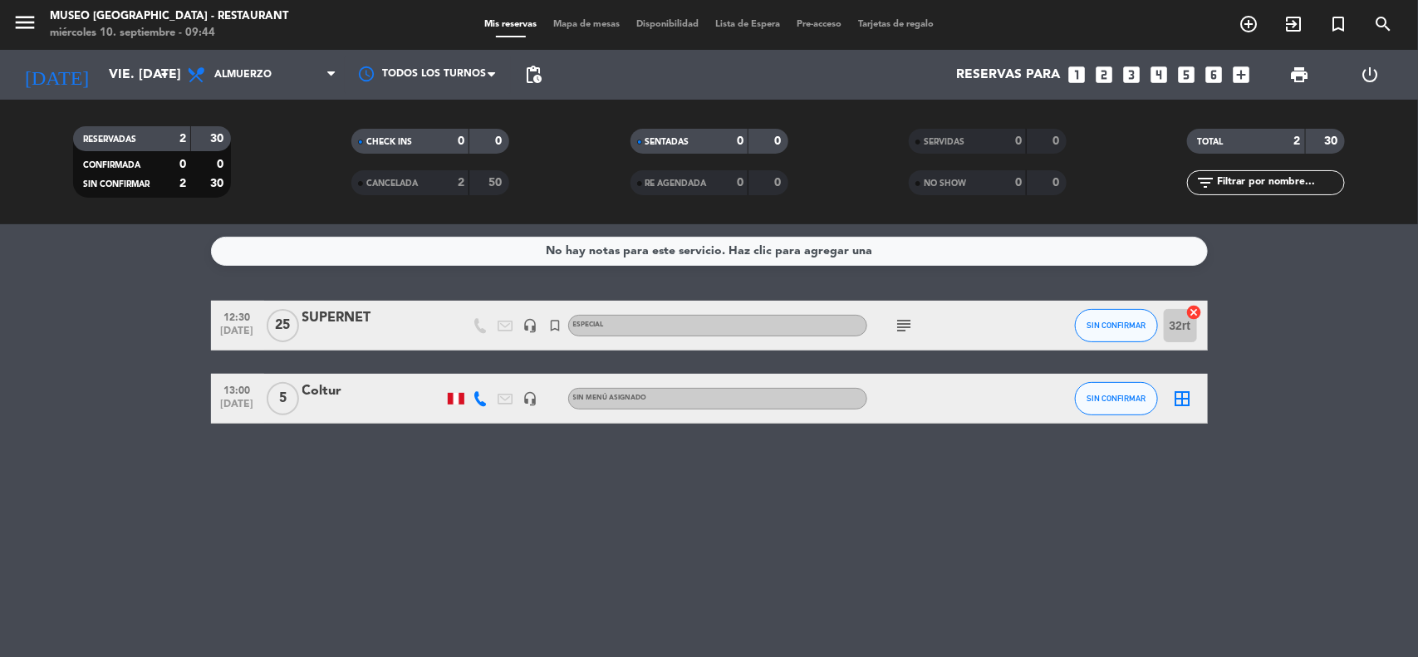
click at [306, 391] on div "Coltur" at bounding box center [372, 392] width 141 height 22
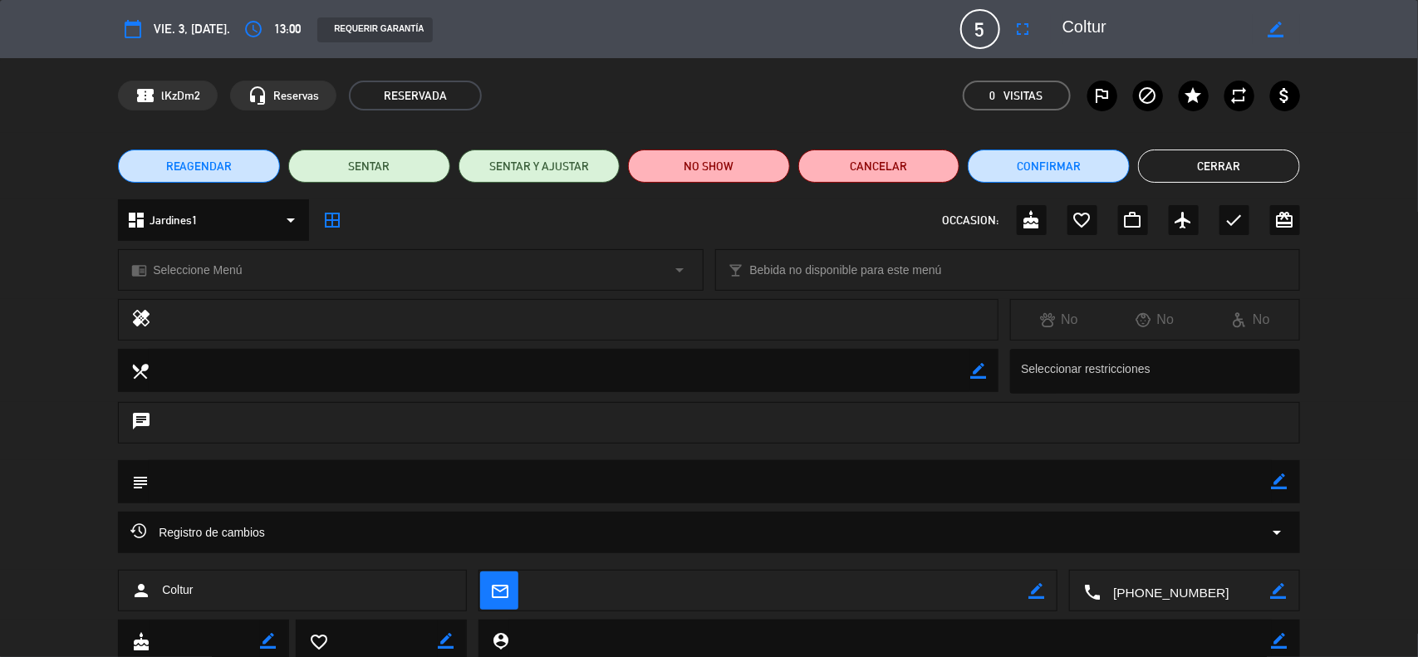
drag, startPoint x: 1276, startPoint y: 480, endPoint x: 1243, endPoint y: 488, distance: 34.1
click at [1274, 482] on icon "border_color" at bounding box center [1280, 482] width 16 height 16
click at [1189, 483] on textarea at bounding box center [710, 481] width 1123 height 42
paste textarea "** RESERVAR ** R07/0262/26 - [PERSON_NAME] x4 -"
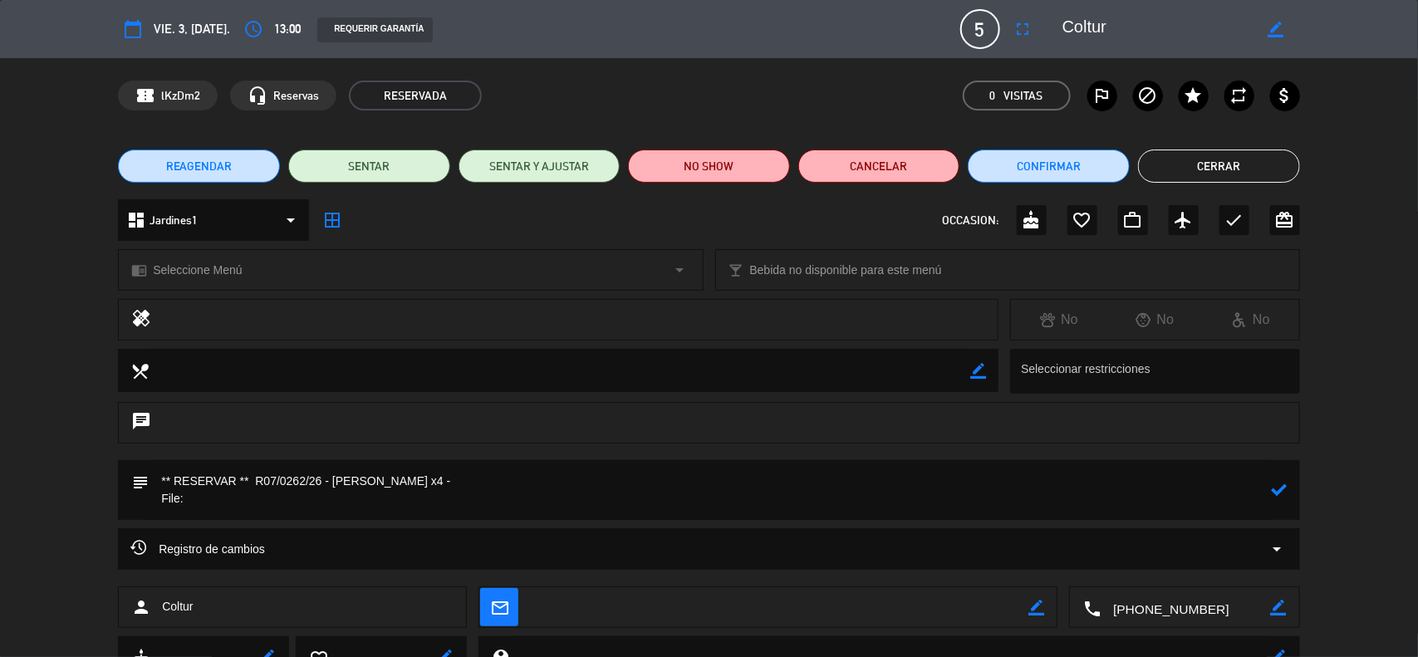
drag, startPoint x: 321, startPoint y: 479, endPoint x: 256, endPoint y: 480, distance: 64.8
click at [256, 480] on textarea at bounding box center [710, 490] width 1123 height 60
click at [279, 499] on textarea at bounding box center [710, 490] width 1123 height 60
paste textarea "R07/0262/26"
click at [185, 500] on textarea at bounding box center [710, 490] width 1123 height 60
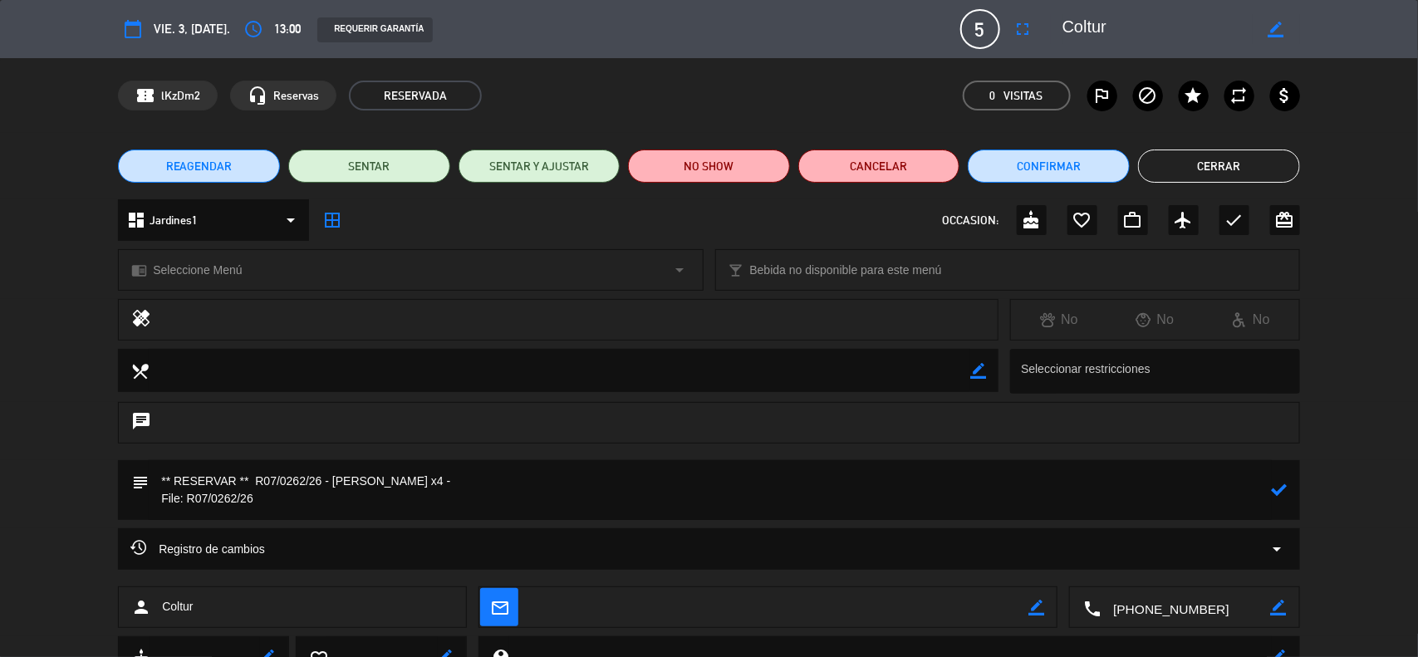
click at [283, 505] on textarea at bounding box center [710, 490] width 1123 height 60
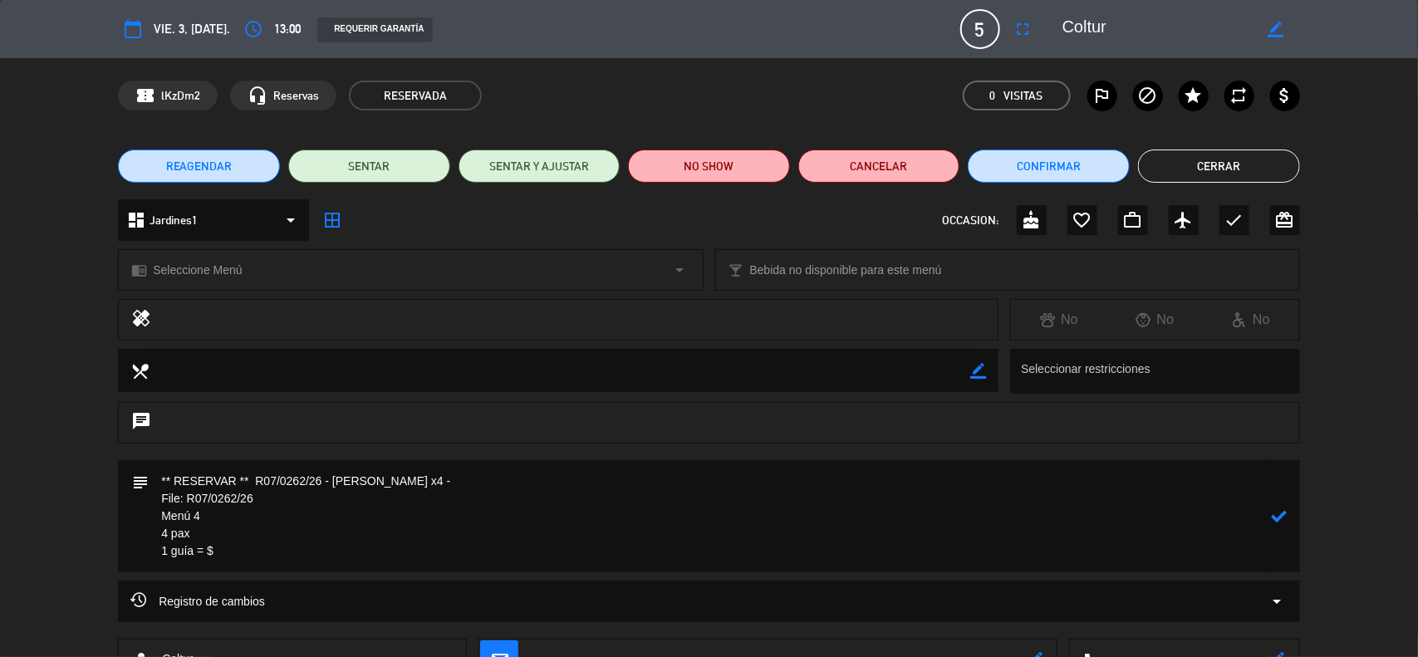
click at [213, 532] on textarea at bounding box center [710, 516] width 1123 height 112
click at [223, 562] on textarea at bounding box center [710, 516] width 1123 height 112
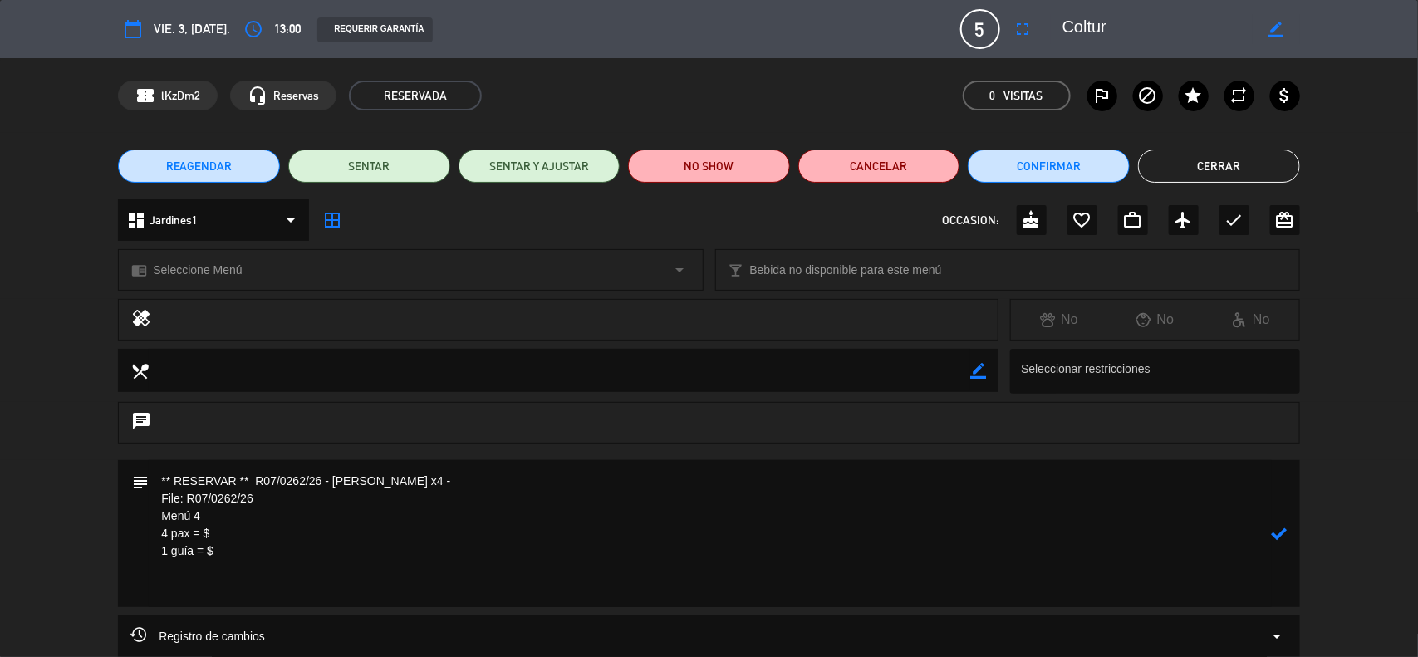
click at [248, 590] on textarea at bounding box center [710, 533] width 1123 height 147
paste textarea "Incluye: 01 Pisco sour chico, 01 agua purificada premium y 01 bebida caliente (…"
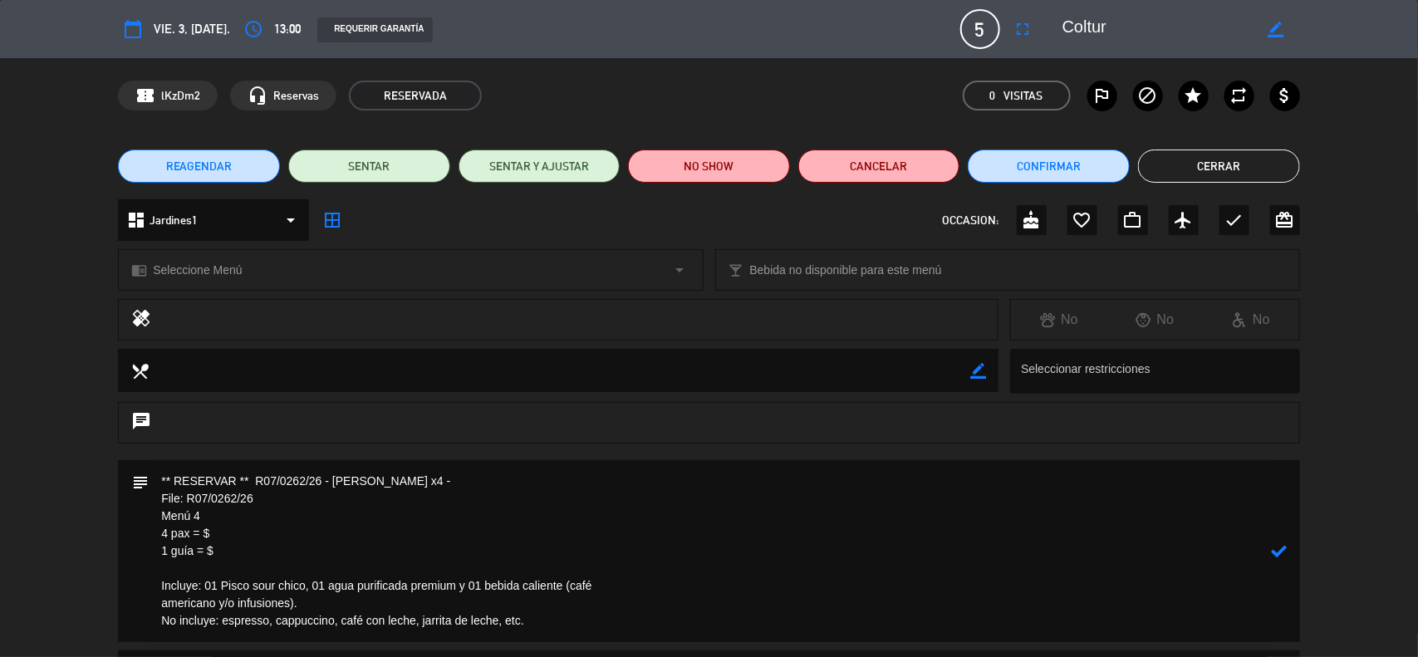
click at [163, 608] on textarea at bounding box center [710, 551] width 1123 height 182
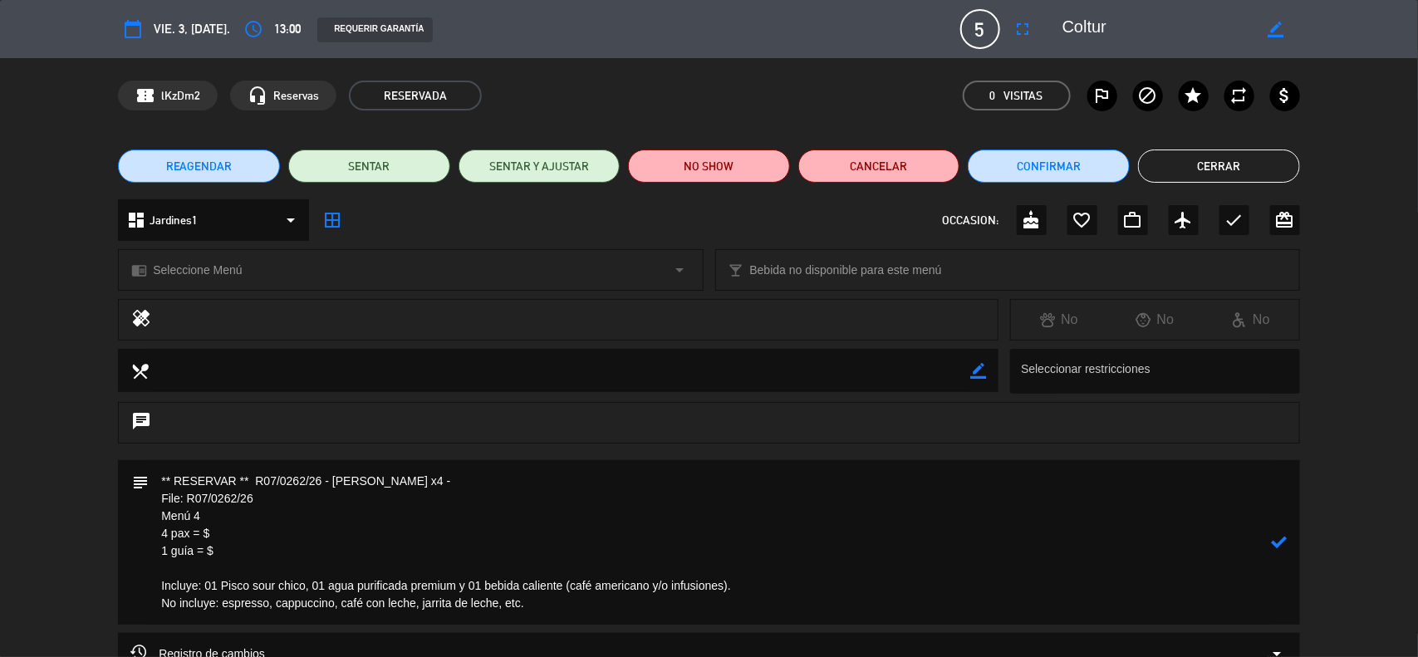
click at [1276, 541] on icon at bounding box center [1280, 542] width 16 height 16
click at [209, 252] on div "chrome_reader_mode Seleccione Menú arrow_drop_down" at bounding box center [410, 270] width 583 height 40
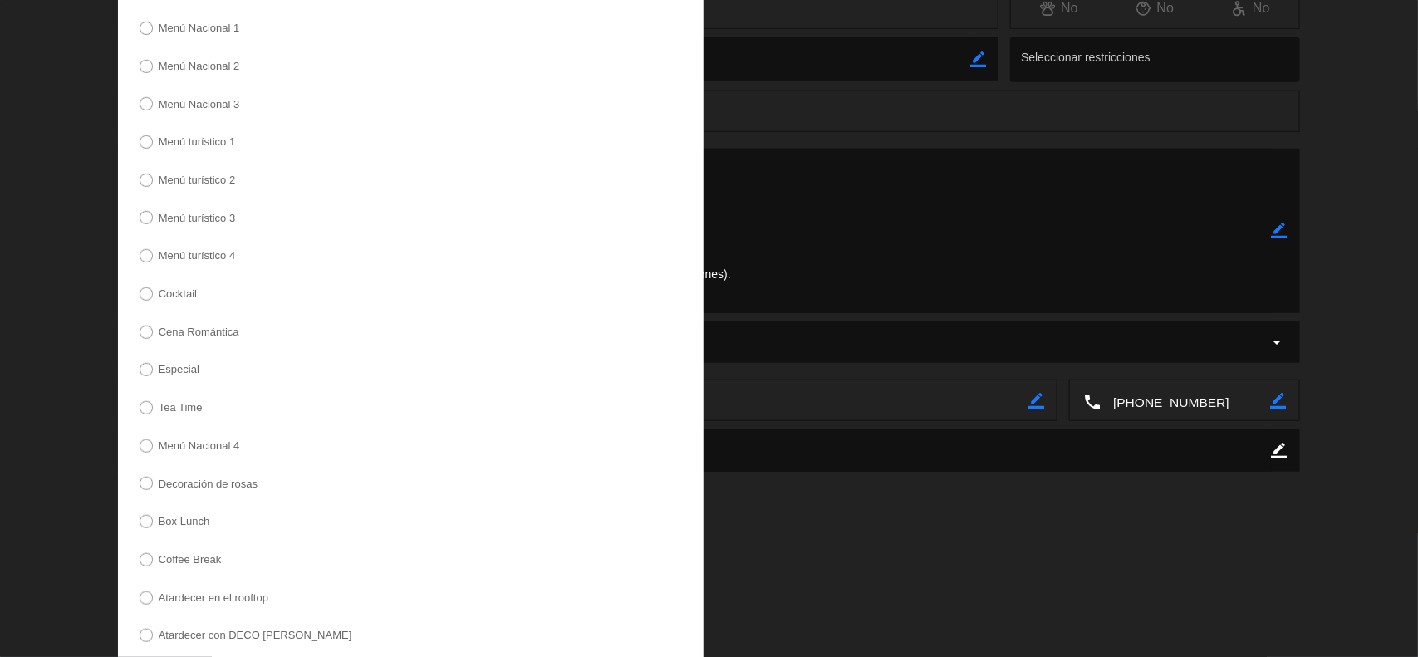
click at [208, 258] on label "Menú turístico 4" at bounding box center [197, 255] width 77 height 11
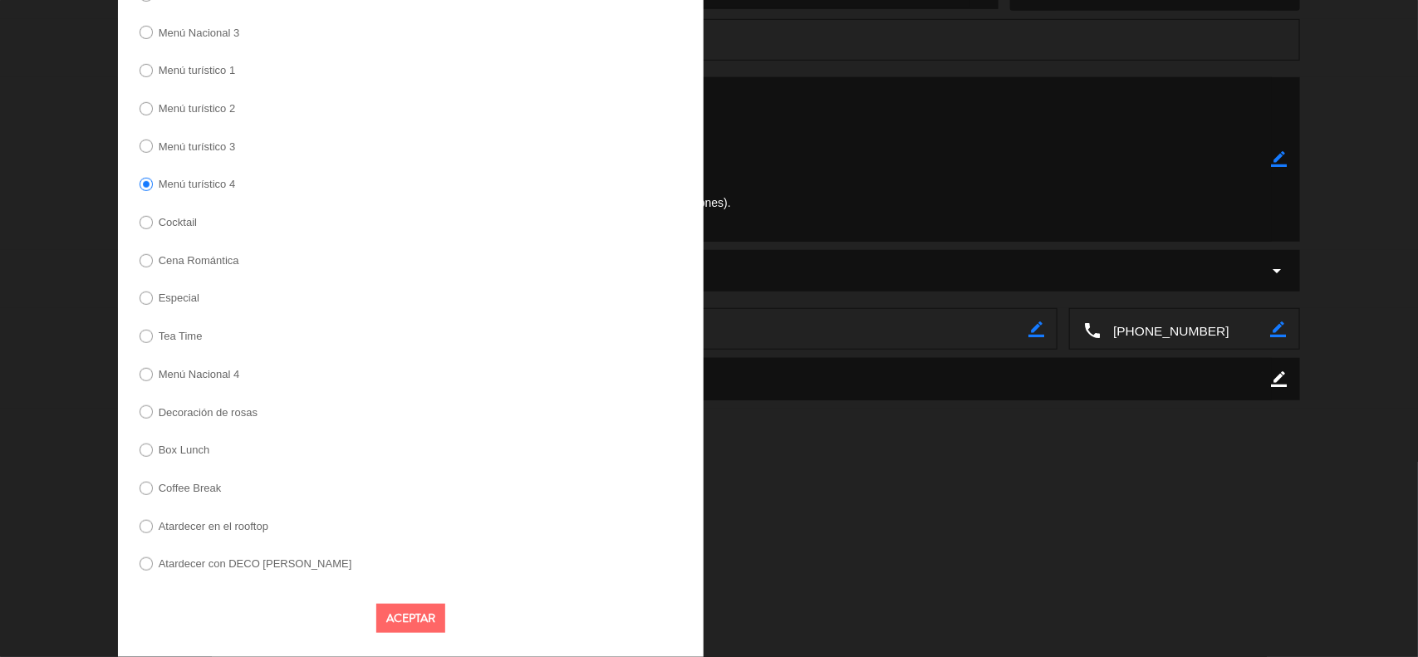
click at [418, 615] on button "Aceptar" at bounding box center [410, 618] width 69 height 29
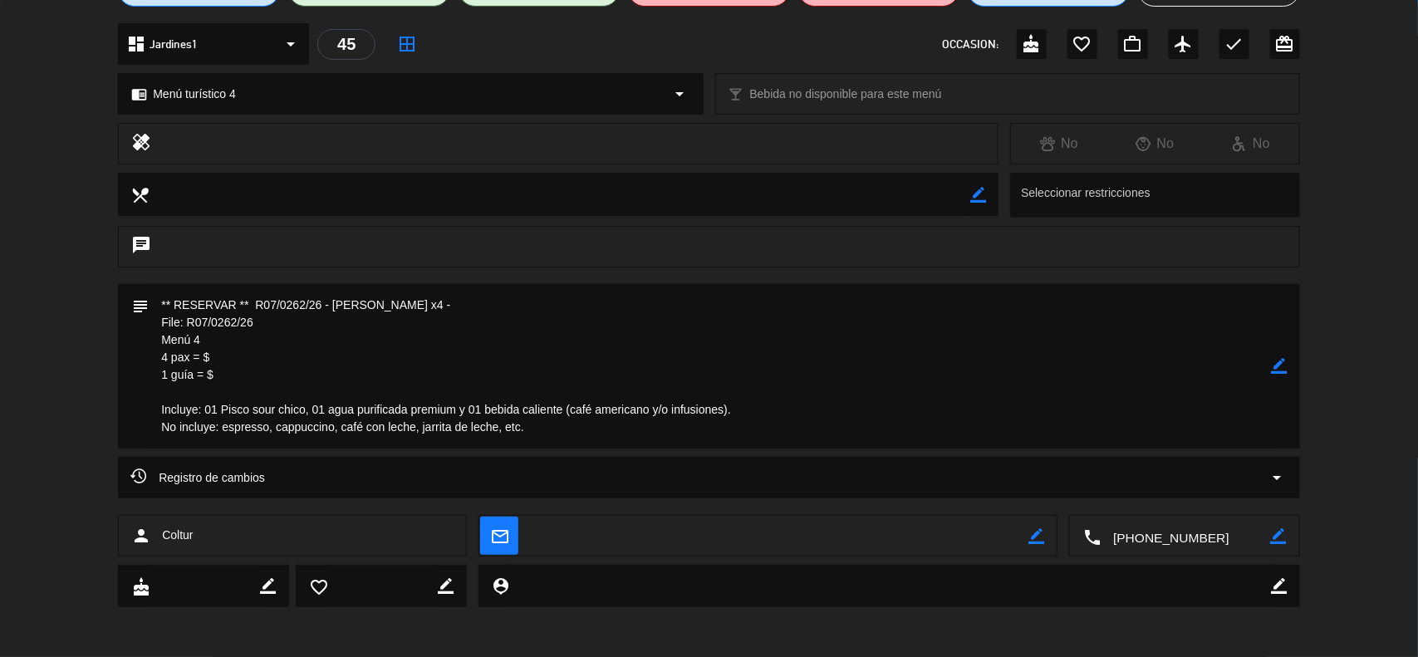
scroll to position [175, 0]
click at [234, 363] on textarea at bounding box center [710, 367] width 1123 height 165
click at [1284, 366] on icon "border_color" at bounding box center [1280, 367] width 16 height 16
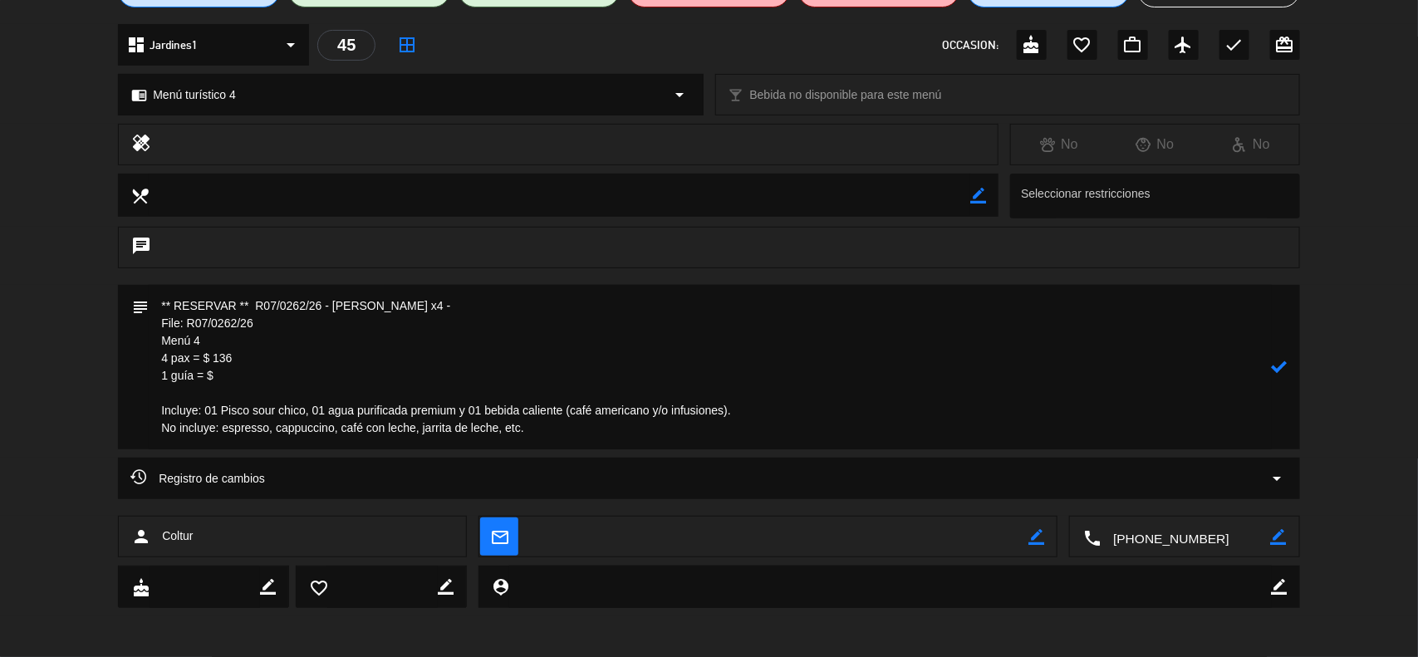
click at [239, 381] on textarea at bounding box center [710, 367] width 1123 height 165
type textarea "** RESERVAR ** R07/0262/26 - [PERSON_NAME] x4 - File: R07/0262/26 Menú 4 4 pax …"
click at [480, 361] on textarea at bounding box center [710, 367] width 1123 height 165
click at [1276, 363] on icon at bounding box center [1280, 367] width 16 height 16
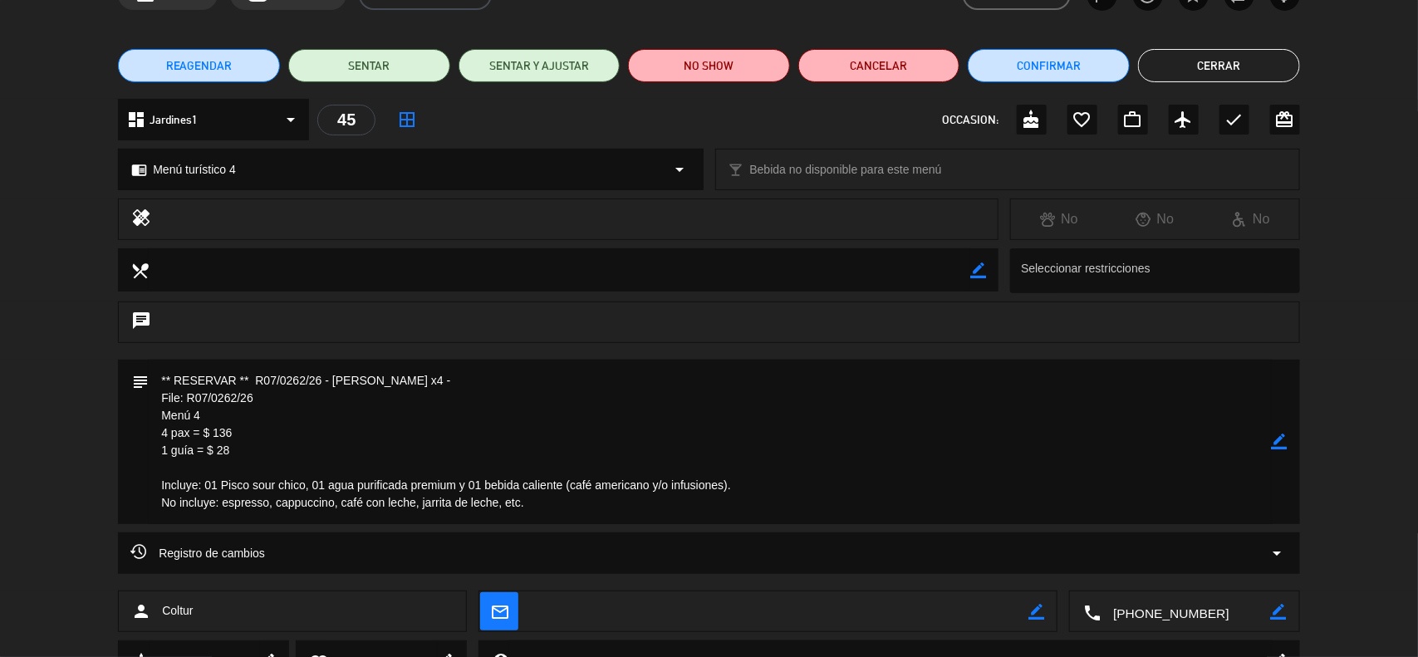
scroll to position [0, 0]
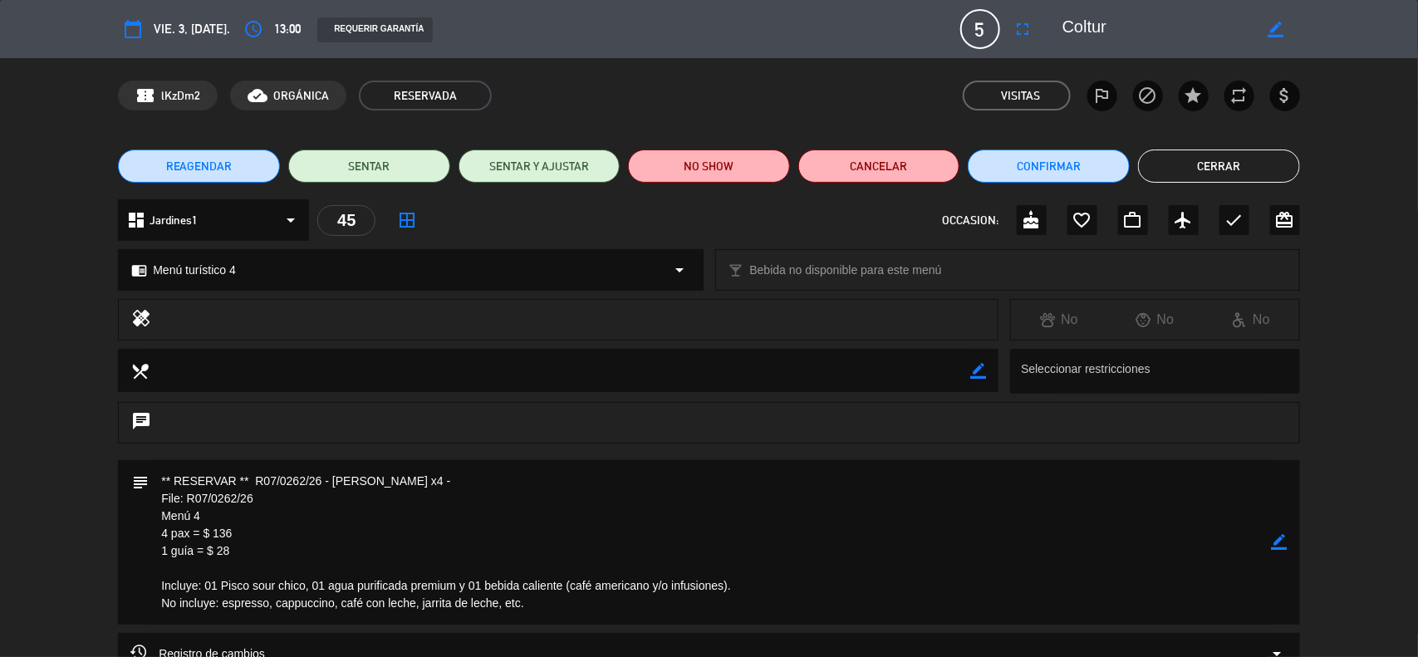
click at [317, 489] on textarea at bounding box center [710, 542] width 1123 height 165
click at [1286, 540] on icon "border_color" at bounding box center [1280, 542] width 16 height 16
click at [1282, 541] on icon at bounding box center [1280, 542] width 16 height 16
click at [0, 0] on div at bounding box center [0, 0] width 0 height 0
click at [1280, 545] on icon "border_color" at bounding box center [1280, 542] width 16 height 16
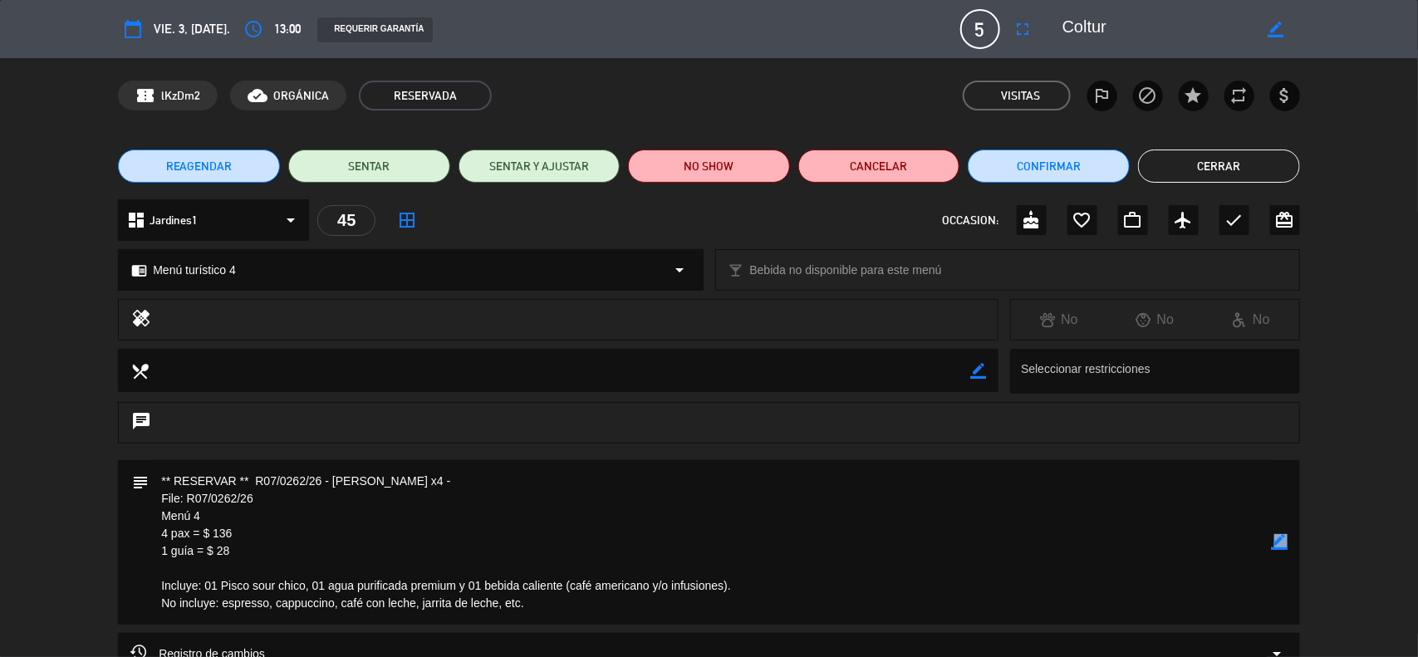
click at [1280, 545] on icon "border_color" at bounding box center [1280, 542] width 16 height 16
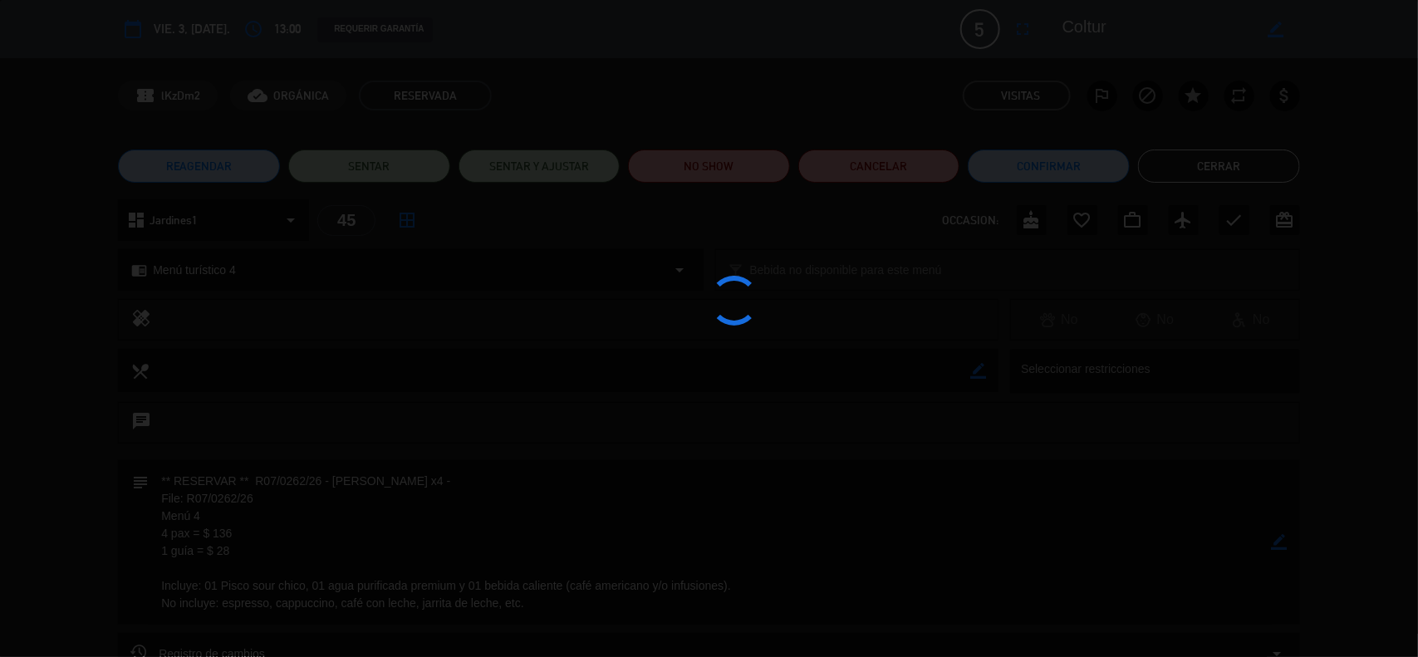
click at [1280, 545] on div at bounding box center [709, 328] width 1418 height 657
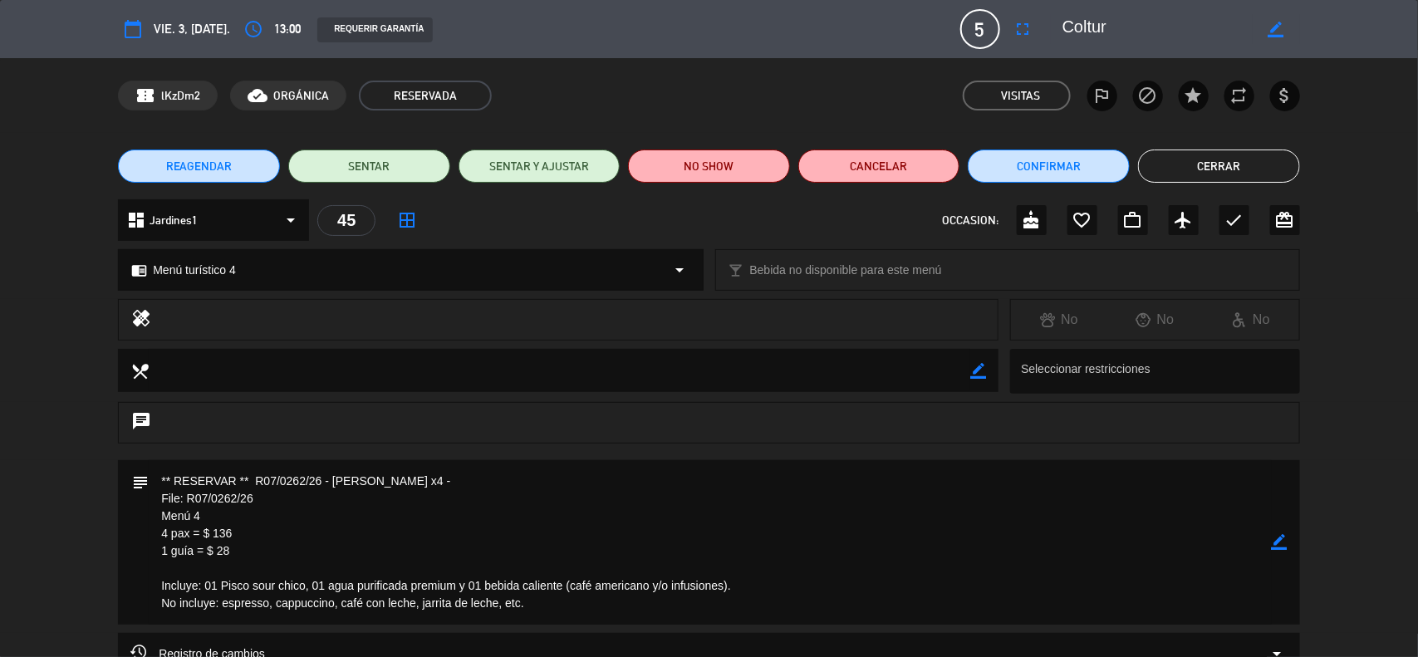
click at [1187, 176] on button "Cerrar" at bounding box center [1219, 166] width 162 height 33
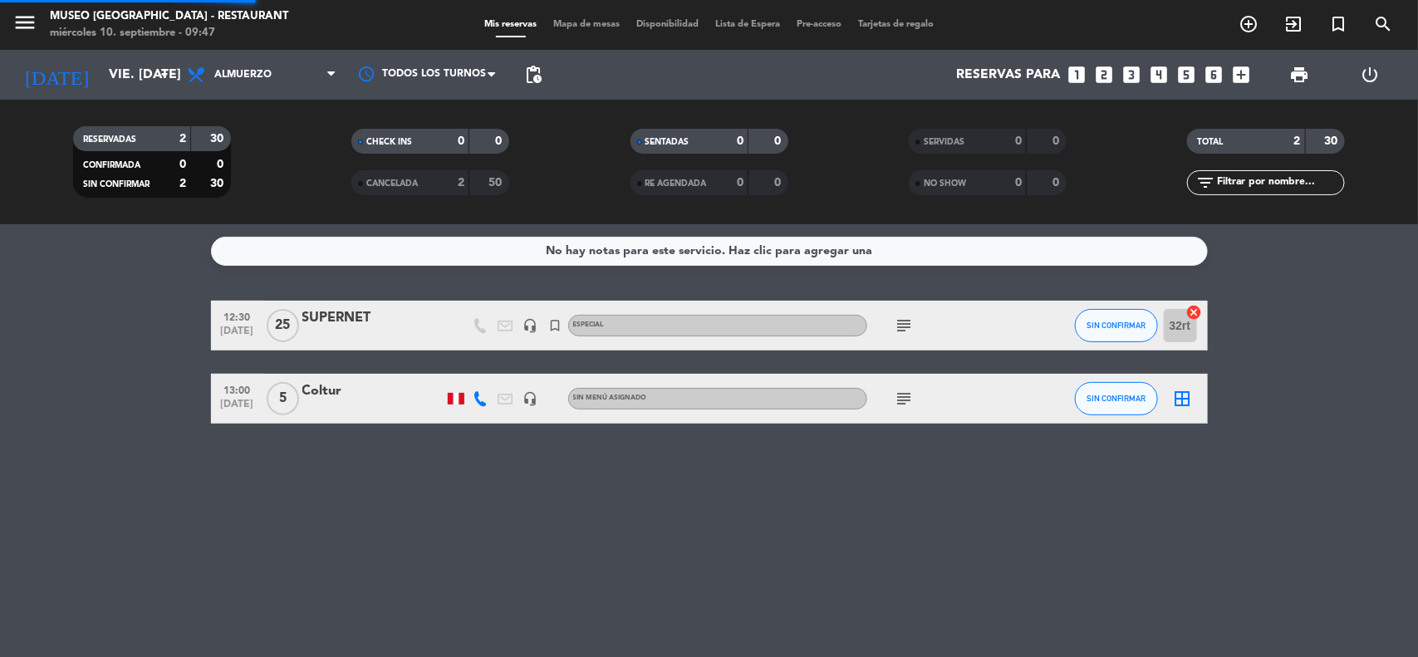
click at [1294, 243] on service-notes "No hay notas para este servicio. Haz clic para agregar una" at bounding box center [709, 251] width 1418 height 29
click at [101, 71] on input "vie. [DATE]" at bounding box center [188, 75] width 175 height 32
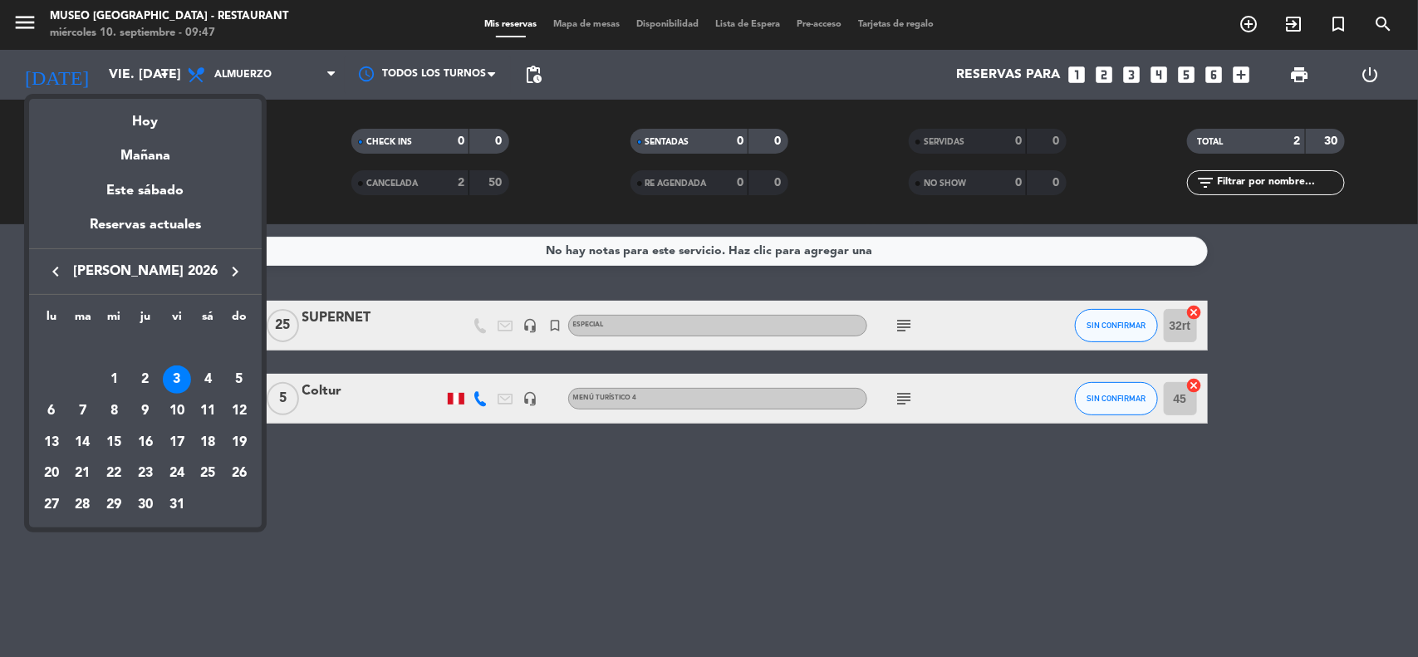
click at [234, 271] on icon "keyboard_arrow_right" at bounding box center [235, 272] width 20 height 20
click at [234, 262] on icon "keyboard_arrow_right" at bounding box center [235, 272] width 20 height 20
click at [231, 272] on icon "keyboard_arrow_right" at bounding box center [235, 272] width 20 height 20
click at [172, 351] on div "2" at bounding box center [177, 349] width 28 height 28
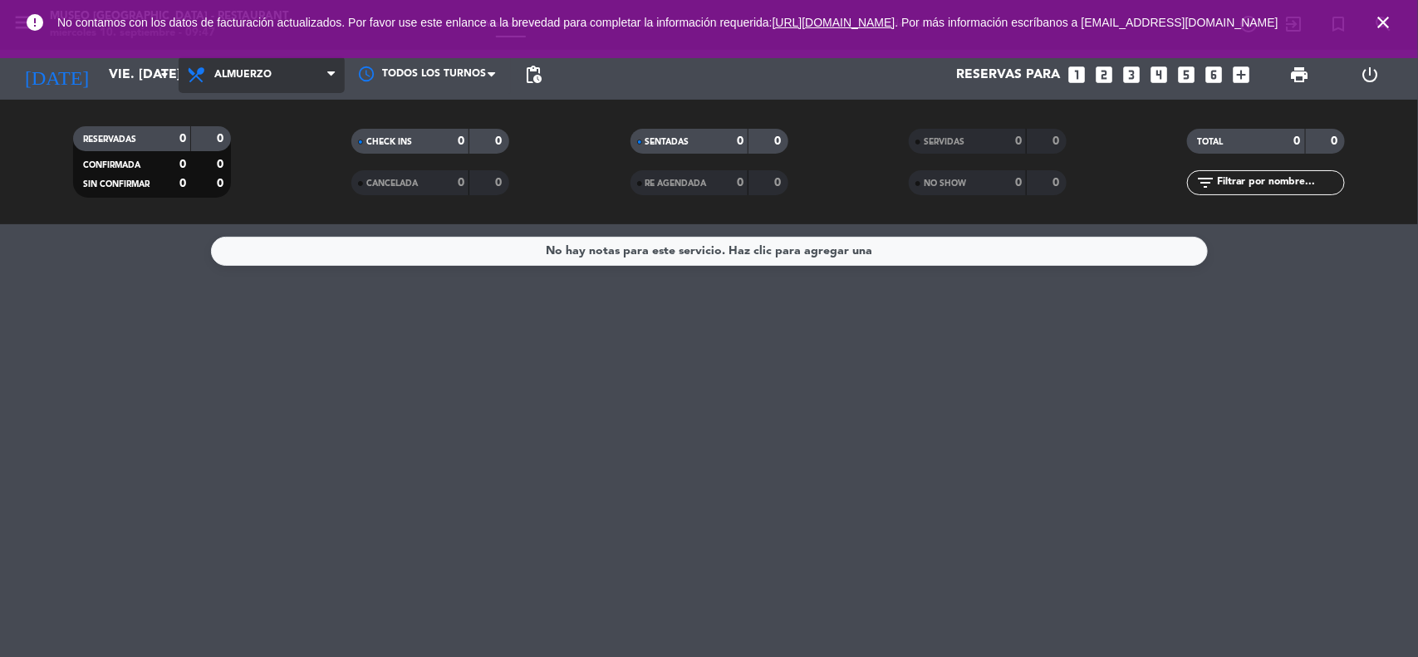
click at [264, 87] on span "Almuerzo" at bounding box center [262, 75] width 166 height 37
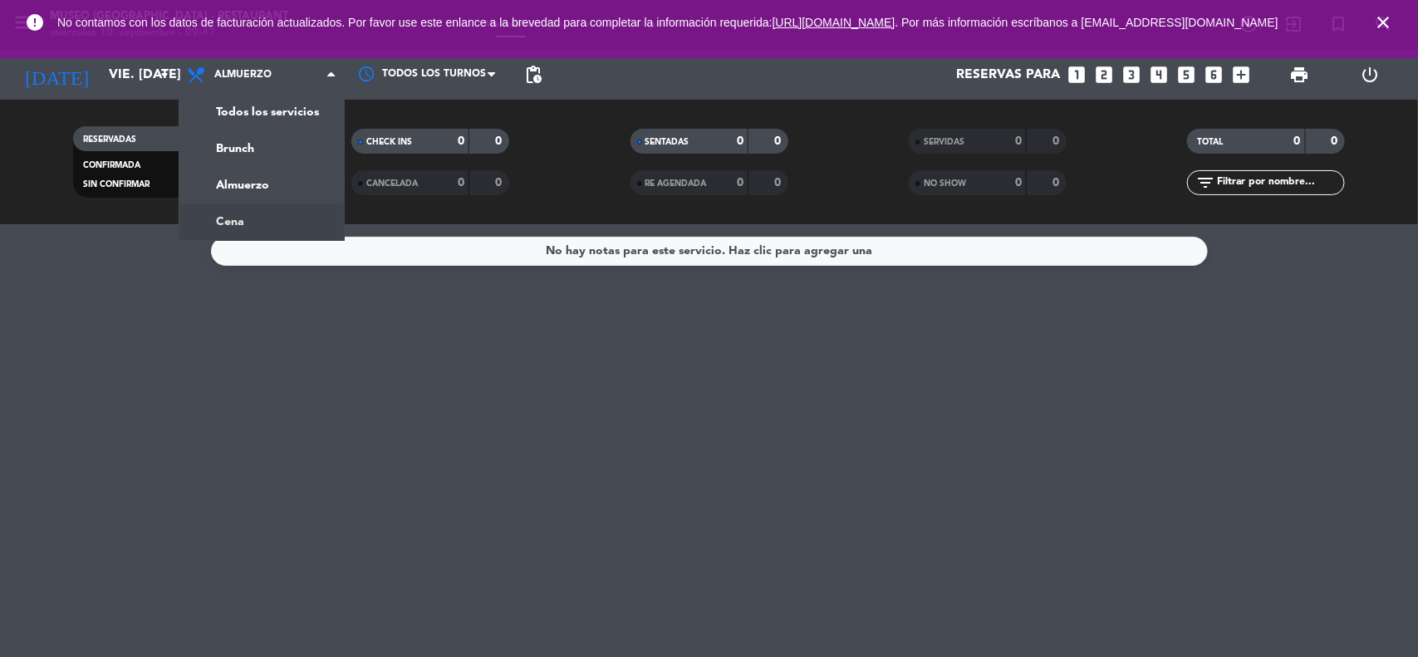
click at [258, 220] on div "menu [GEOGRAPHIC_DATA] - Restaurant miércoles 10. septiembre - 09:47 Mis reserv…" at bounding box center [709, 112] width 1418 height 224
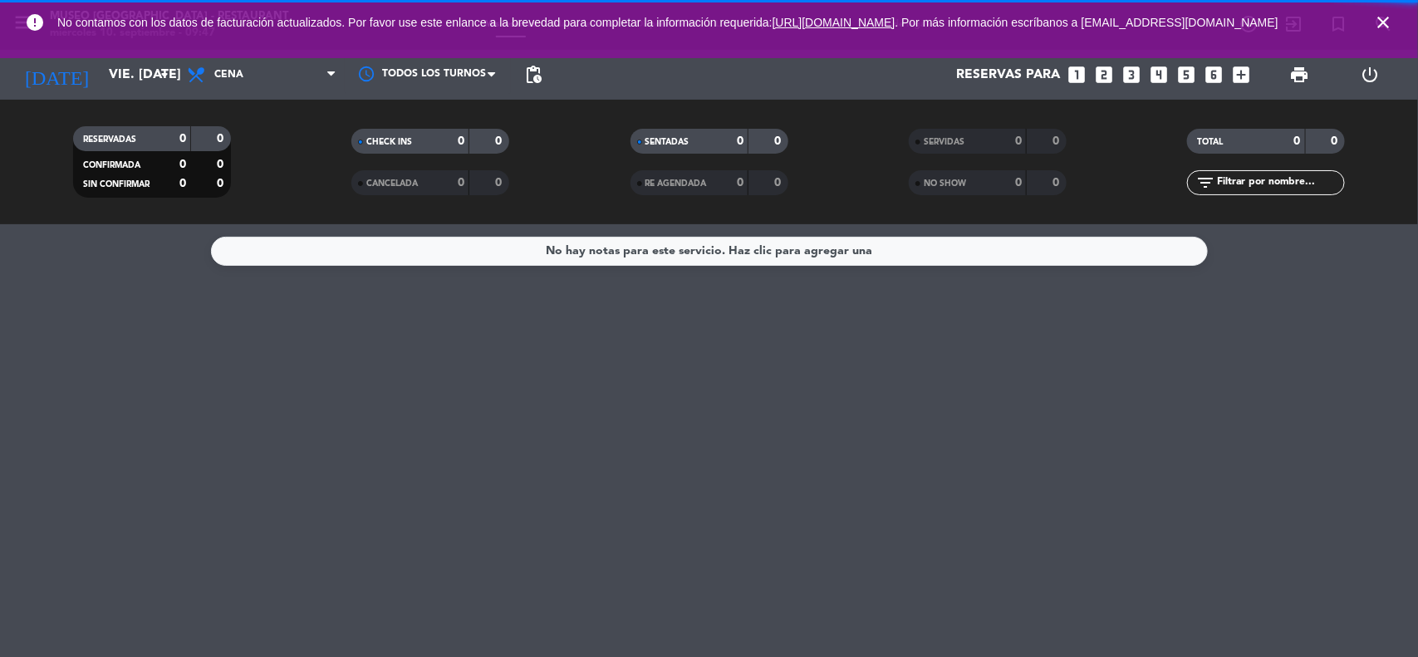
click at [1379, 30] on icon "close" at bounding box center [1383, 22] width 20 height 20
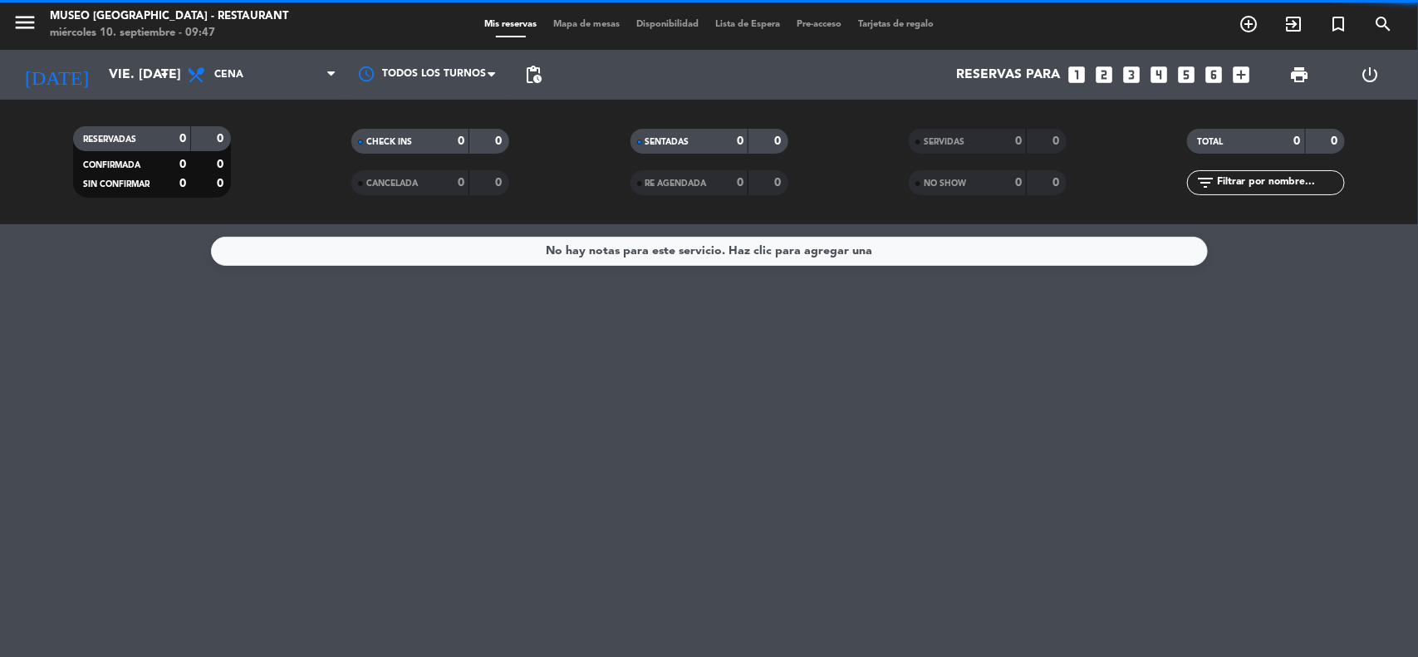
click at [1332, 345] on div "No hay notas para este servicio. Haz clic para agregar una" at bounding box center [709, 440] width 1418 height 433
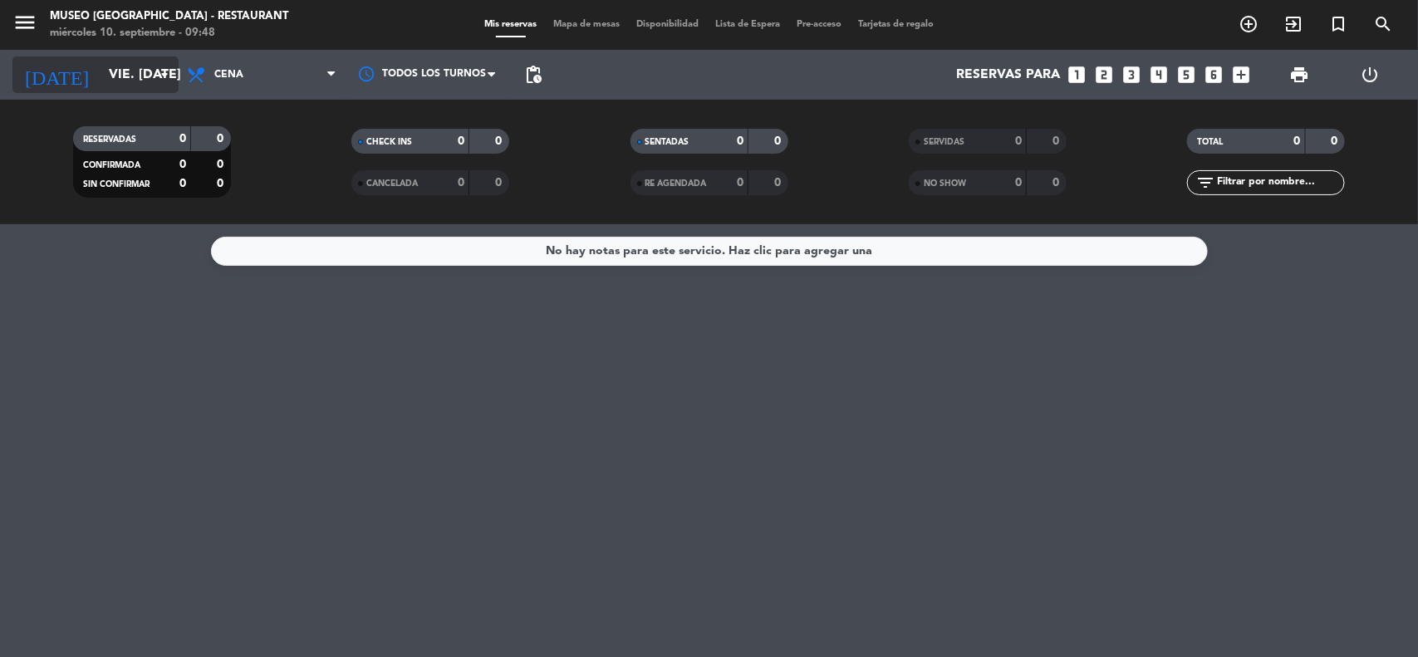
click at [150, 71] on input "vie. [DATE]" at bounding box center [188, 75] width 175 height 32
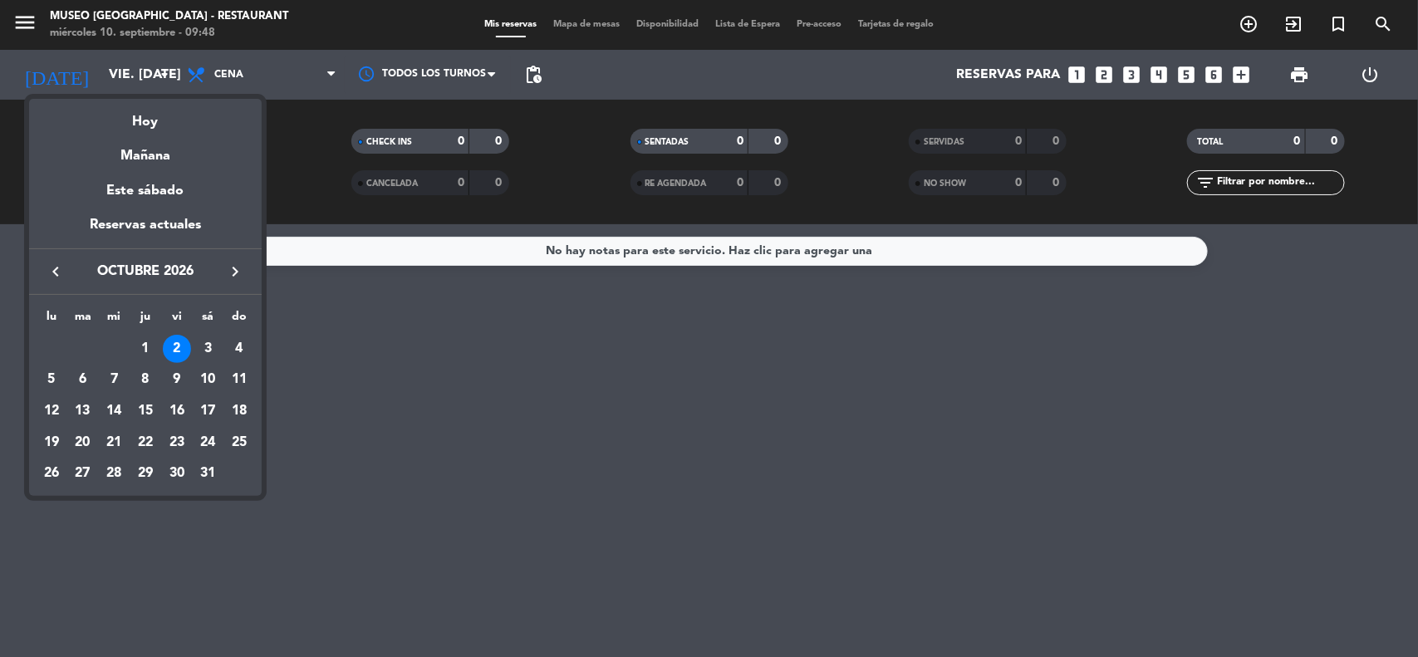
click at [174, 347] on div "2" at bounding box center [177, 349] width 28 height 28
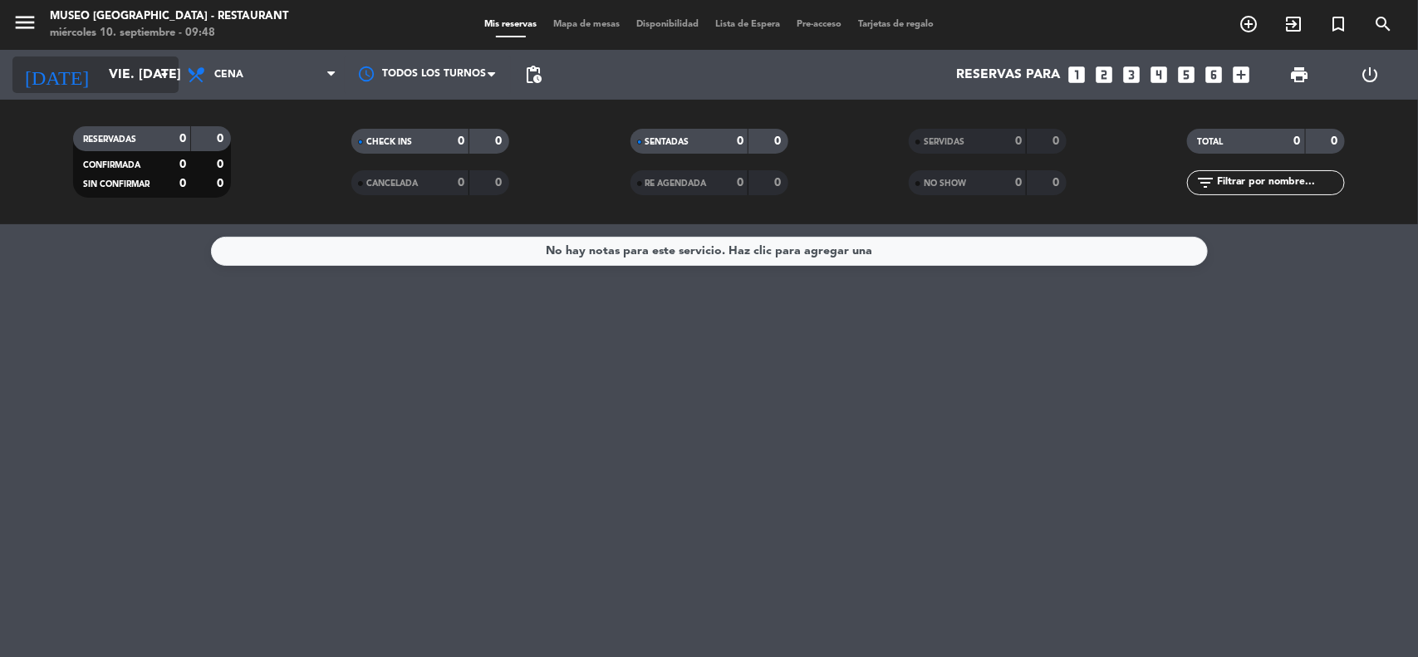
click at [125, 69] on input "vie. [DATE]" at bounding box center [188, 75] width 175 height 32
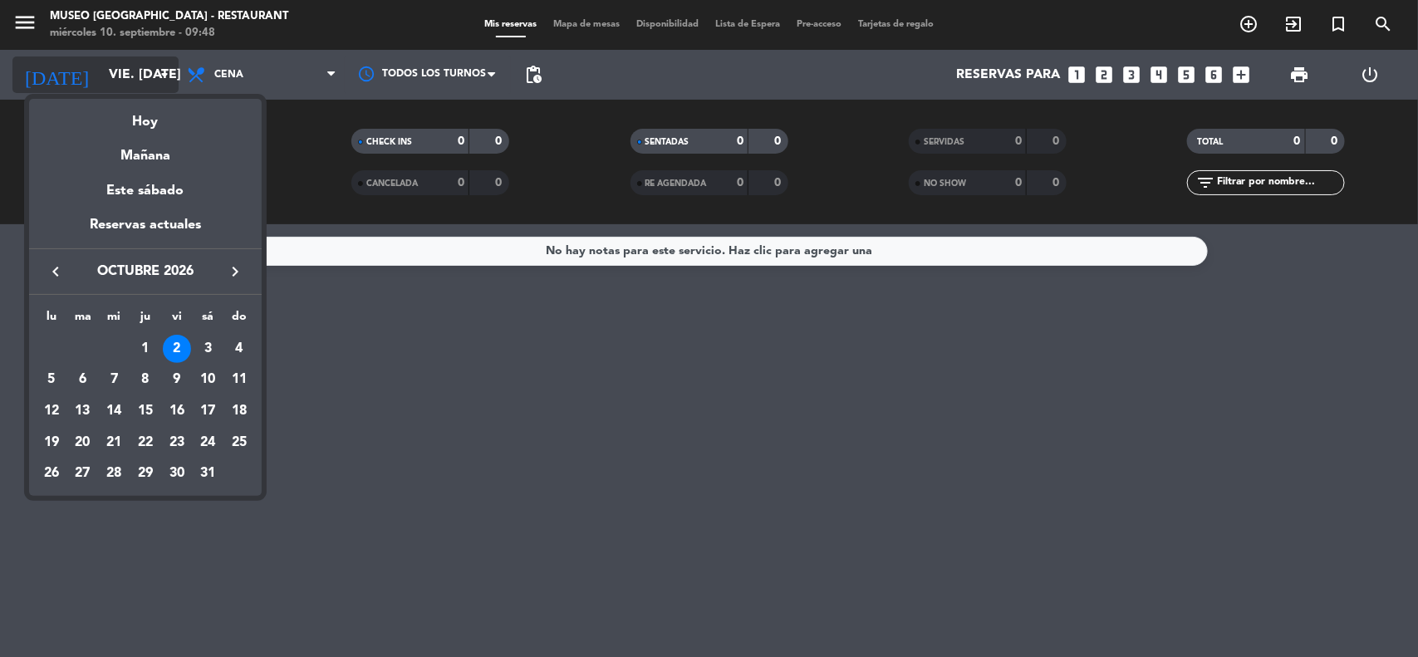
click at [139, 72] on div at bounding box center [709, 328] width 1418 height 657
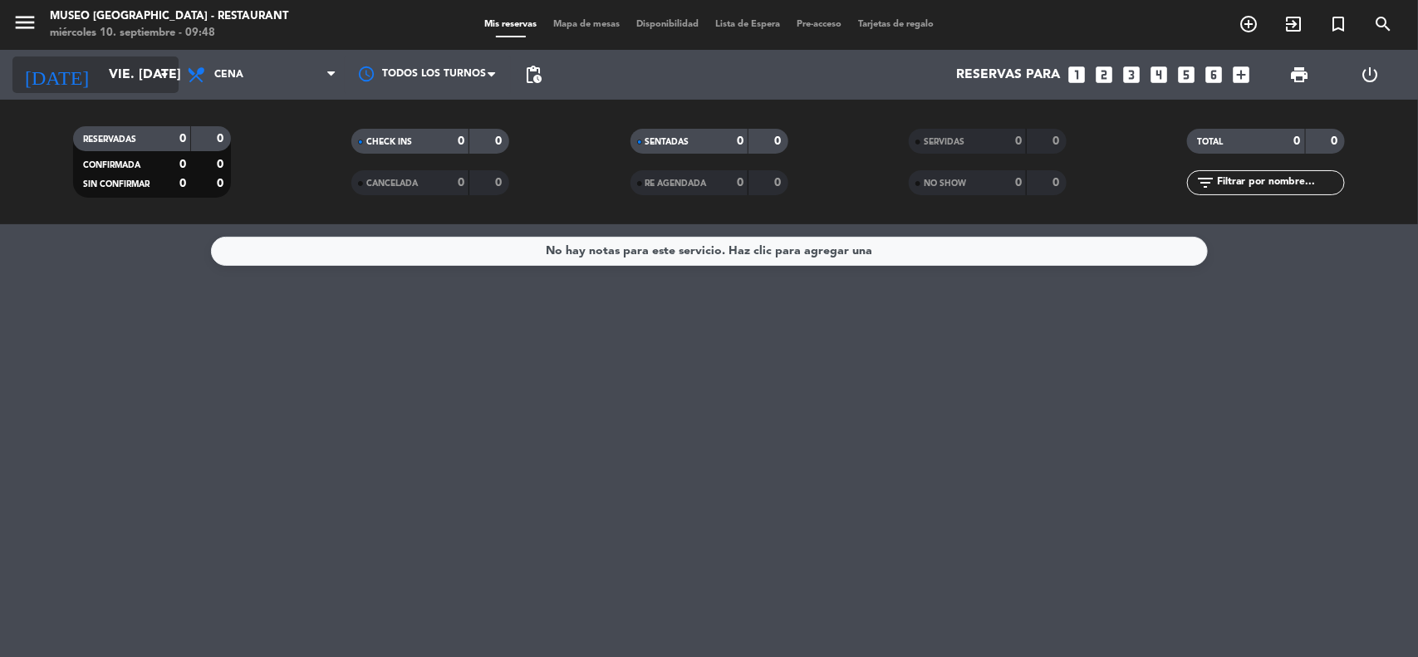
click at [106, 68] on input "vie. [DATE]" at bounding box center [188, 75] width 175 height 32
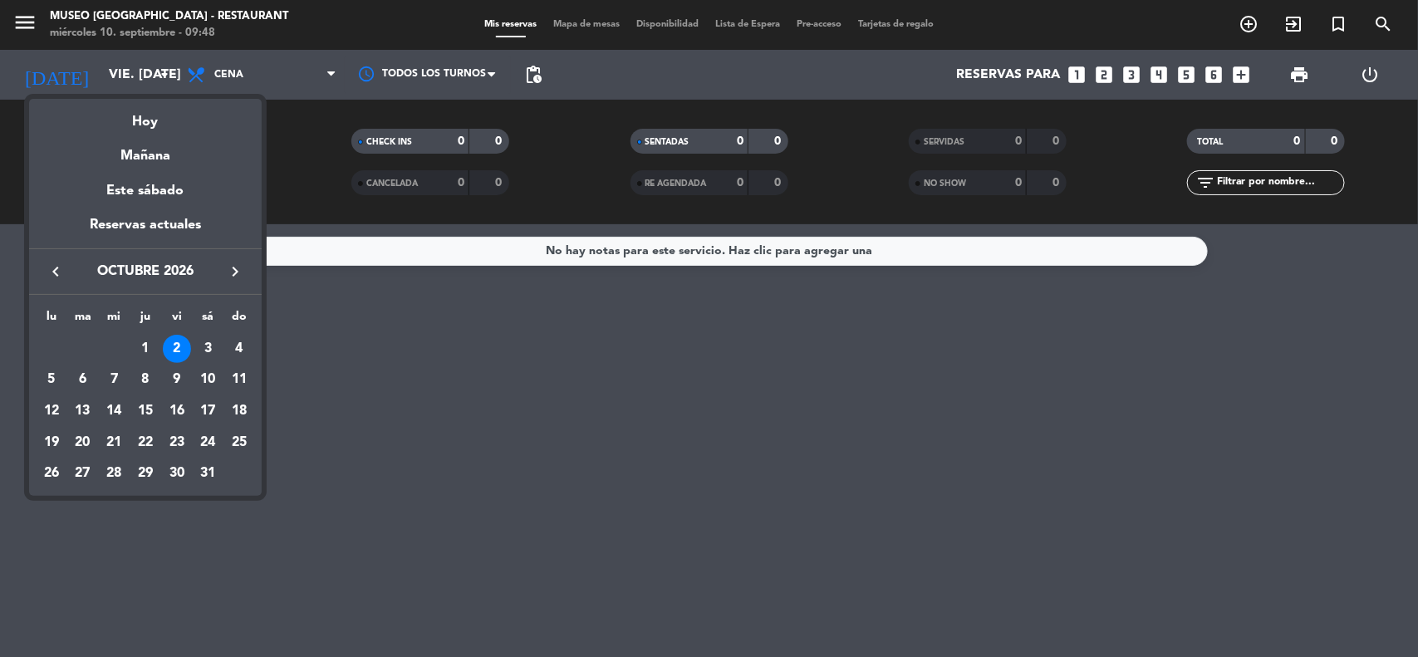
click at [57, 268] on icon "keyboard_arrow_left" at bounding box center [56, 272] width 20 height 20
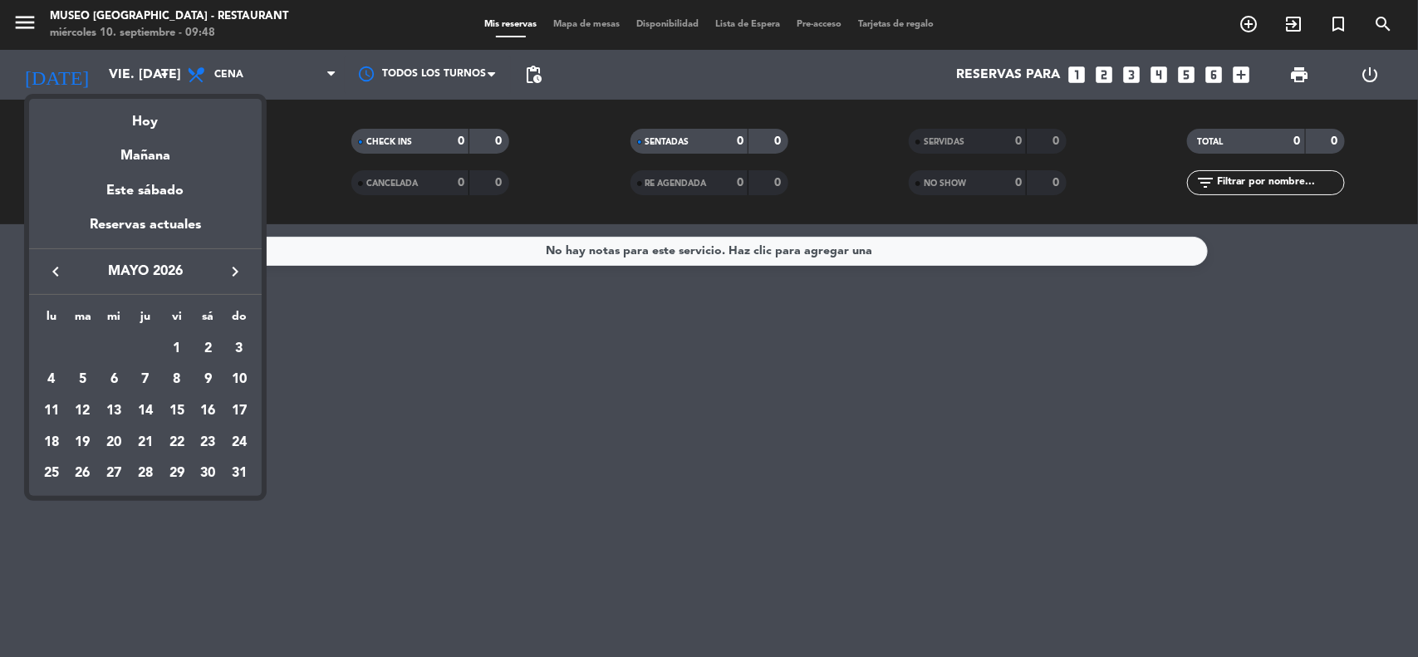
click at [57, 268] on icon "keyboard_arrow_left" at bounding box center [56, 272] width 20 height 20
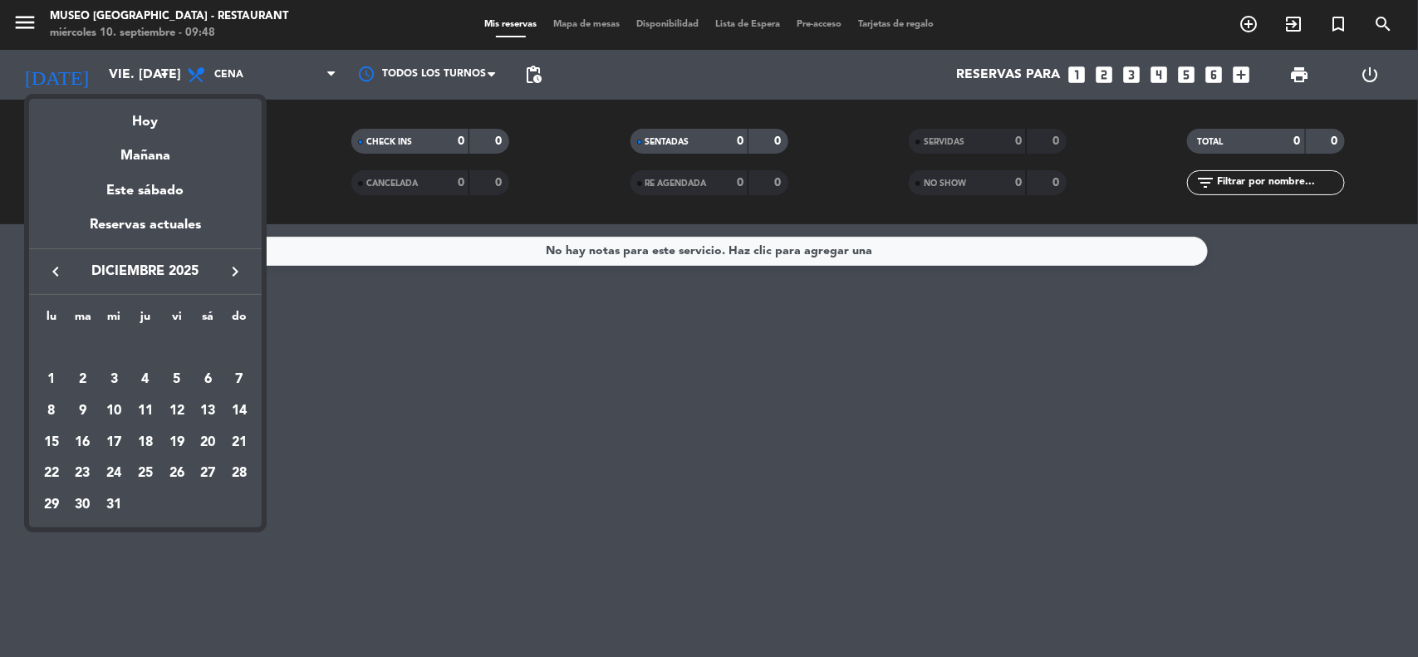
click at [57, 268] on icon "keyboard_arrow_left" at bounding box center [56, 272] width 20 height 20
click at [59, 277] on icon "keyboard_arrow_left" at bounding box center [56, 272] width 20 height 20
click at [144, 378] on div "2" at bounding box center [145, 380] width 28 height 28
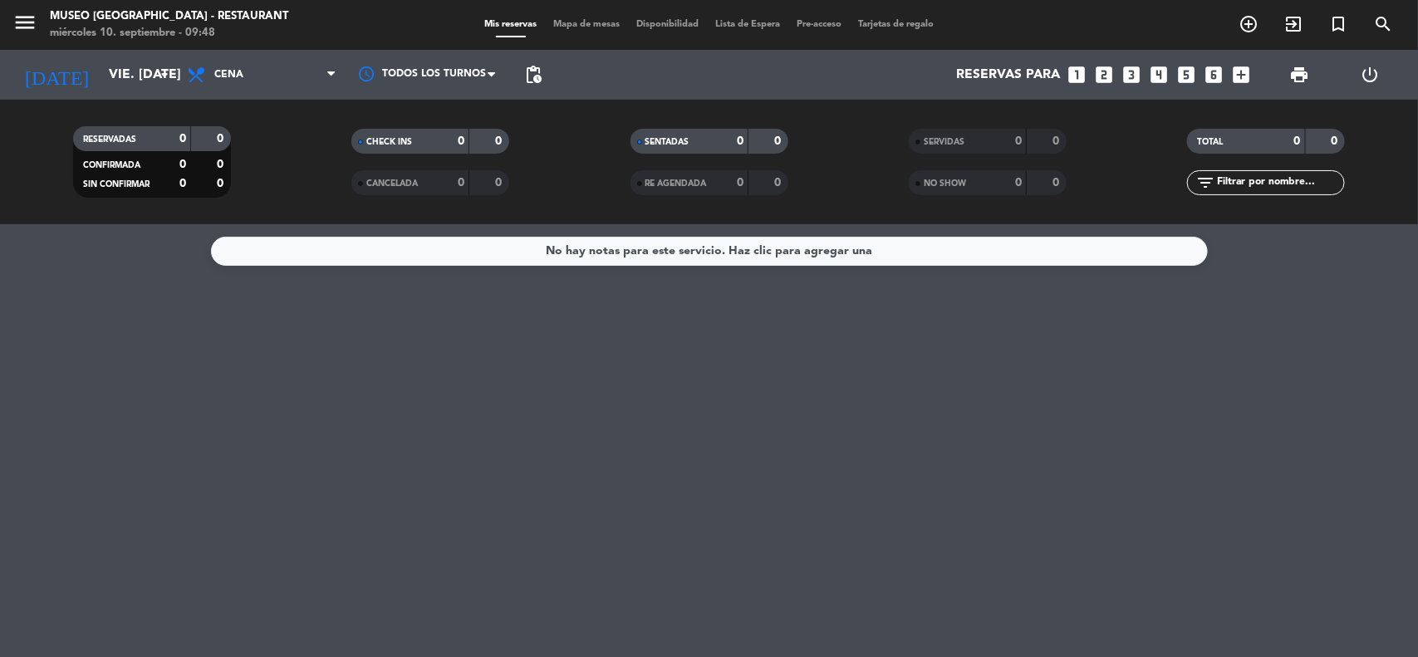
type input "[DEMOGRAPHIC_DATA] [DATE]"
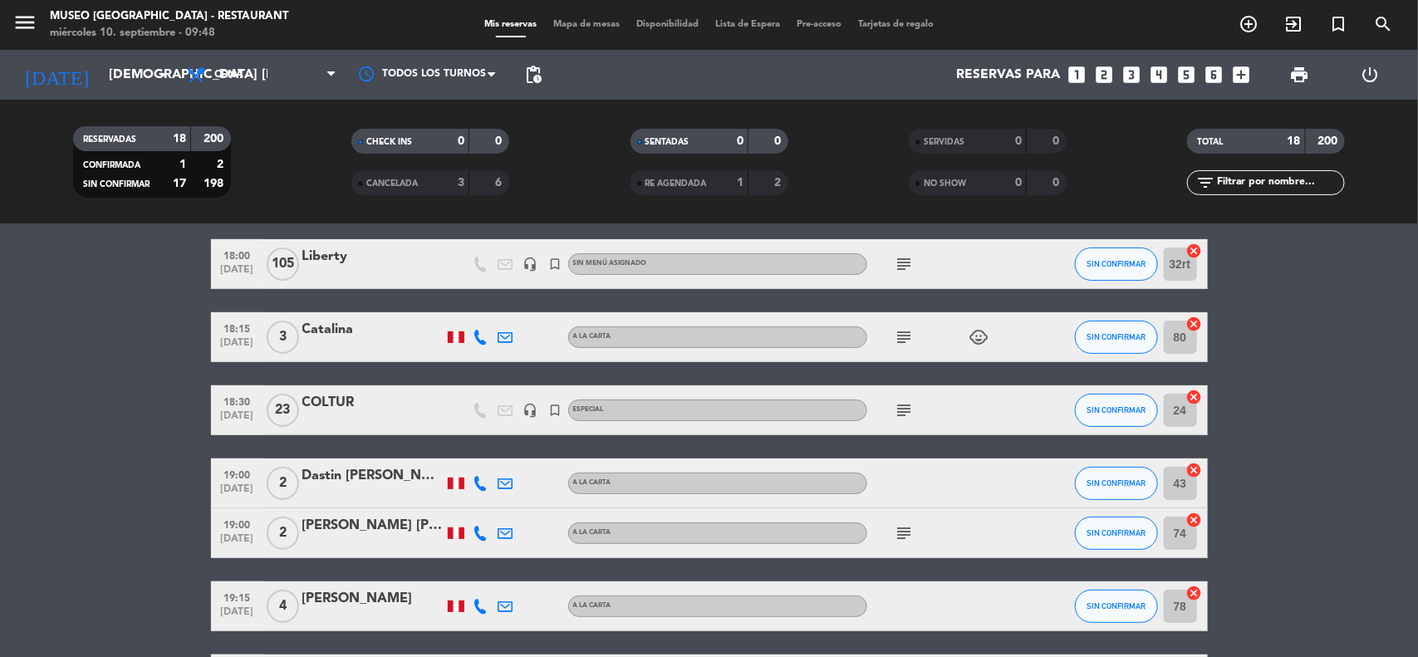
scroll to position [312, 0]
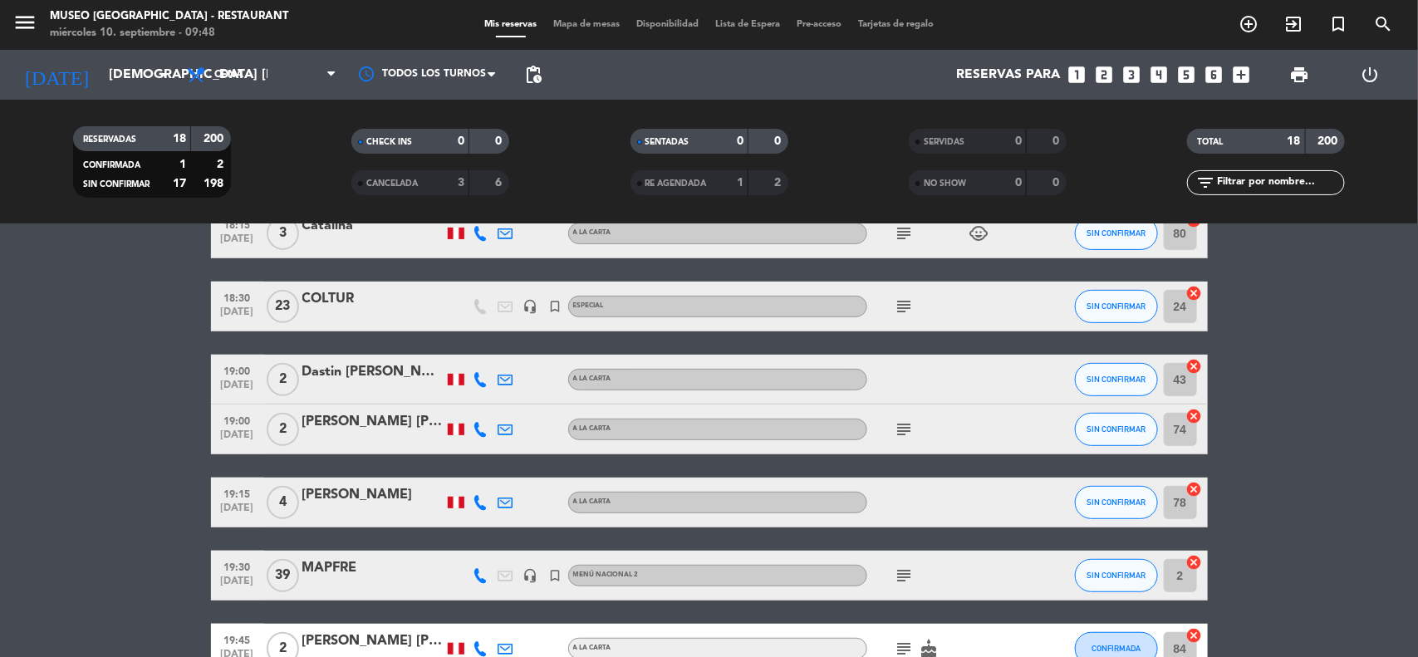
click at [1278, 417] on bookings-row "17:30 [DATE] 2 [PERSON_NAME] A [PERSON_NAME] subject SIN CONFIRMAR 85 cancel 17…" at bounding box center [709, 589] width 1418 height 1200
click at [1340, 27] on icon "turned_in_not" at bounding box center [1339, 24] width 20 height 20
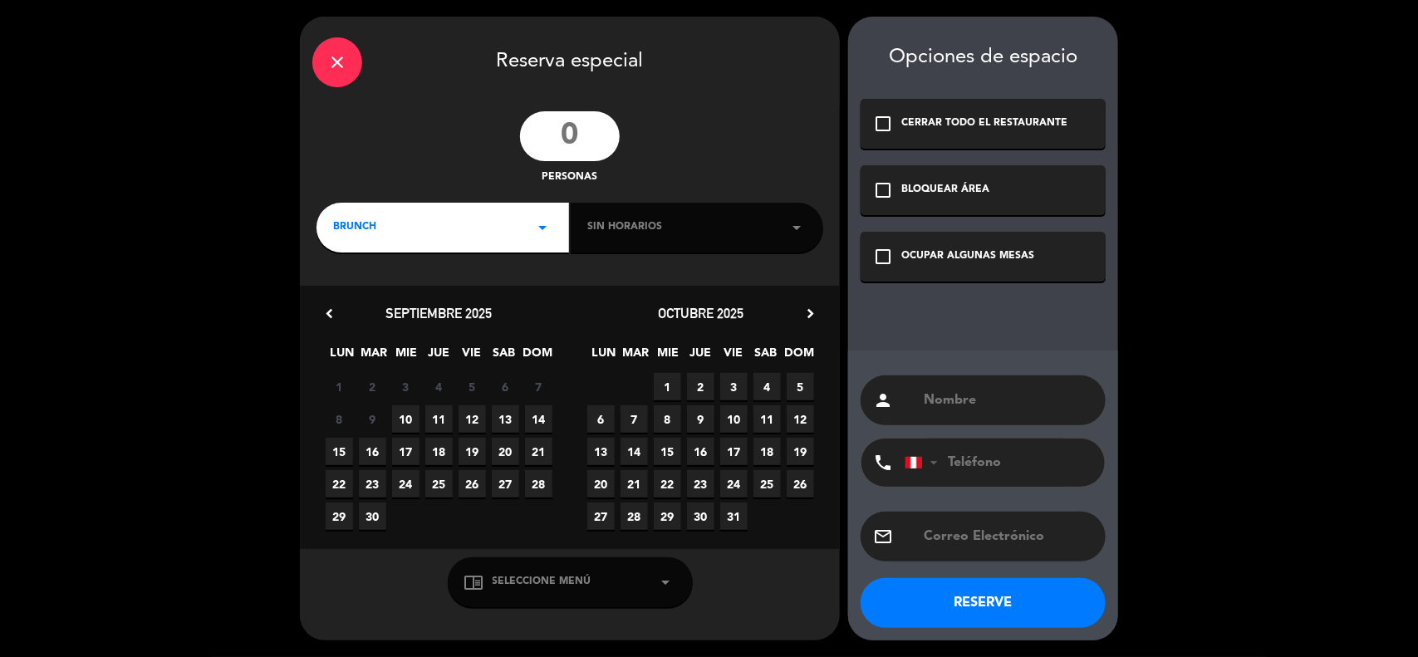
click at [565, 138] on input "number" at bounding box center [570, 136] width 100 height 50
type input "35"
click at [945, 404] on input "text" at bounding box center [1007, 400] width 171 height 23
type input "Lima Tours"
click at [705, 389] on span "2" at bounding box center [700, 386] width 27 height 27
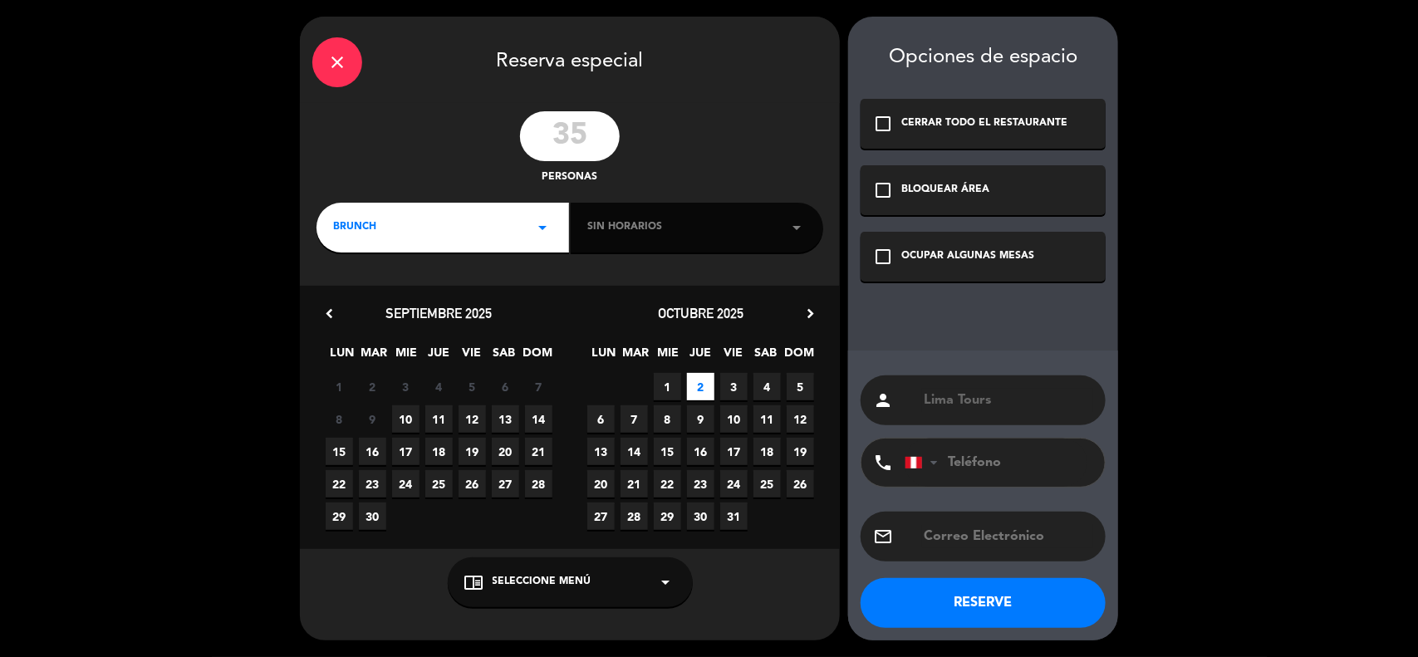
click at [450, 234] on div "BRUNCH arrow_drop_down" at bounding box center [443, 228] width 253 height 50
click at [351, 321] on div "Cena" at bounding box center [442, 322] width 219 height 17
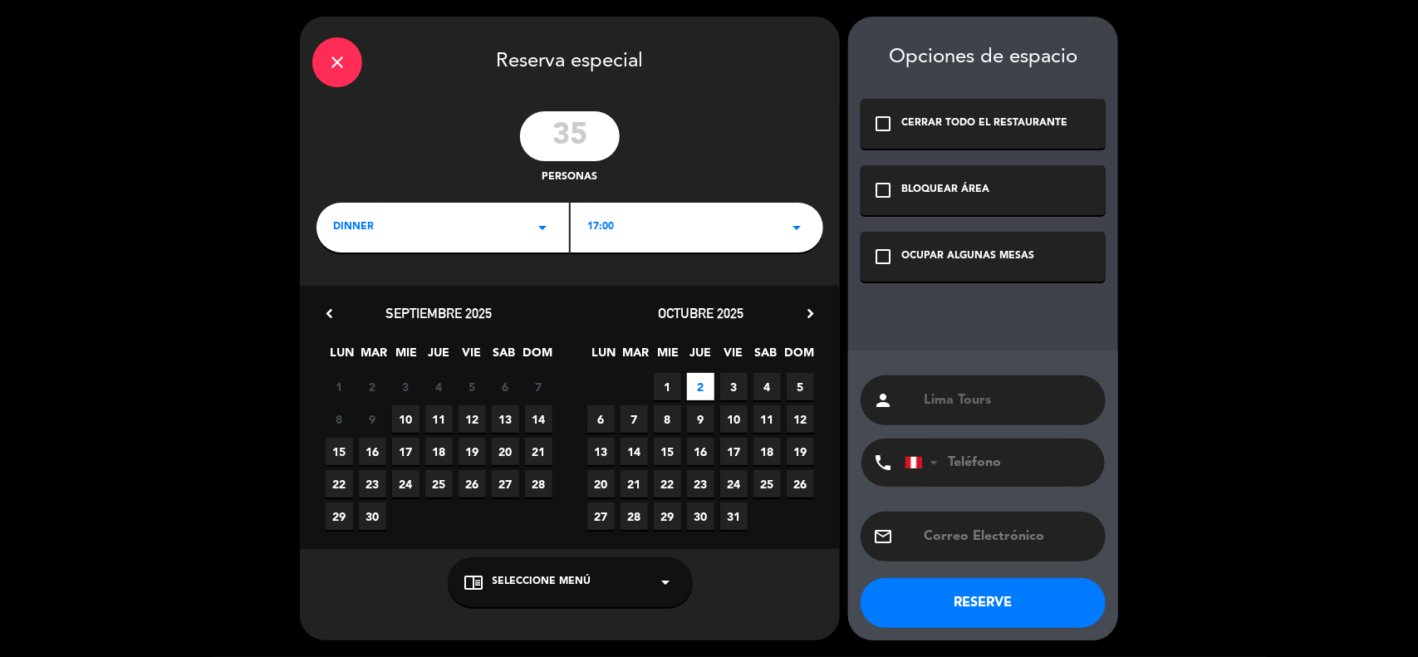
click at [638, 231] on div "17:00 arrow_drop_down" at bounding box center [697, 228] width 253 height 50
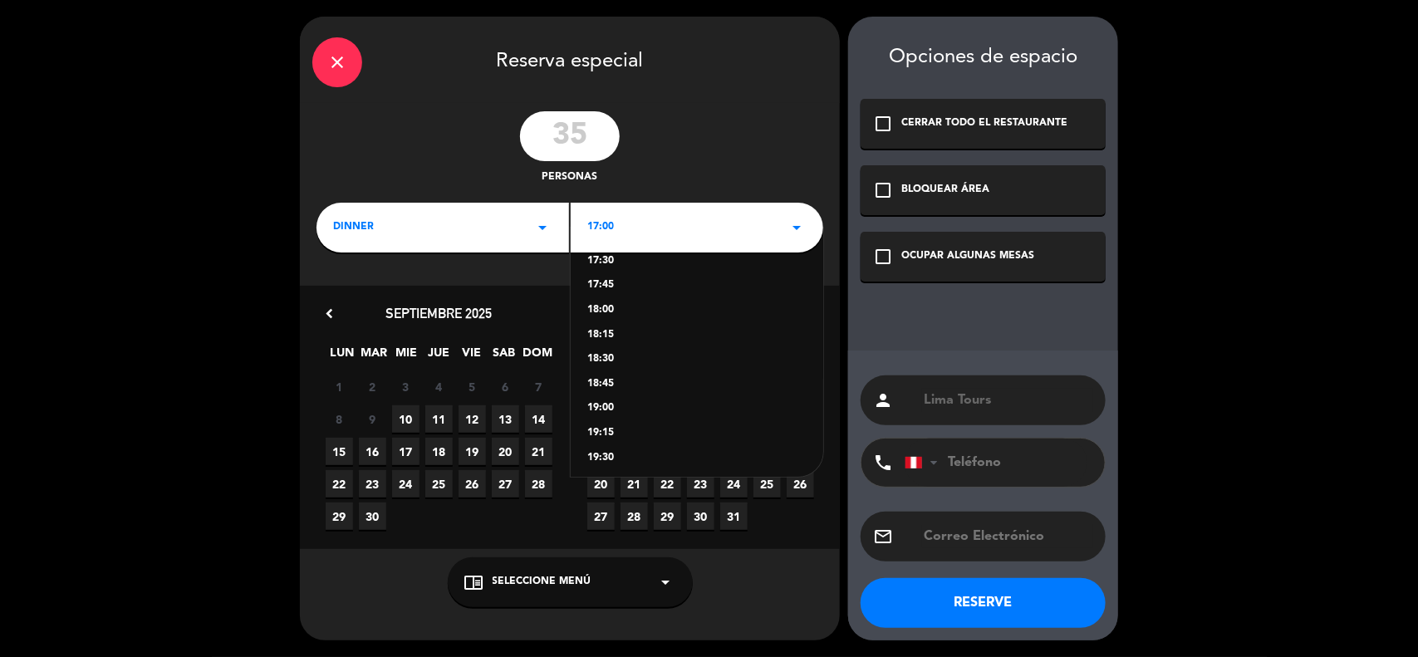
scroll to position [104, 0]
click at [607, 368] on div "19:00" at bounding box center [696, 365] width 219 height 17
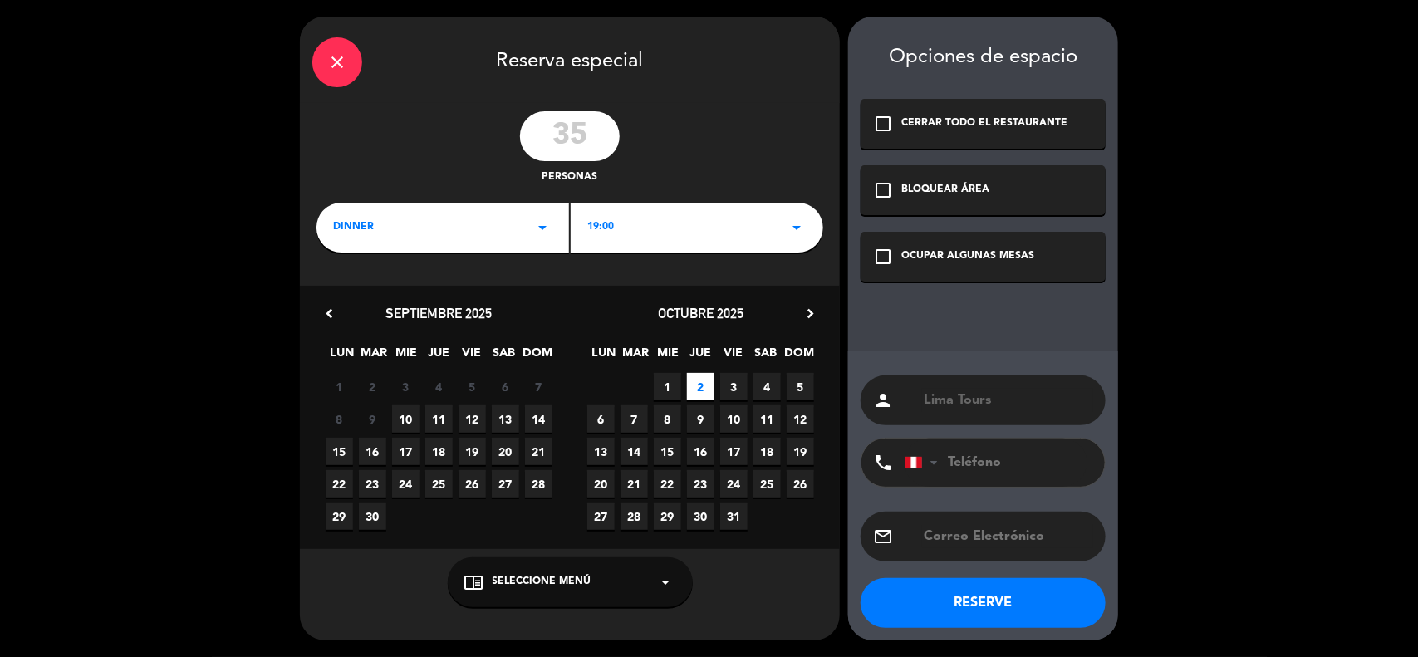
click at [879, 256] on icon "check_box_outline_blank" at bounding box center [883, 257] width 20 height 20
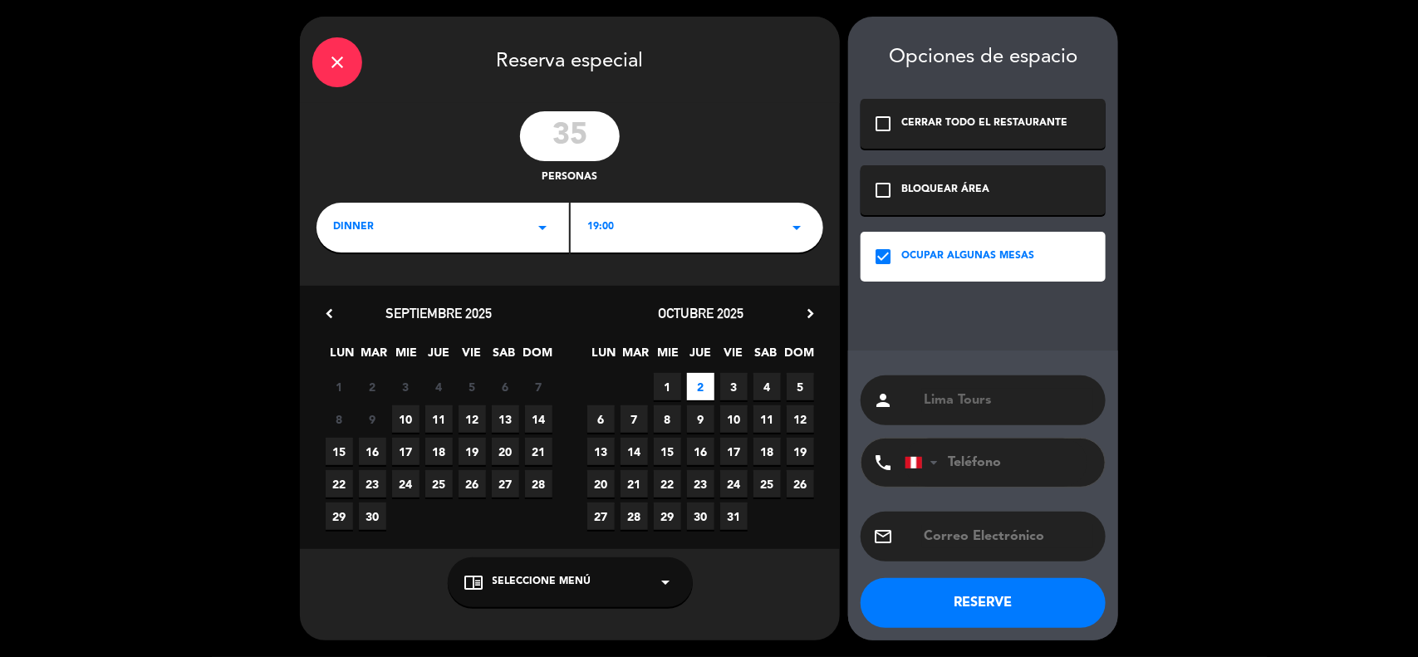
click at [558, 587] on span "Seleccione Menú" at bounding box center [542, 582] width 99 height 17
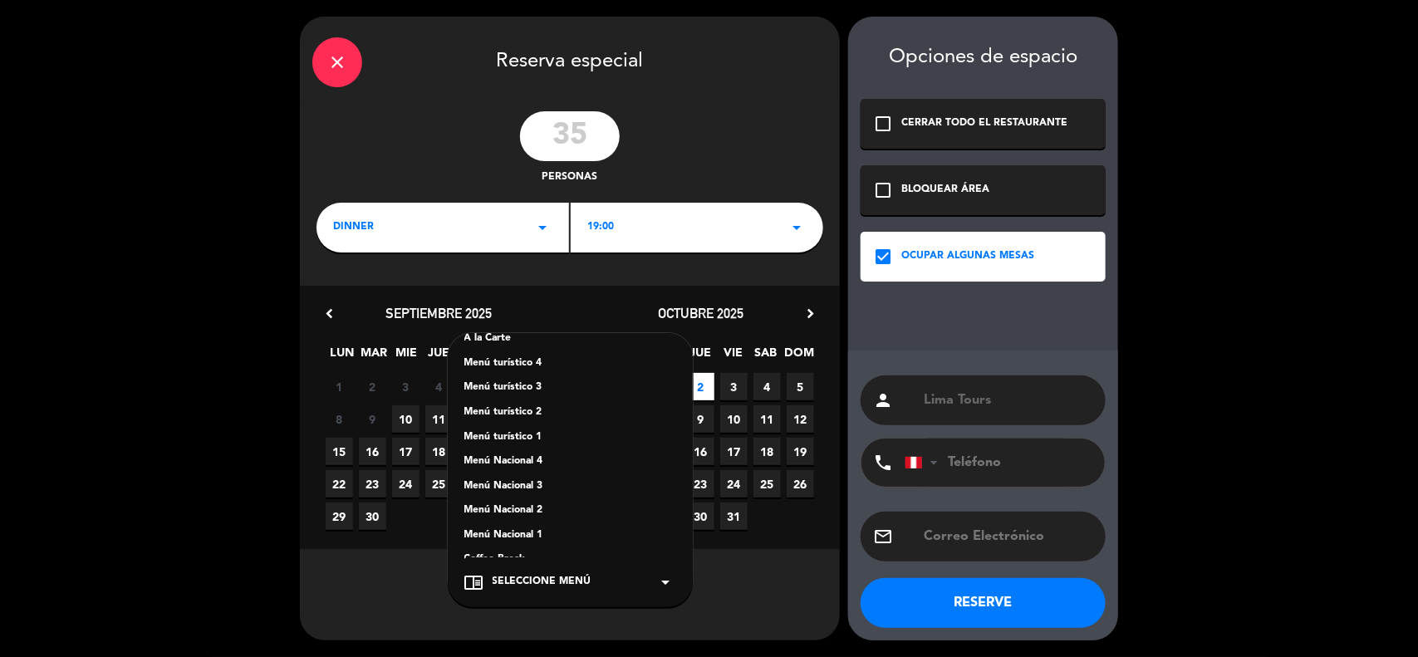
scroll to position [208, 0]
click at [513, 426] on div "Menú turístico 1" at bounding box center [570, 429] width 212 height 17
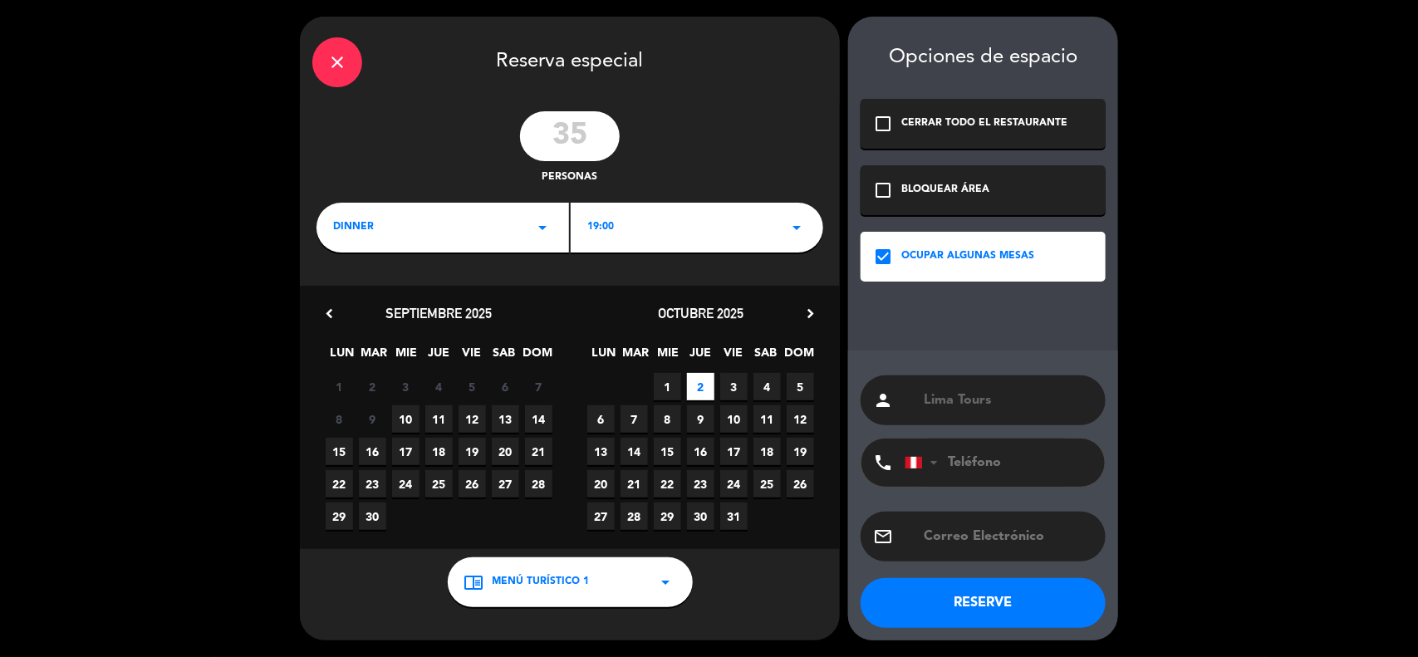
click at [995, 599] on button "RESERVE" at bounding box center [983, 603] width 245 height 50
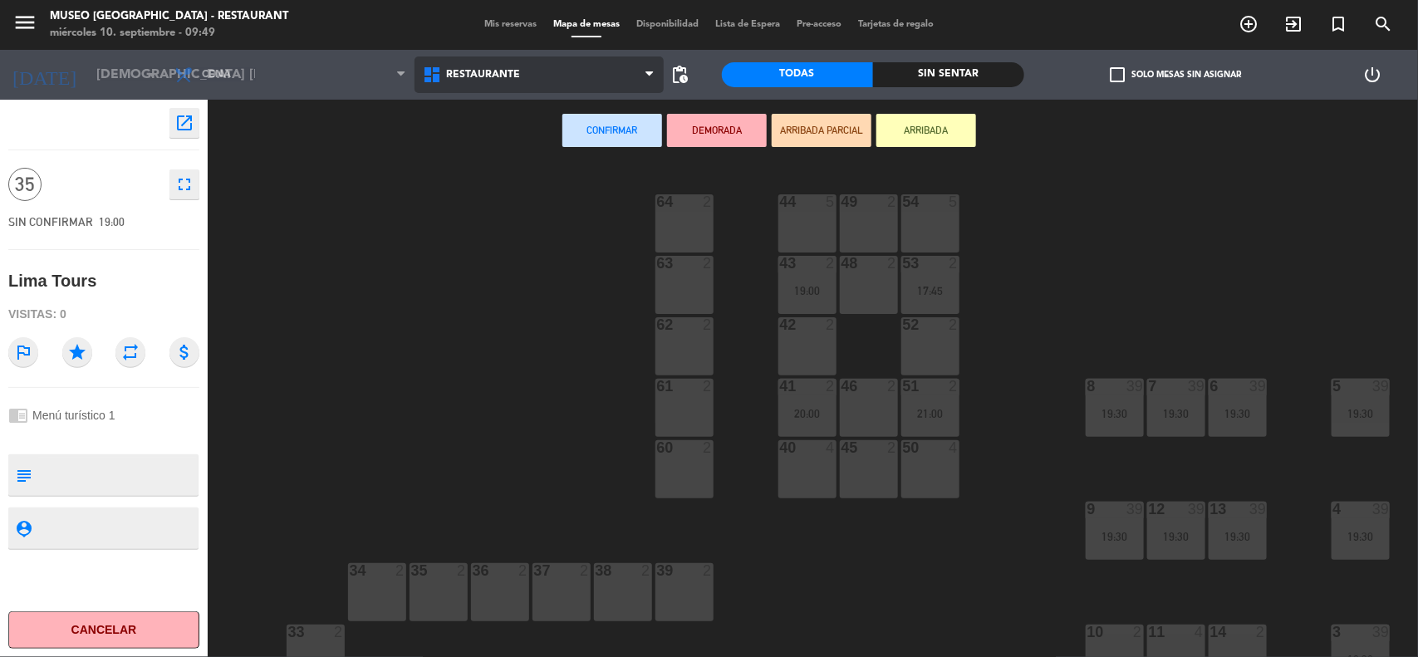
click at [543, 81] on span "Restaurante" at bounding box center [539, 75] width 248 height 37
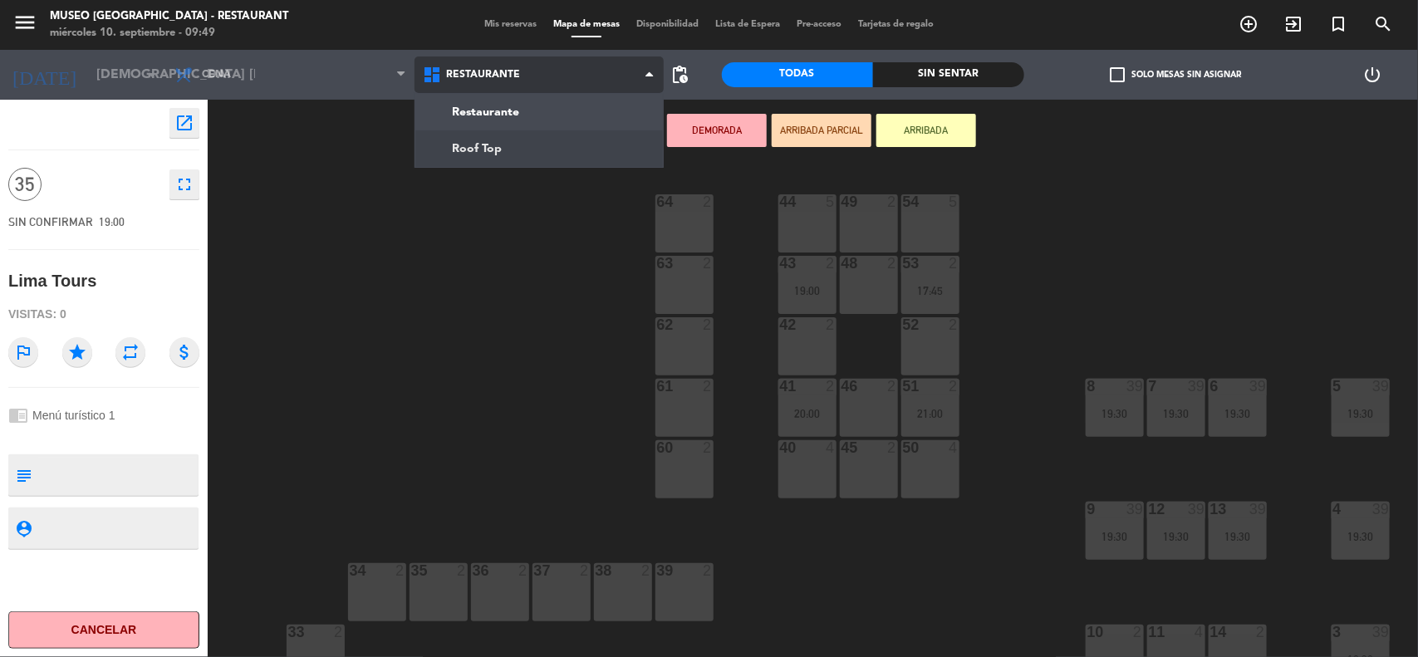
click at [520, 156] on ng-component "menu [GEOGRAPHIC_DATA] - Restaurant miércoles 10. septiembre - 09:49 Mis reserv…" at bounding box center [709, 330] width 1418 height 660
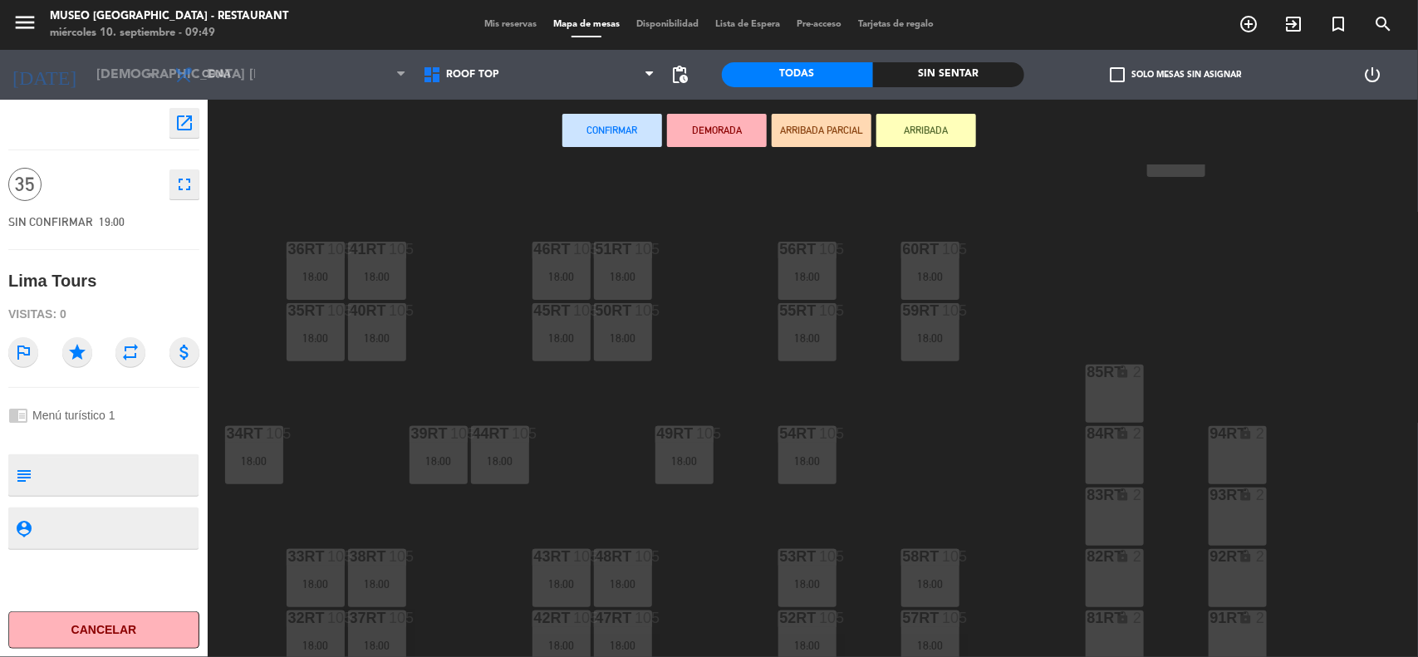
scroll to position [727, 0]
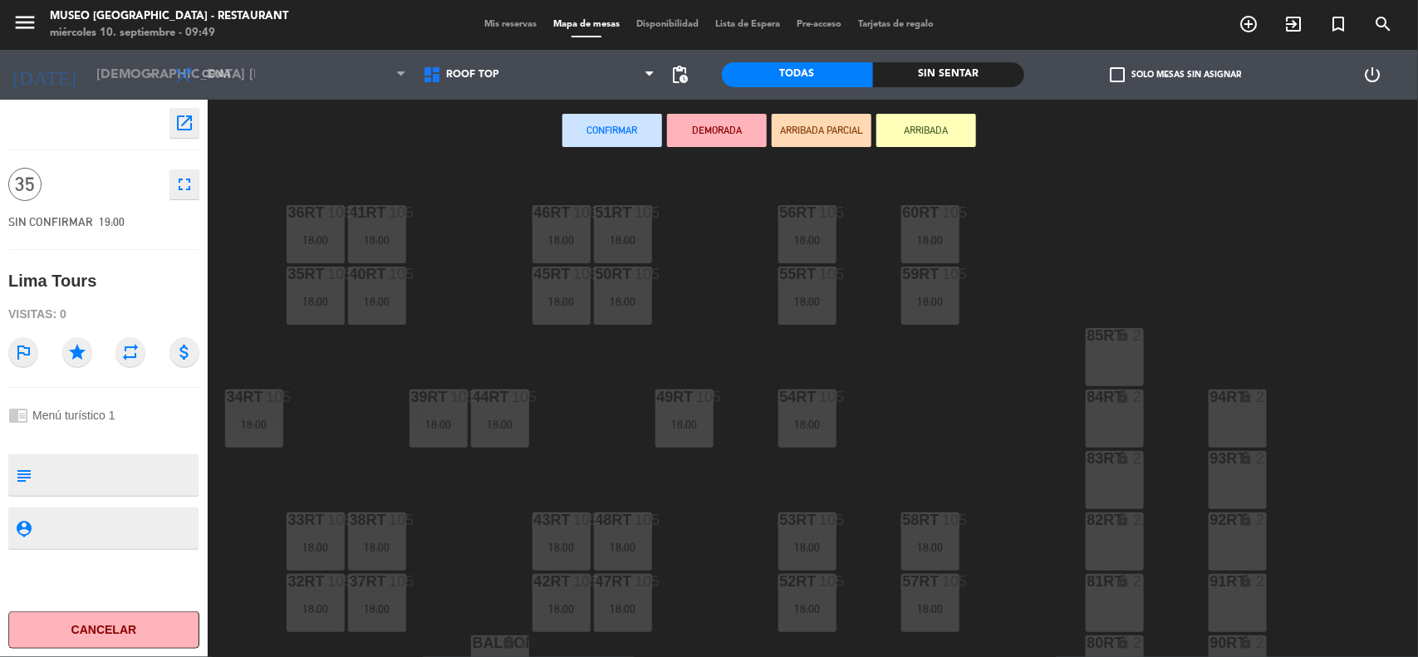
click at [493, 25] on span "Mis reservas" at bounding box center [510, 24] width 69 height 9
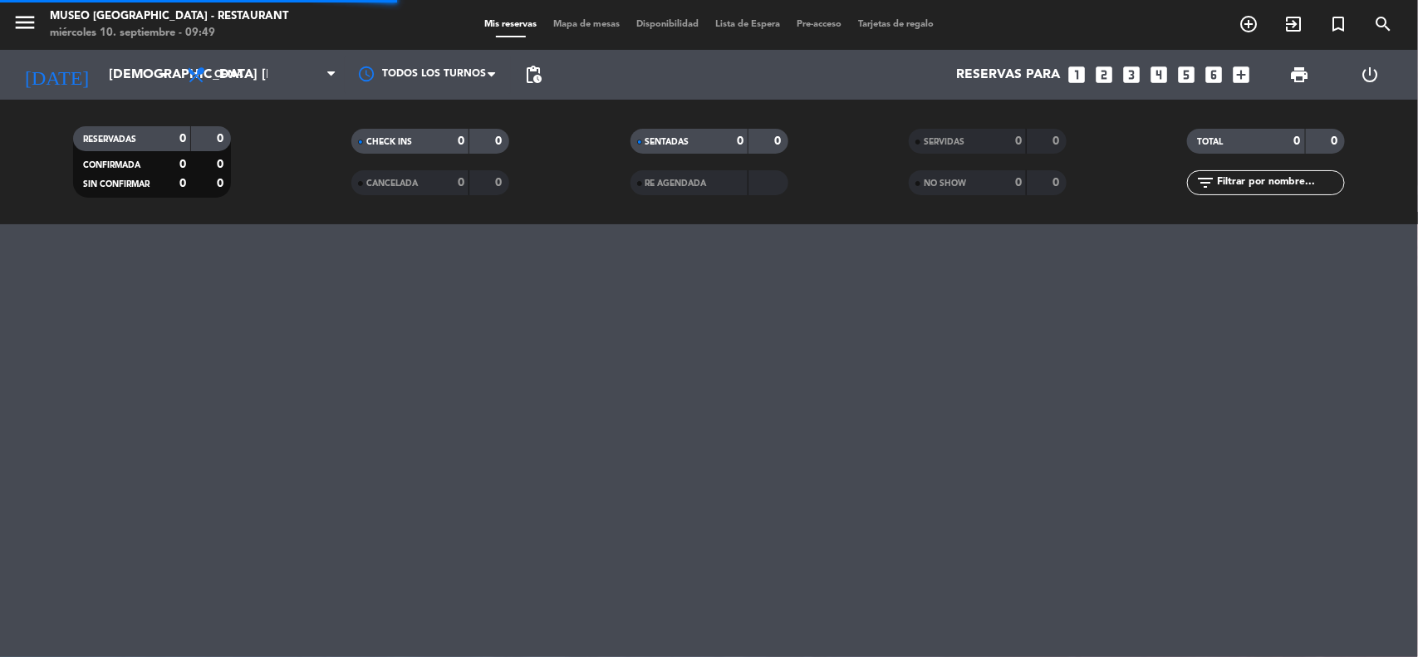
click at [563, 23] on span "Mapa de mesas" at bounding box center [586, 24] width 83 height 9
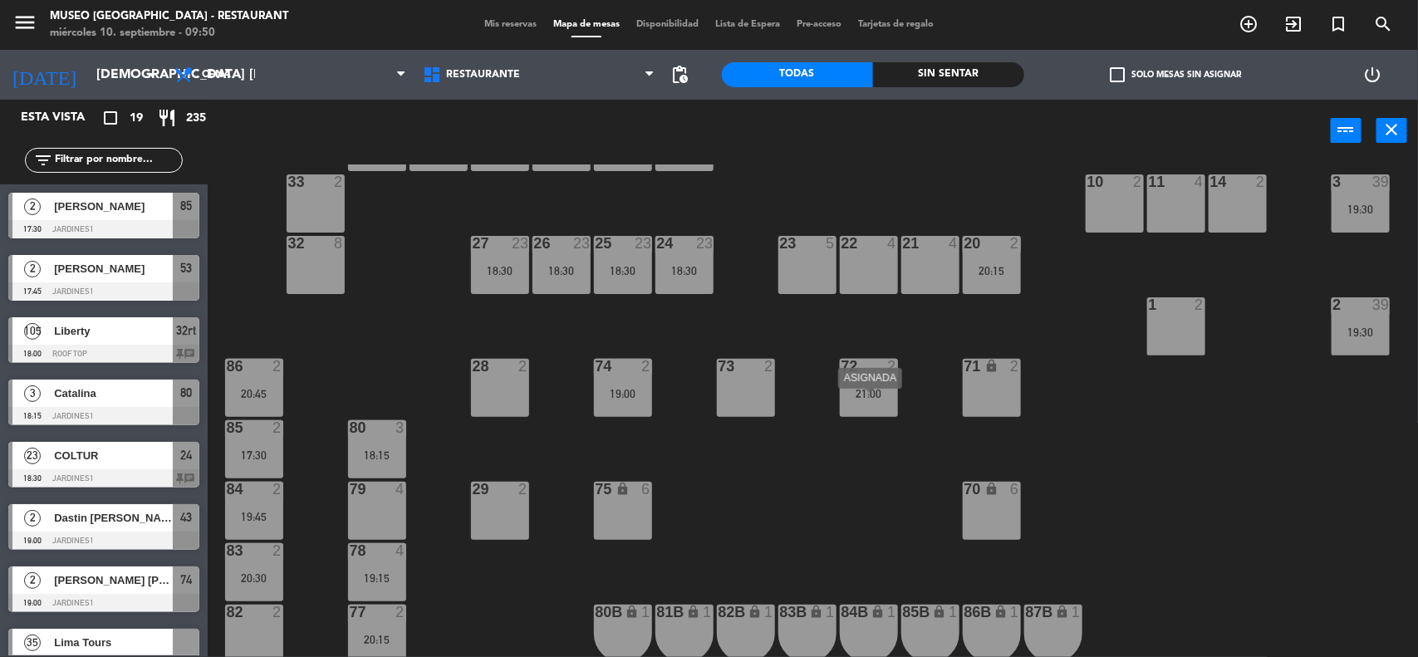
scroll to position [415, 0]
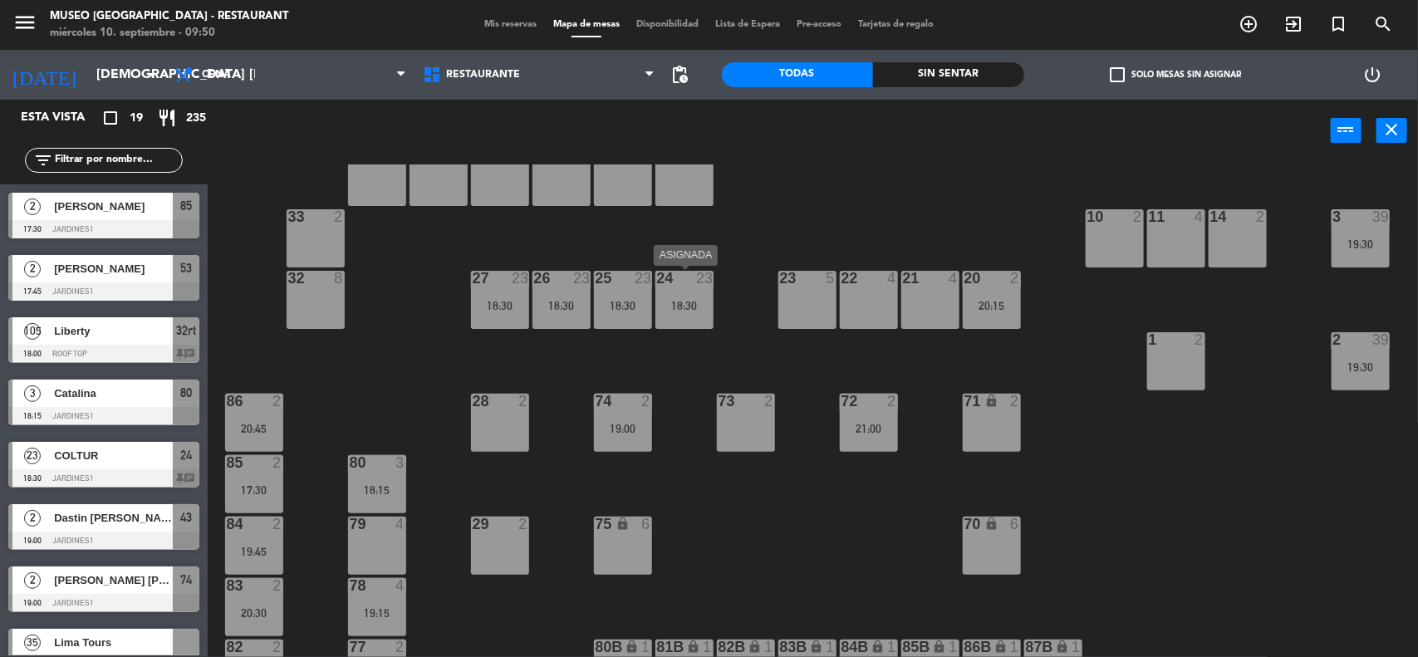
click at [696, 306] on div "18:30" at bounding box center [685, 306] width 58 height 12
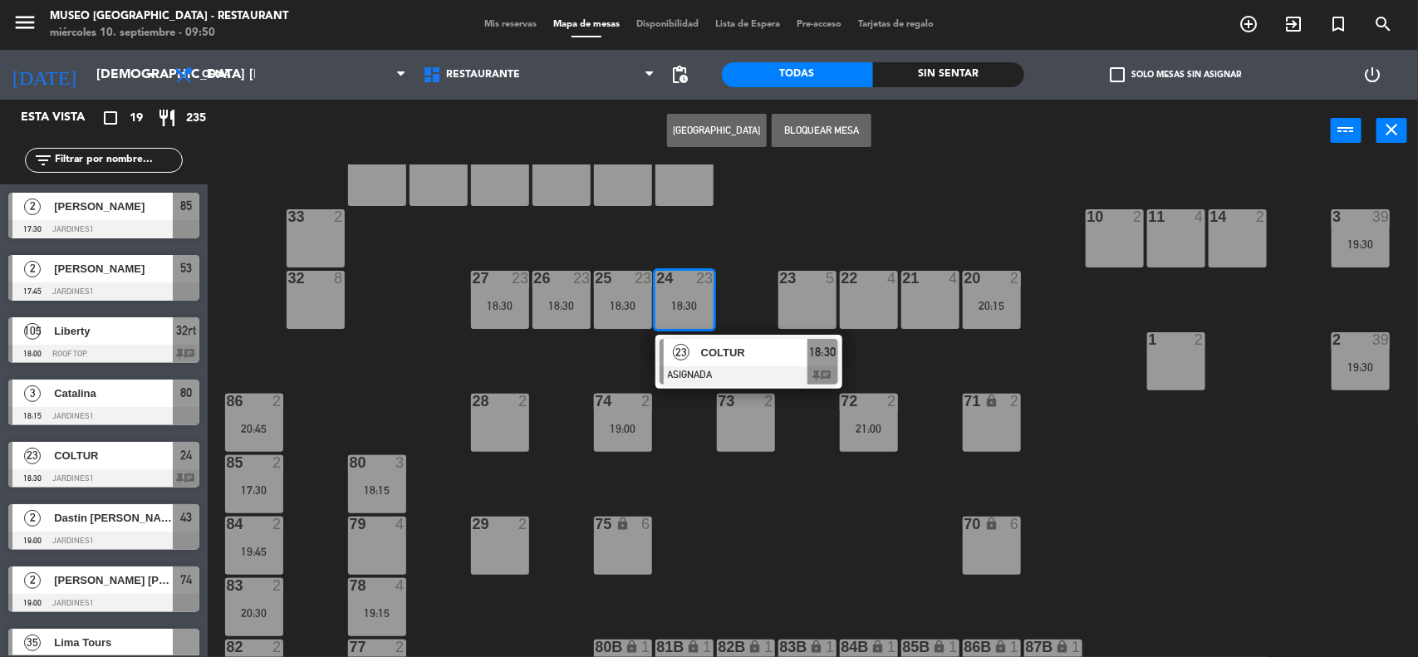
click at [721, 355] on span "COLTUR" at bounding box center [754, 352] width 106 height 17
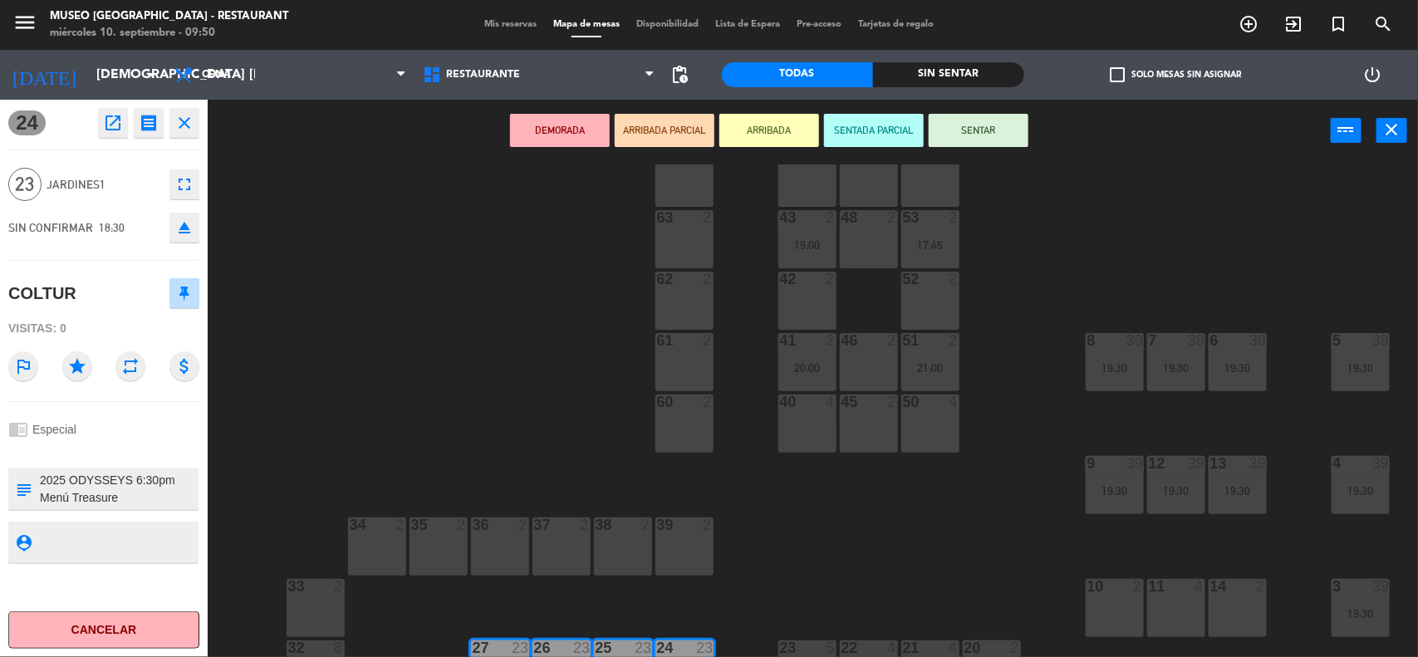
scroll to position [0, 0]
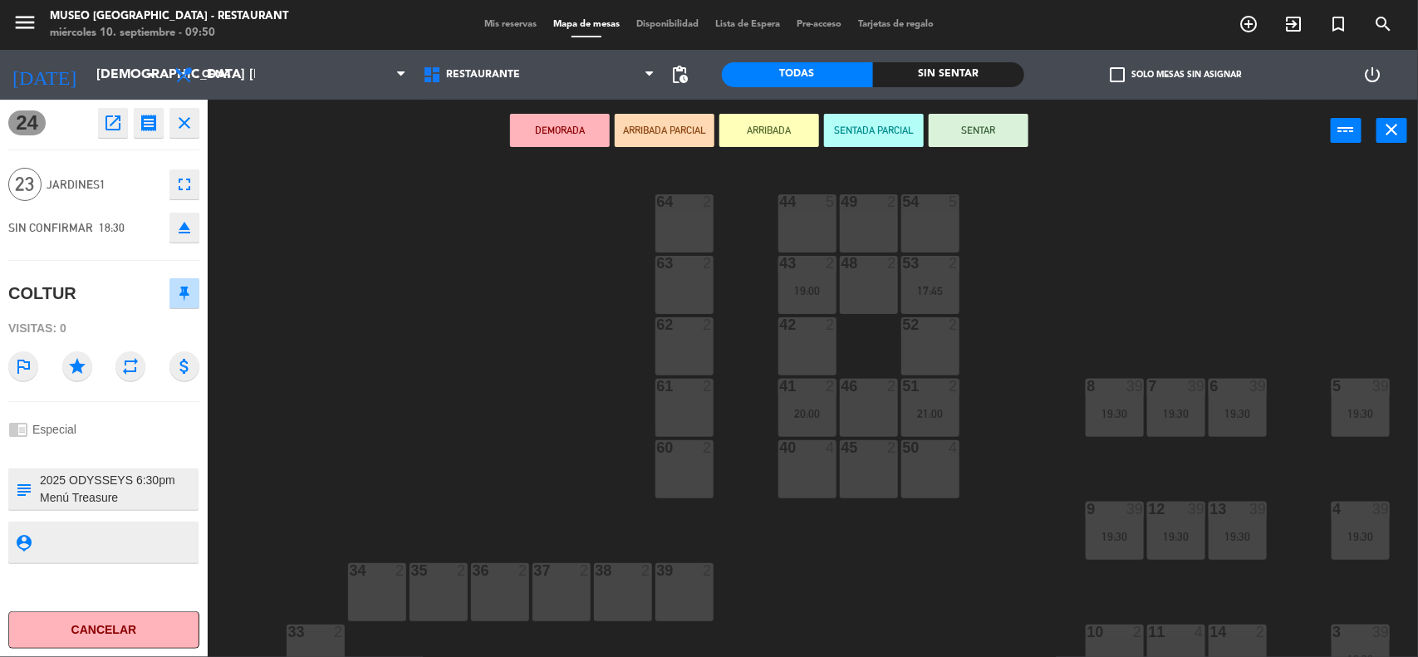
click at [1006, 320] on div "44 5 49 2 54 5 64 2 48 2 53 2 17:45 63 2 43 2 19:00 62 2 42 2 52 2 41 2 20:00 4…" at bounding box center [820, 412] width 1196 height 495
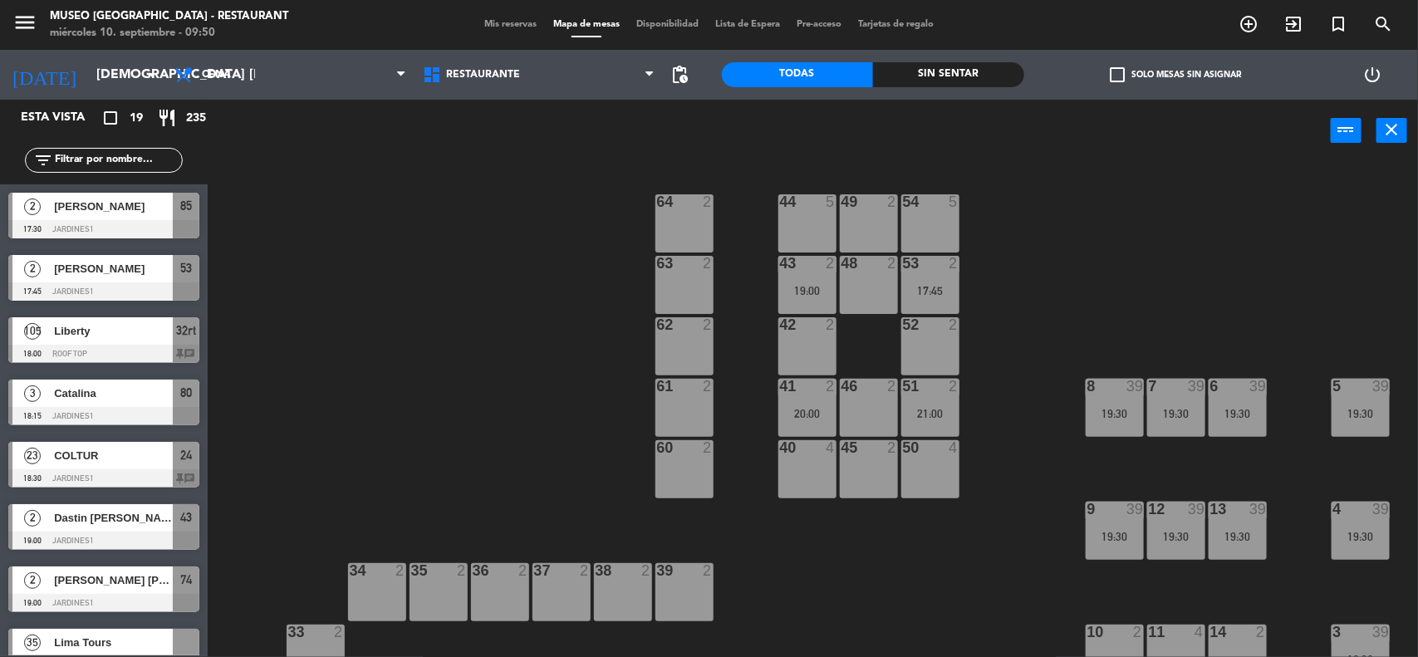
click at [924, 401] on div "51 2 21:00" at bounding box center [931, 408] width 58 height 58
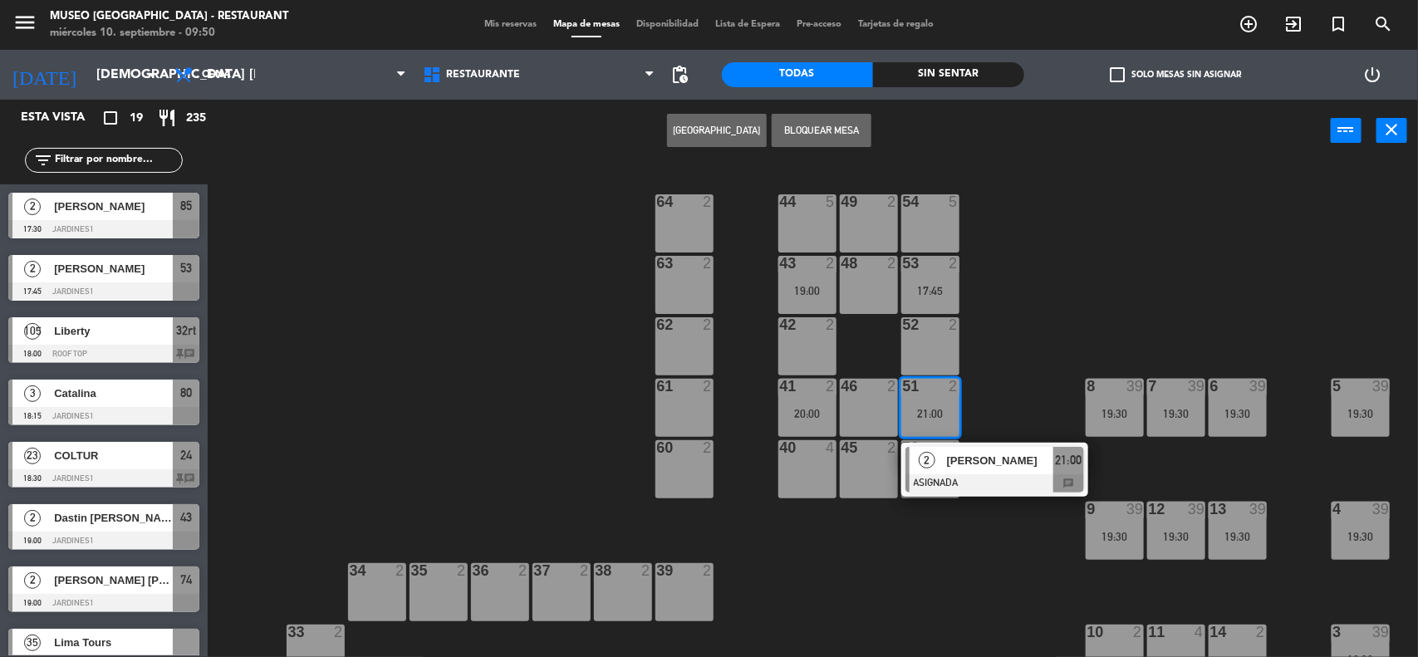
click at [683, 281] on div "63 2" at bounding box center [685, 285] width 58 height 58
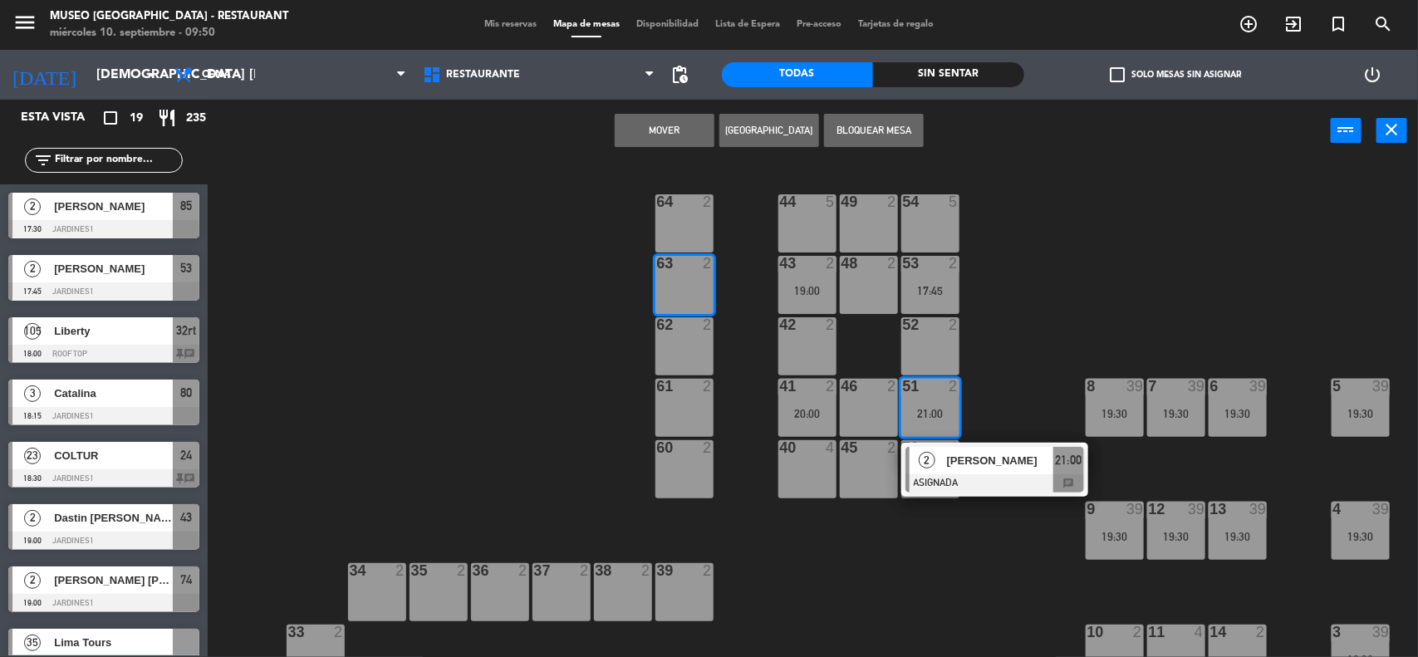
click at [678, 131] on button "Mover" at bounding box center [665, 130] width 100 height 33
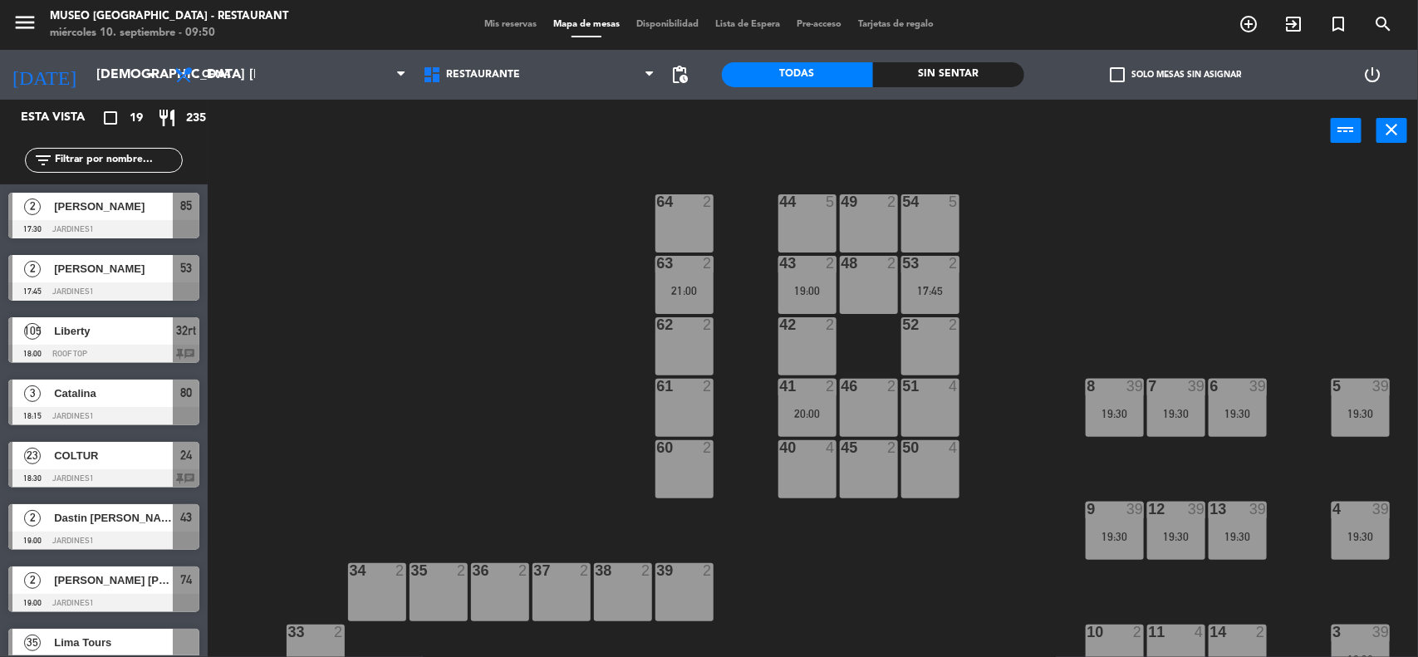
drag, startPoint x: 800, startPoint y: 391, endPoint x: 831, endPoint y: 437, distance: 55.8
click at [800, 391] on div at bounding box center [807, 386] width 27 height 15
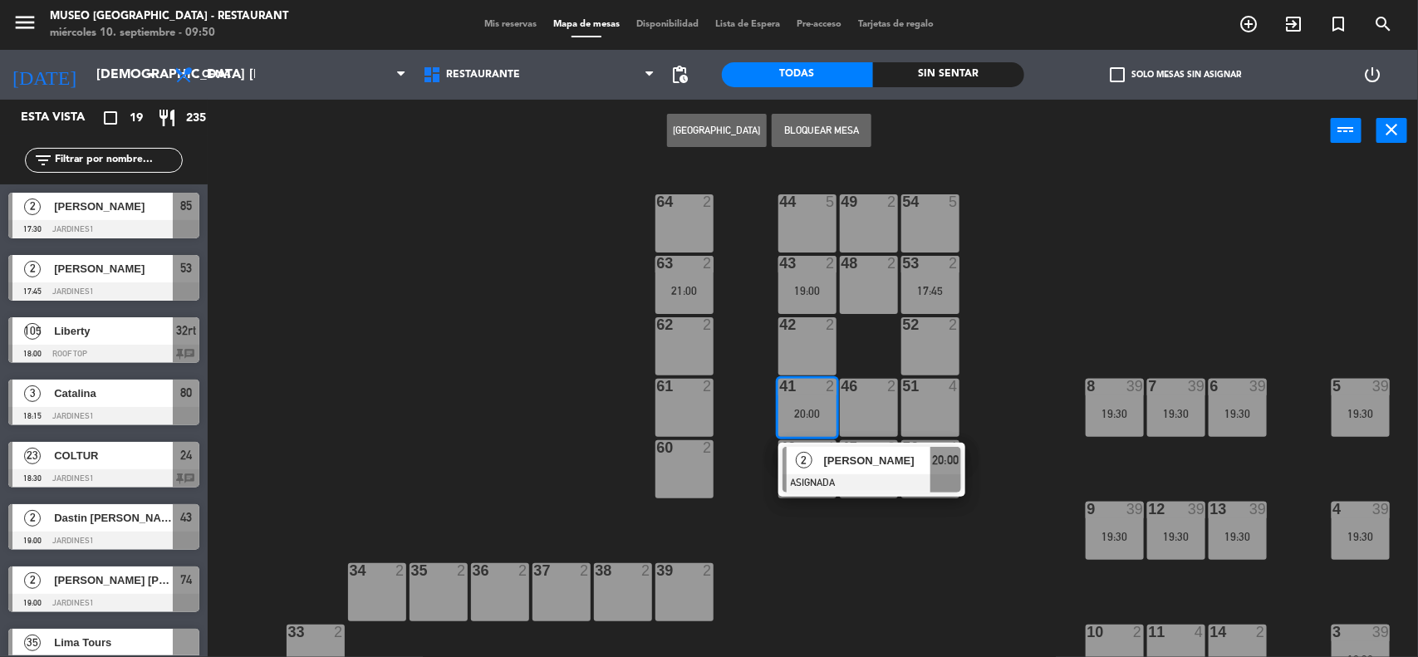
click at [840, 466] on span "[PERSON_NAME]" at bounding box center [877, 460] width 106 height 17
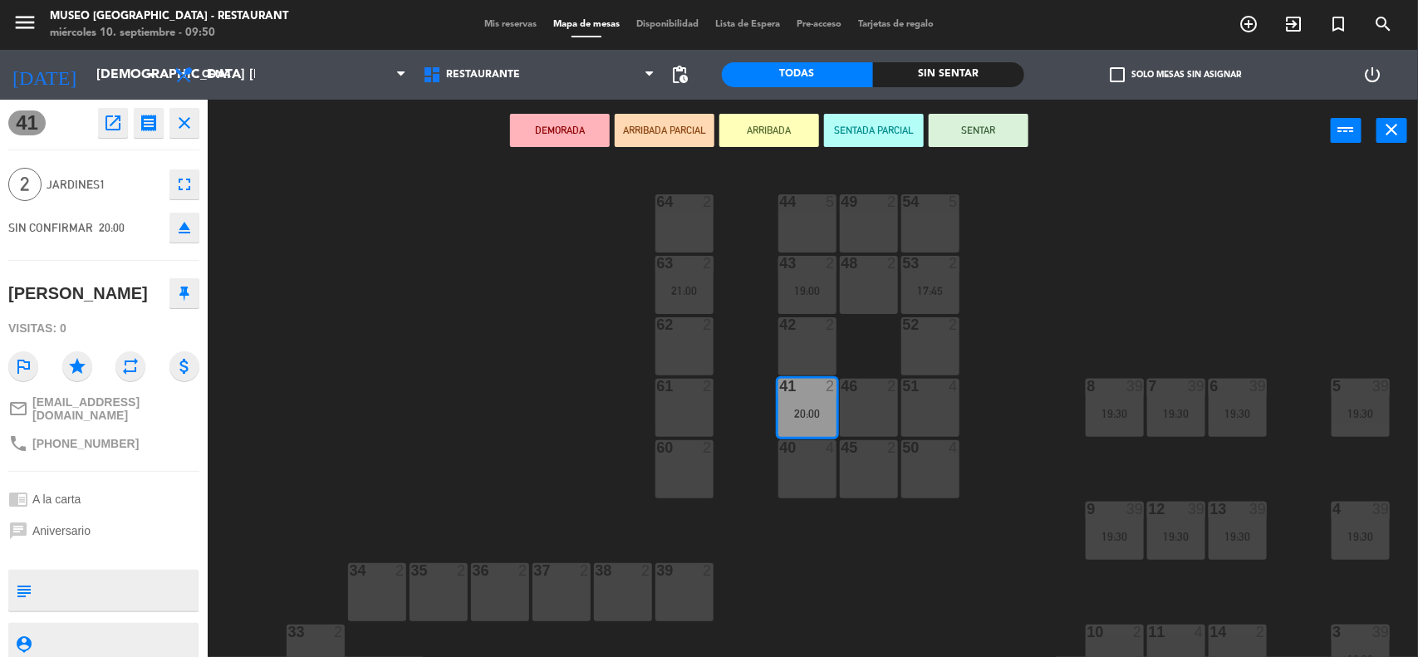
click at [671, 335] on div "62 2" at bounding box center [685, 346] width 58 height 58
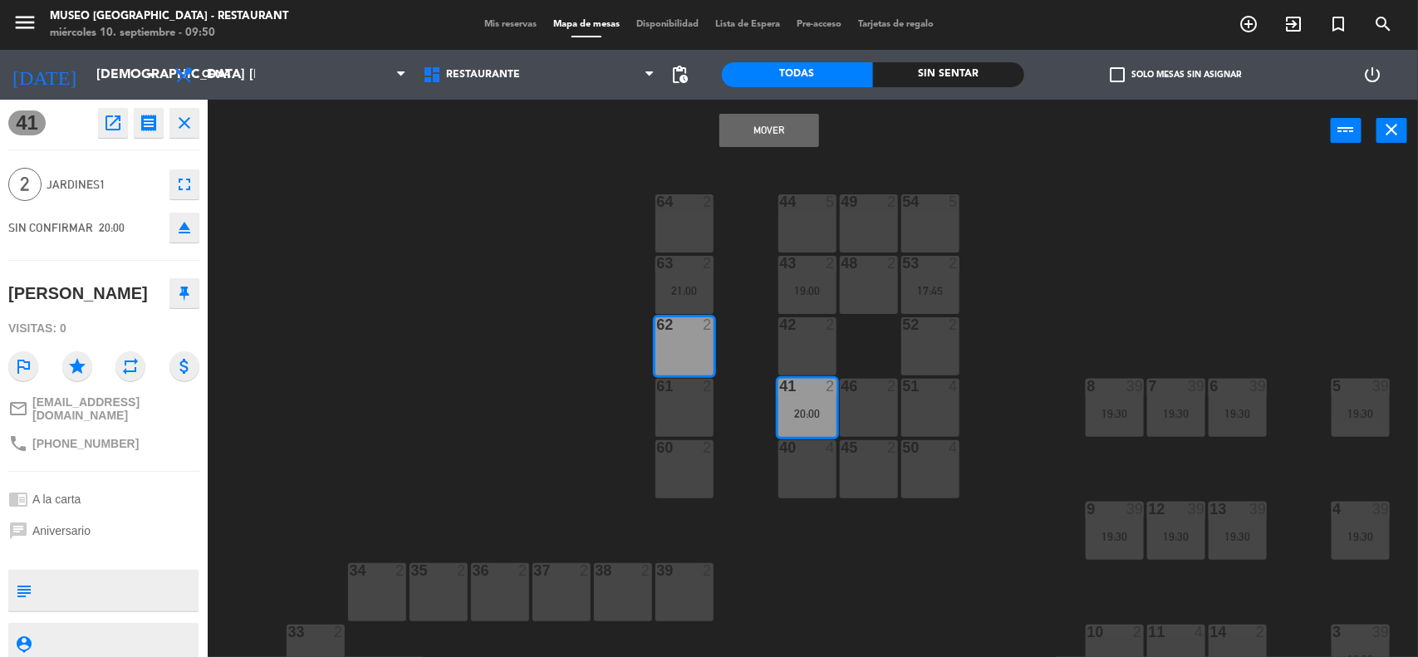
click at [757, 120] on button "Mover" at bounding box center [770, 130] width 100 height 33
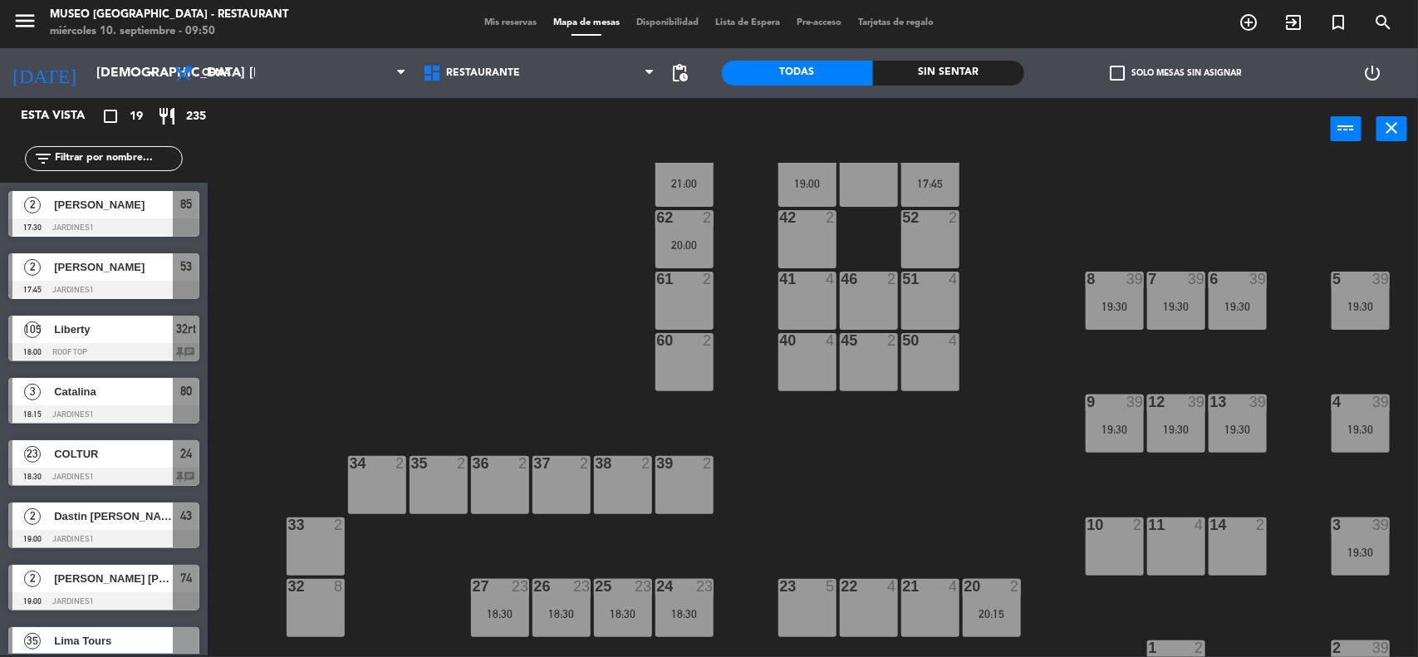
scroll to position [312, 0]
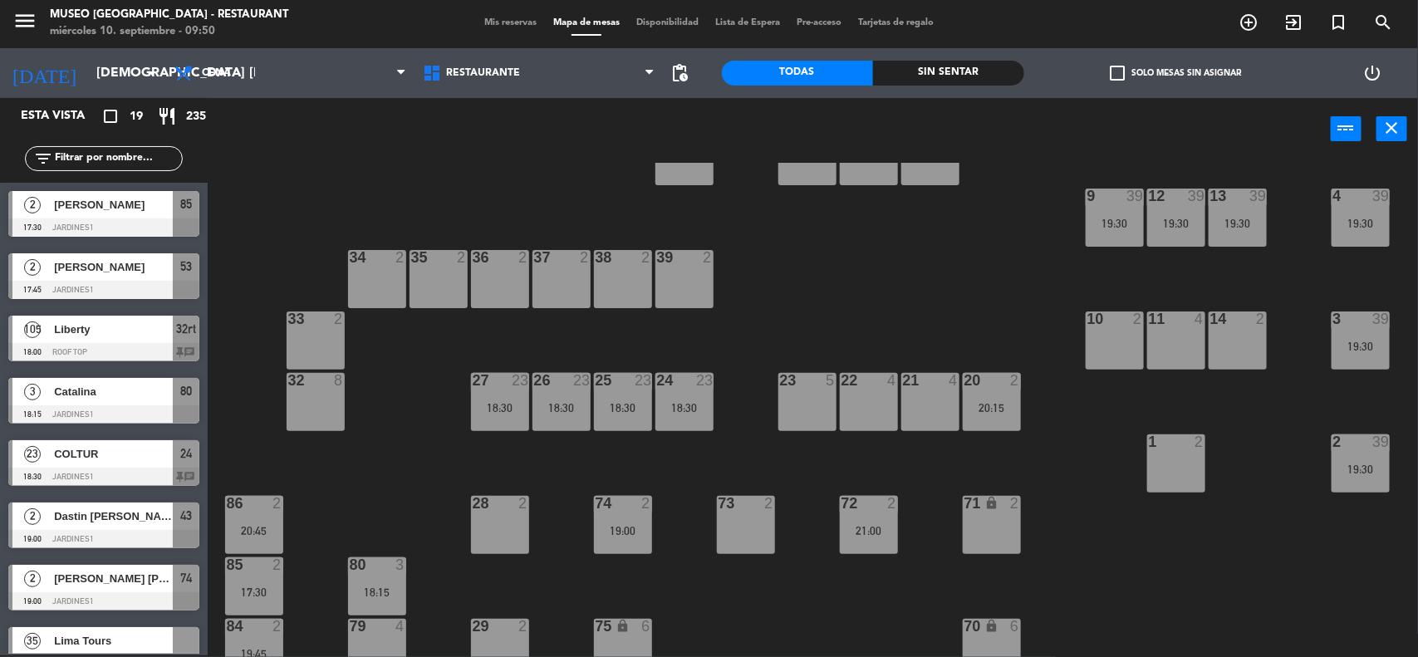
click at [617, 402] on div "18:30" at bounding box center [623, 408] width 58 height 12
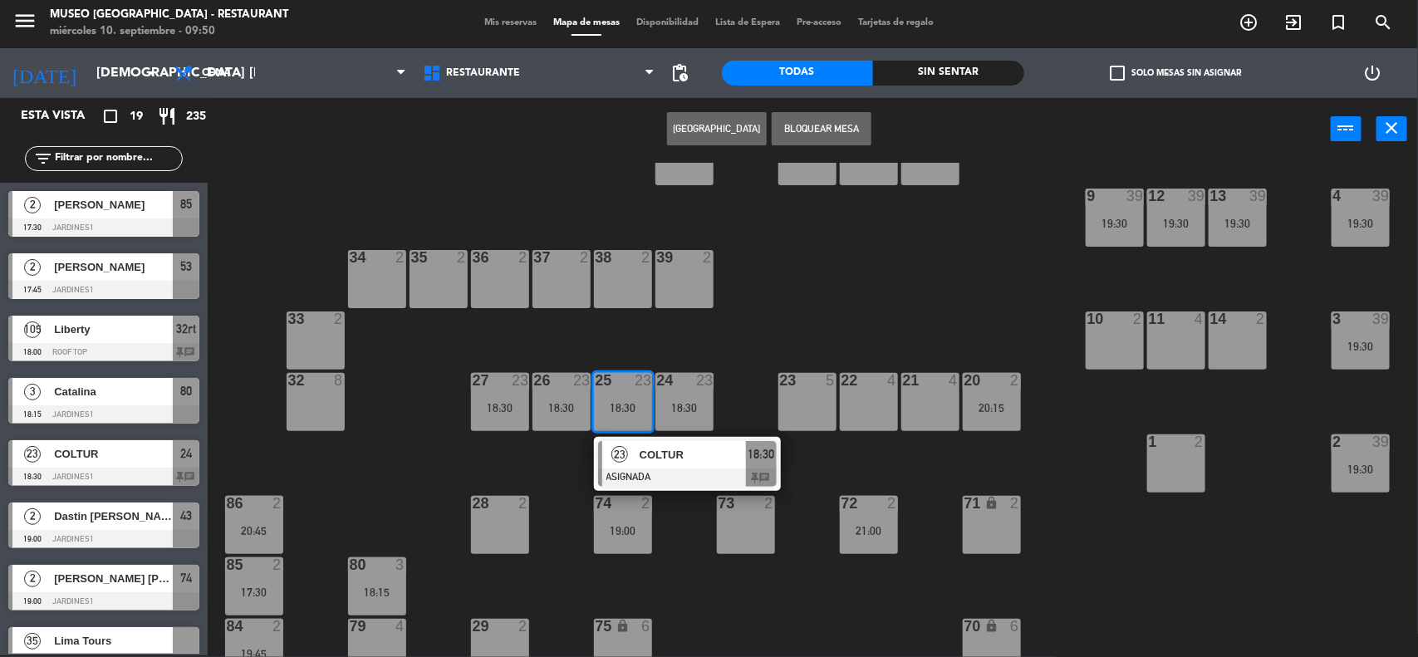
click at [655, 463] on span "COLTUR" at bounding box center [693, 454] width 106 height 17
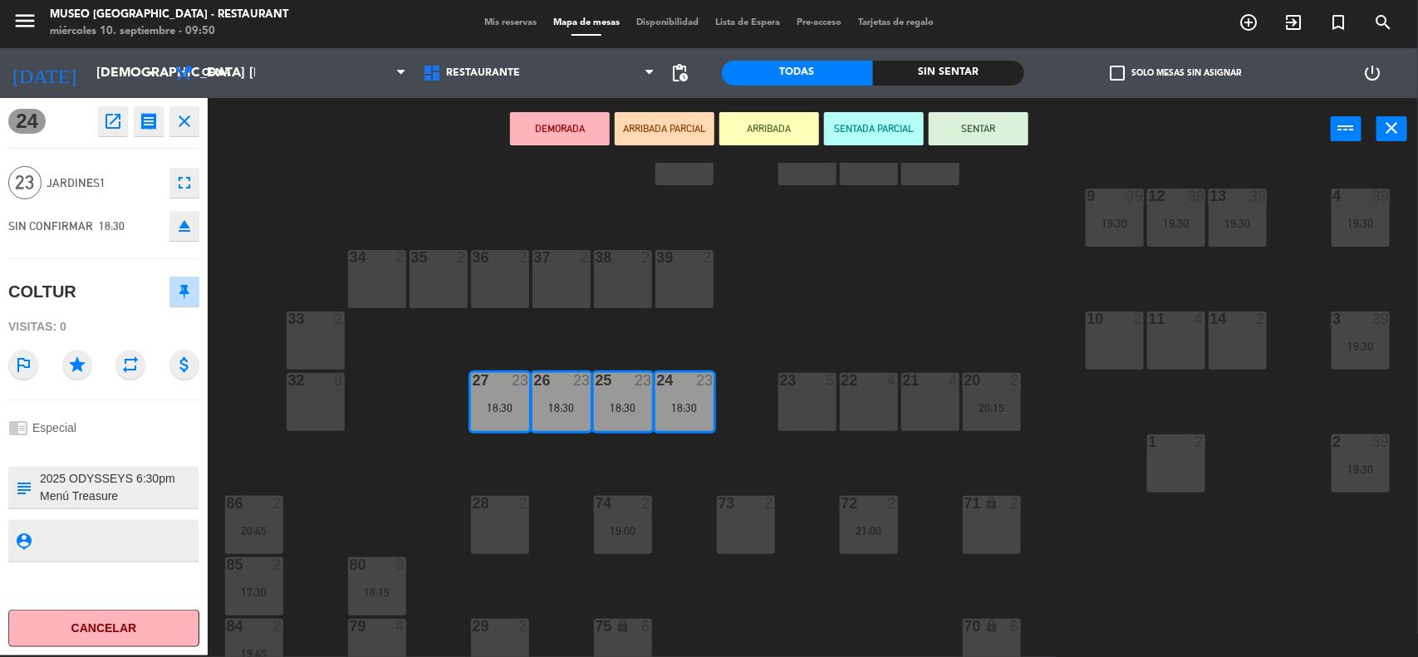
scroll to position [17, 0]
click at [533, 501] on div "2" at bounding box center [526, 503] width 27 height 15
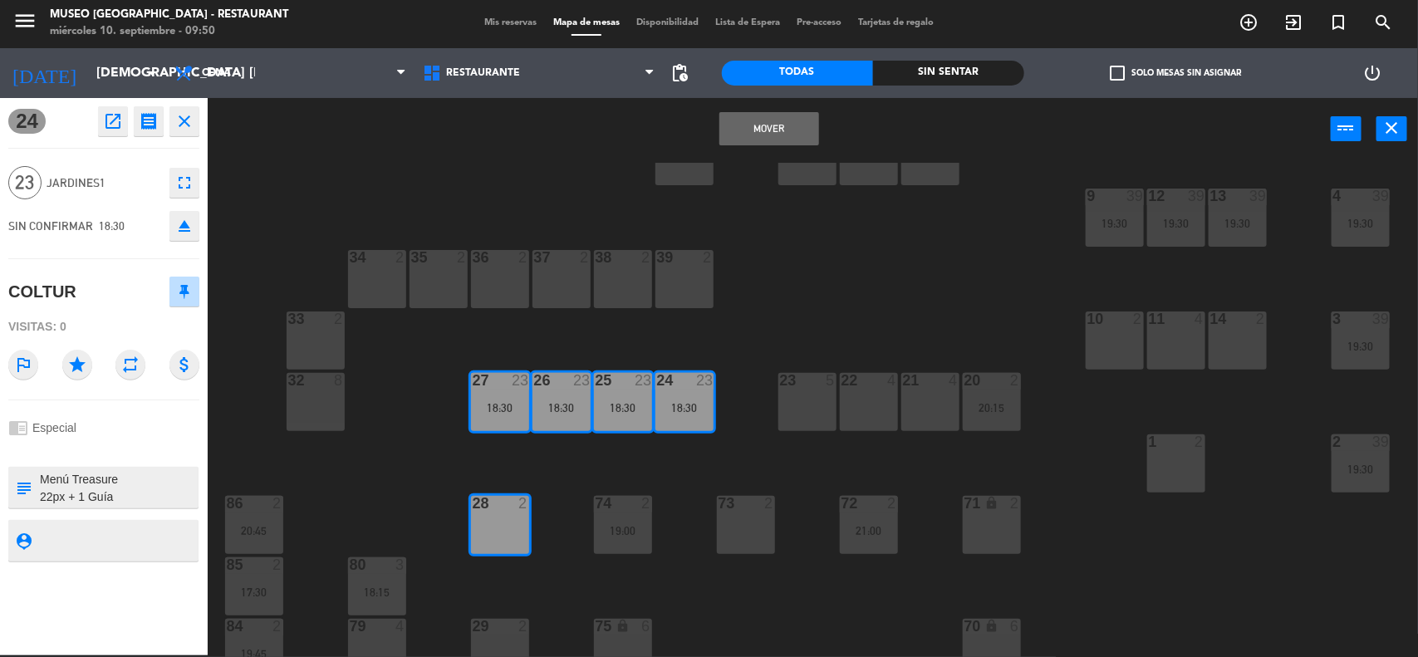
click at [555, 459] on div "44 5 49 2 54 5 64 2 48 2 53 2 17:45 63 2 21:00 43 2 19:00 62 2 20:00 42 2 52 2 …" at bounding box center [820, 410] width 1196 height 495
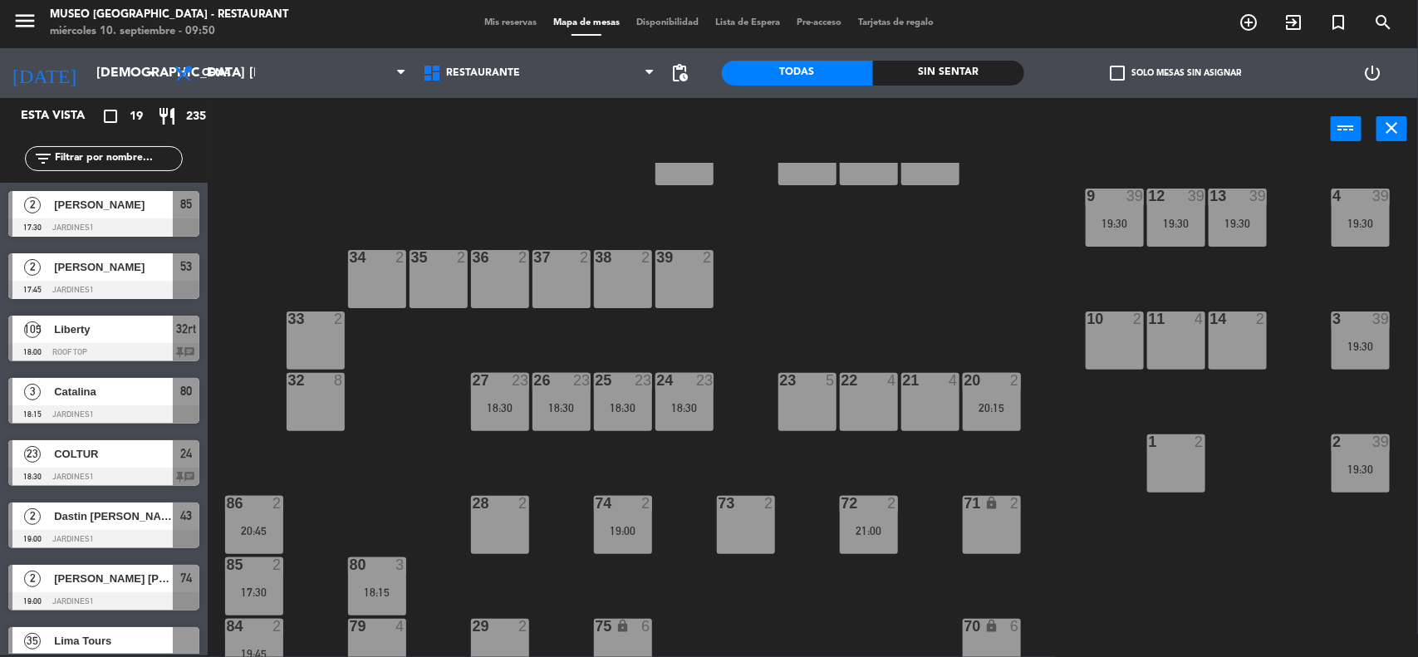
click at [486, 25] on span "Mis reservas" at bounding box center [510, 22] width 69 height 9
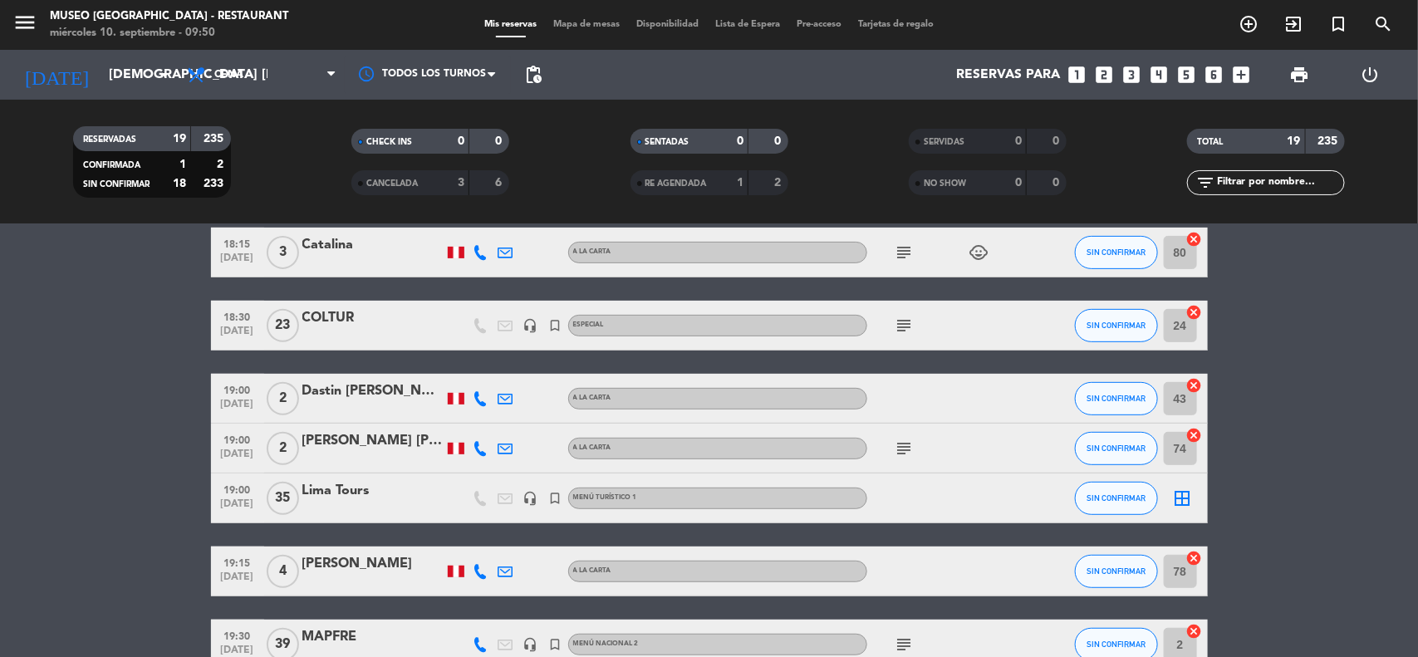
scroll to position [312, 0]
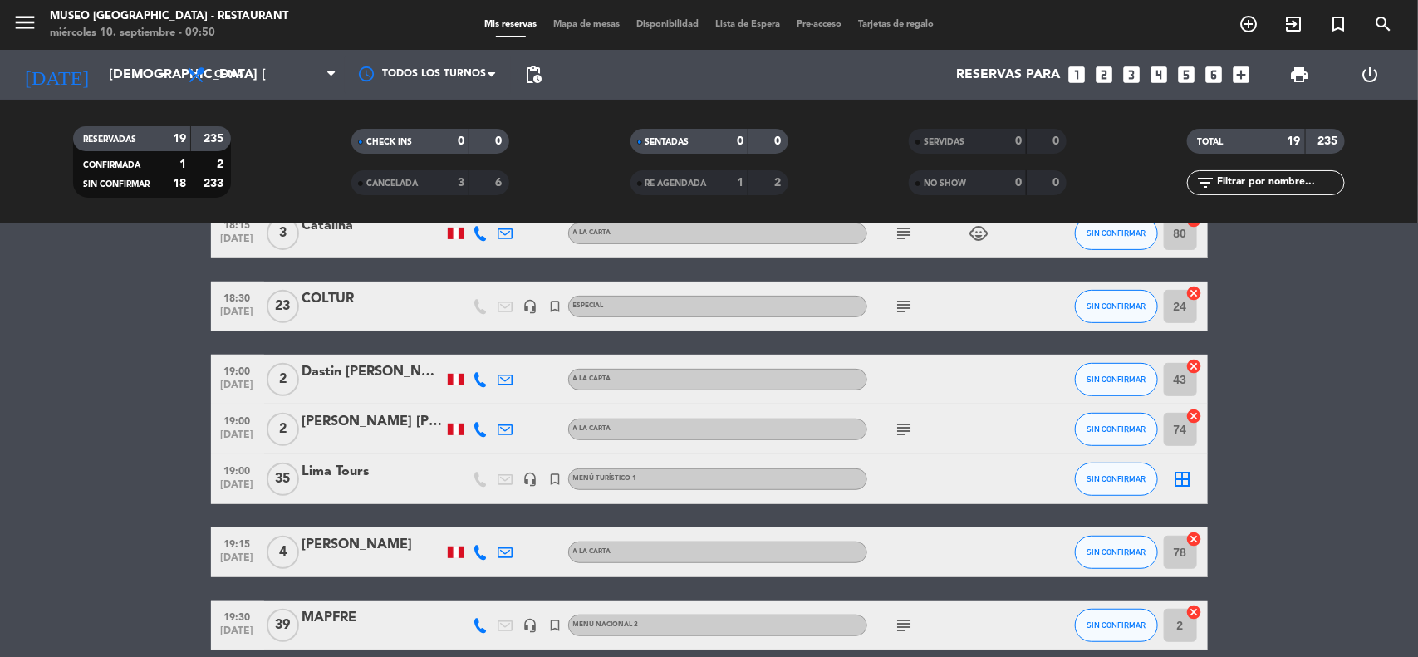
click at [1373, 430] on bookings-row "17:30 [DATE] 2 [PERSON_NAME] A [PERSON_NAME] subject SIN CONFIRMAR 85 cancel 17…" at bounding box center [709, 614] width 1418 height 1250
click at [125, 73] on input "[DEMOGRAPHIC_DATA] [DATE]" at bounding box center [188, 75] width 175 height 32
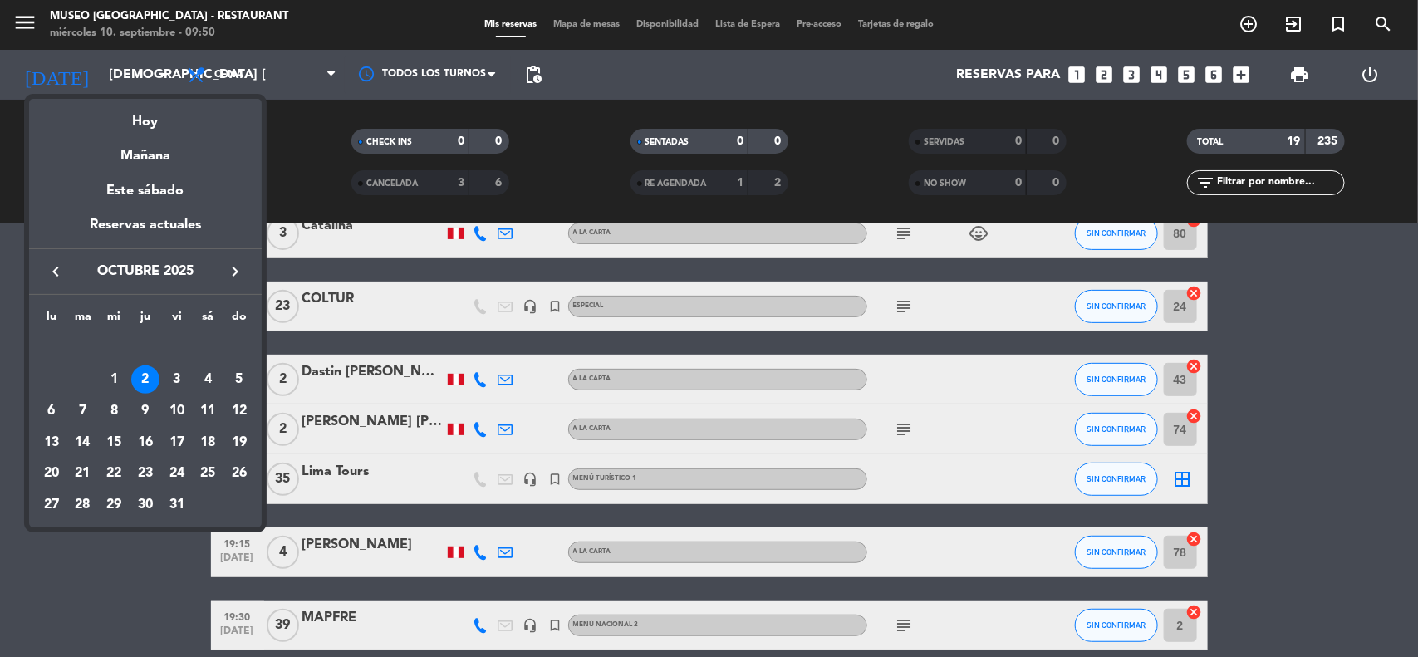
drag, startPoint x: 1315, startPoint y: 489, endPoint x: 1299, endPoint y: 488, distance: 16.6
click at [1317, 490] on div at bounding box center [709, 328] width 1418 height 657
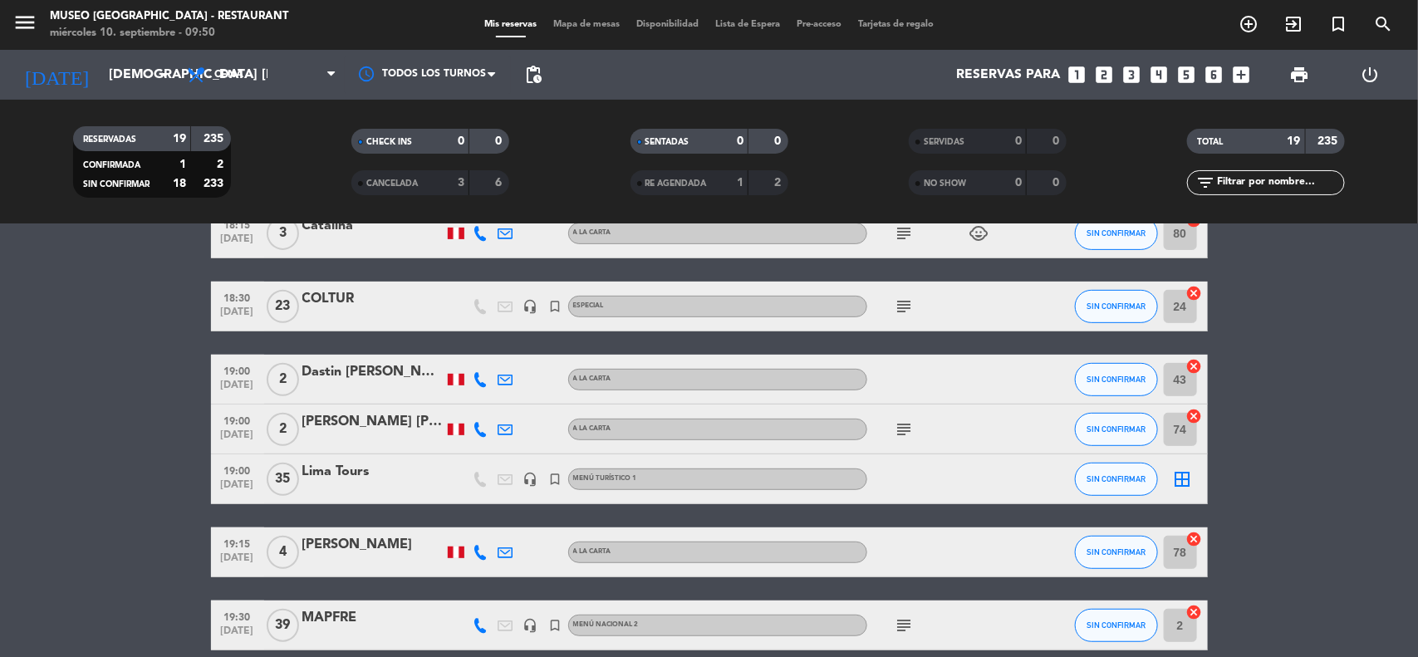
click at [346, 469] on div "Lima Tours" at bounding box center [372, 472] width 141 height 22
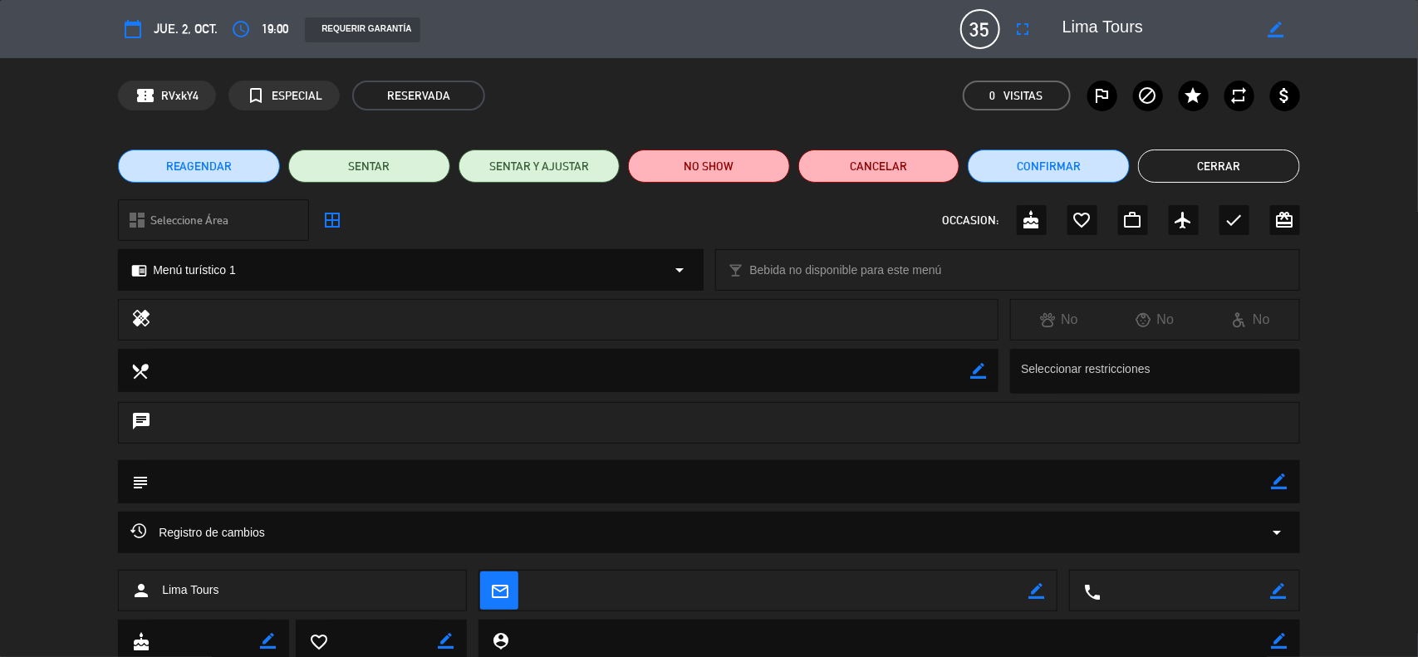
click at [1288, 480] on div "subject border_color" at bounding box center [709, 481] width 1182 height 43
drag, startPoint x: 1289, startPoint y: 484, endPoint x: 1275, endPoint y: 483, distance: 13.4
click at [1288, 484] on div "subject border_color" at bounding box center [709, 481] width 1182 height 43
click at [1275, 483] on icon "border_color" at bounding box center [1280, 482] width 16 height 16
click at [1221, 479] on textarea at bounding box center [710, 481] width 1123 height 42
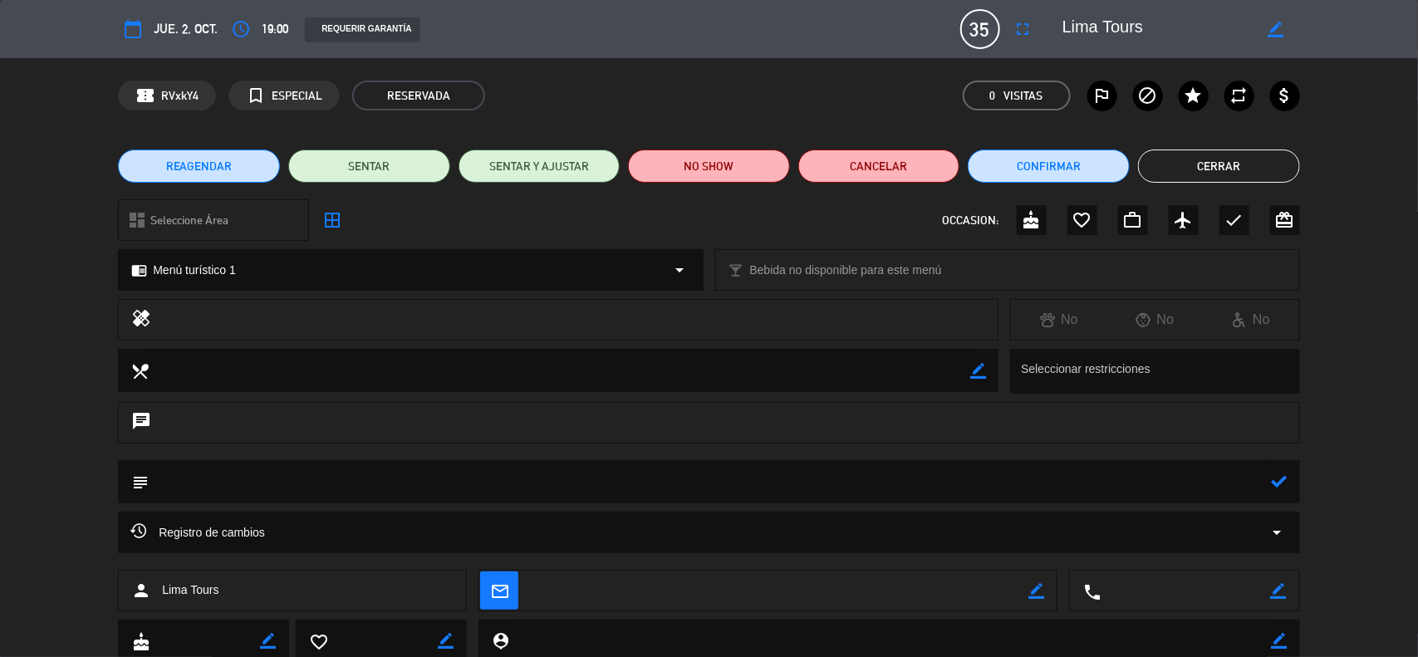
paste textarea "MODO TRAVEL OCTUBRE / LIMA TOURS / F. 390230"
click at [519, 495] on textarea at bounding box center [710, 481] width 1123 height 42
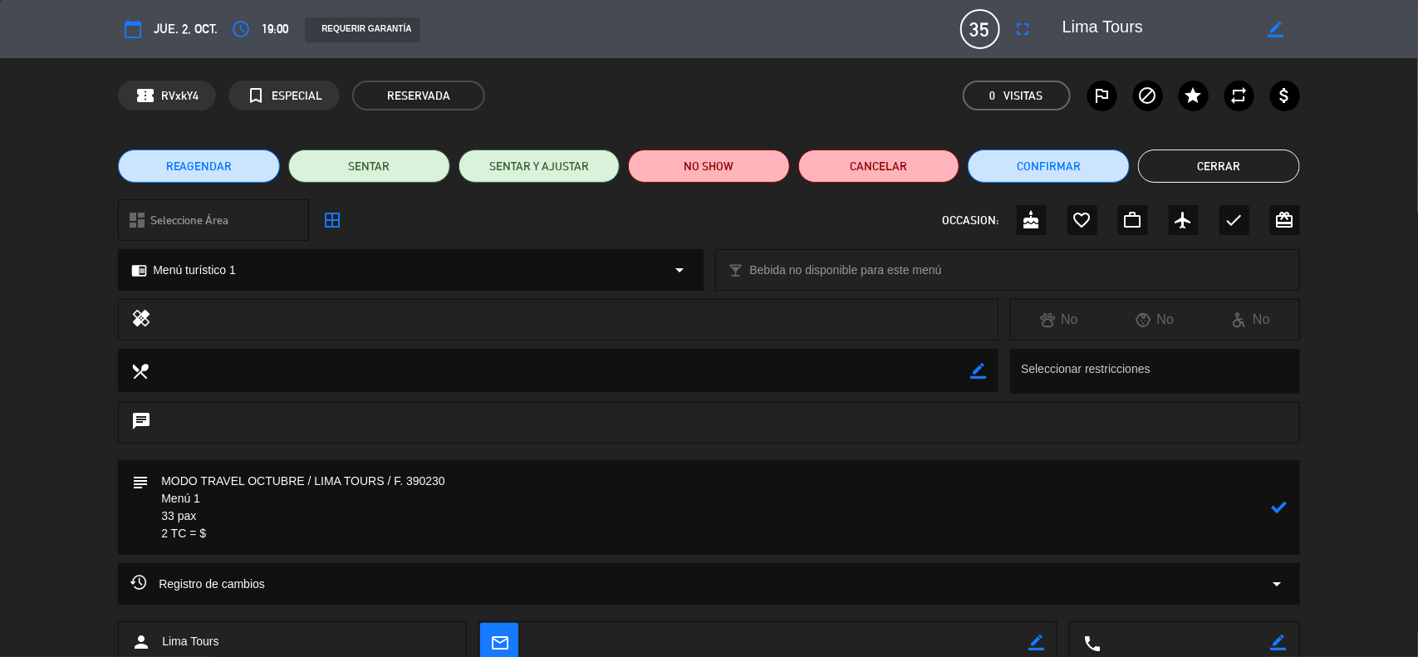
click at [246, 524] on textarea at bounding box center [710, 507] width 1123 height 95
click at [267, 538] on textarea at bounding box center [710, 507] width 1123 height 95
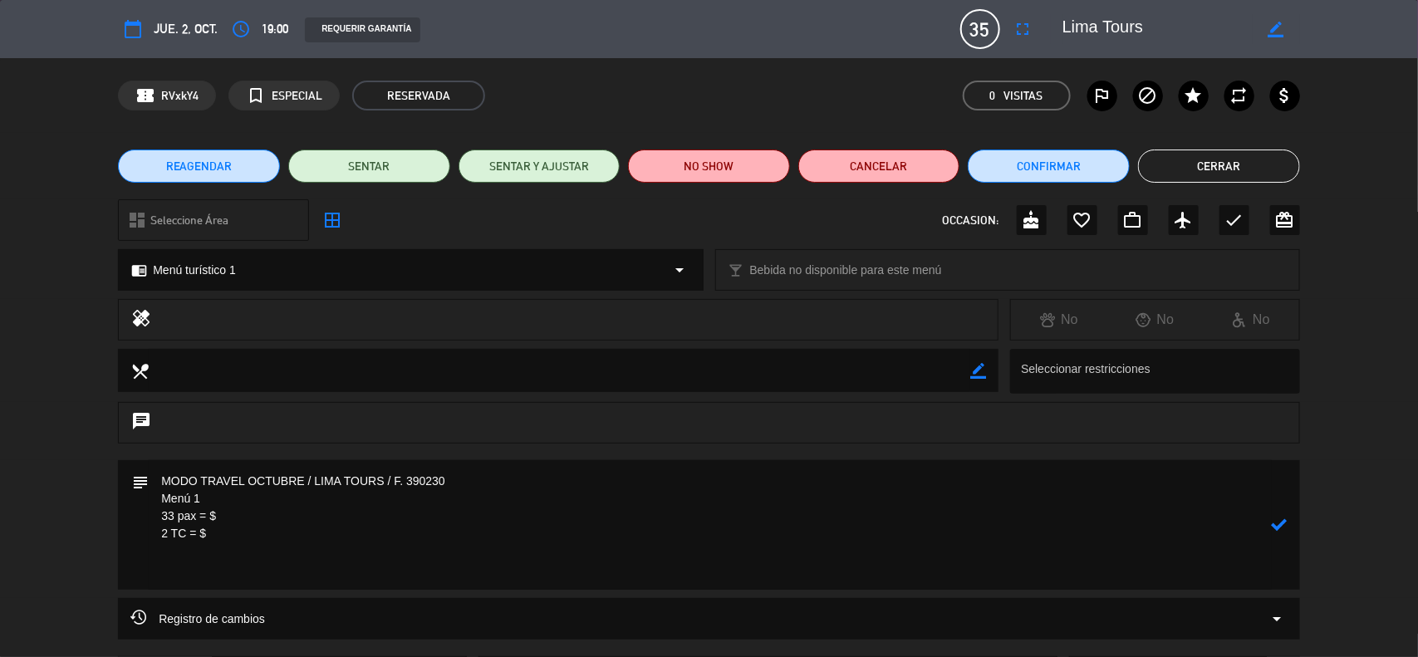
click at [227, 573] on textarea at bounding box center [710, 525] width 1123 height 130
paste textarea "Incluye: 01 agua purificada premium No incluye: pisco sour ni bebida caliente"
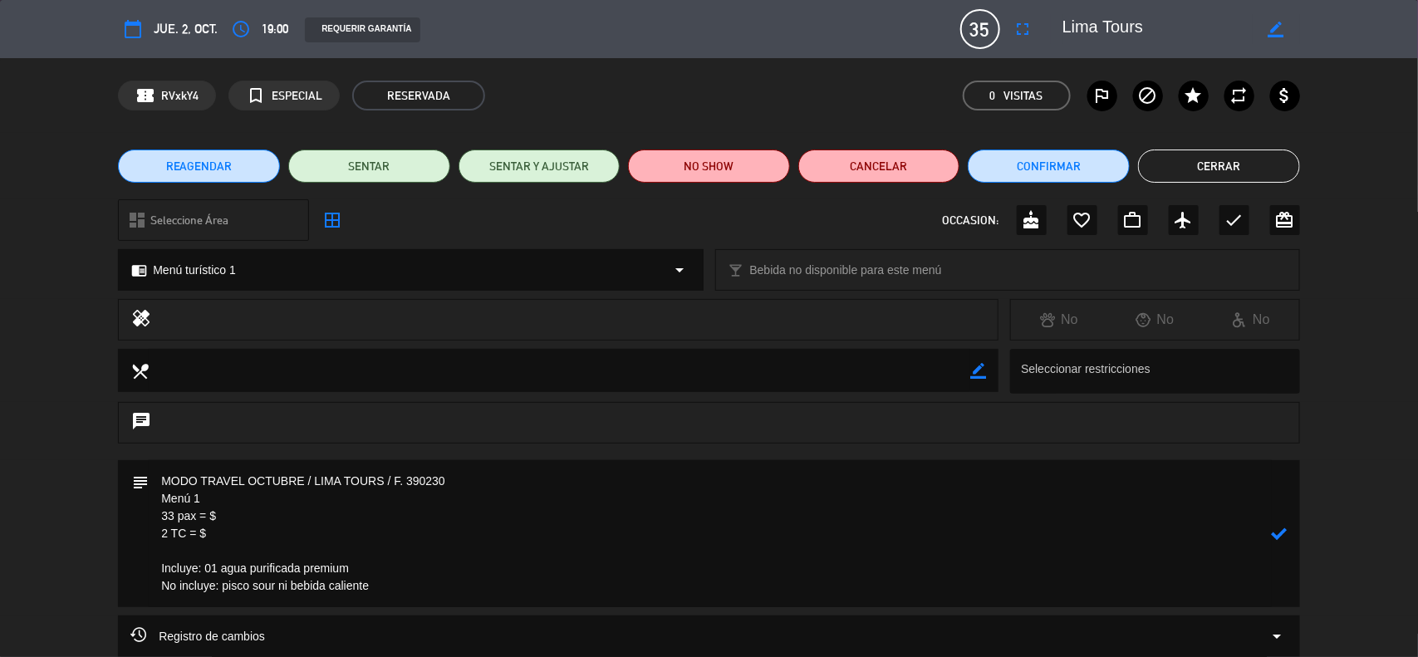
click at [218, 532] on textarea at bounding box center [710, 533] width 1123 height 147
click at [243, 516] on textarea at bounding box center [710, 533] width 1123 height 147
click at [592, 553] on textarea at bounding box center [710, 533] width 1123 height 147
type textarea "MODO TRAVEL OCTUBRE / LIMA TOURS / F. 390230 Menú 1 33 pax = $ 660 2 TC = $ 40 …"
click at [1280, 533] on icon at bounding box center [1280, 534] width 16 height 16
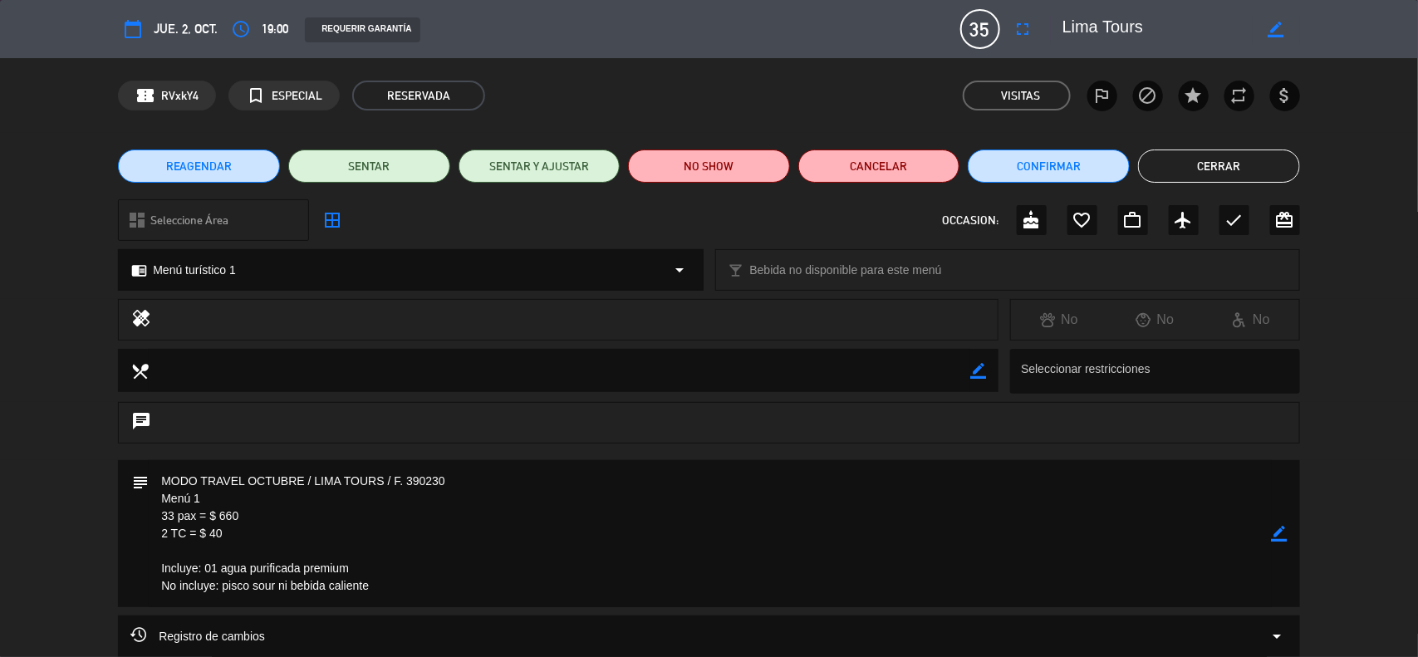
click at [1285, 538] on icon "border_color" at bounding box center [1280, 534] width 16 height 16
click at [1282, 537] on icon at bounding box center [1280, 534] width 16 height 16
click at [0, 0] on div at bounding box center [0, 0] width 0 height 0
click at [1277, 538] on icon "border_color" at bounding box center [1280, 534] width 16 height 16
click at [1278, 536] on icon at bounding box center [1280, 534] width 16 height 16
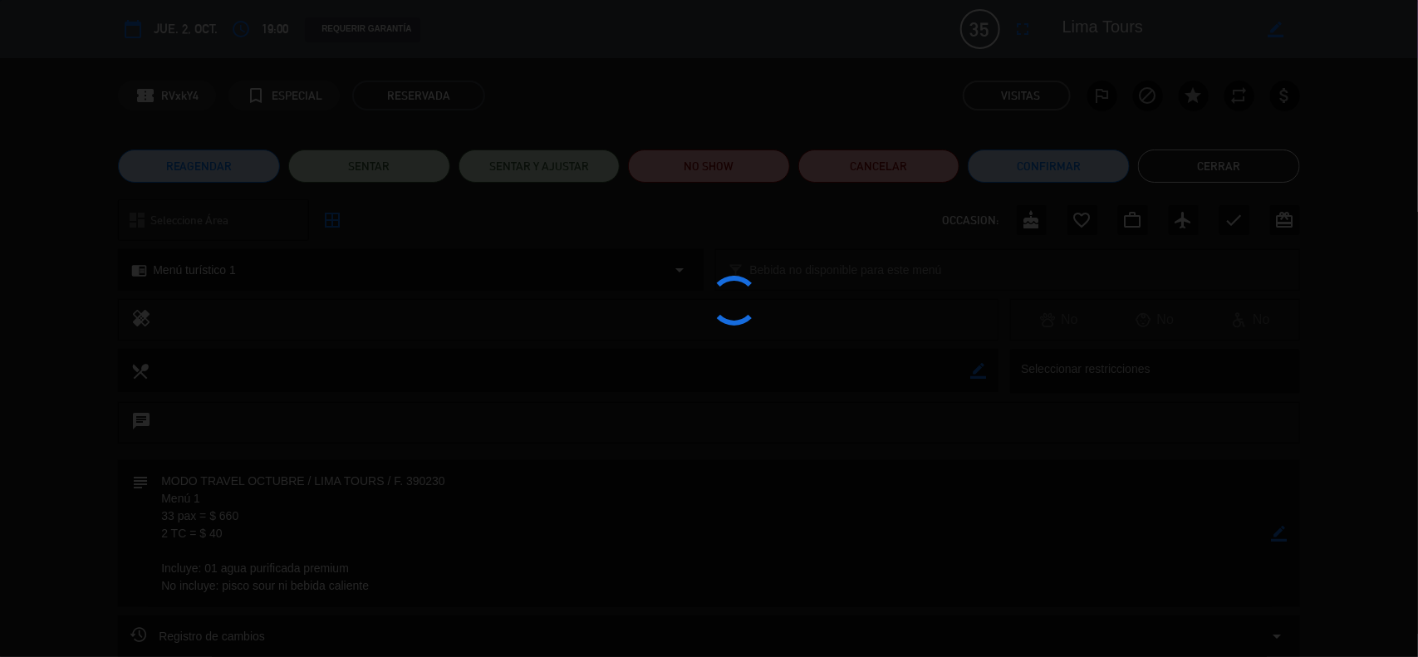
click at [1278, 536] on div at bounding box center [709, 328] width 1418 height 657
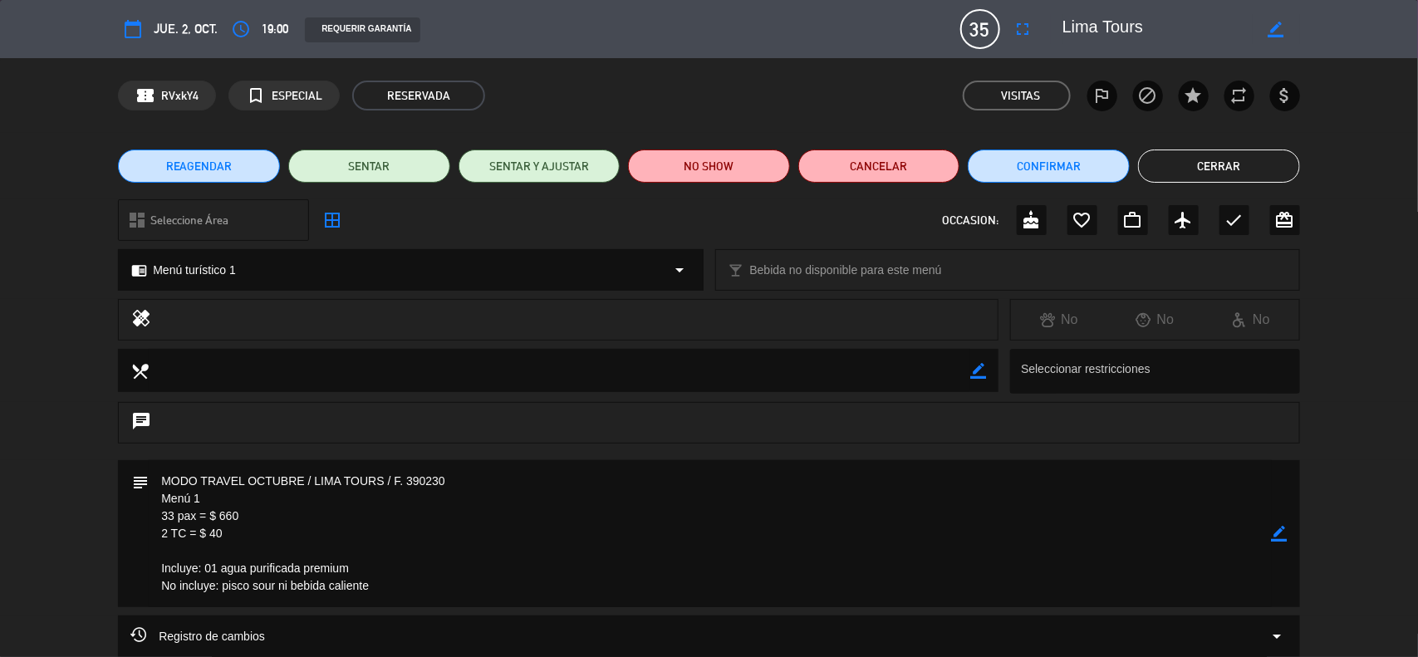
click at [1249, 156] on button "Cerrar" at bounding box center [1219, 166] width 162 height 33
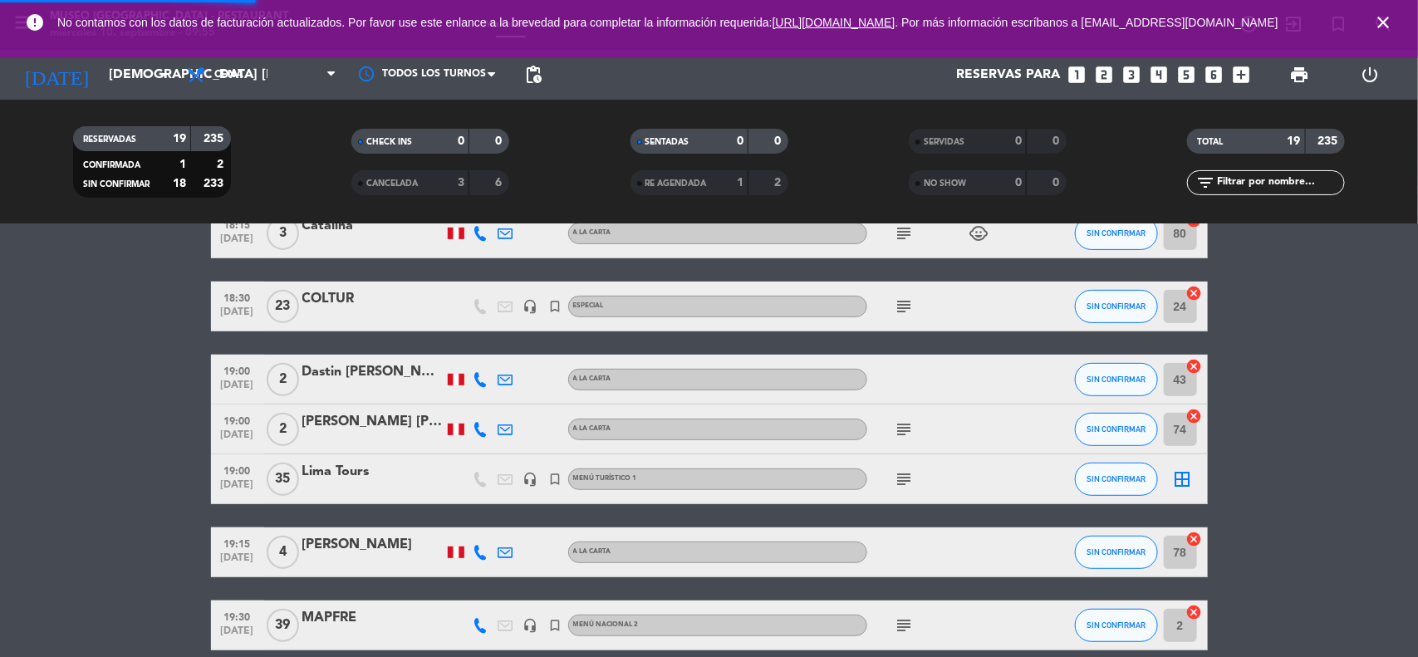
click at [1352, 254] on bookings-row "17:30 [DATE] 2 [PERSON_NAME] A [PERSON_NAME] subject SIN CONFIRMAR 85 cancel 17…" at bounding box center [709, 614] width 1418 height 1250
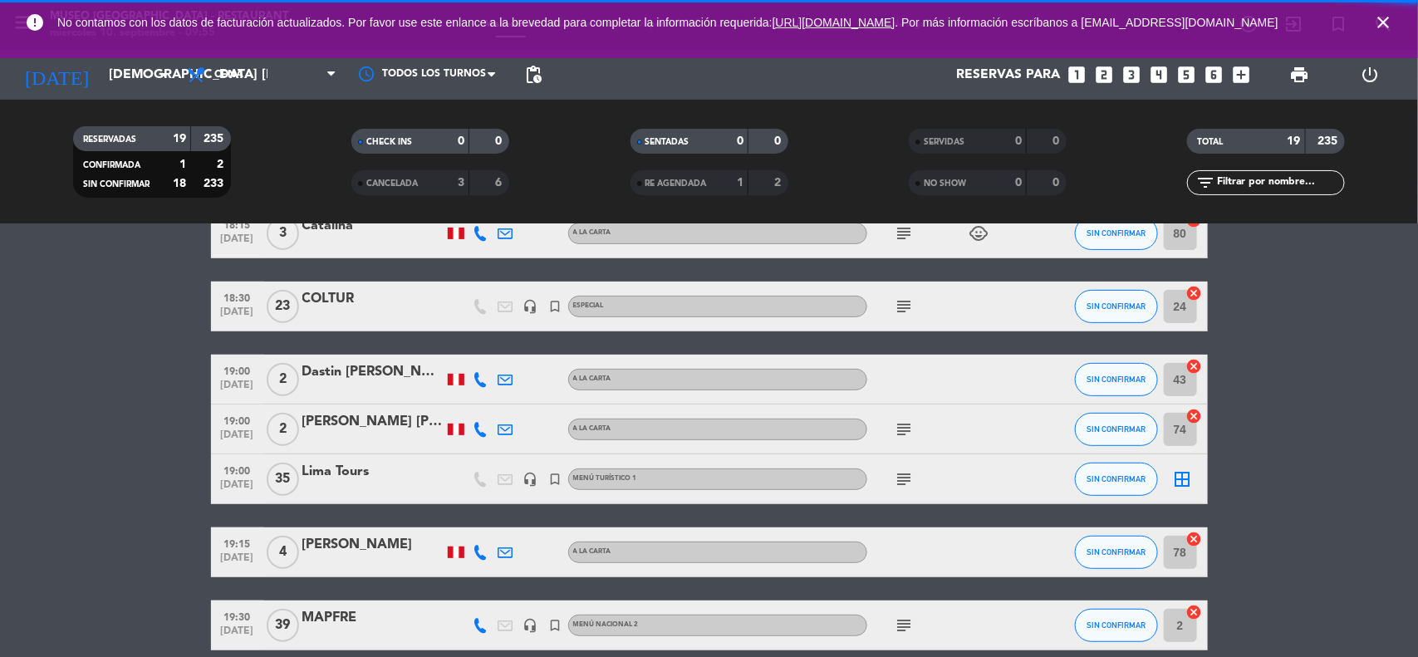
click at [1393, 21] on span "close" at bounding box center [1383, 22] width 45 height 45
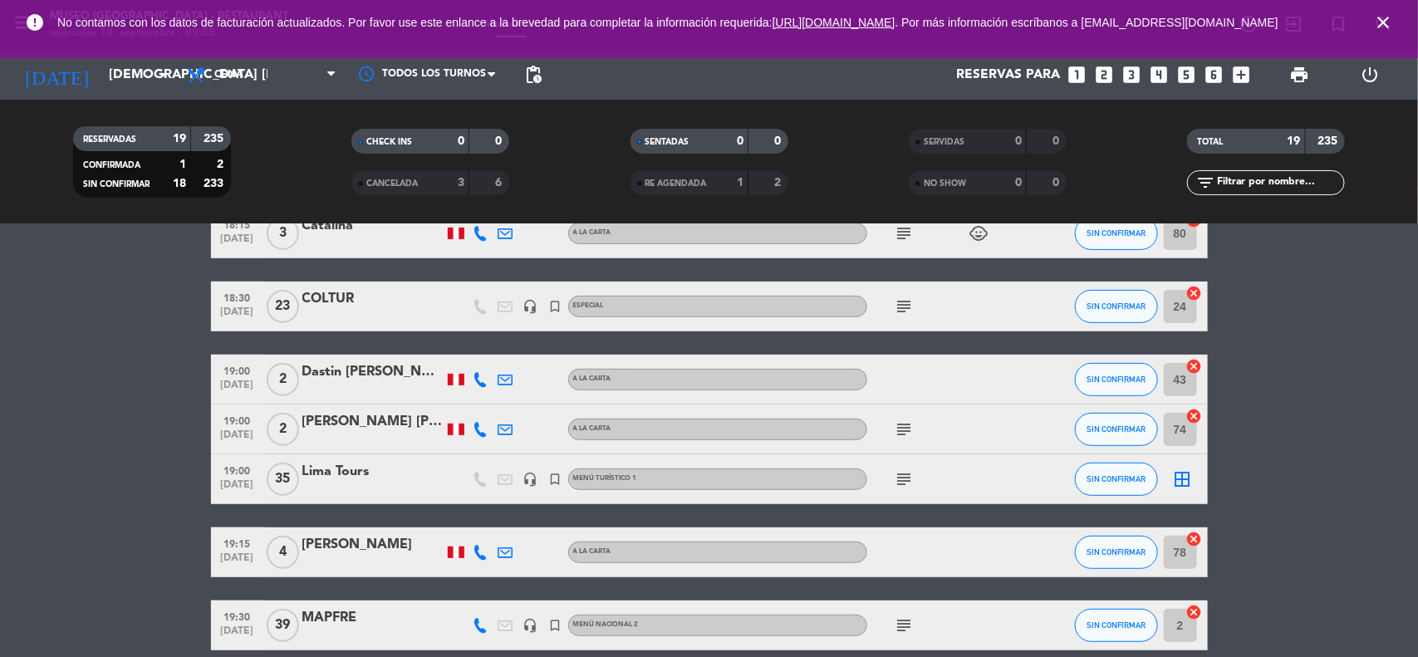
click at [1388, 26] on icon "close" at bounding box center [1383, 22] width 20 height 20
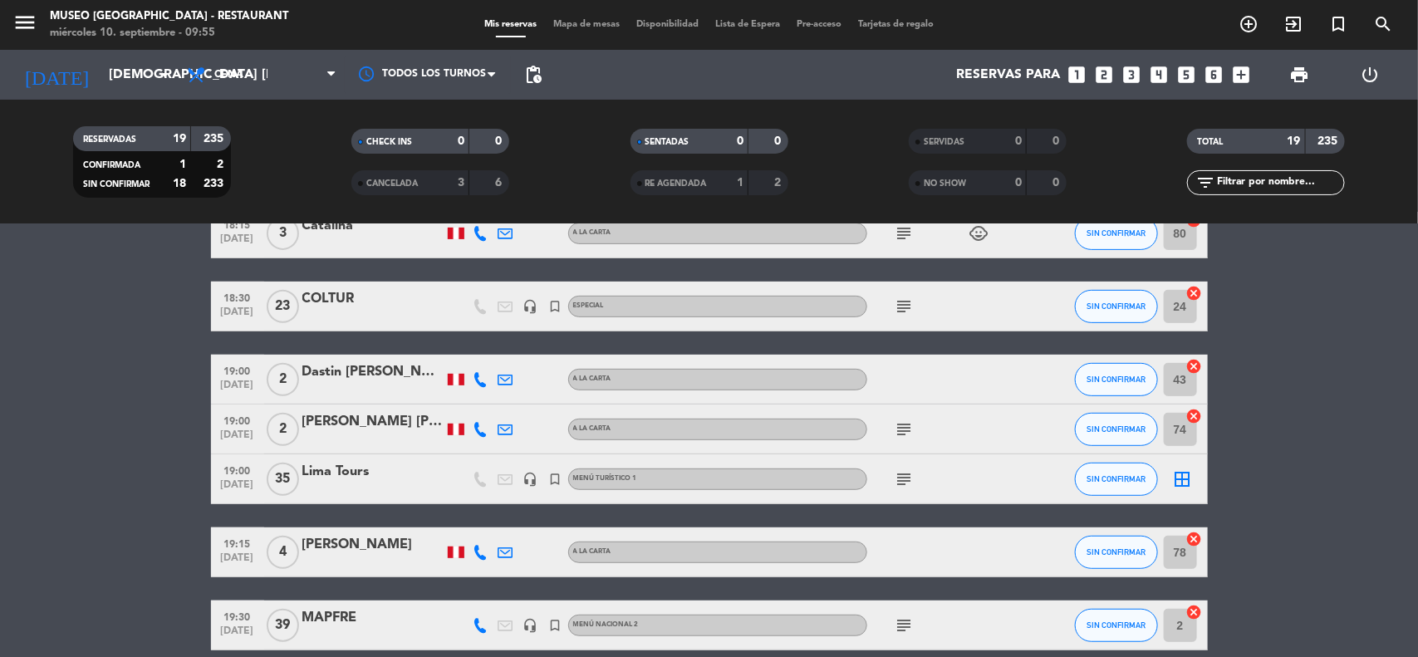
click at [1318, 359] on bookings-row "17:30 [DATE] 2 [PERSON_NAME] A [PERSON_NAME] subject SIN CONFIRMAR 85 cancel 17…" at bounding box center [709, 614] width 1418 height 1250
click at [135, 81] on input "[DEMOGRAPHIC_DATA] [DATE]" at bounding box center [188, 75] width 175 height 32
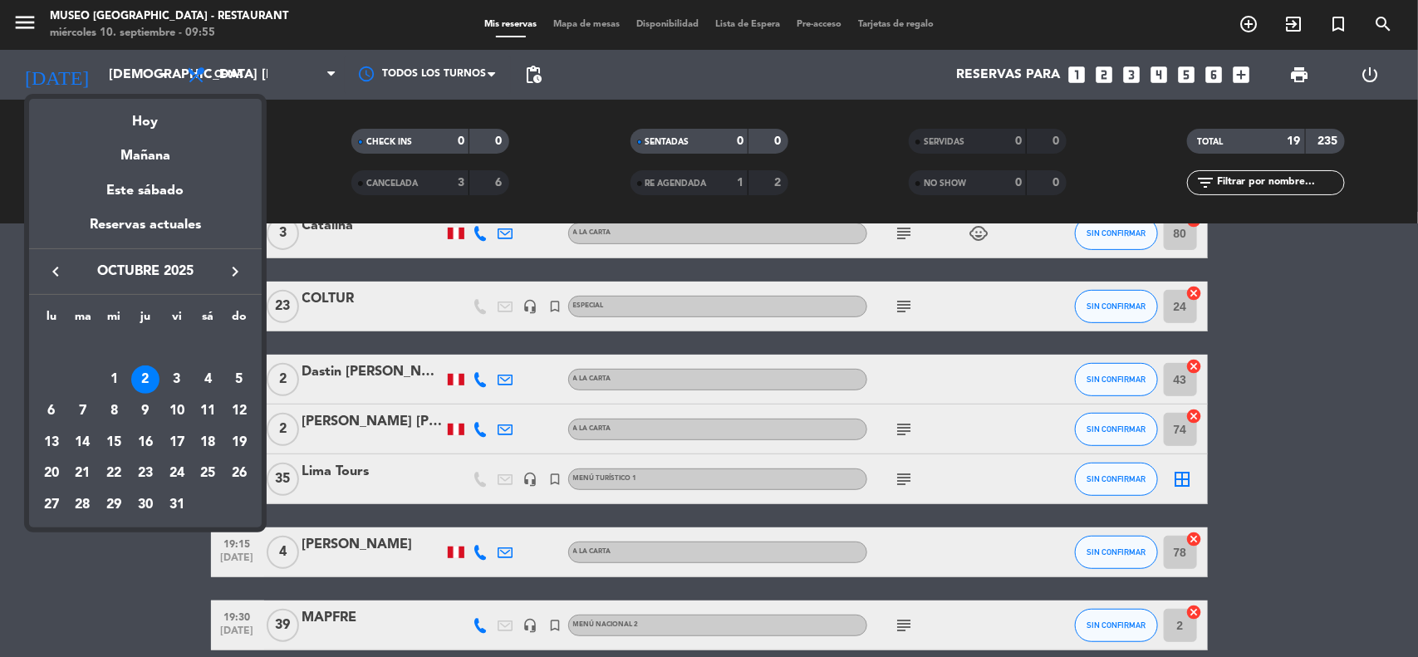
click at [114, 443] on div "15" at bounding box center [114, 443] width 28 height 28
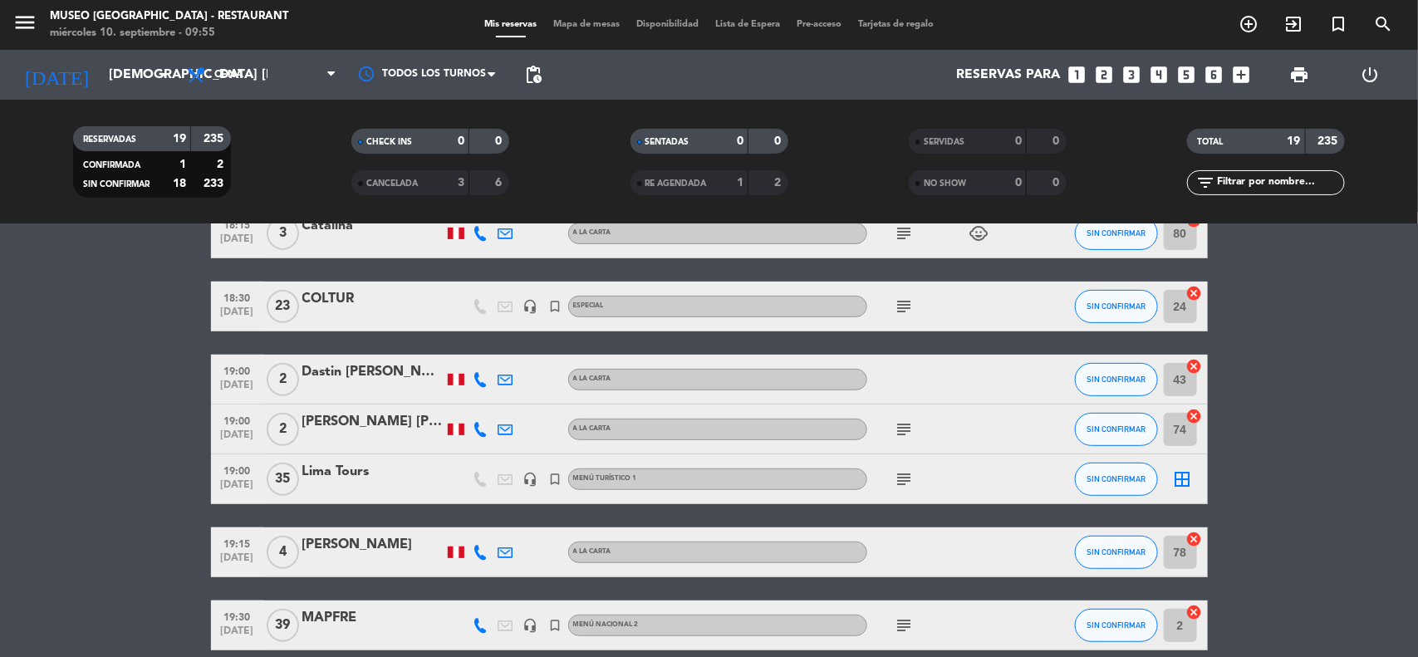
type input "mié. [DATE]"
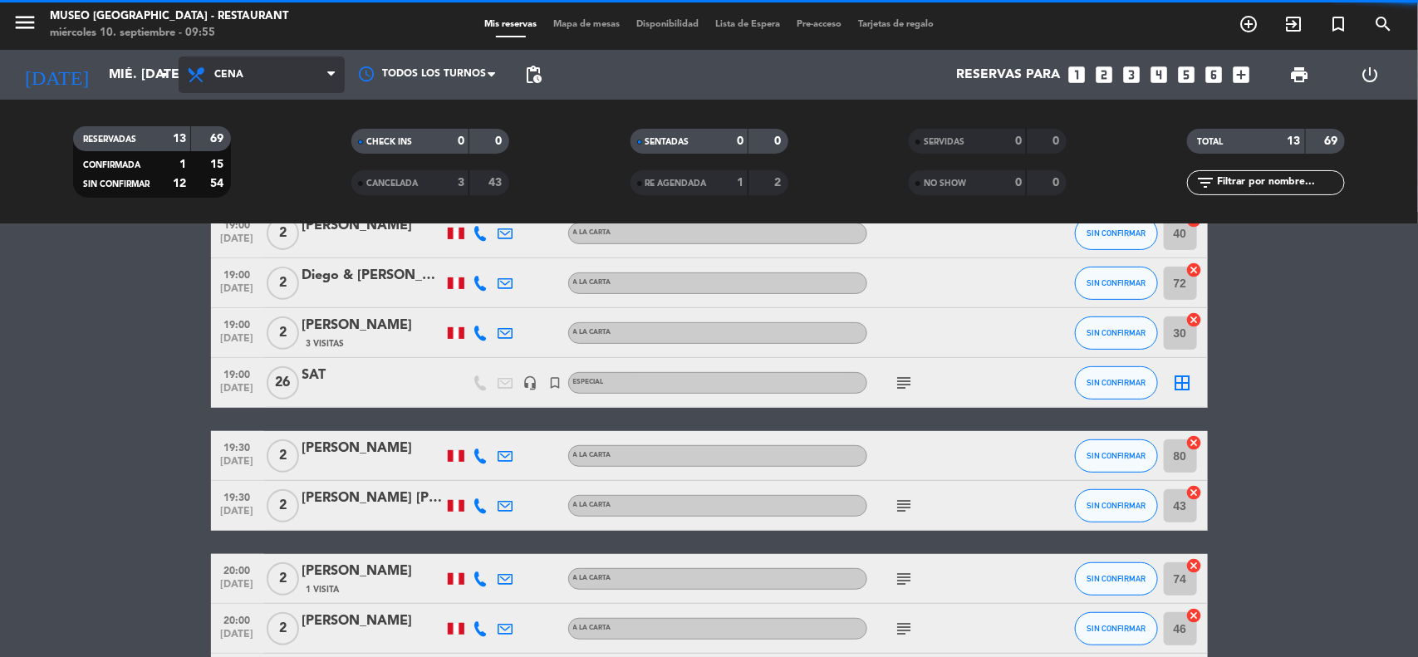
click at [231, 69] on span "Cena" at bounding box center [228, 75] width 29 height 12
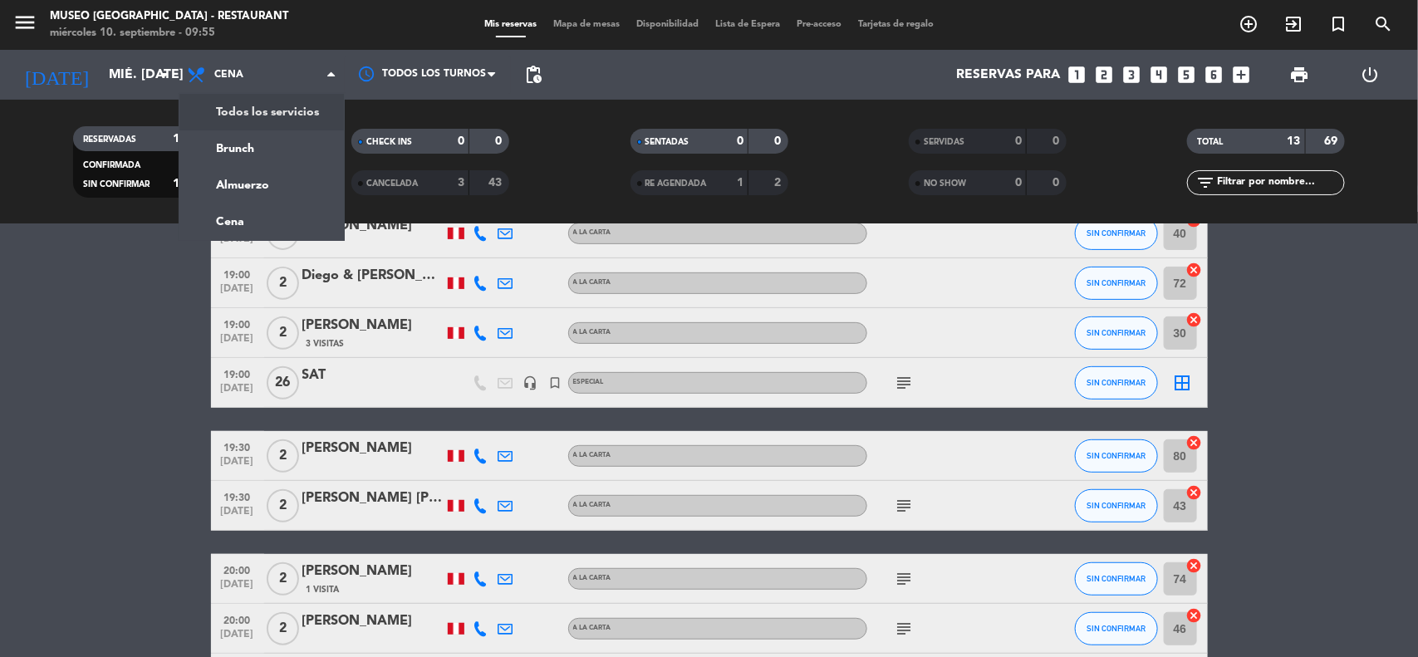
click at [248, 117] on div "menu [GEOGRAPHIC_DATA] - Restaurant miércoles 10. septiembre - 09:55 Mis reserv…" at bounding box center [709, 112] width 1418 height 224
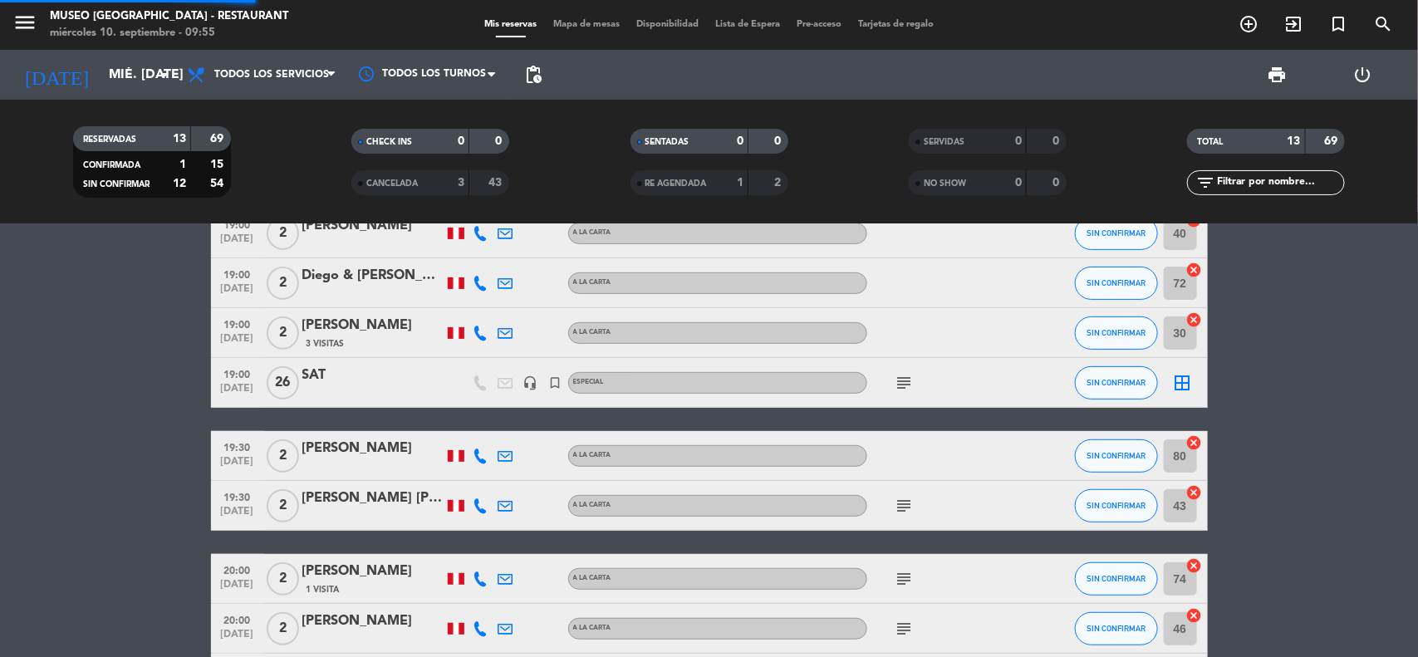
scroll to position [270, 0]
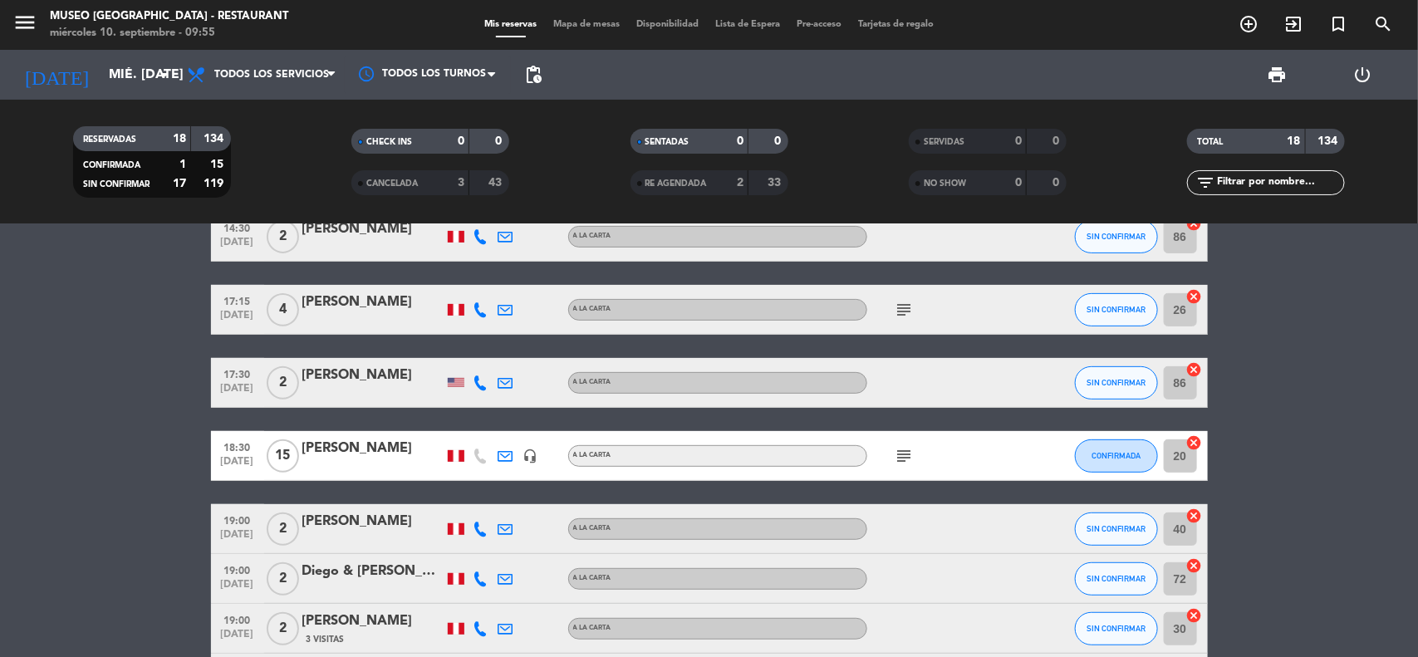
click at [1231, 184] on input "text" at bounding box center [1280, 183] width 129 height 18
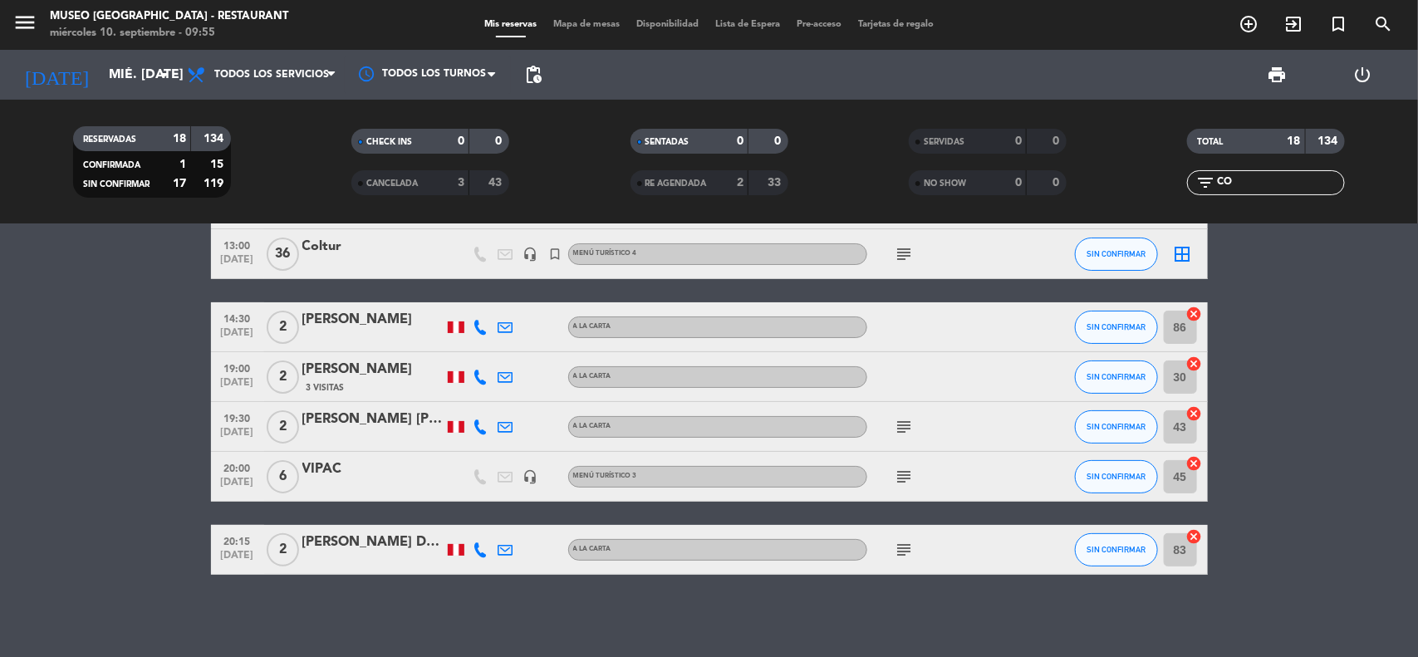
scroll to position [0, 0]
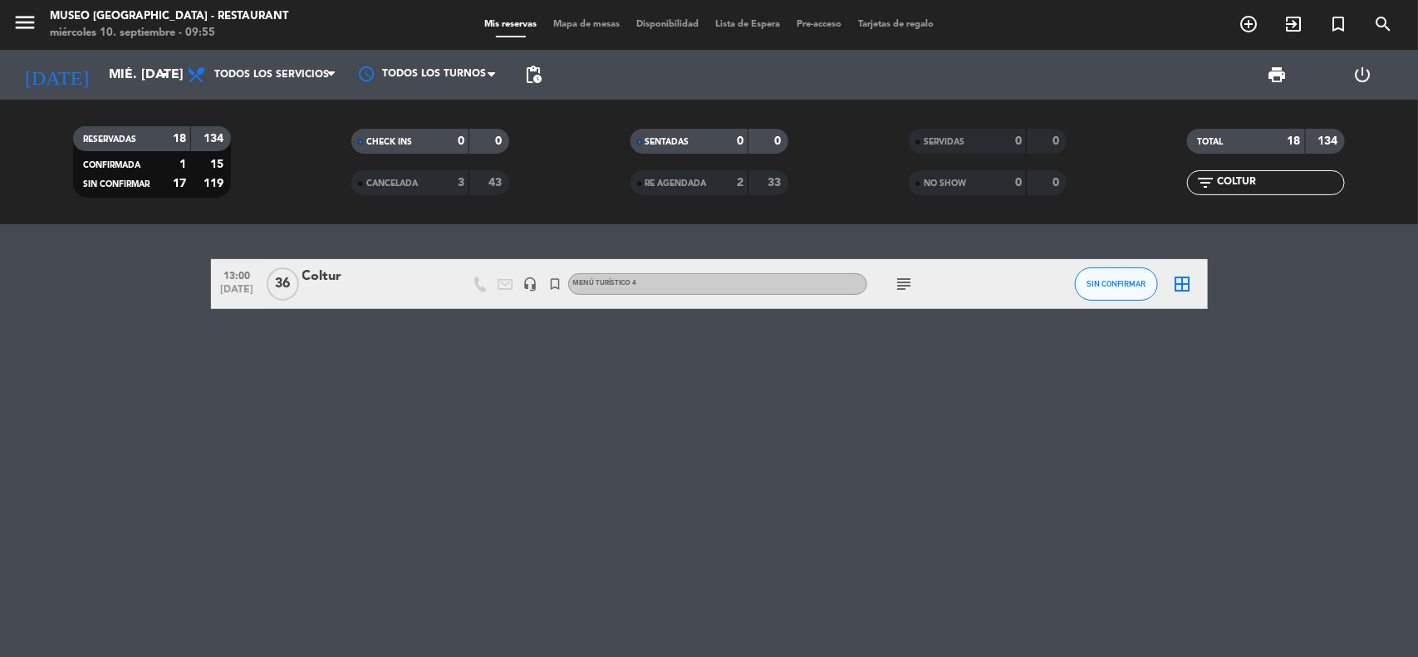
type input "COLTUR"
drag, startPoint x: 1211, startPoint y: 183, endPoint x: 1116, endPoint y: 180, distance: 95.6
click at [1118, 183] on div "RESERVADAS 18 134 CONFIRMADA 1 15 SIN CONFIRMAR 17 119 CHECK INS 0 0 CANCELADA …" at bounding box center [709, 161] width 1418 height 91
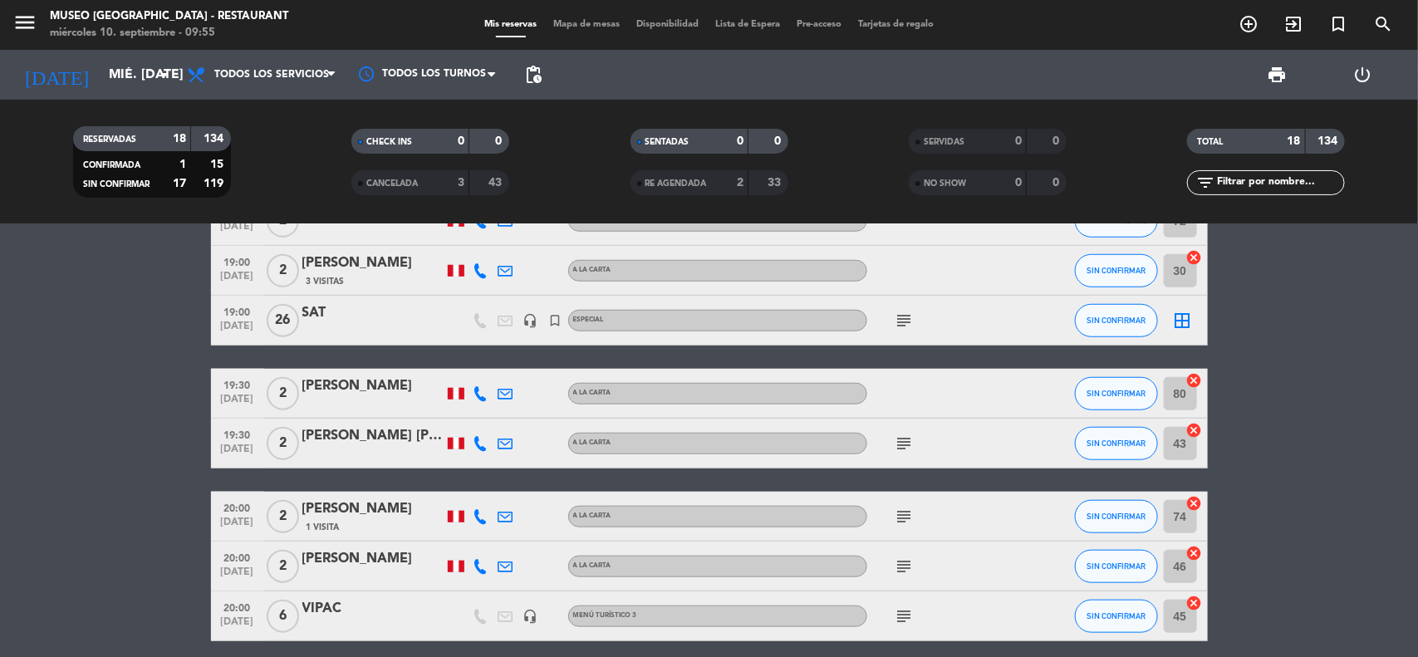
scroll to position [769, 0]
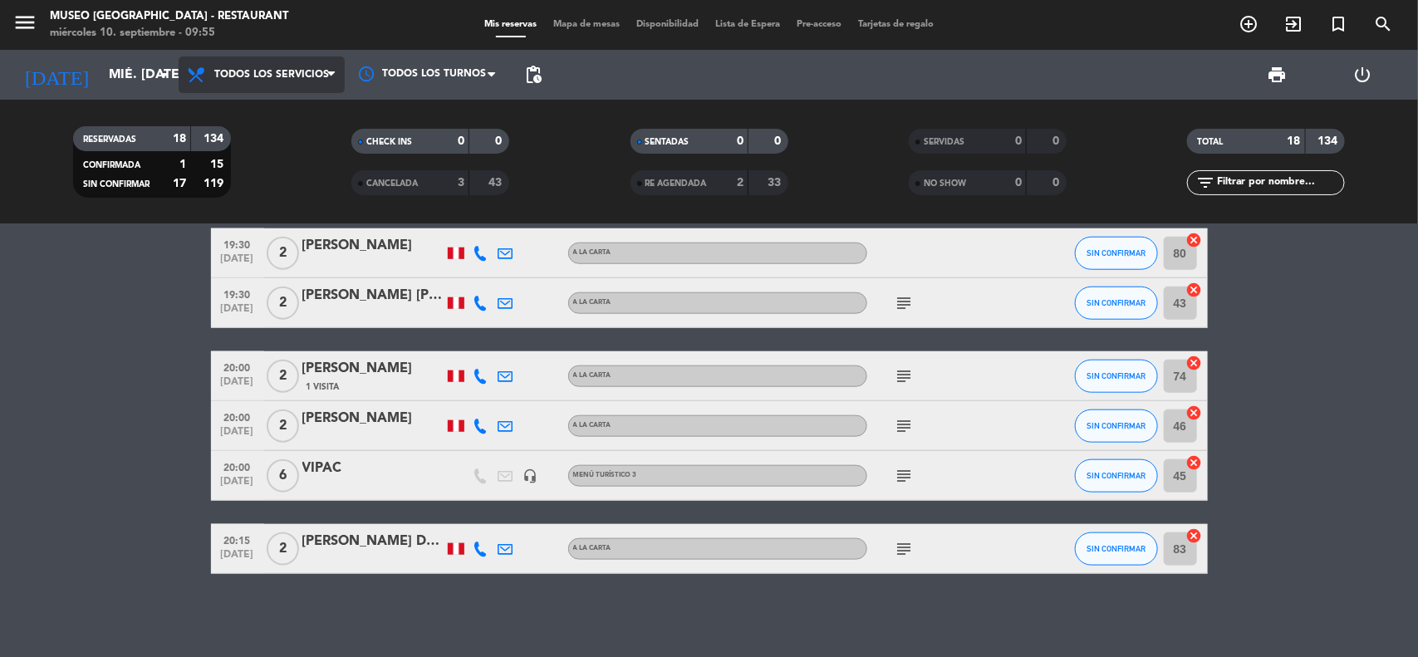
click at [245, 64] on span "Todos los servicios" at bounding box center [262, 75] width 166 height 37
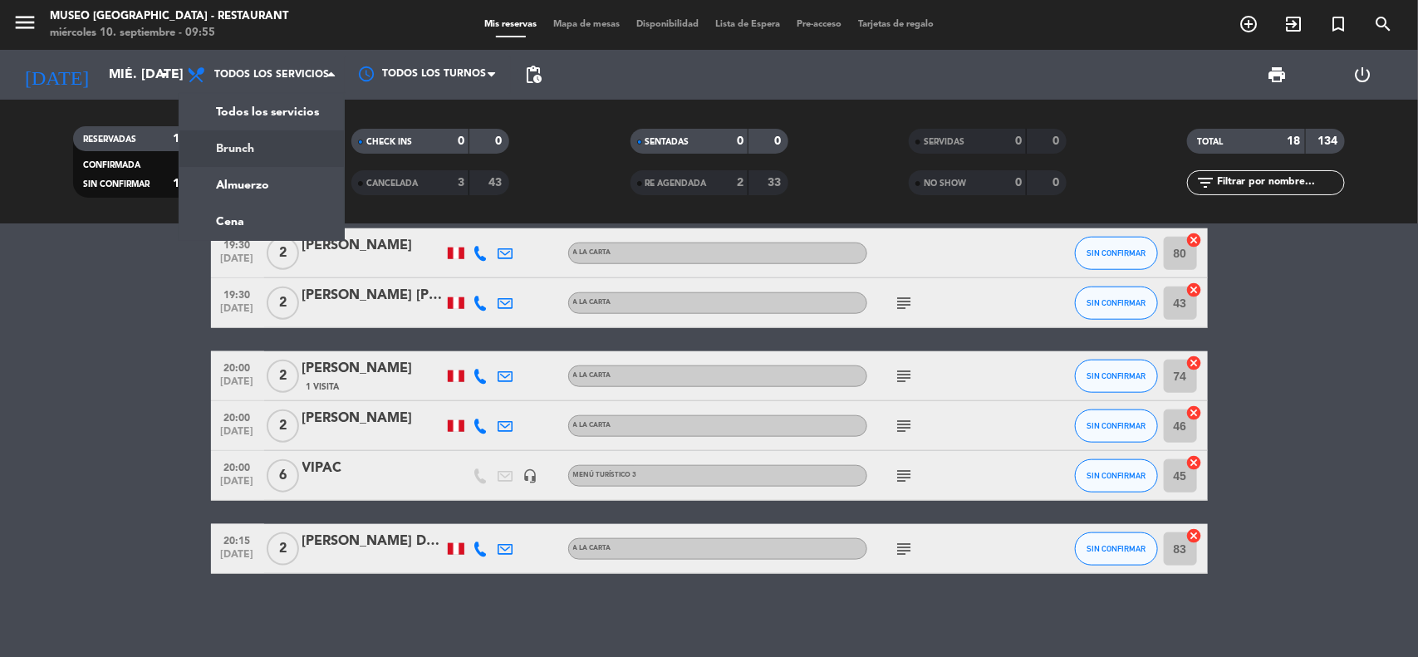
click at [272, 179] on div "menu [GEOGRAPHIC_DATA] - Restaurant miércoles 10. septiembre - 09:55 Mis reserv…" at bounding box center [709, 112] width 1418 height 224
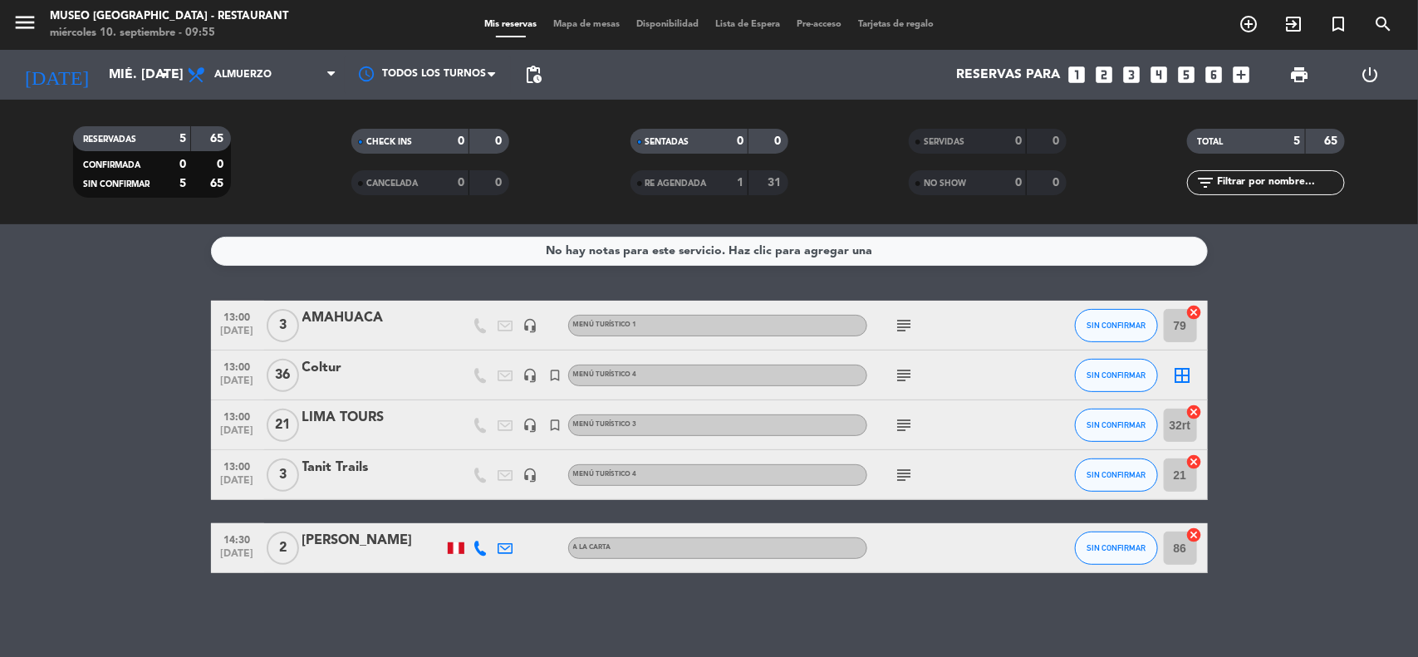
scroll to position [0, 0]
click at [1311, 381] on bookings-row "13:00 [DATE] 3 AMAHUACA headset_mic Menú turístico 1 subject SIN CONFIRMAR 79 c…" at bounding box center [709, 437] width 1418 height 273
click at [902, 371] on icon "subject" at bounding box center [905, 376] width 20 height 20
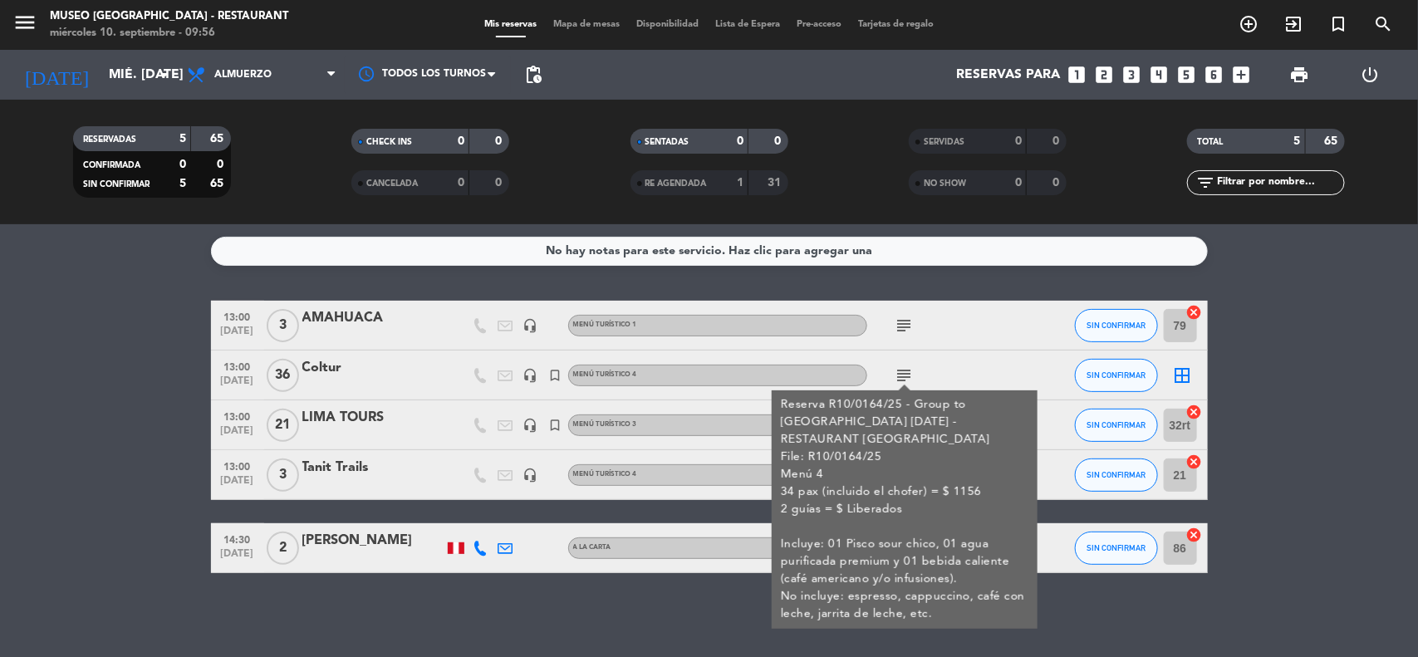
click at [1276, 465] on bookings-row "13:00 [DATE] 3 AMAHUACA headset_mic Menú turístico 1 subject SIN CONFIRMAR 79 c…" at bounding box center [709, 437] width 1418 height 273
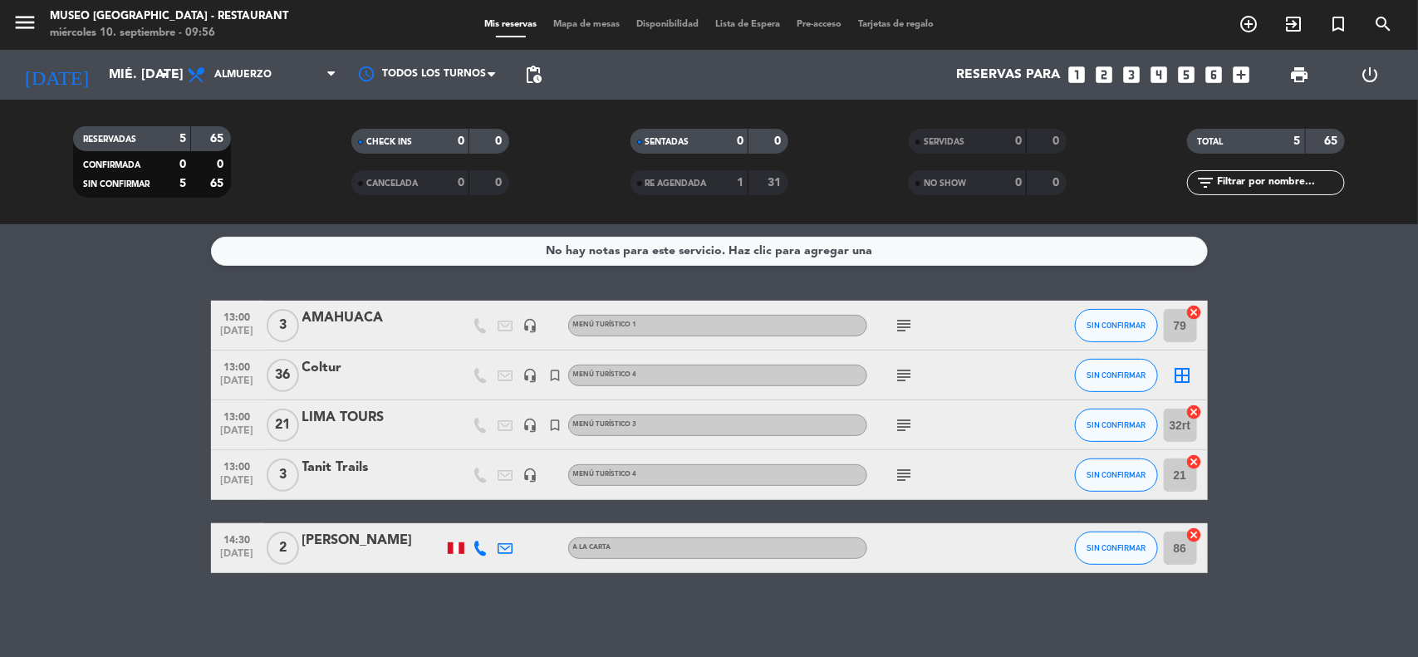
drag, startPoint x: 1344, startPoint y: 436, endPoint x: 1334, endPoint y: 435, distance: 10.1
click at [1346, 438] on bookings-row "13:00 [DATE] 3 AMAHUACA headset_mic Menú turístico 1 subject SIN CONFIRMAR 79 c…" at bounding box center [709, 437] width 1418 height 273
click at [1346, 450] on bookings-row "13:00 [DATE] 3 AMAHUACA headset_mic Menú turístico 1 subject SIN CONFIRMAR 79 c…" at bounding box center [709, 437] width 1418 height 273
click at [902, 374] on icon "subject" at bounding box center [905, 376] width 20 height 20
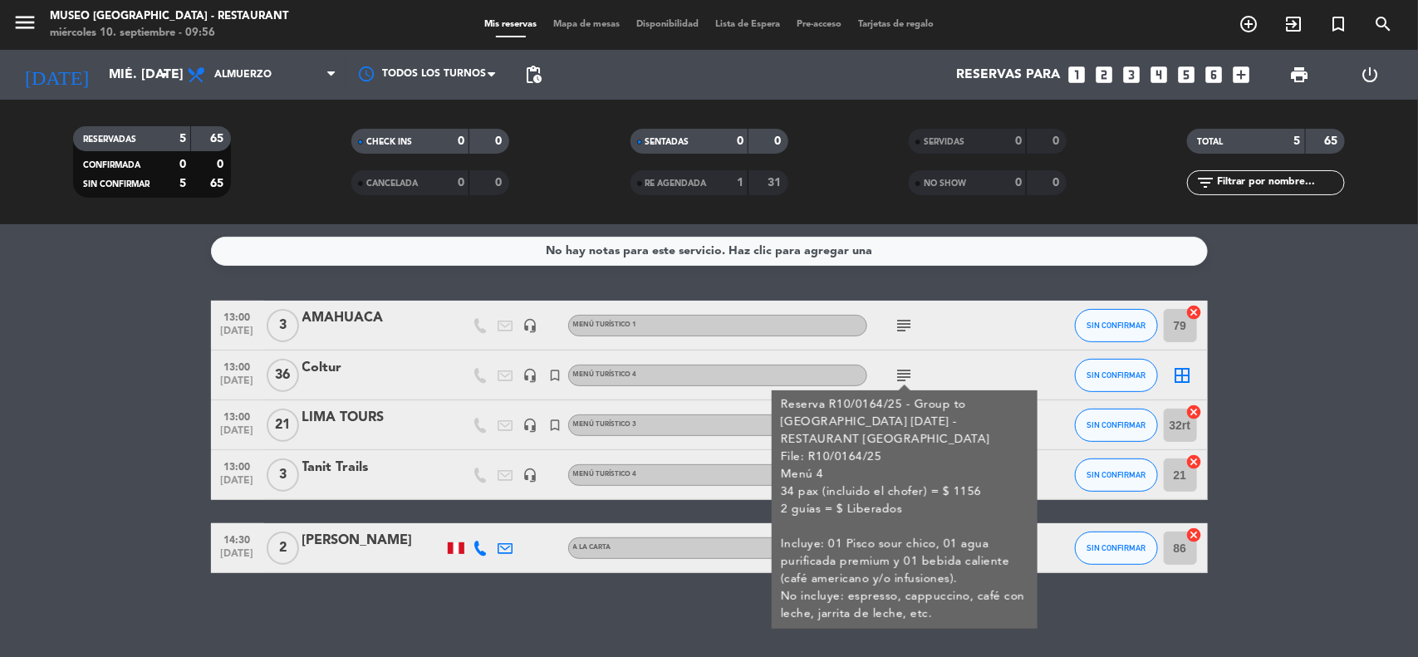
click at [686, 631] on div "No hay notas para este servicio. Haz clic para agregar una 13:00 [DATE] 3 AMAHU…" at bounding box center [709, 440] width 1418 height 433
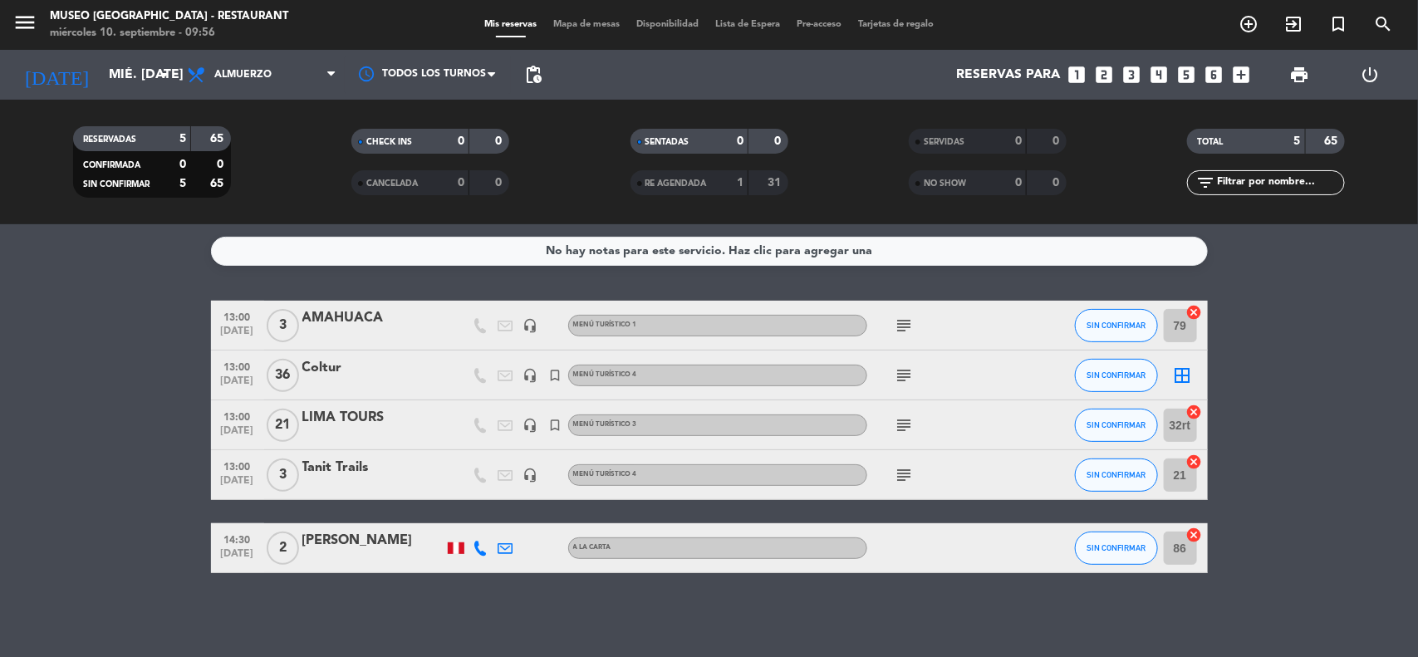
click at [904, 422] on icon "subject" at bounding box center [905, 425] width 20 height 20
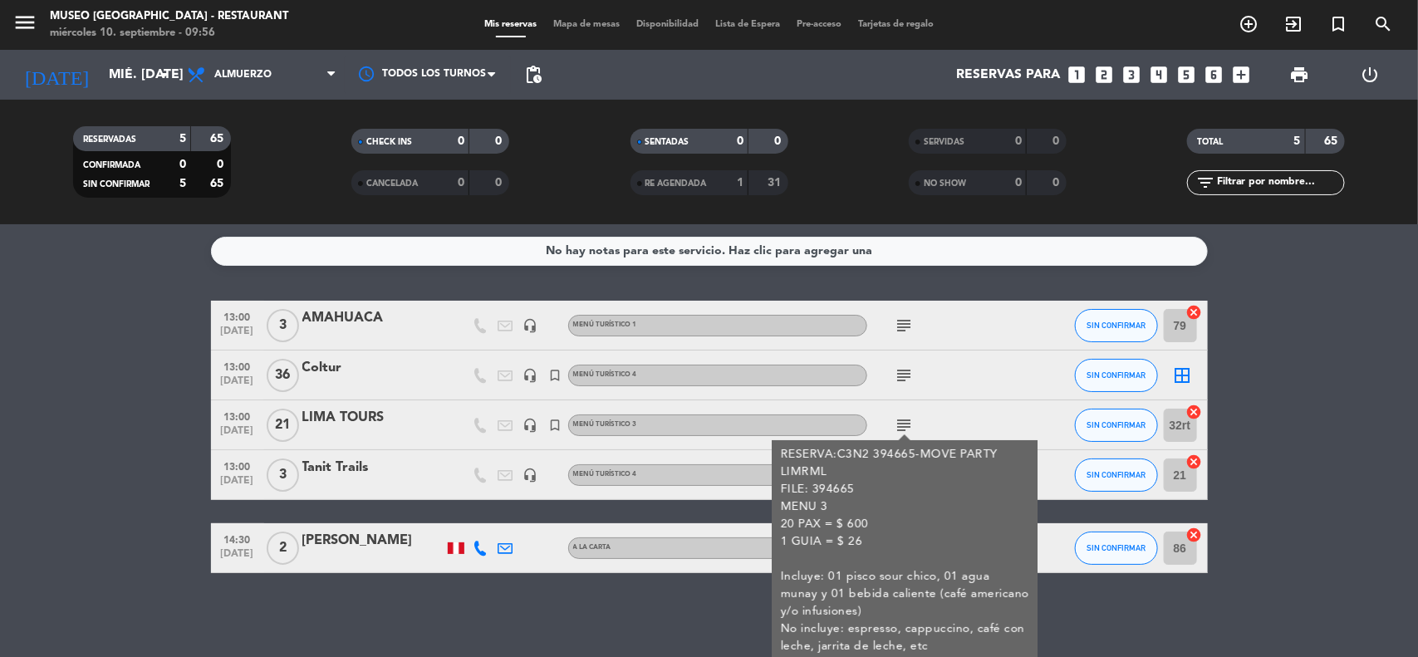
click at [327, 371] on div "Coltur" at bounding box center [372, 368] width 141 height 22
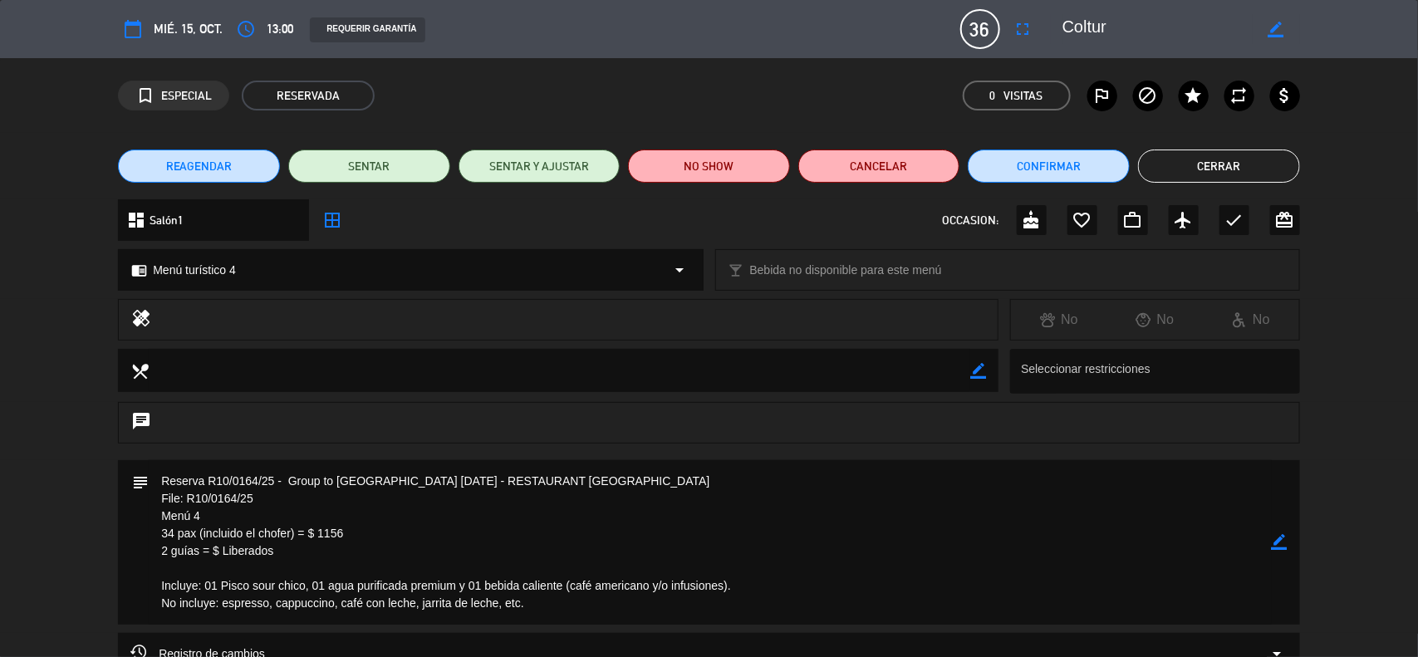
drag, startPoint x: 254, startPoint y: 497, endPoint x: 188, endPoint y: 499, distance: 66.5
click at [188, 499] on textarea at bounding box center [710, 542] width 1123 height 165
click at [1206, 163] on button "Cerrar" at bounding box center [1219, 166] width 162 height 33
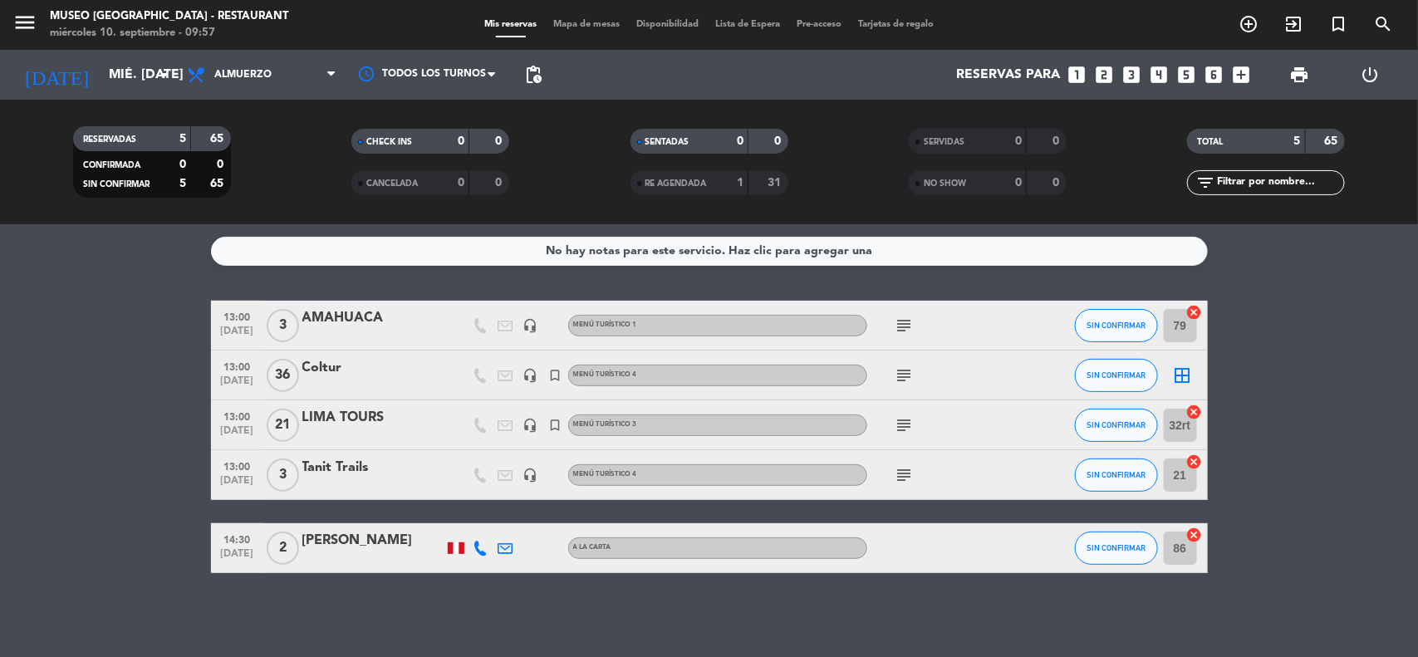
click at [354, 413] on div "LIMA TOURS" at bounding box center [372, 418] width 141 height 22
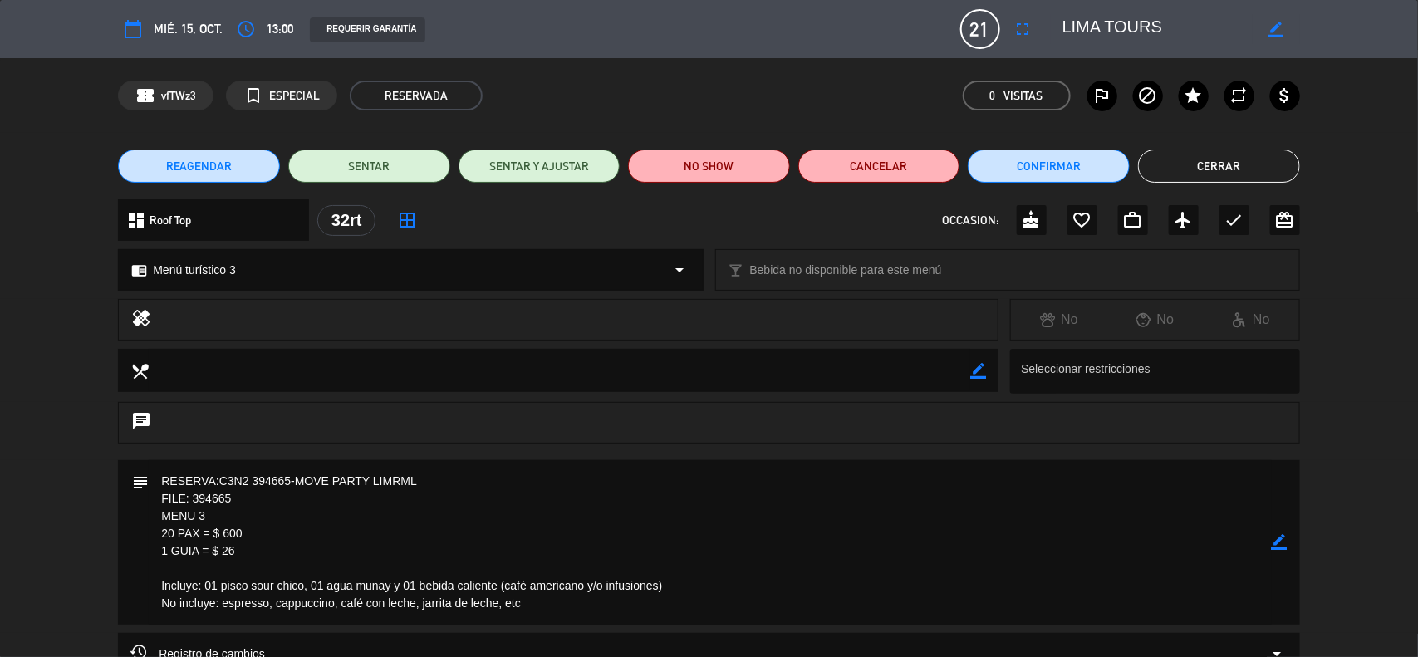
drag, startPoint x: 233, startPoint y: 504, endPoint x: 194, endPoint y: 501, distance: 39.1
click at [194, 501] on textarea at bounding box center [710, 542] width 1123 height 165
click at [1177, 165] on button "Cerrar" at bounding box center [1219, 166] width 162 height 33
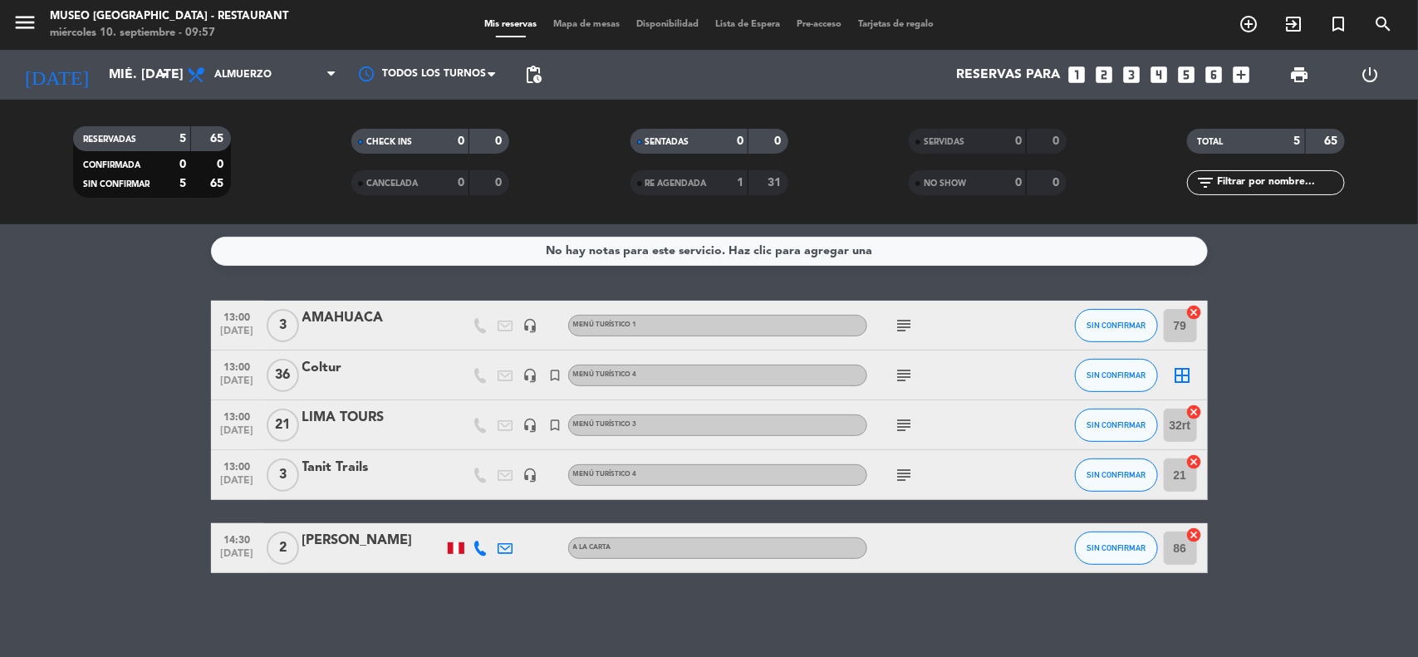
click at [536, 372] on icon "headset_mic" at bounding box center [530, 375] width 15 height 15
click at [529, 424] on icon "headset_mic" at bounding box center [530, 425] width 15 height 15
click at [230, 376] on span "[DATE]" at bounding box center [238, 385] width 42 height 19
click at [230, 429] on span "[DATE]" at bounding box center [238, 434] width 42 height 19
click at [898, 368] on icon "subject" at bounding box center [905, 376] width 20 height 20
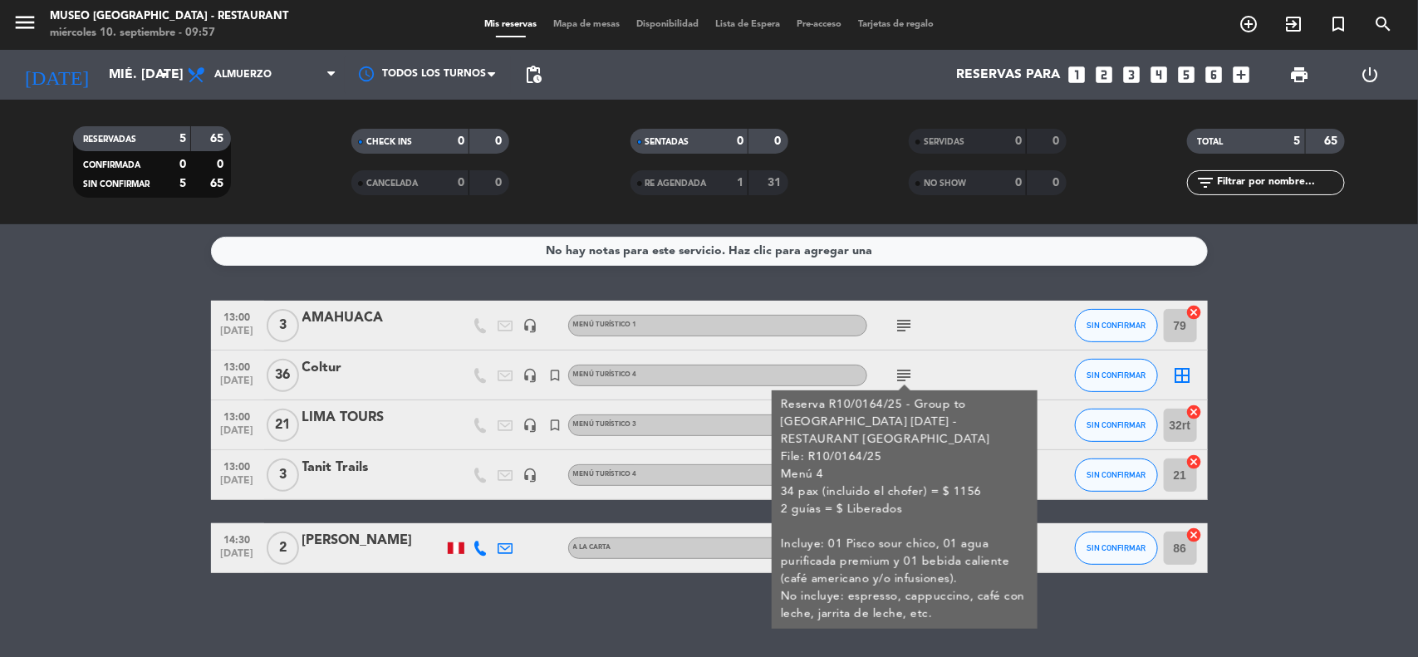
click at [1371, 445] on bookings-row "13:00 [DATE] 3 AMAHUACA headset_mic Menú turístico 1 subject SIN CONFIRMAR 79 c…" at bounding box center [709, 437] width 1418 height 273
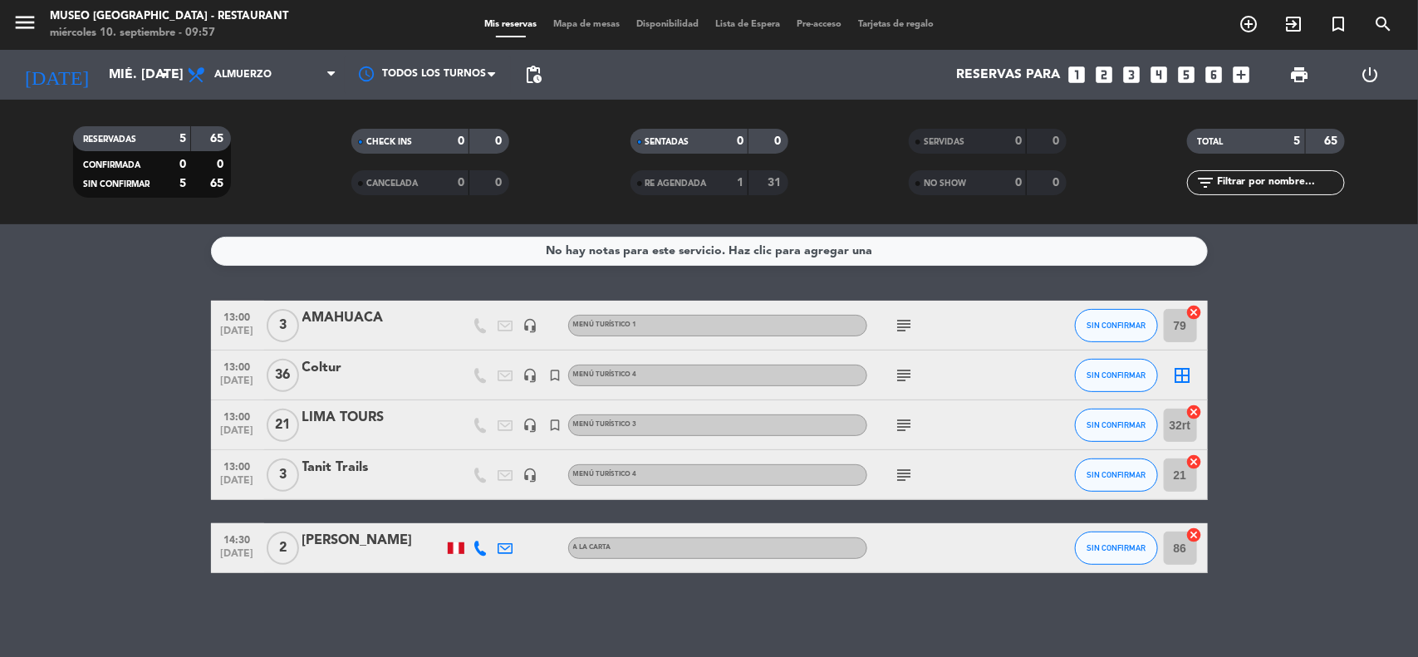
click at [899, 433] on icon "subject" at bounding box center [905, 425] width 20 height 20
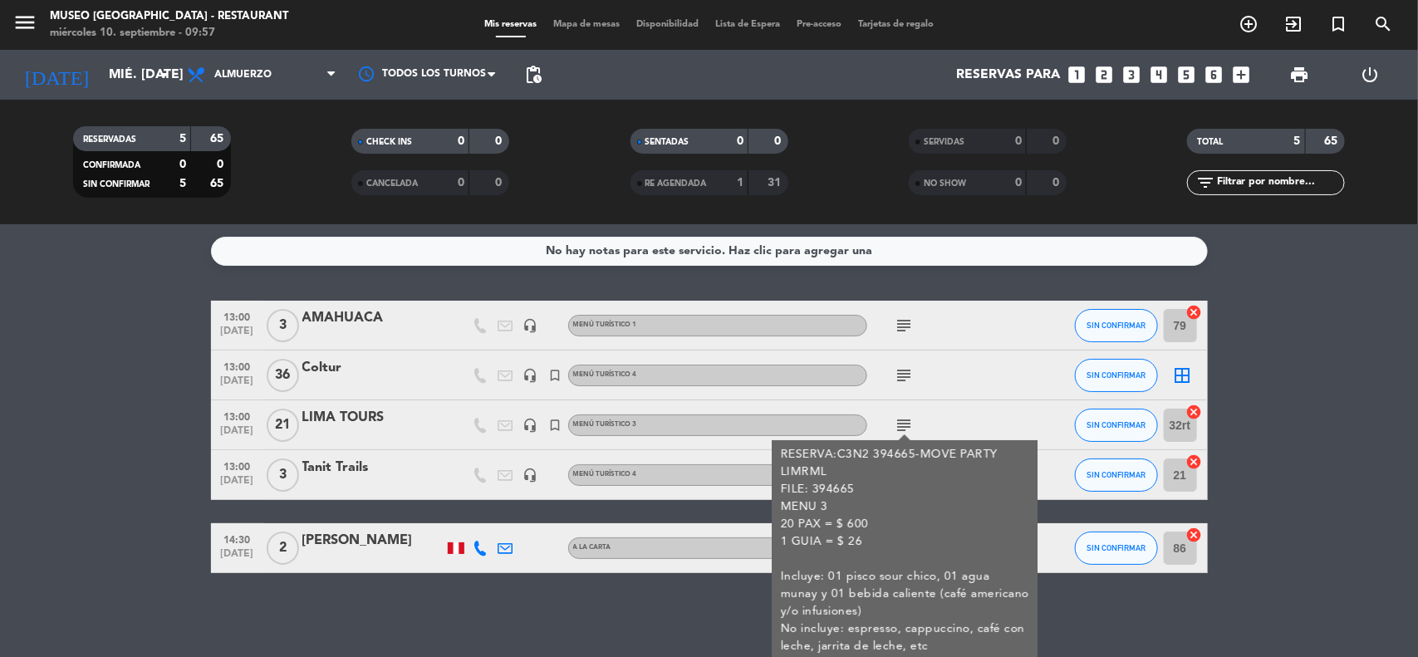
click at [1402, 439] on bookings-row "13:00 [DATE] 3 AMAHUACA headset_mic Menú turístico 1 subject SIN CONFIRMAR 79 c…" at bounding box center [709, 437] width 1418 height 273
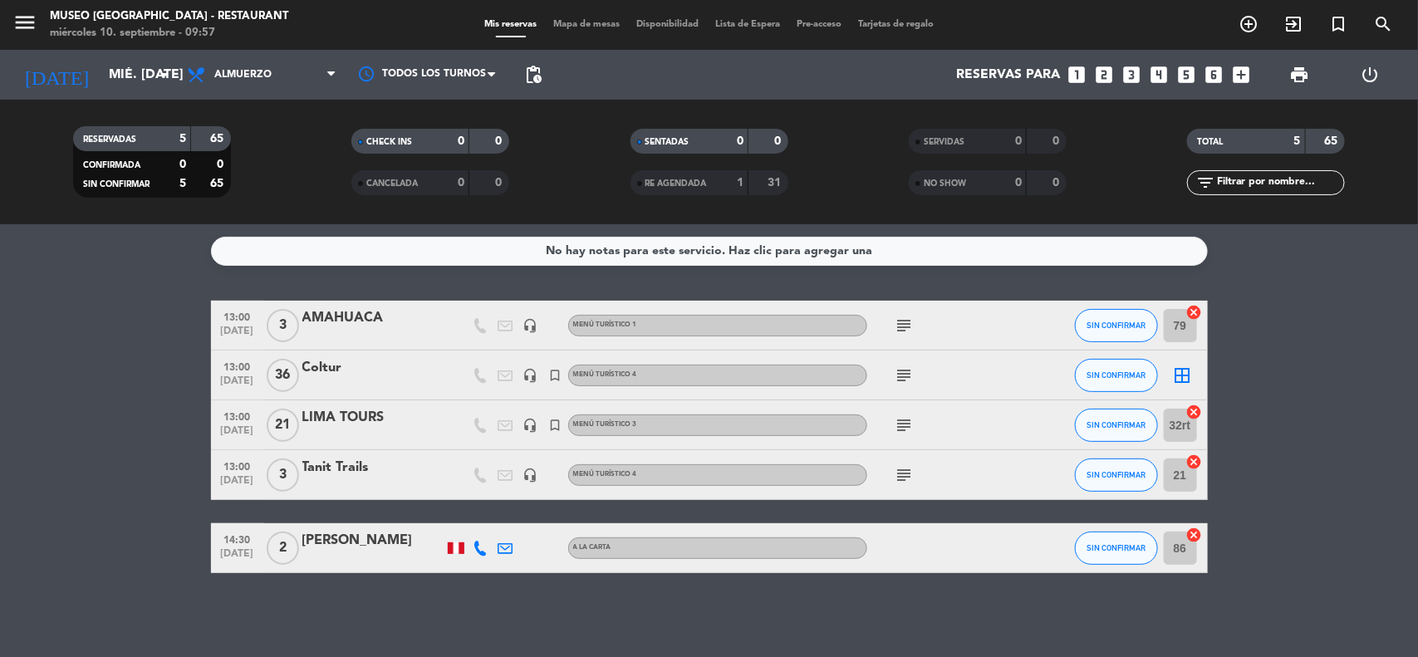
click at [1318, 458] on bookings-row "13:00 [DATE] 3 AMAHUACA headset_mic Menú turístico 1 subject SIN CONFIRMAR 79 c…" at bounding box center [709, 437] width 1418 height 273
